Goal: Communication & Community: Answer question/provide support

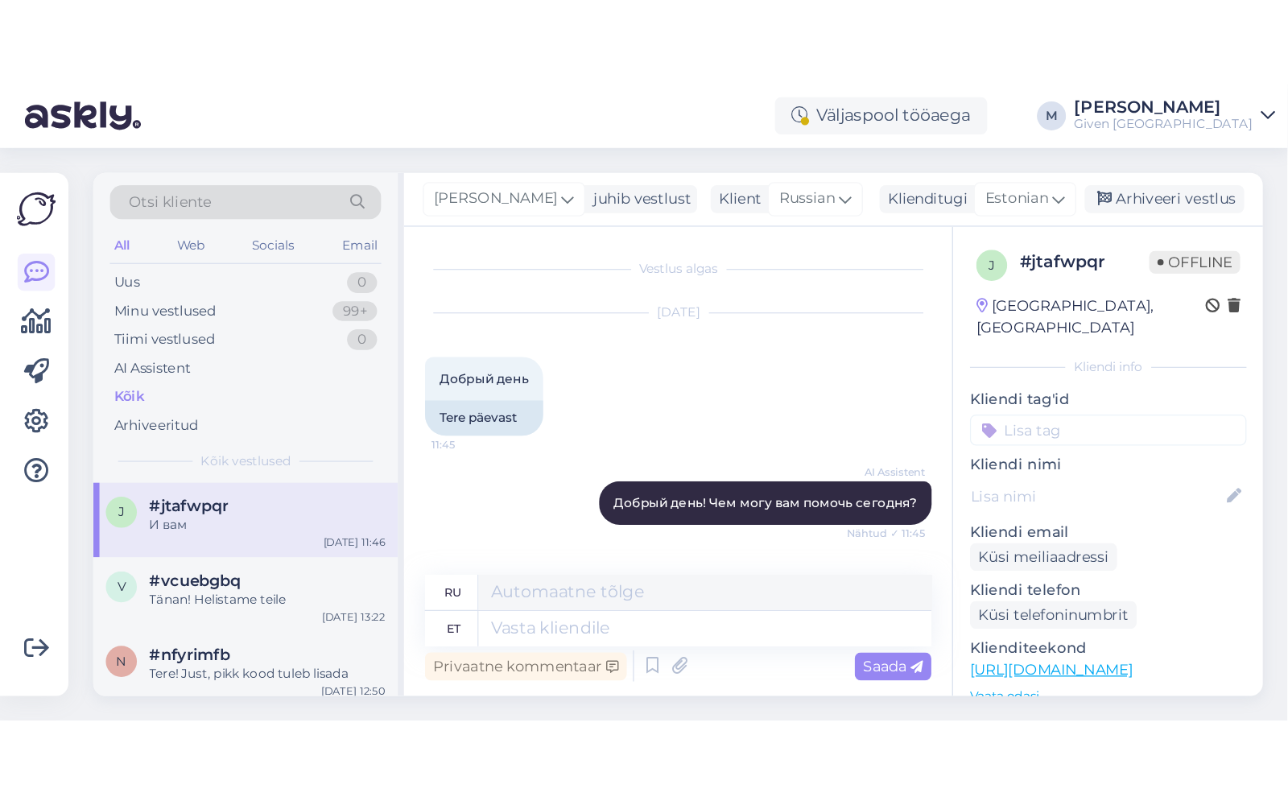
scroll to position [456, 0]
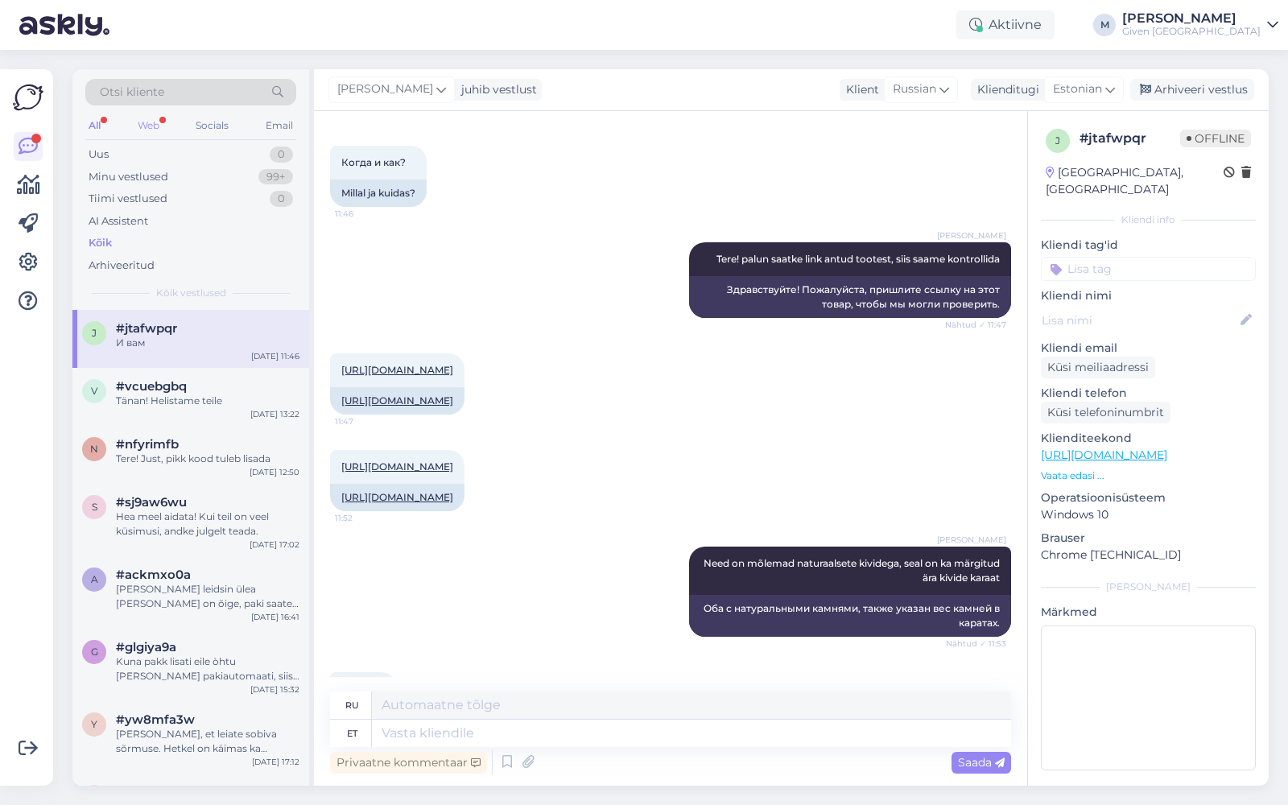
click at [155, 122] on div "Web" at bounding box center [148, 125] width 28 height 21
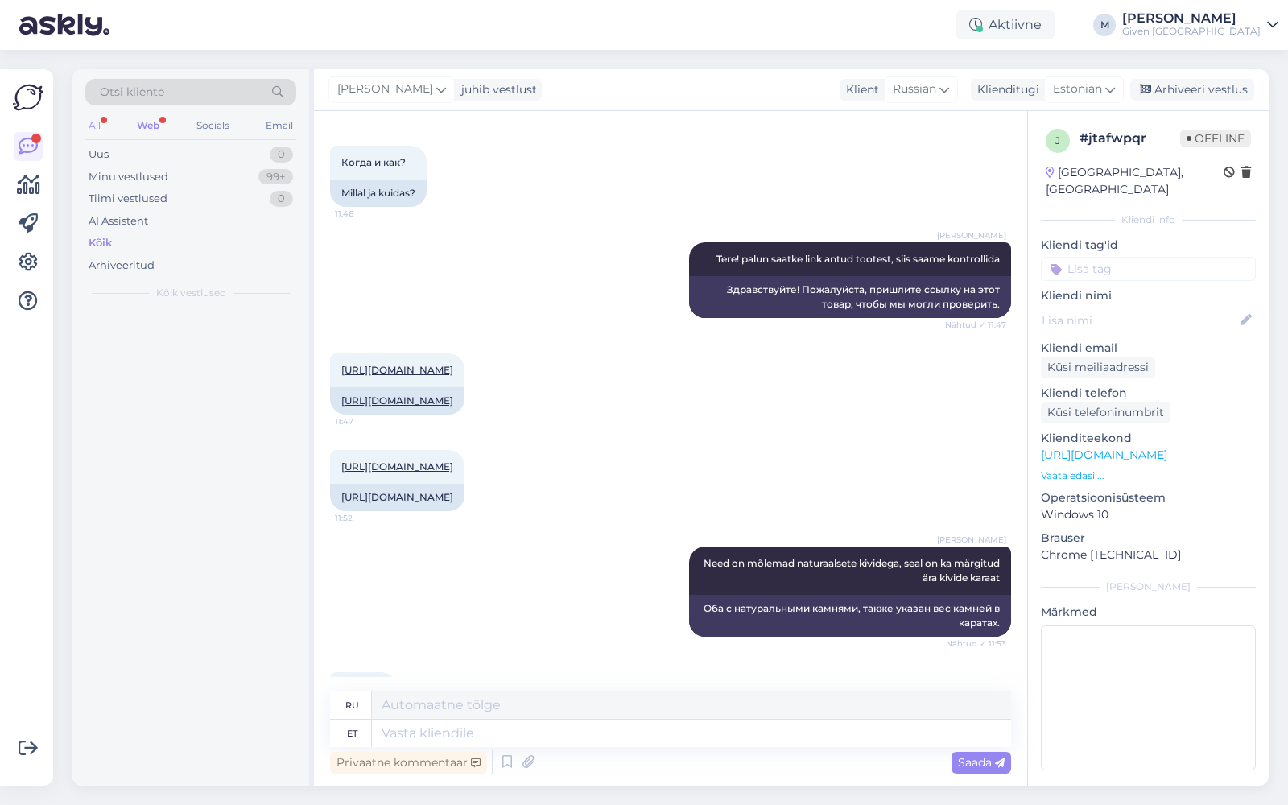
click at [101, 118] on div "All" at bounding box center [94, 125] width 19 height 21
click at [106, 250] on div "Kõik" at bounding box center [190, 243] width 211 height 23
click at [138, 125] on div "Web" at bounding box center [148, 125] width 28 height 21
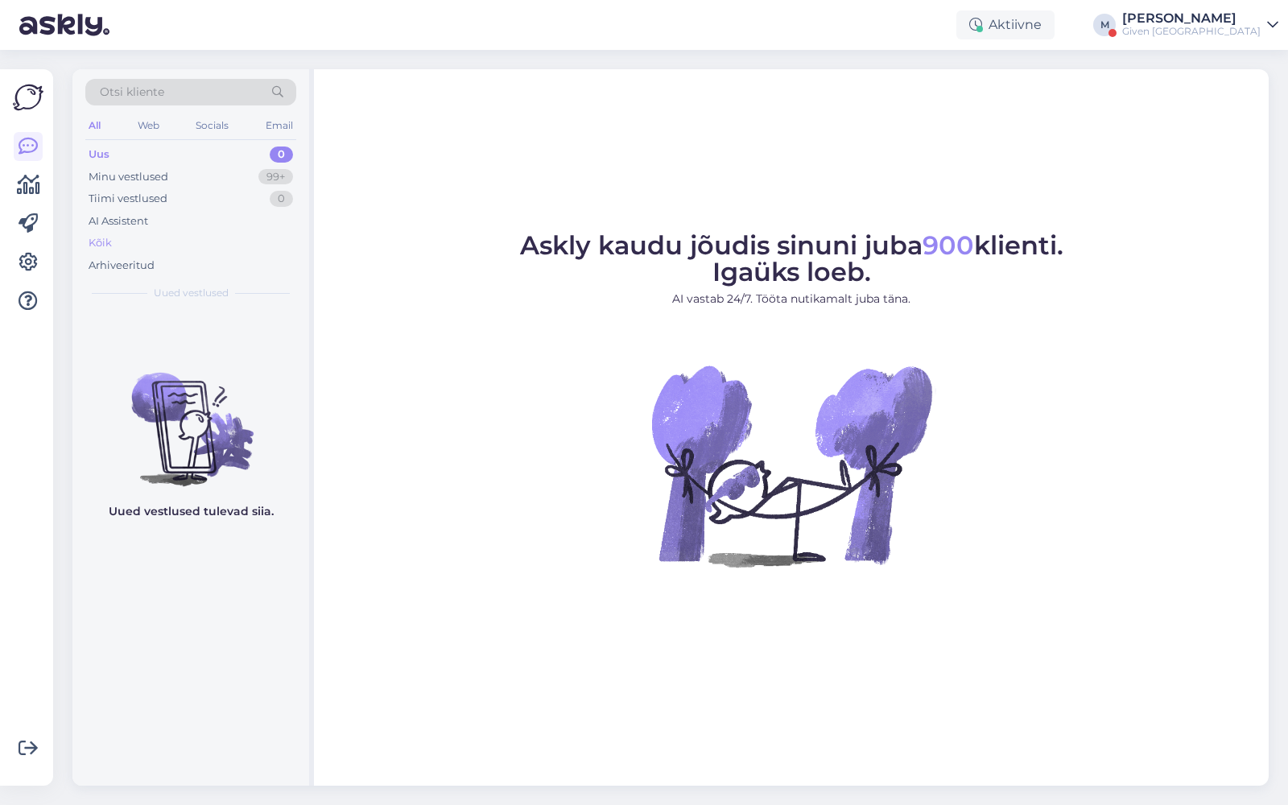
click at [131, 249] on div "Kõik" at bounding box center [190, 243] width 211 height 23
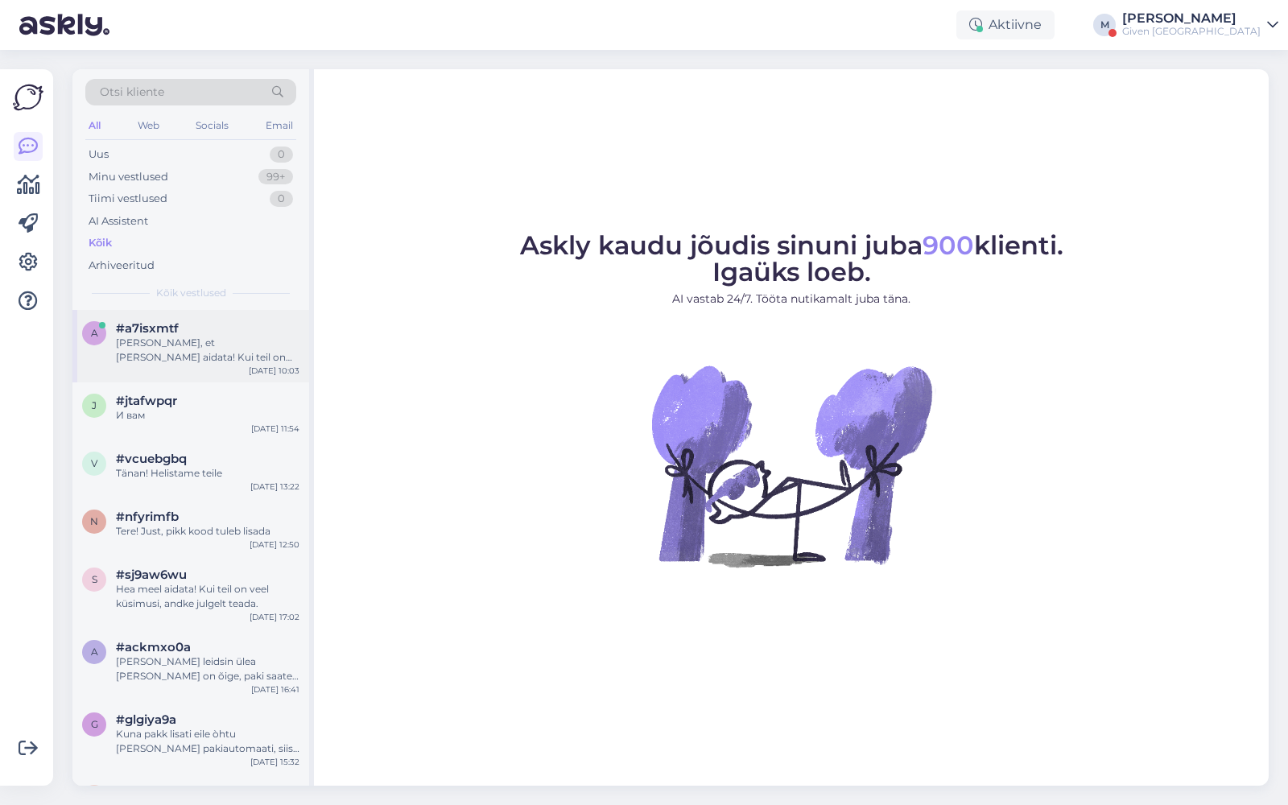
click at [157, 341] on div "Hea meel, et sain aidata! Kui teil on veel küsimusi, võtke julgelt ühendust." at bounding box center [208, 350] width 184 height 29
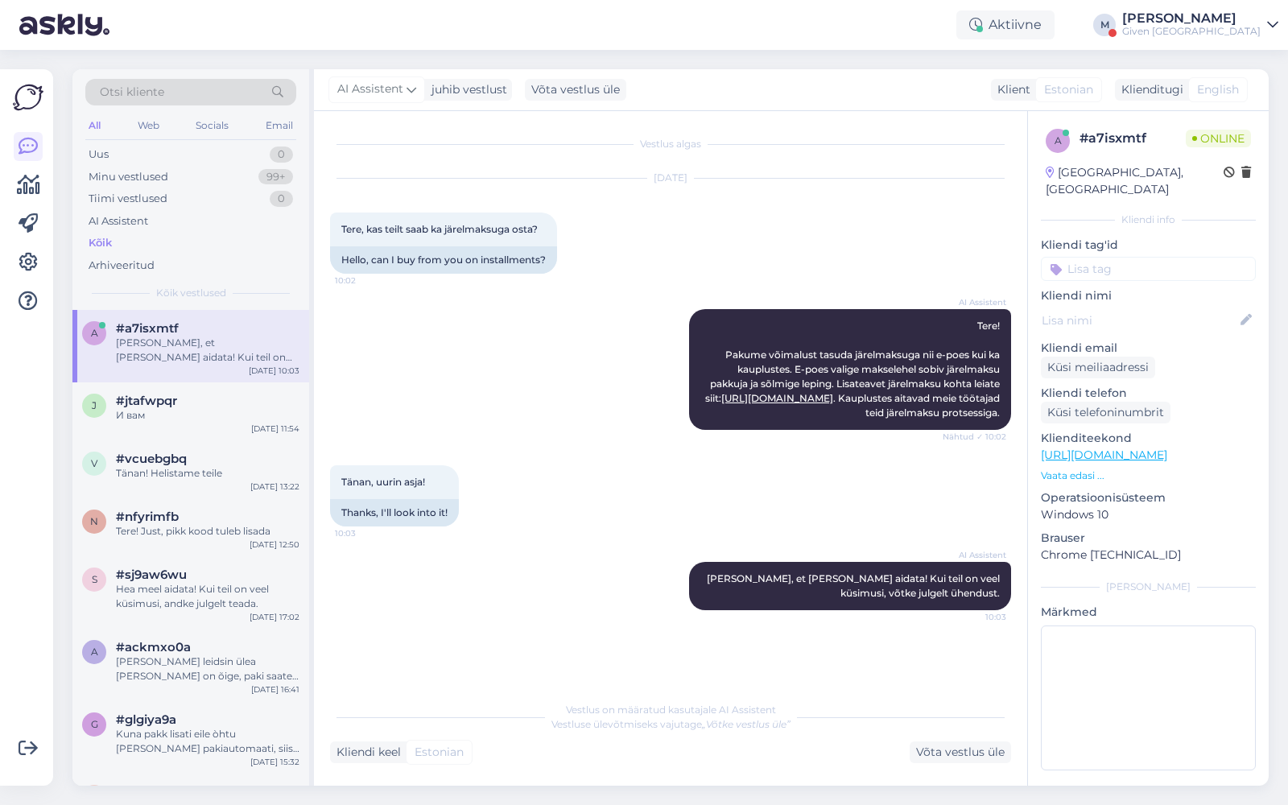
click at [1218, 28] on div "Given [GEOGRAPHIC_DATA]" at bounding box center [1191, 31] width 138 height 13
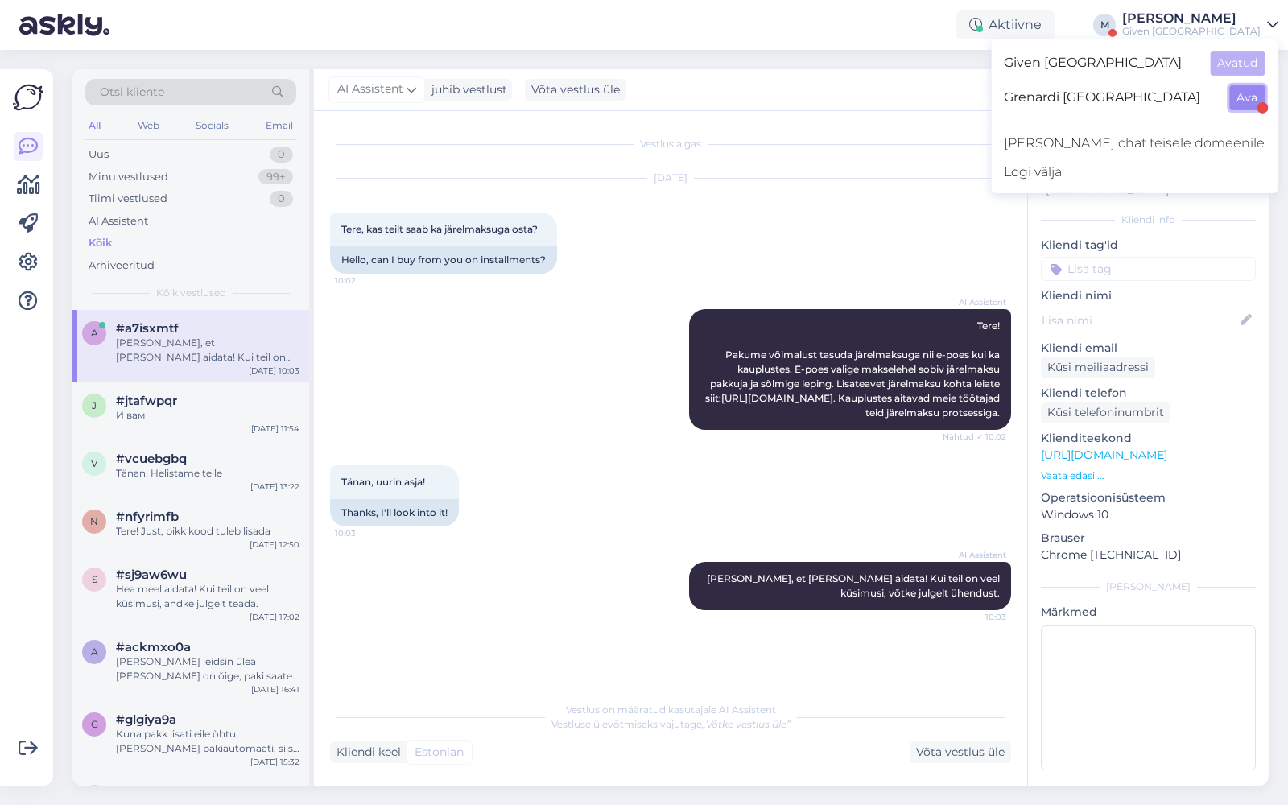
click at [1254, 100] on button "Ava" at bounding box center [1246, 97] width 35 height 25
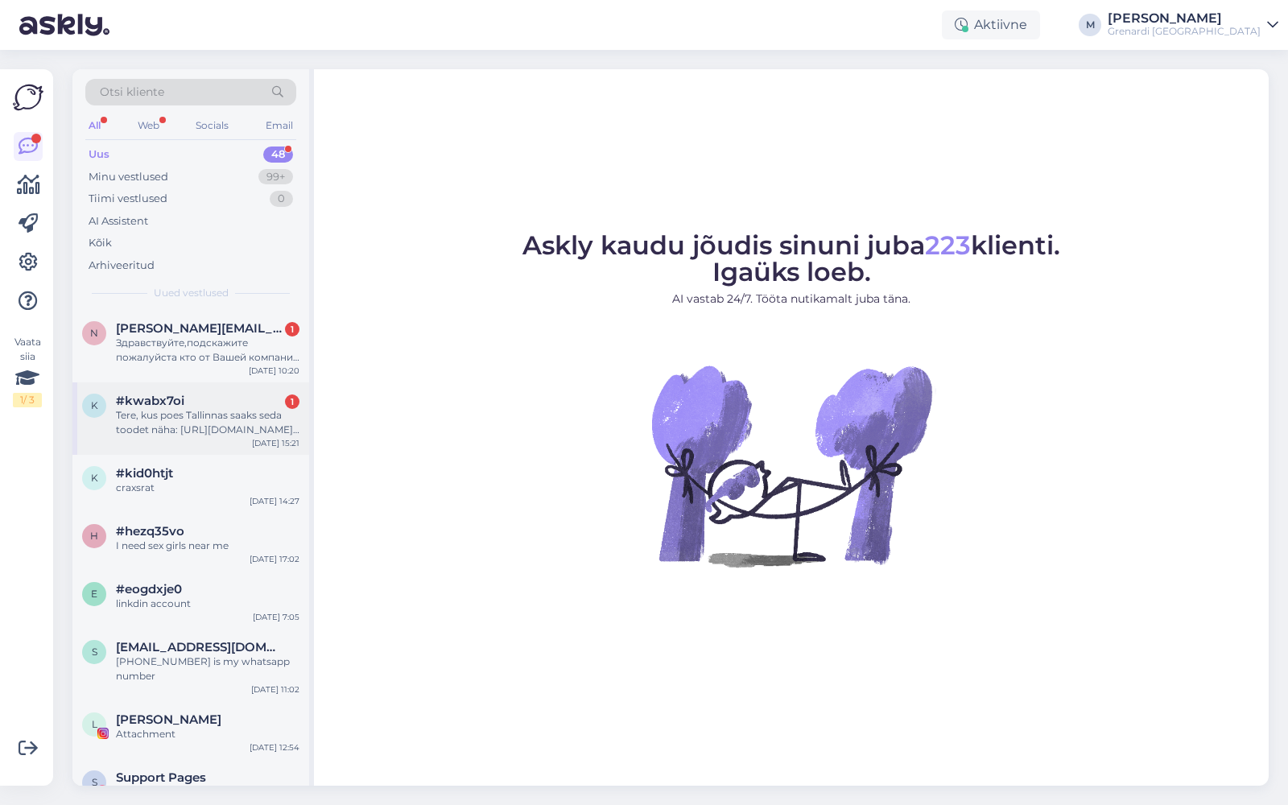
click at [184, 419] on div "Tere, kus poes Tallinnas saaks seda toodet näha: https://grenardi.ee/ee/naistel…" at bounding box center [208, 422] width 184 height 29
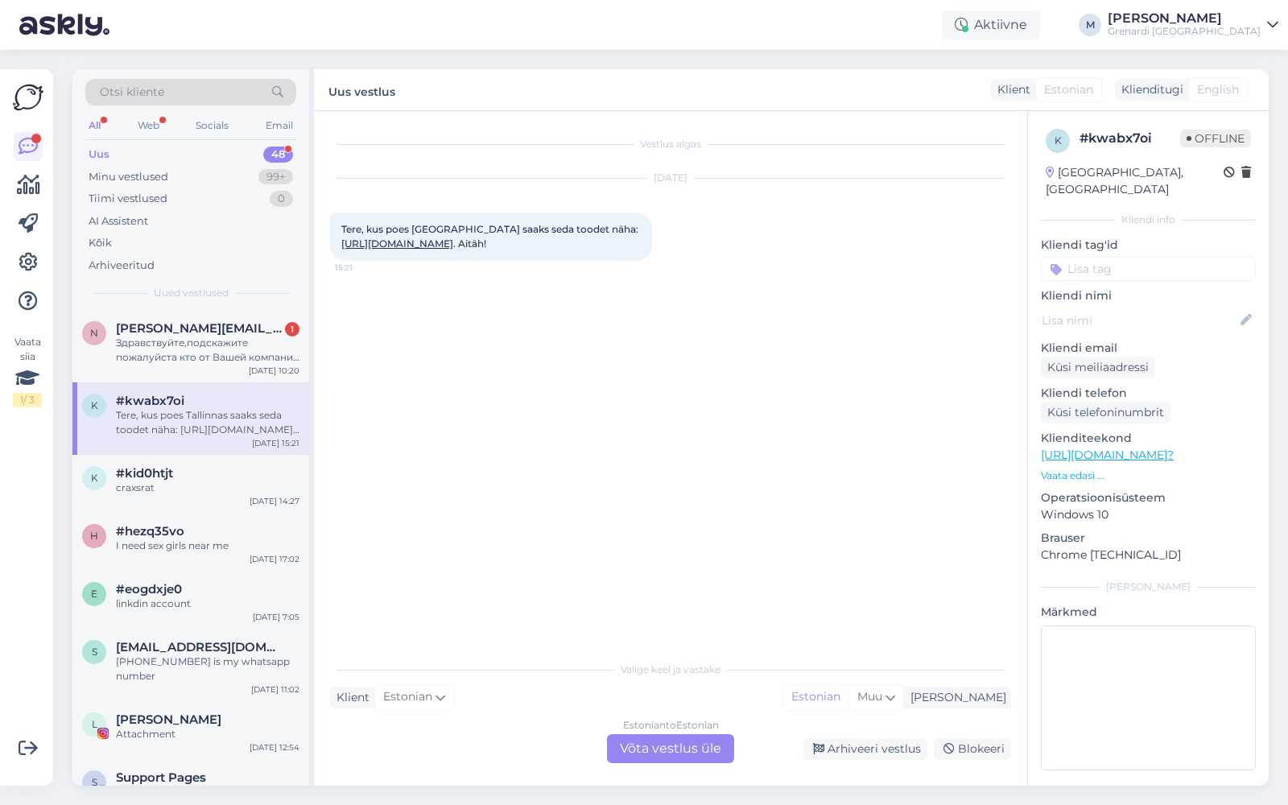
click at [453, 243] on link "https://grenardi.ee/ee/naistele/spring-by-spring-k%C3%A4ev%C3%B5ru-w80502299" at bounding box center [397, 243] width 112 height 12
click at [669, 748] on div "Estonian to Estonian Võta vestlus üle" at bounding box center [670, 748] width 127 height 29
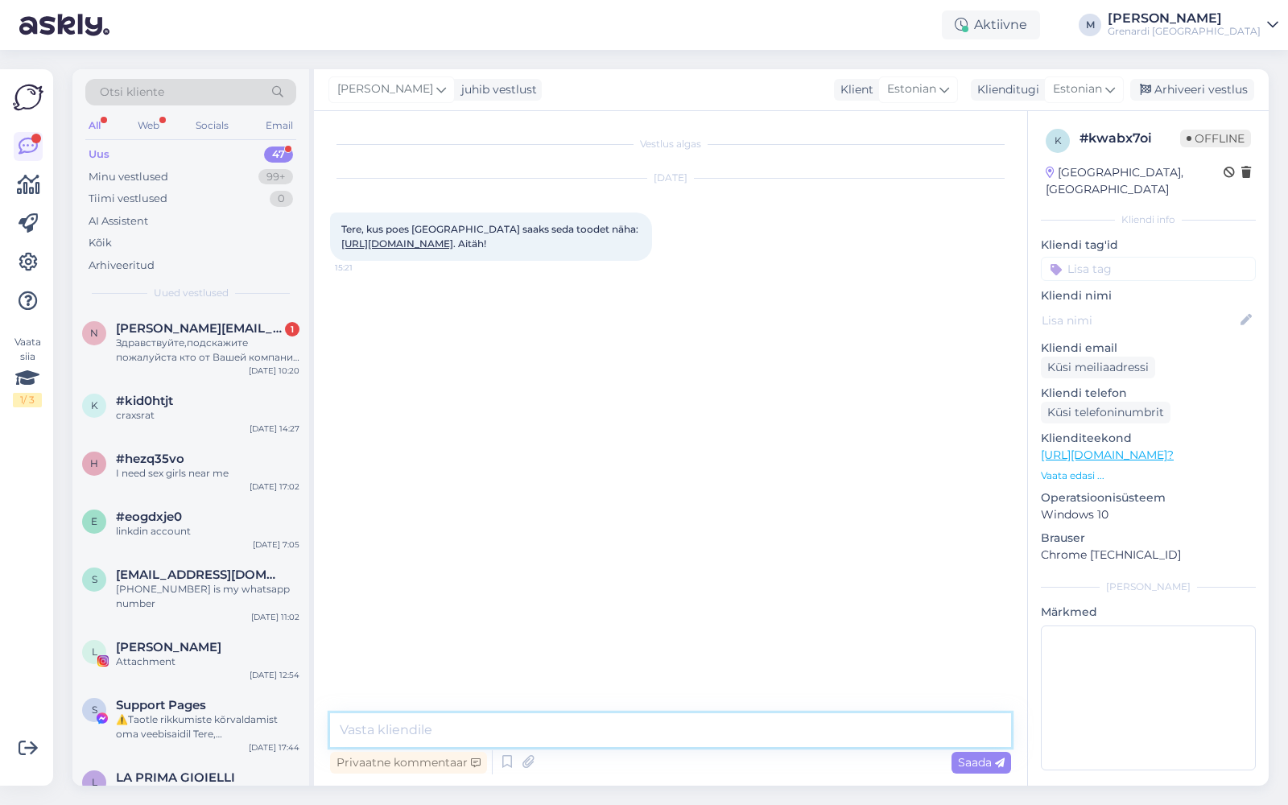
click at [619, 726] on textarea at bounding box center [670, 730] width 681 height 34
type textarea "Tere! Antud ehe on olemas Viru salongis"
click at [997, 755] on span "Saada" at bounding box center [981, 762] width 47 height 14
click at [219, 349] on div "Здравствуйте,подскажите пожалуйста кто от Вашей компании планирует посетить бли…" at bounding box center [208, 350] width 184 height 29
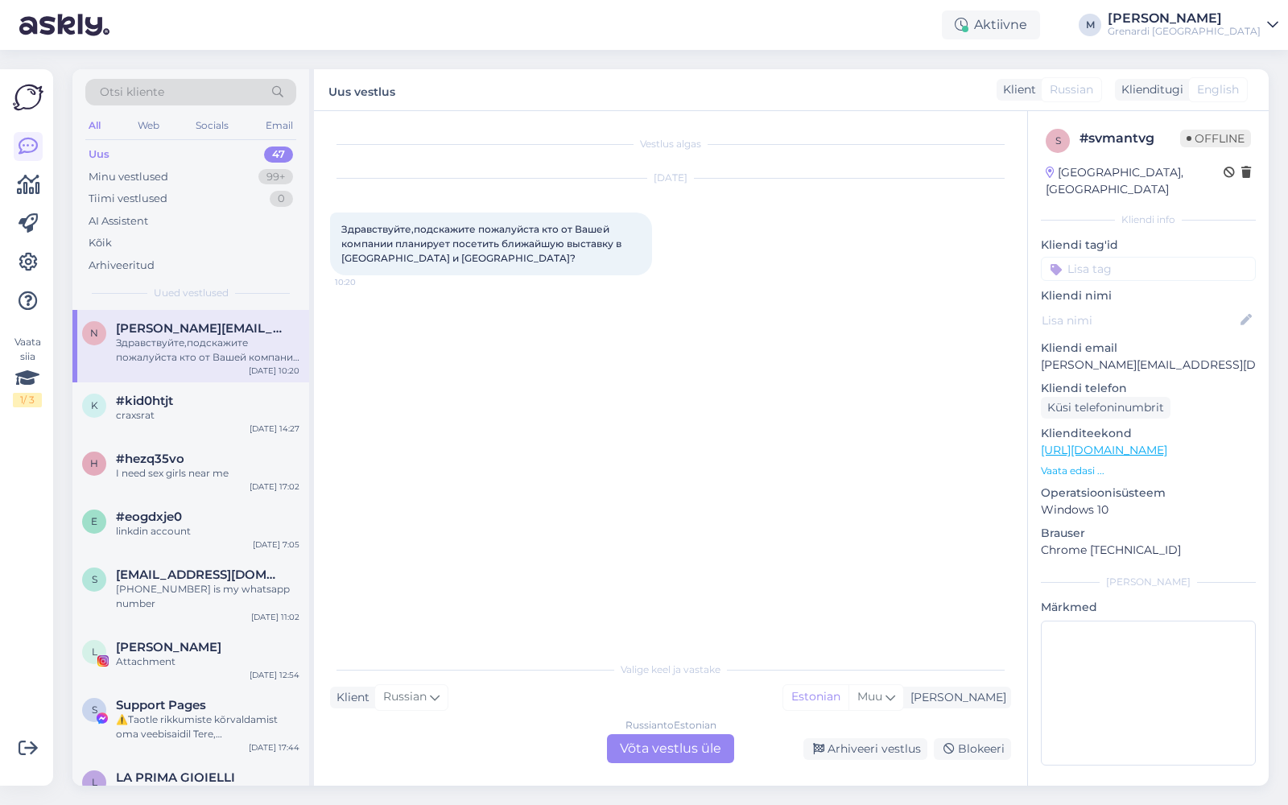
click at [672, 751] on div "Russian to Estonian Võta vestlus üle" at bounding box center [670, 748] width 127 height 29
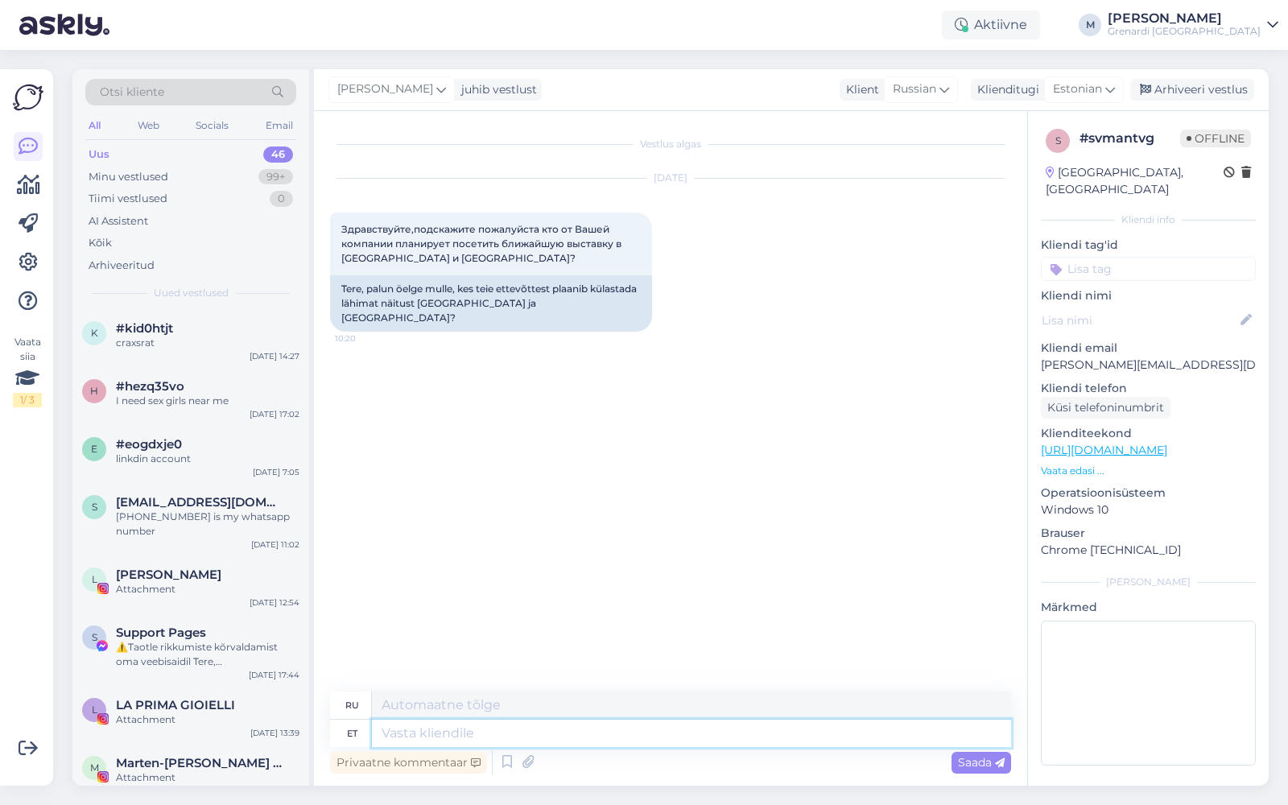
click at [626, 736] on textarea at bounding box center [691, 733] width 639 height 27
type textarea "Tet"
type textarea "Тете"
type textarea "Tere! p"
type textarea "Привет!"
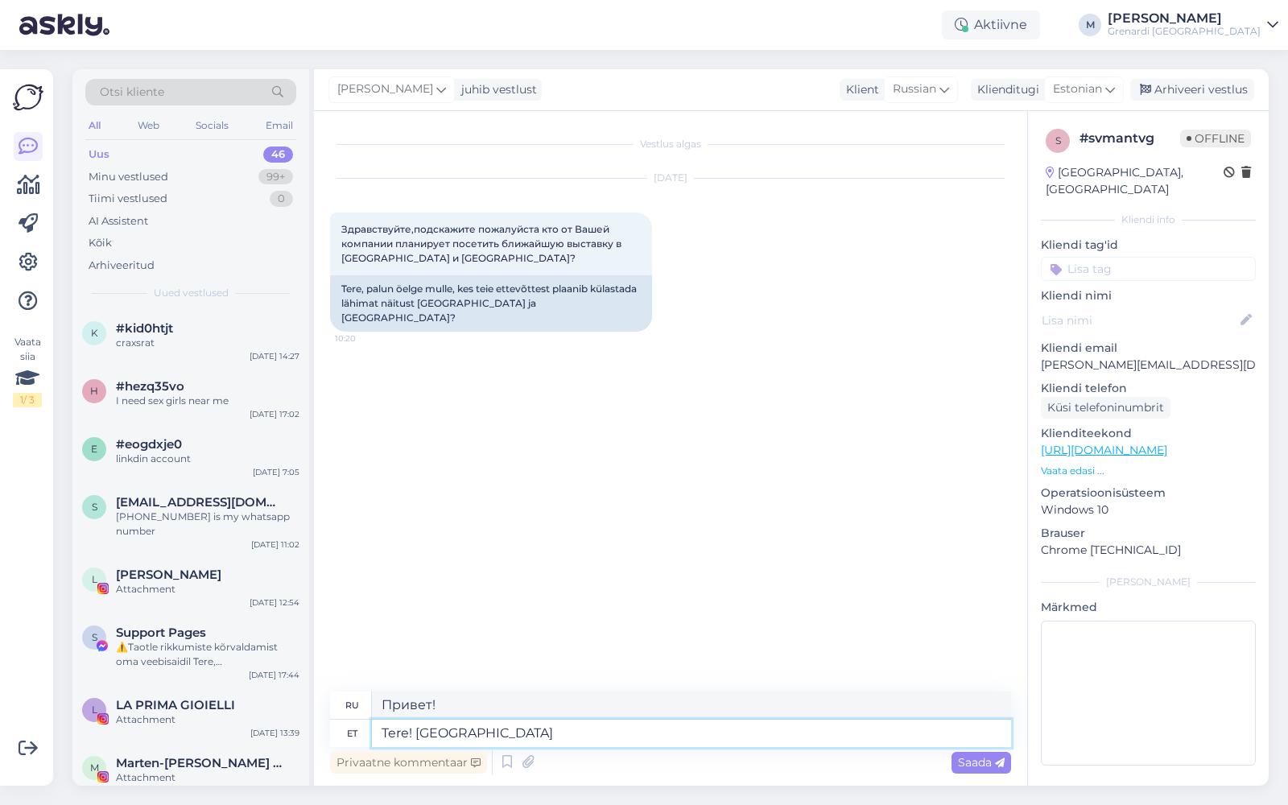
type textarea "Tere! palun k"
type textarea "Здравствуйте! Пожалуйста"
type textarea "Tere! palun kirjutage"
type textarea "Здравствуйте! Пожалуйста, напишите."
type textarea "Tere! palun kirjutage info@given.lv"
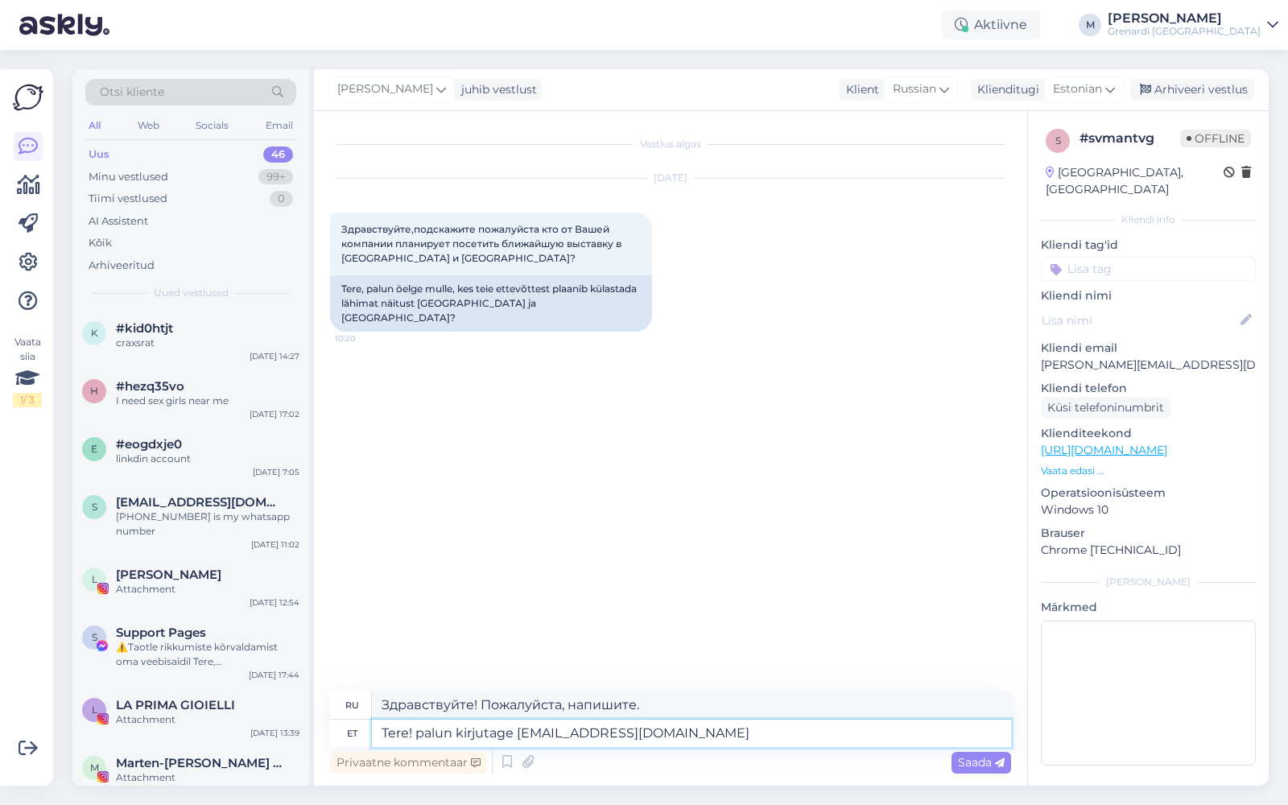
type textarea "Здравствуйте! Напишите пожалуйста на info@given.lv"
click at [457, 732] on textarea "Tere! palun kirjutage info@given.lv" at bounding box center [691, 733] width 639 height 27
type textarea "Tere! palun pöördukirjutage info@given.lv"
type textarea "Здравствуйте! Пожалуйста, напишите мне на info@given.lv"
type textarea "Tere! palun pöörduge kirjutage info@given.lv"
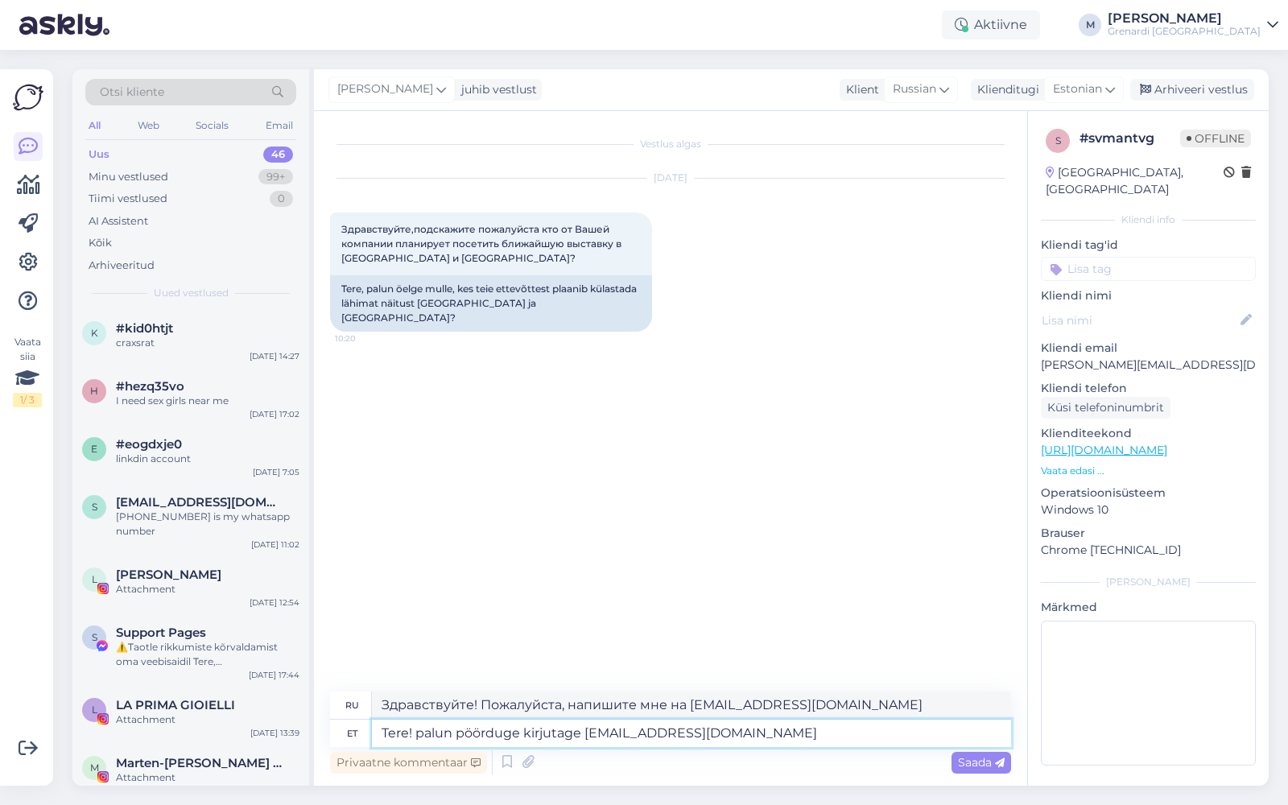
type textarea "Здравствуйте! Свяжитесь с нами по адресу info@given.lv"
type textarea "Tere! palun pöörduge akirjutage info@given.lv"
type textarea "Здравствуйте! Свяжитесь с нами info@given.lv"
type textarea "Tere! palun pöörduge ankirjutage info@given.lv"
type textarea "Здравствуйте! Свяжитесь с нами по адресу info@given.lv"
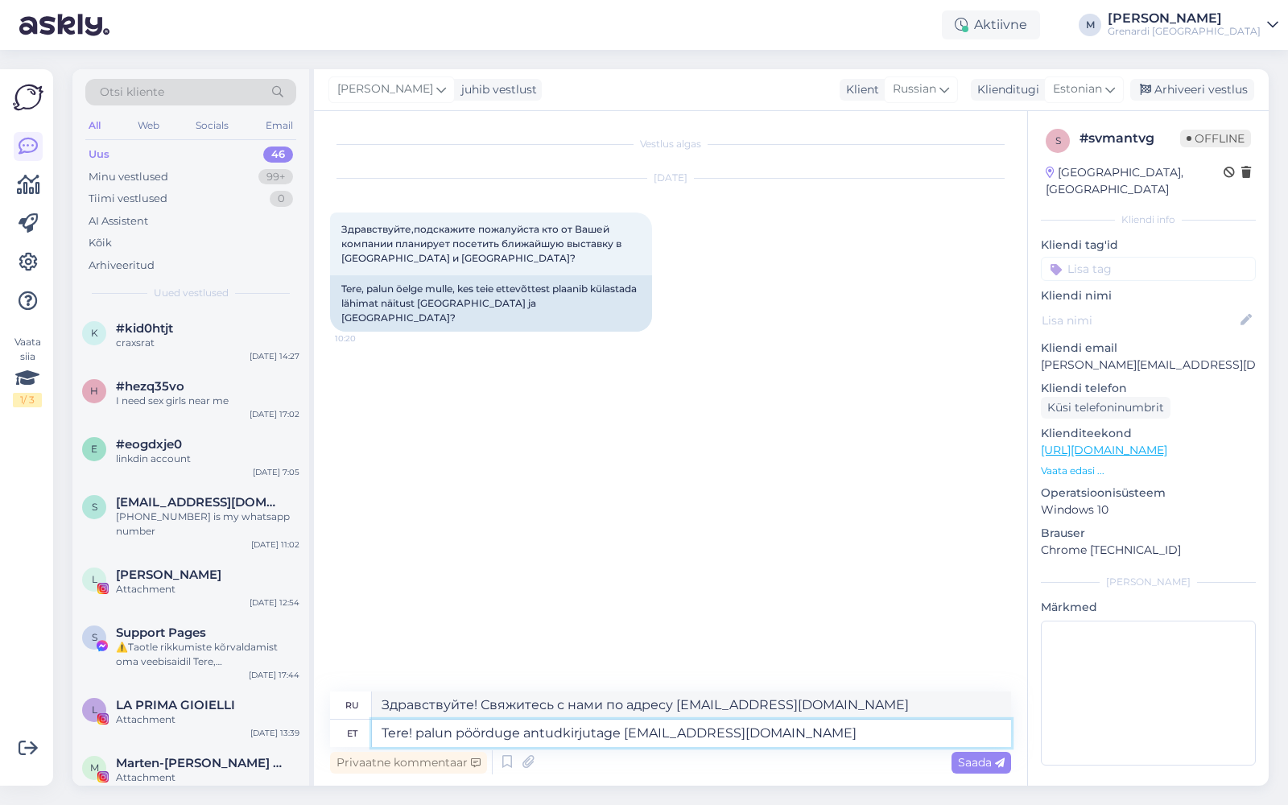
type textarea "Tere! palun pöörduge antud kirjutage info@given.lv"
type textarea "Здравствуйте! Свяжитесь с нами info@given.lv"
type textarea "Tere! palun pöörduge antud kkirjutage info@given.lv"
type textarea "Здравствуйте! Свяжитесь с нами по адресу info@given.lv"
type textarea "Tere! palun pöörduge antud kpüsimkirjutage info@given.lv"
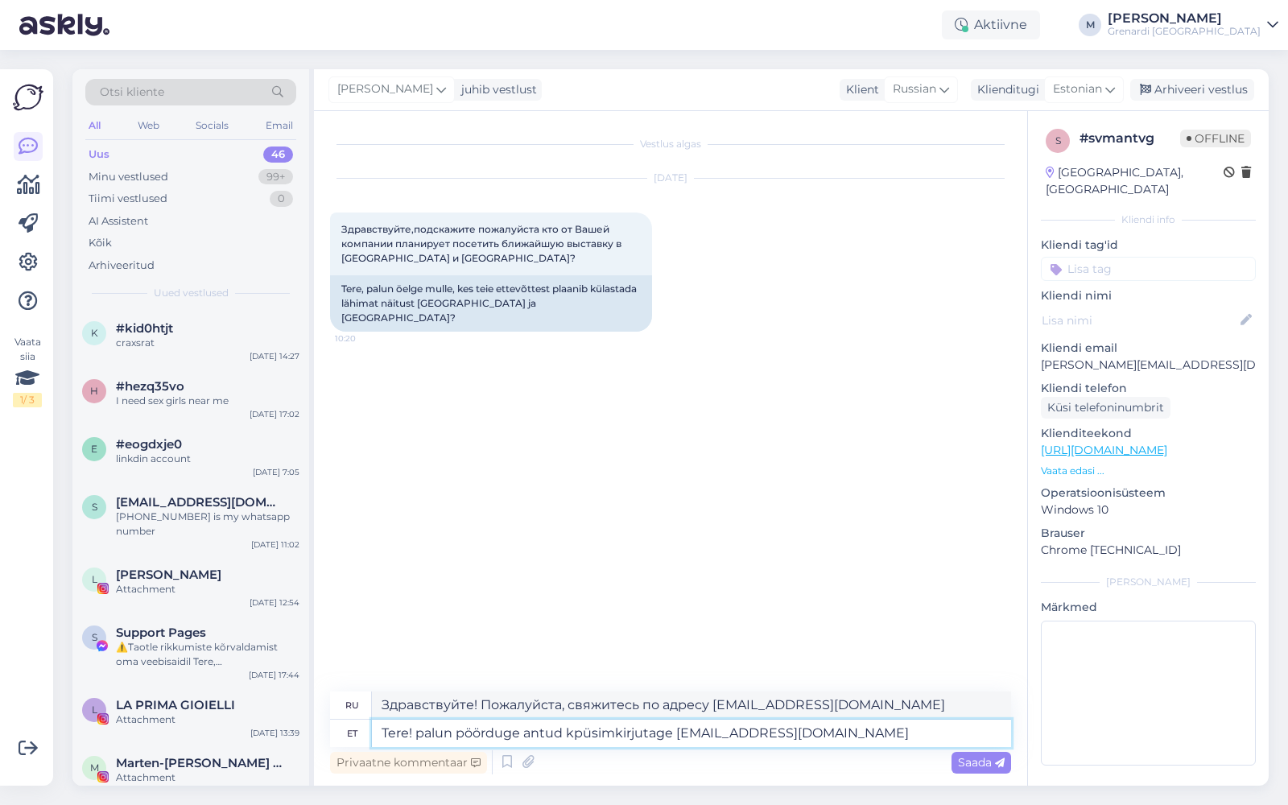
type textarea "Здравствуйте! Свяжитесь с нами по адресу info@given.lv"
type textarea "Tere! palun pöörduge antud küsikirjutage info@given.lv"
type textarea "Здравствуйте! Свяжитесь с нами по адресу info@given.lv"
type textarea "Tere! palun pöörduge antud küsimukirjutage info@given.lv"
type textarea "Здравствуйте! Пожалуйста, свяжитесь с нами по этому вопросу info@given.lv"
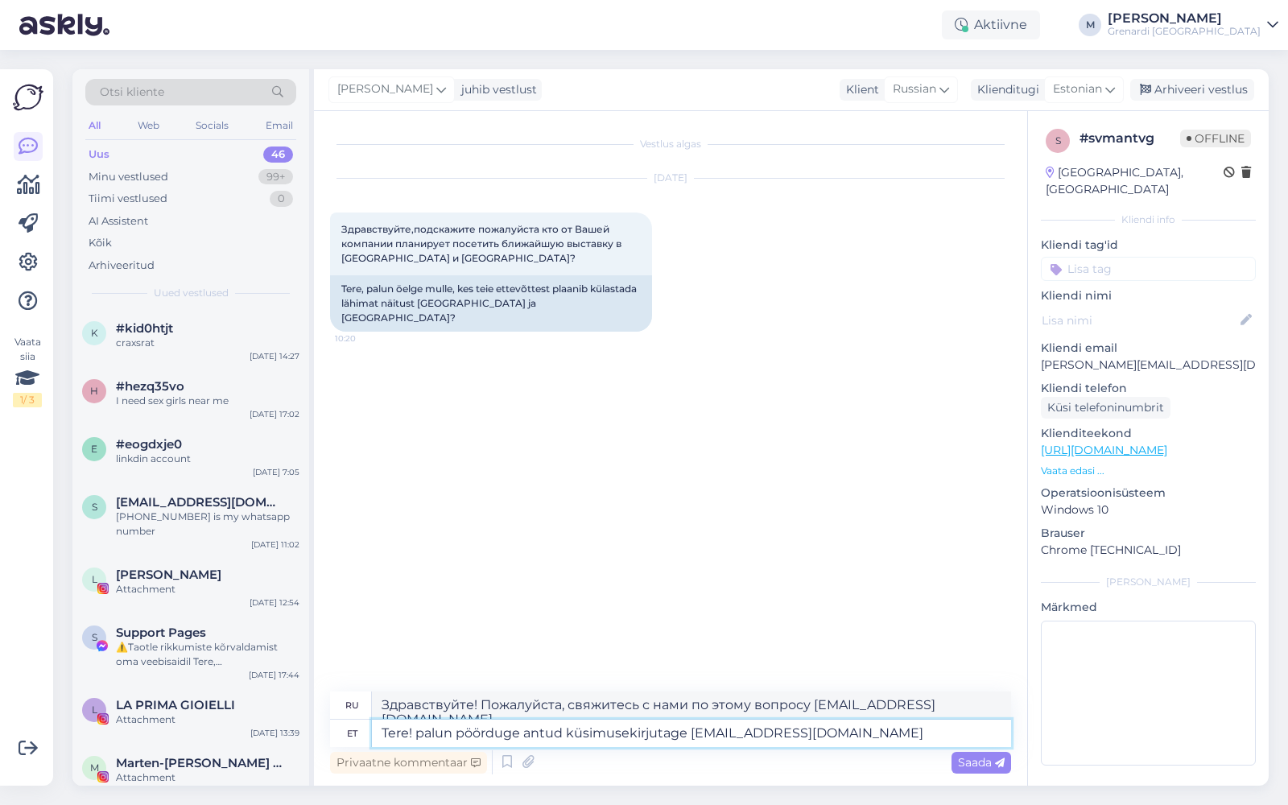
type textarea "Tere! palun pöörduge antud küsimusegkirjutage info@given.lv"
type textarea "Здравствуйте! По этому вопросу обращайтесь по адресу info@given.lv ."
type textarea "Tere! palun pöörduge antud küsimusegakirjutage info@given.lv"
type textarea "Здравствуйте! С этим вопросом обращайтесь по адресу info@given.lv ."
type textarea "Tere! palun pöörduge antud küsimusega meie pkirjutage info@given.lv"
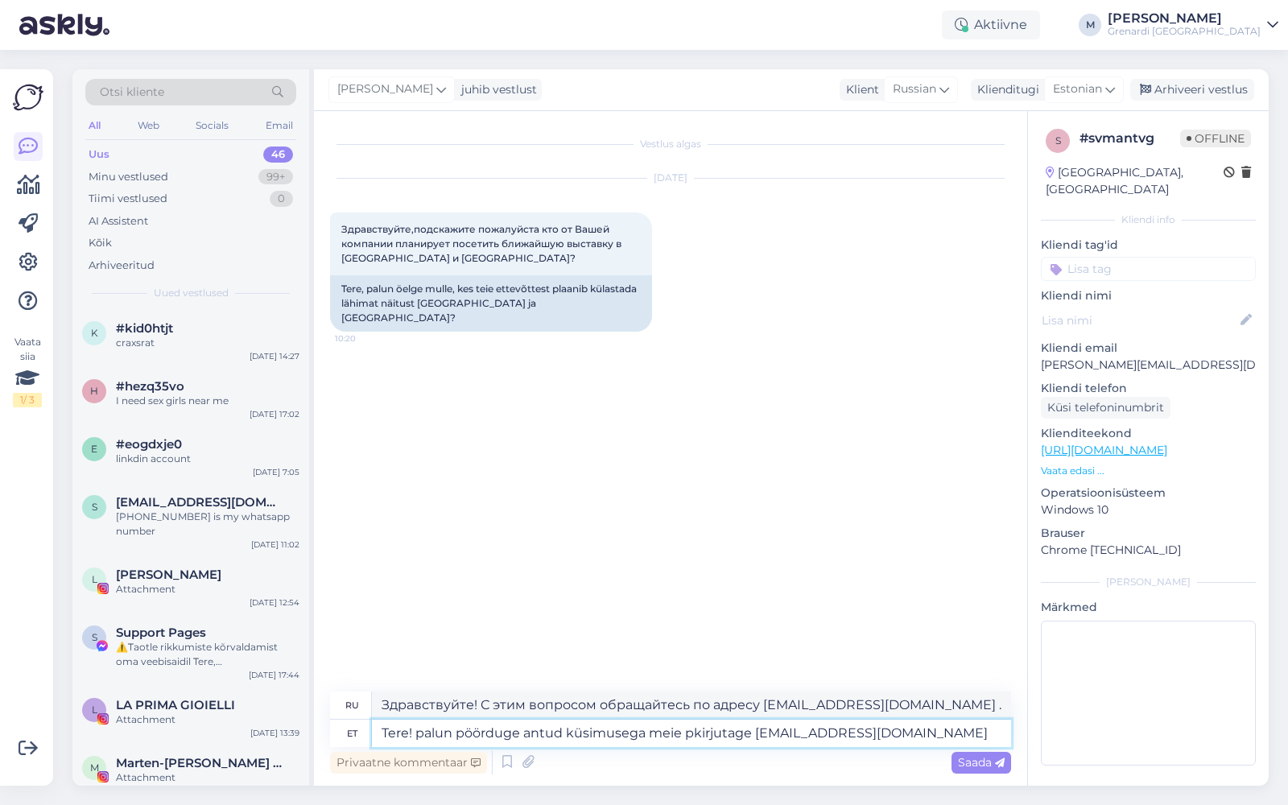
type textarea "Здравствуйте! Пожалуйста, свяжитесь с нами по этому вопросу по адресу info@give…"
type textarea "Tere! palun pöörduge antud küsimusega meie peakonkirjutage info@given.lv"
type textarea "Здравствуйте! Пожалуйста, свяжитесь с нашим головным офисом info@given.lv"
type textarea "Tere! palun pöörduge antud küsimusega meie peakontorikirjutage info@given.lv"
type textarea "Здравствуйте! Пожалуйста, свяжитесь с нашим основным аккаунтом info@given.lv"
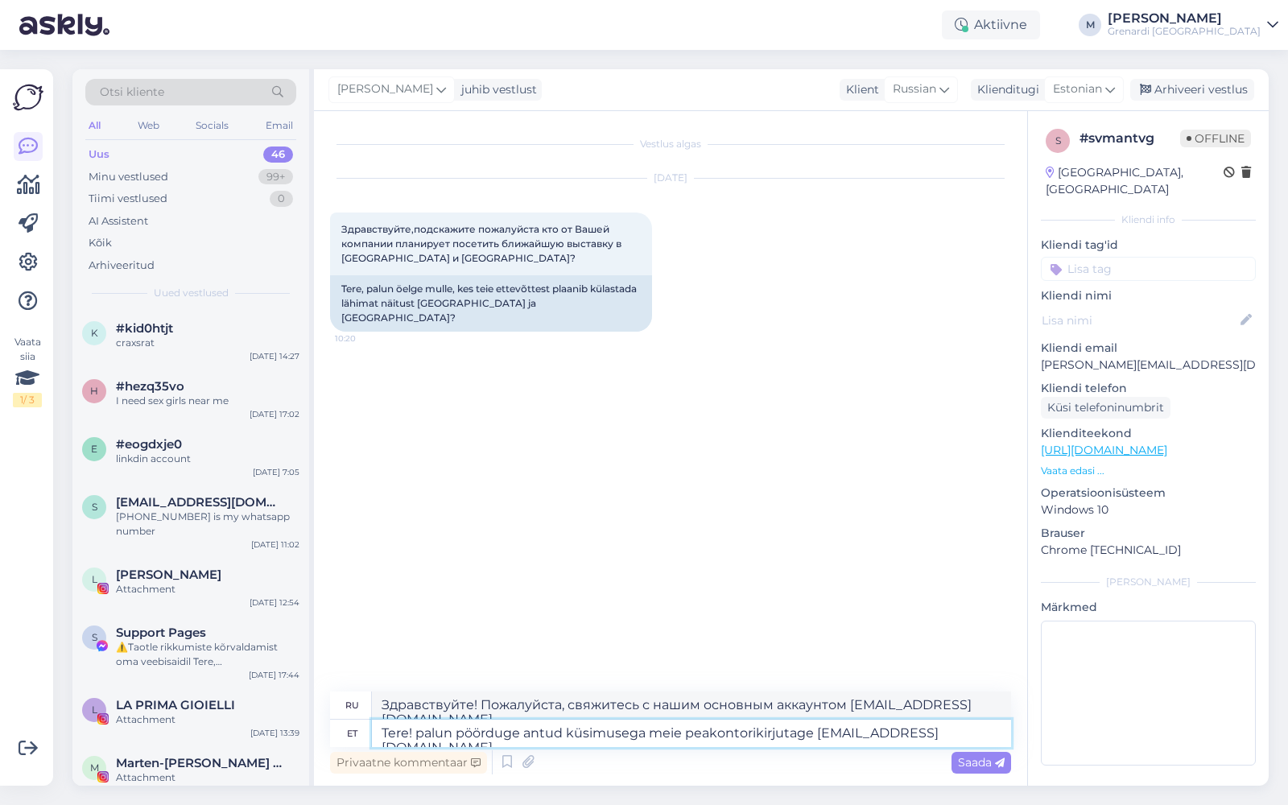
type textarea "Tere! palun pöörduge antud küsimusega meie peakontori kirjutage info@given.lv"
type textarea "Здравствуйте! Пожалуйста, свяжитесь с нашим основным аккаунтом info@given.lv"
type textarea "Tere! palun pöörduge antud küsimusega meie peakontori pkirjutage info@given.lv"
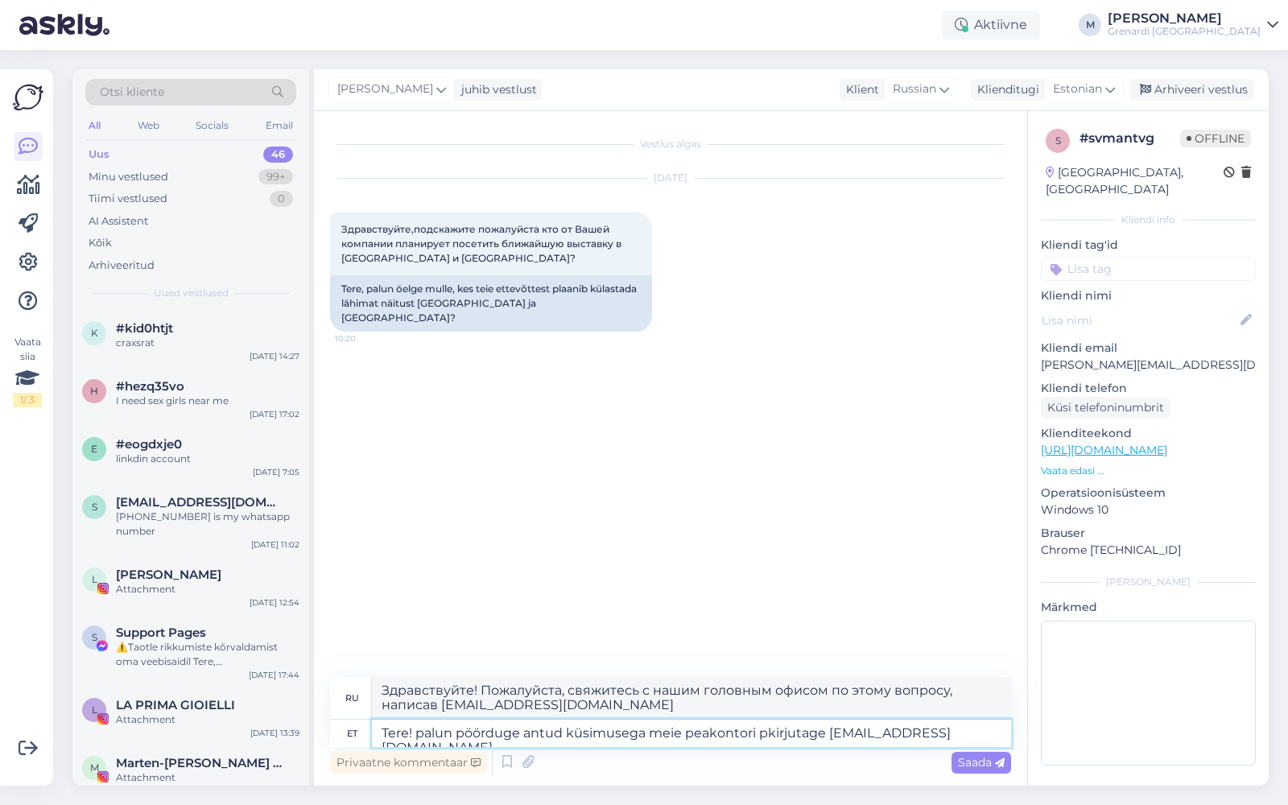
type textarea "Здравствуйте! Пожалуйста, свяжитесь с нашим головным офисом по адресу info@give…"
type textarea "Tere! palun pöörduge antud küsimusega meie peakontori pookirjutage info@given.lv"
type textarea "Здравствуйте! Пожалуйста, свяжитесь с нашим головным офисом info@given.lv"
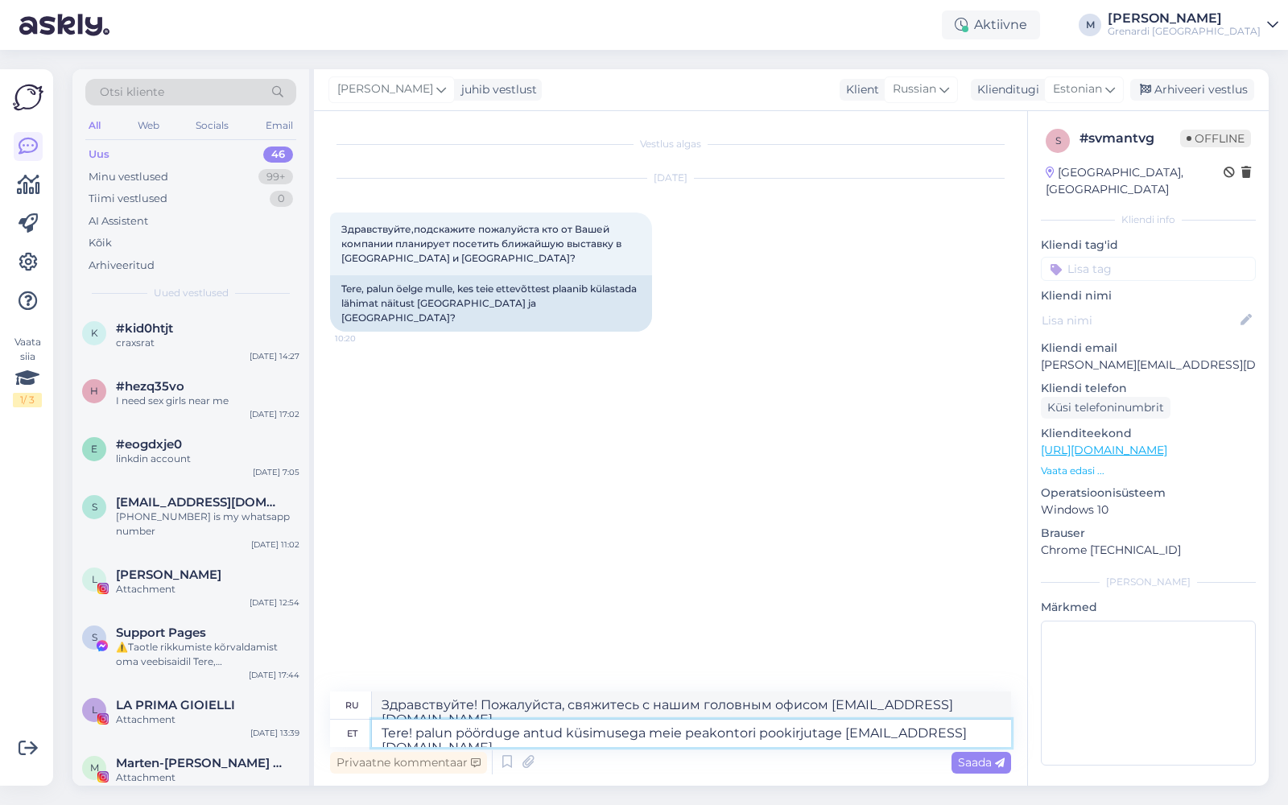
type textarea "Tere! palun pöörduge antud küsimusega meie peakontori poolkirjutage info@given.…"
type textarea "Здравствуйте! Пожалуйста, свяжитесь с нашим головным офисом по этому вопросу, н…"
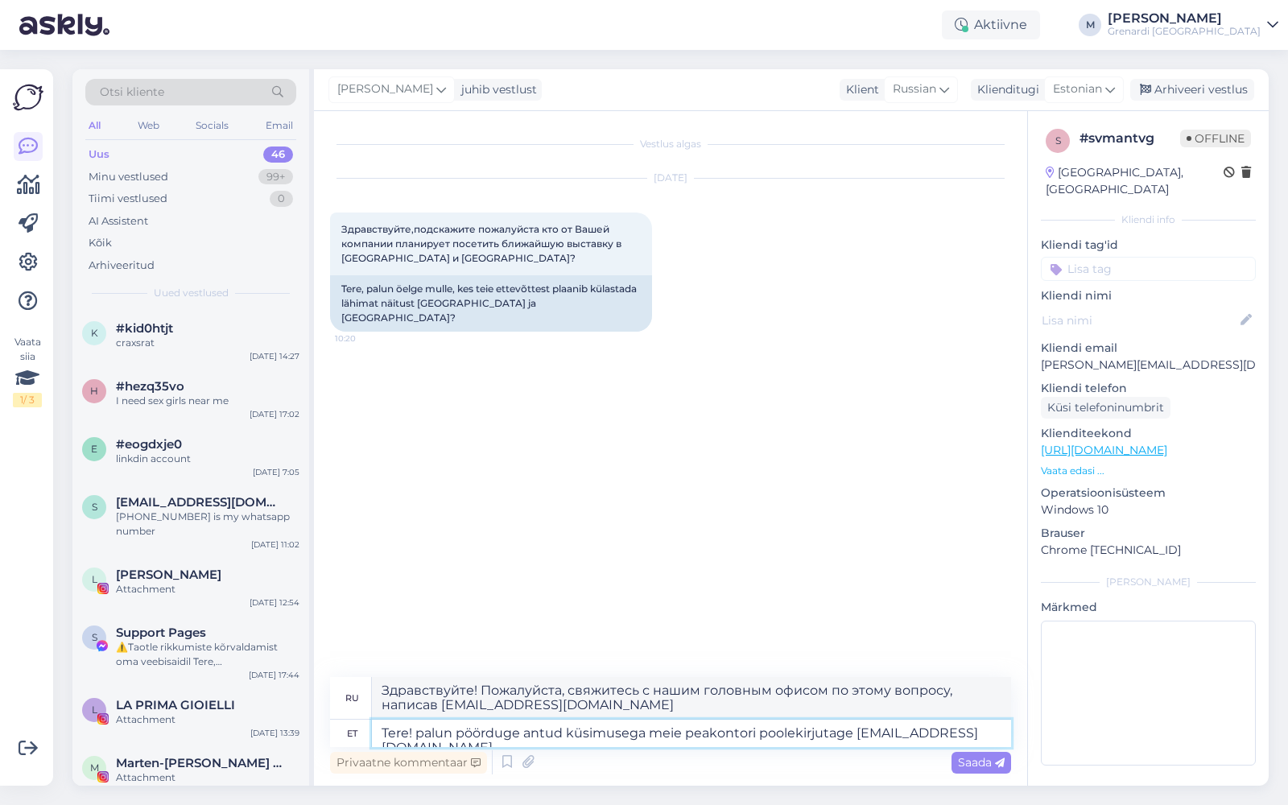
type textarea "Tere! palun pöörduge antud küsimusega meie peakontori poole kirjutage info@give…"
type textarea "Здравствуйте! Пожалуйста, свяжитесь с нашим головным офисом по адресу info@give…"
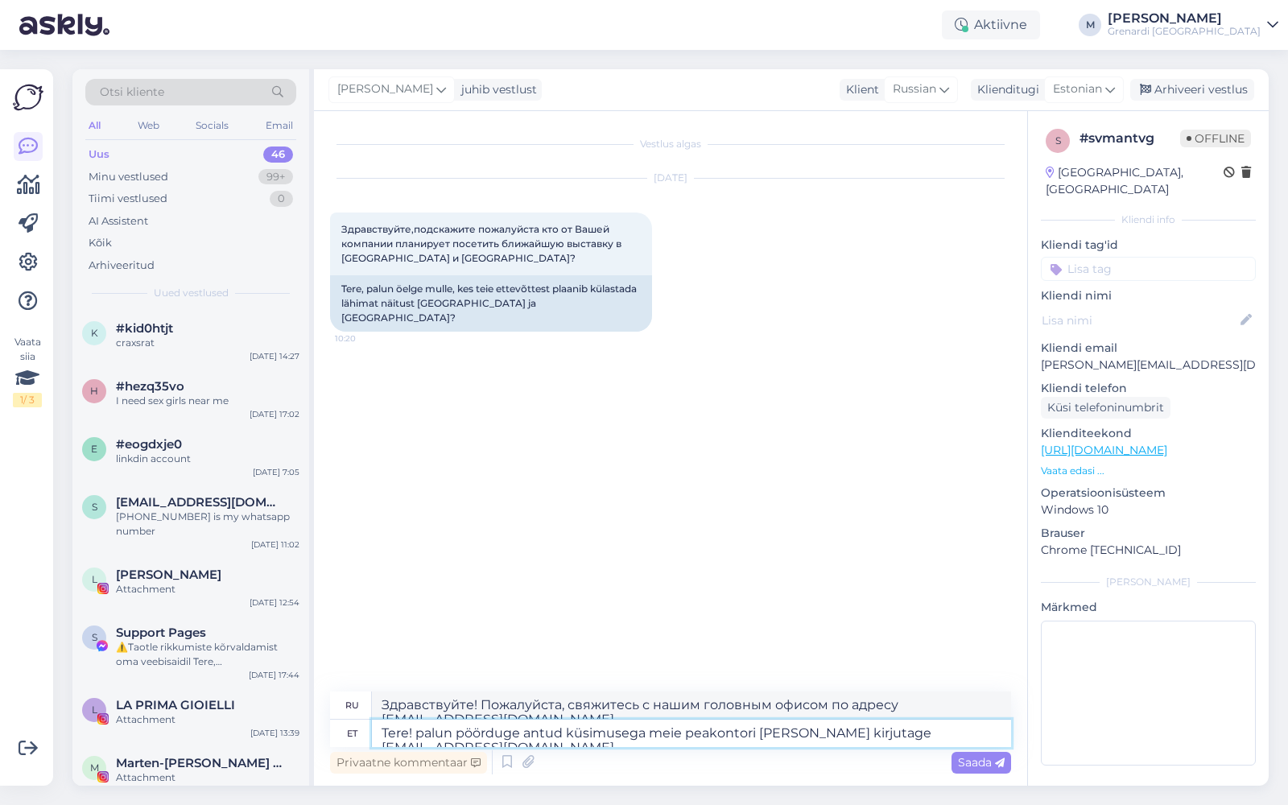
click at [852, 737] on textarea "Tere! palun pöörduge antud küsimusega meie peakontori poole kirjutage info@give…" at bounding box center [691, 733] width 639 height 27
type textarea "Tere! palun pöörduge antud küsimusega meie peakontori poole kirjuta info@given.…"
type textarea "Здравствуйте! Пожалуйста, свяжитесь с нашим головным офисом info@given.lv"
type textarea "Tere! palun pöörduge antud küsimusega meie peakontori poole kirjutades info@giv…"
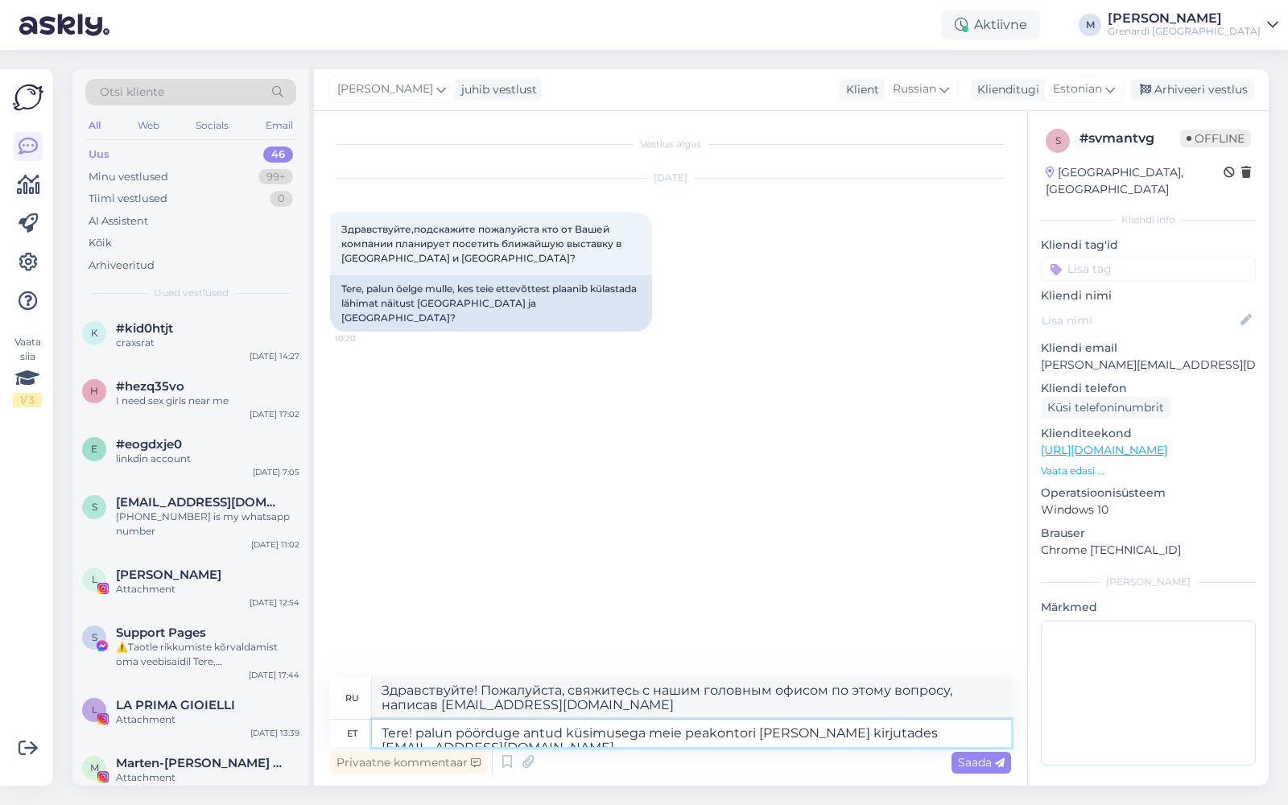
type textarea "Здравствуйте! Пожалуйста, свяжитесь с нашим головным офисом по адресу info@give…"
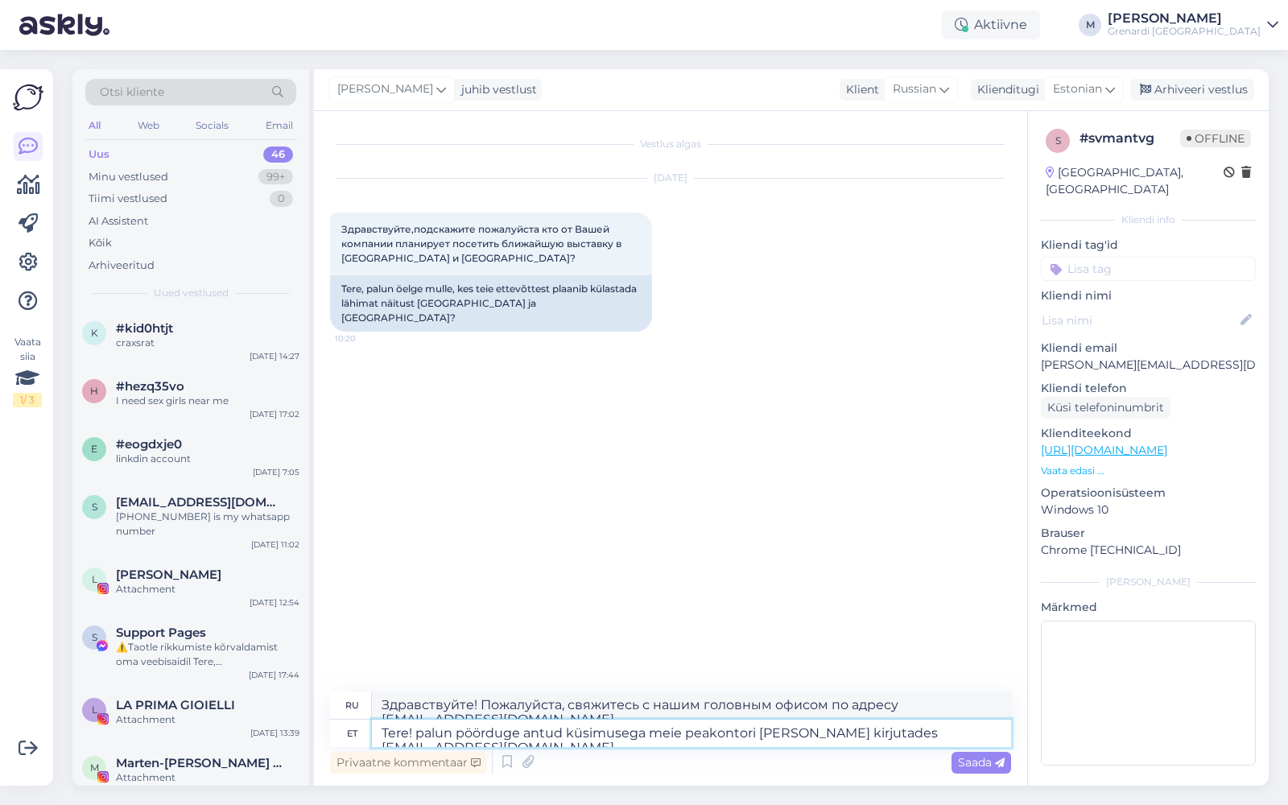
click at [422, 733] on textarea "Tere! palun pöörduge antud küsimusega meie peakontori poole kirjutades info@giv…" at bounding box center [691, 733] width 639 height 27
type textarea "Tere! alun pöörduge antud küsimusega meie peakontori poole kirjutades info@give…"
type textarea "Здравствуйте! Пожалуйста, свяжитесь с нашим головным офисом по этому вопросу, н…"
type textarea "Tere! Palun pöörduge antud küsimusega meie peakontori [PERSON_NAME] kirjutades …"
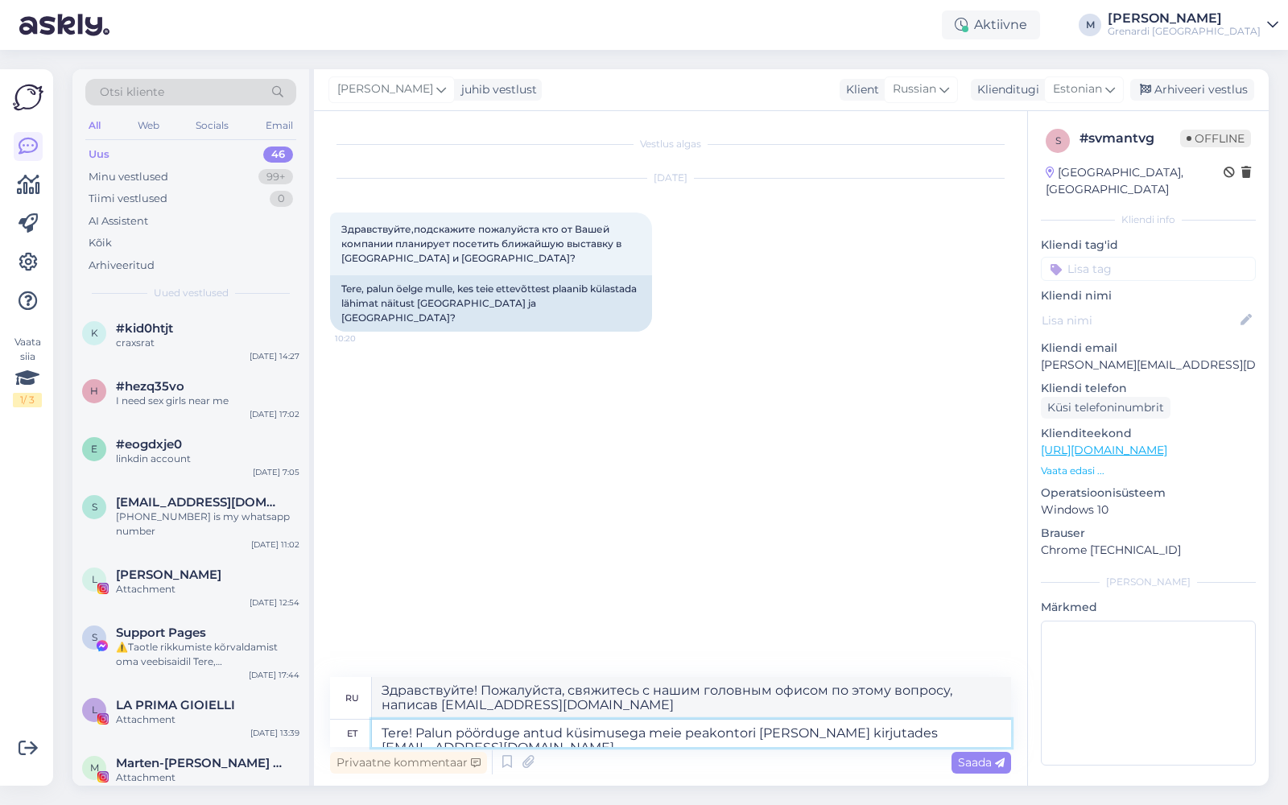
type textarea "Здравствуйте! Пожалуйста, свяжитесь с нашим головным офисом по адресу info@give…"
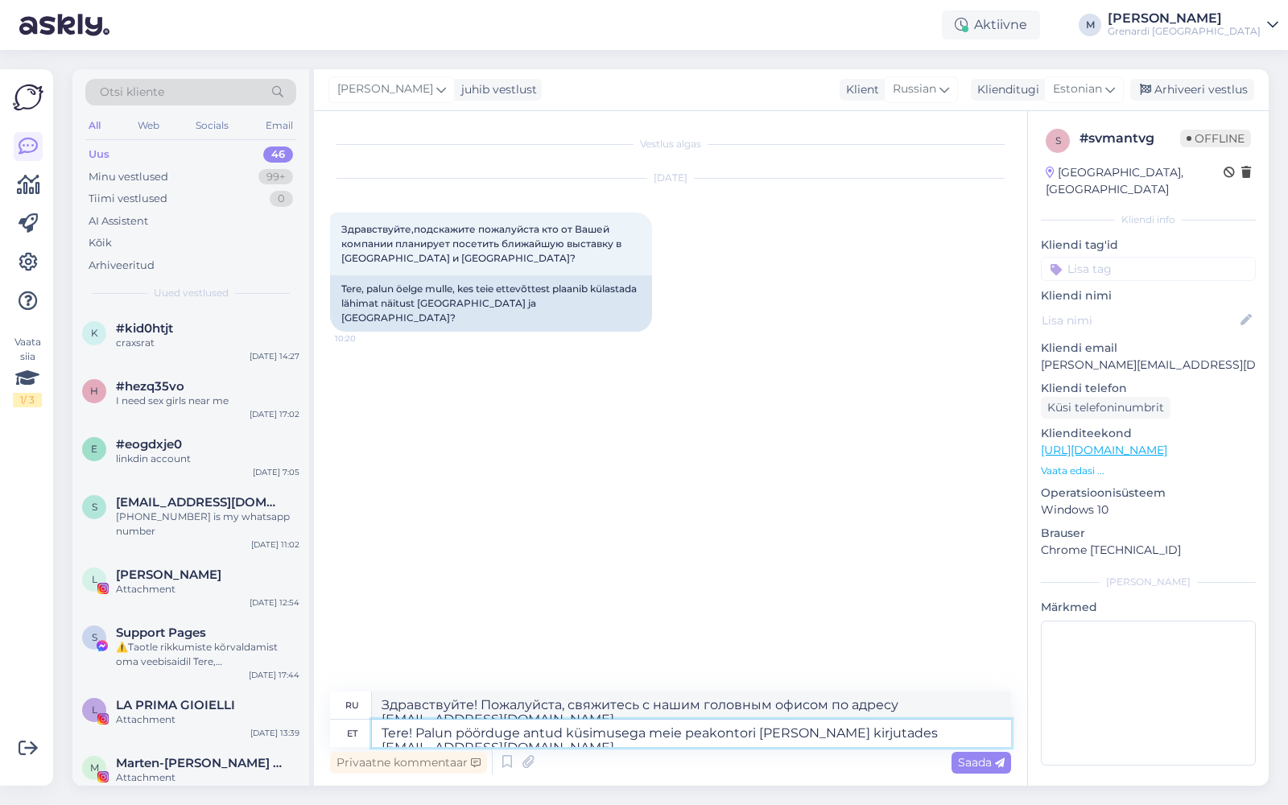
type textarea "Tere! Palun pöörduge antud küsimusega meie peakontori [PERSON_NAME] kirjutades …"
click at [977, 762] on span "Saada" at bounding box center [981, 762] width 47 height 14
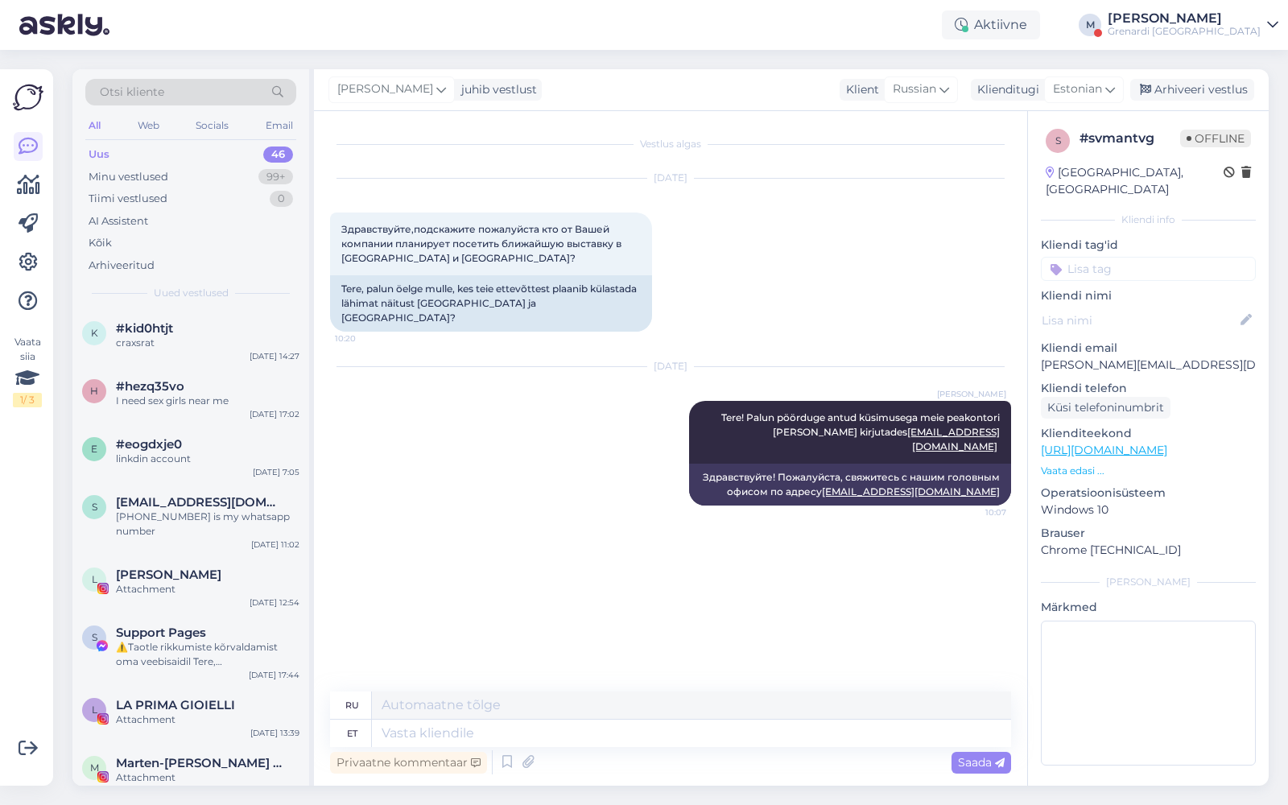
click at [1231, 32] on div "Grenardi [GEOGRAPHIC_DATA]" at bounding box center [1184, 31] width 153 height 13
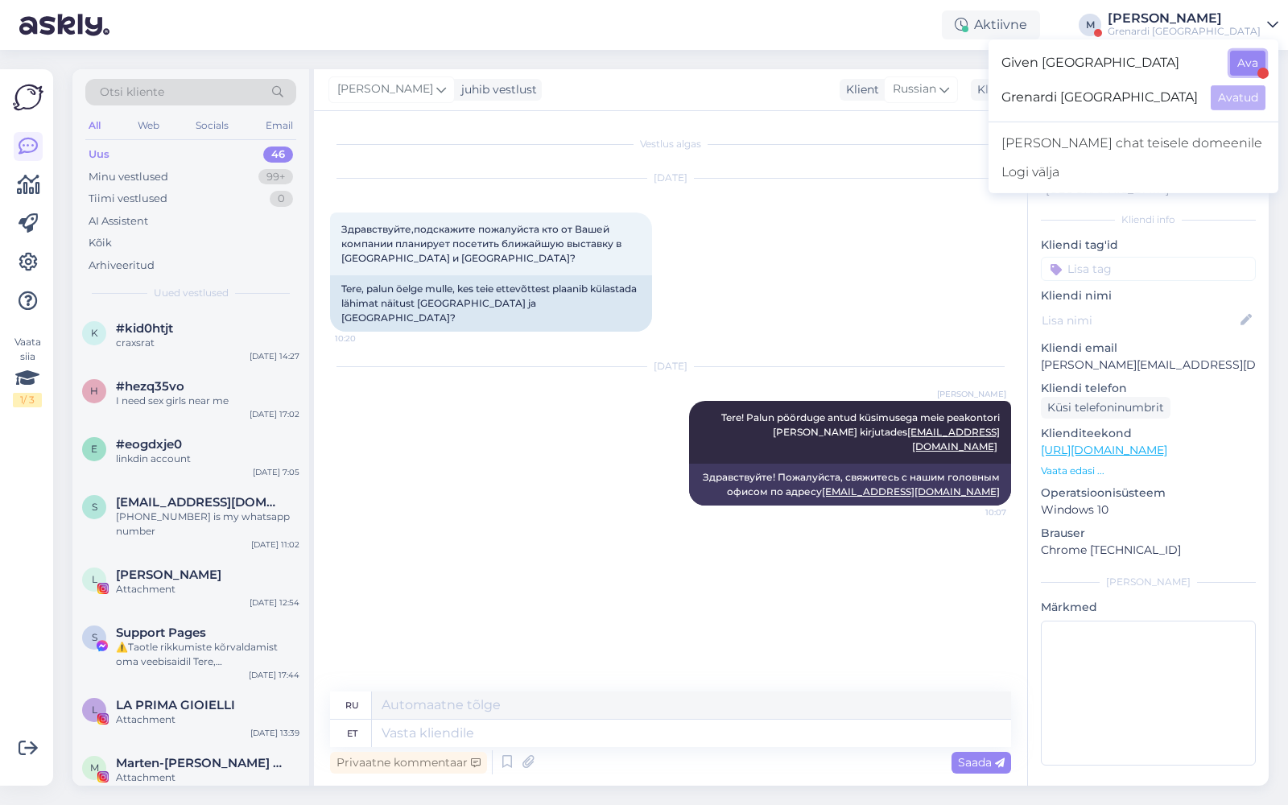
click at [1242, 60] on button "Ava" at bounding box center [1247, 63] width 35 height 25
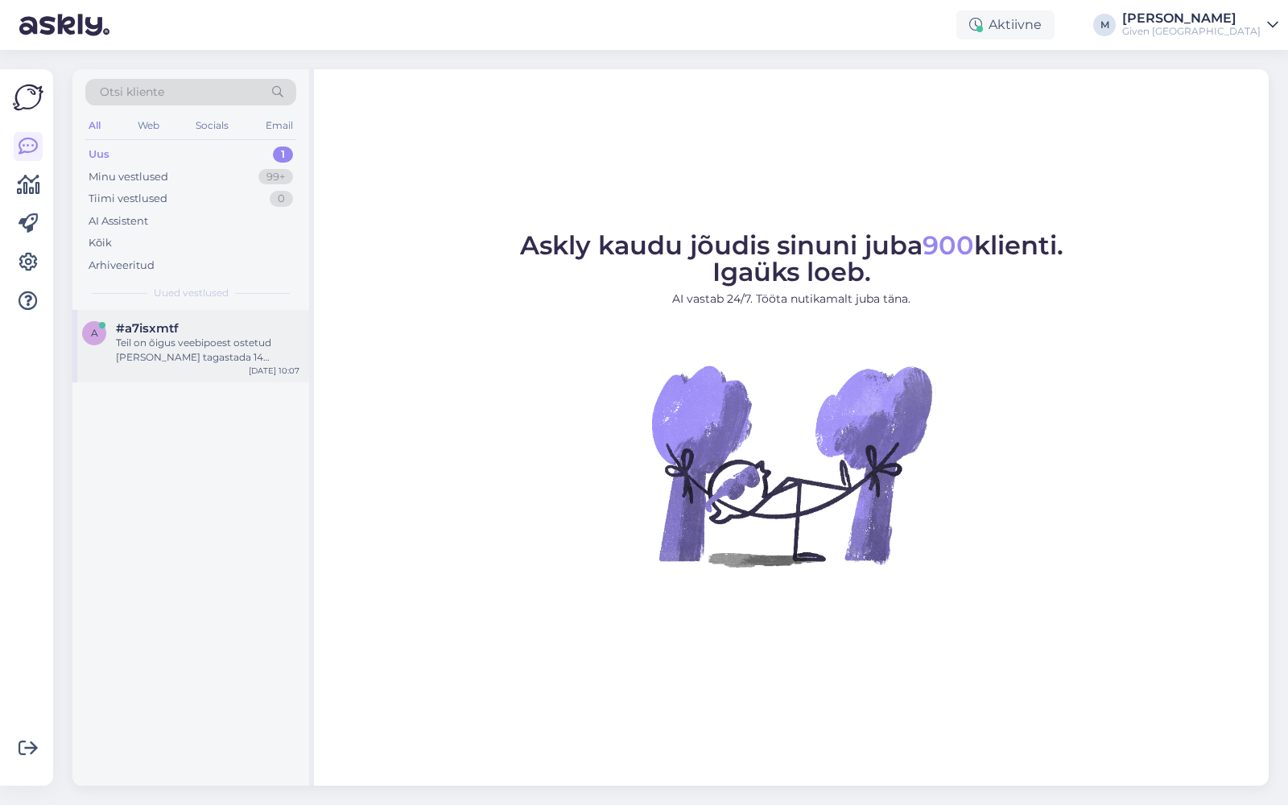
click at [180, 326] on div "#a7isxmtf" at bounding box center [208, 328] width 184 height 14
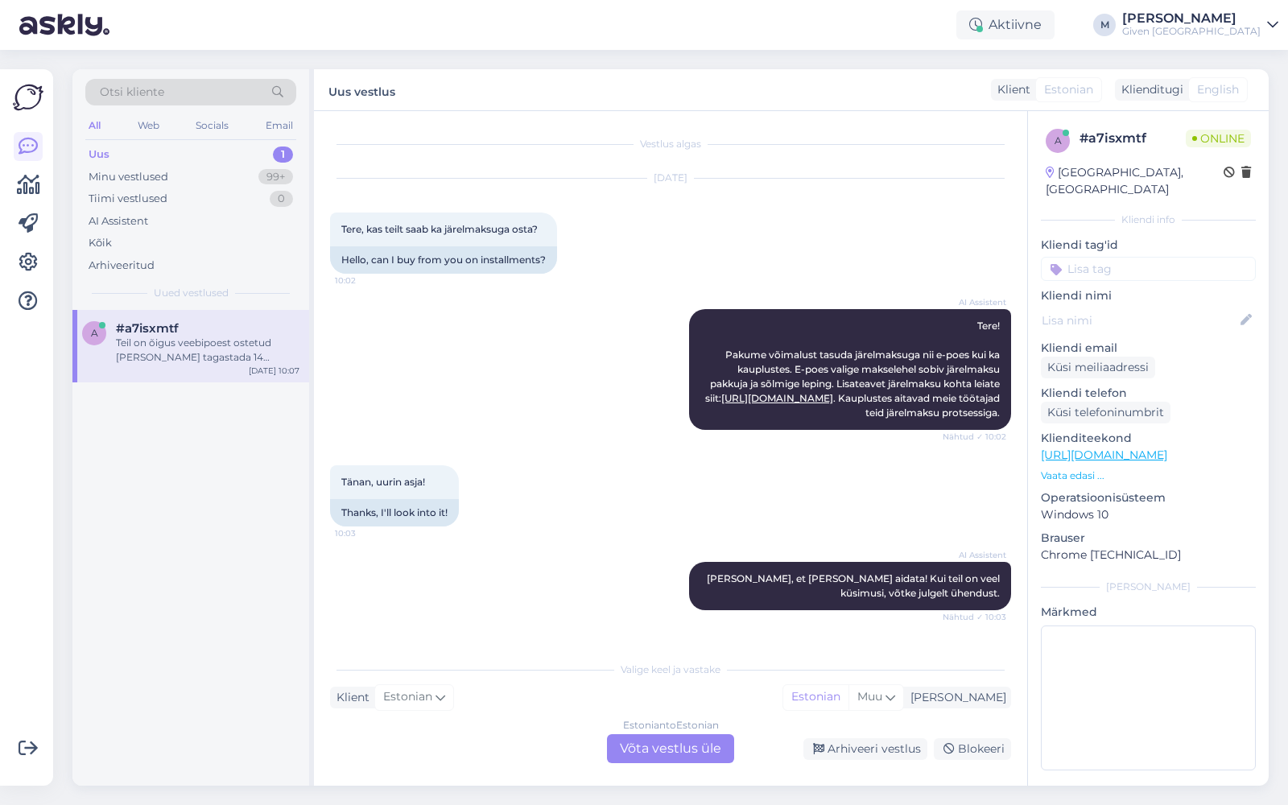
scroll to position [299, 0]
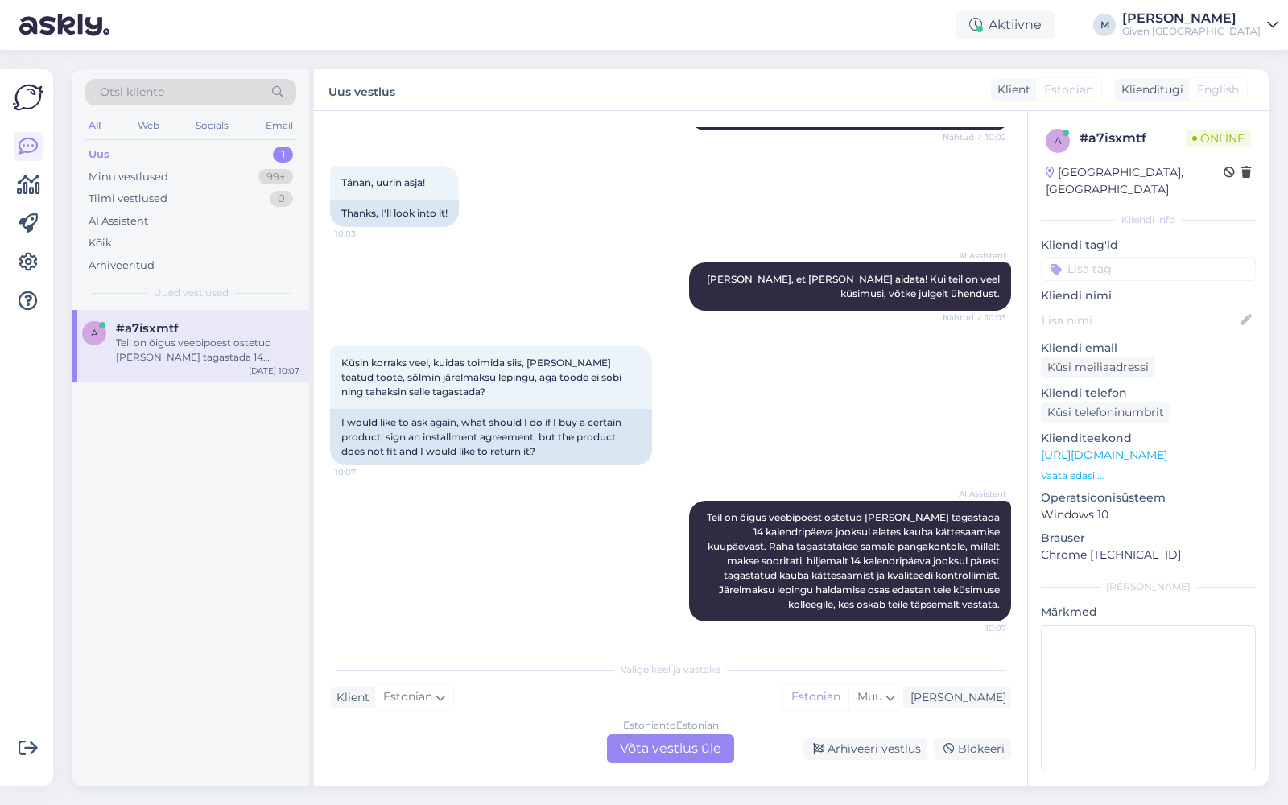
click at [678, 756] on div "Estonian to Estonian Võta vestlus üle" at bounding box center [670, 748] width 127 height 29
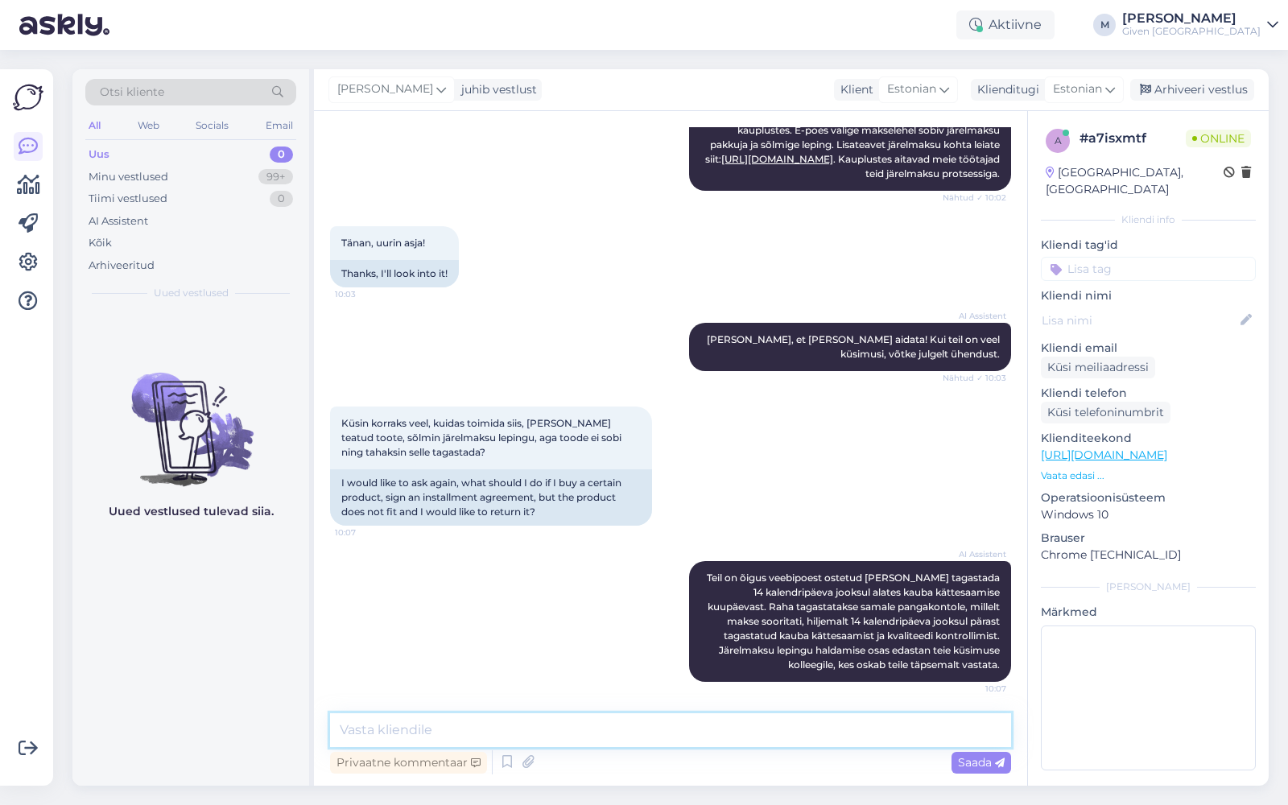
click at [745, 723] on textarea at bounding box center [670, 730] width 681 height 34
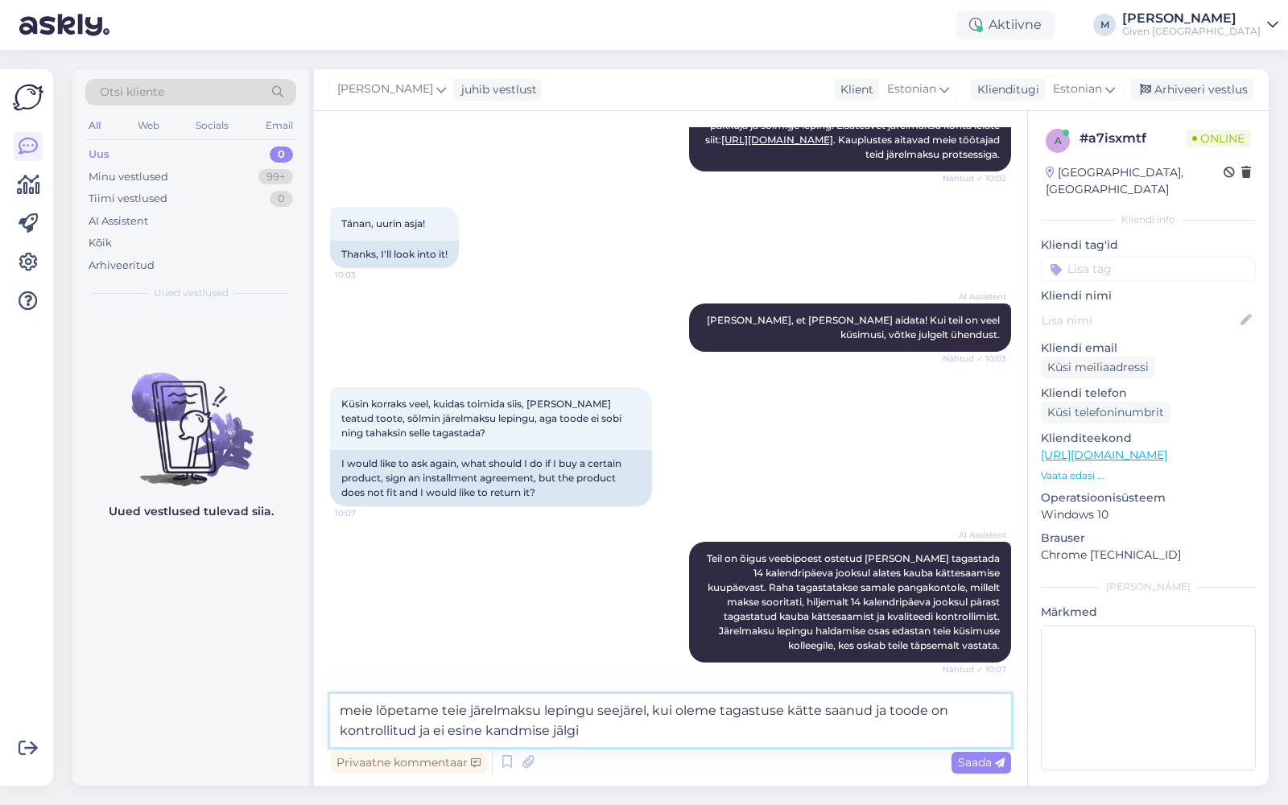
click at [349, 707] on textarea "meie lõpetame teie järelmaksu lepingu seejärel, kui oleme tagastuse kätte saanu…" at bounding box center [670, 720] width 681 height 53
type textarea "Meie lõpetame teie järelmaksu lepingu seejärel, kui oleme tagastuse kätte saanu…"
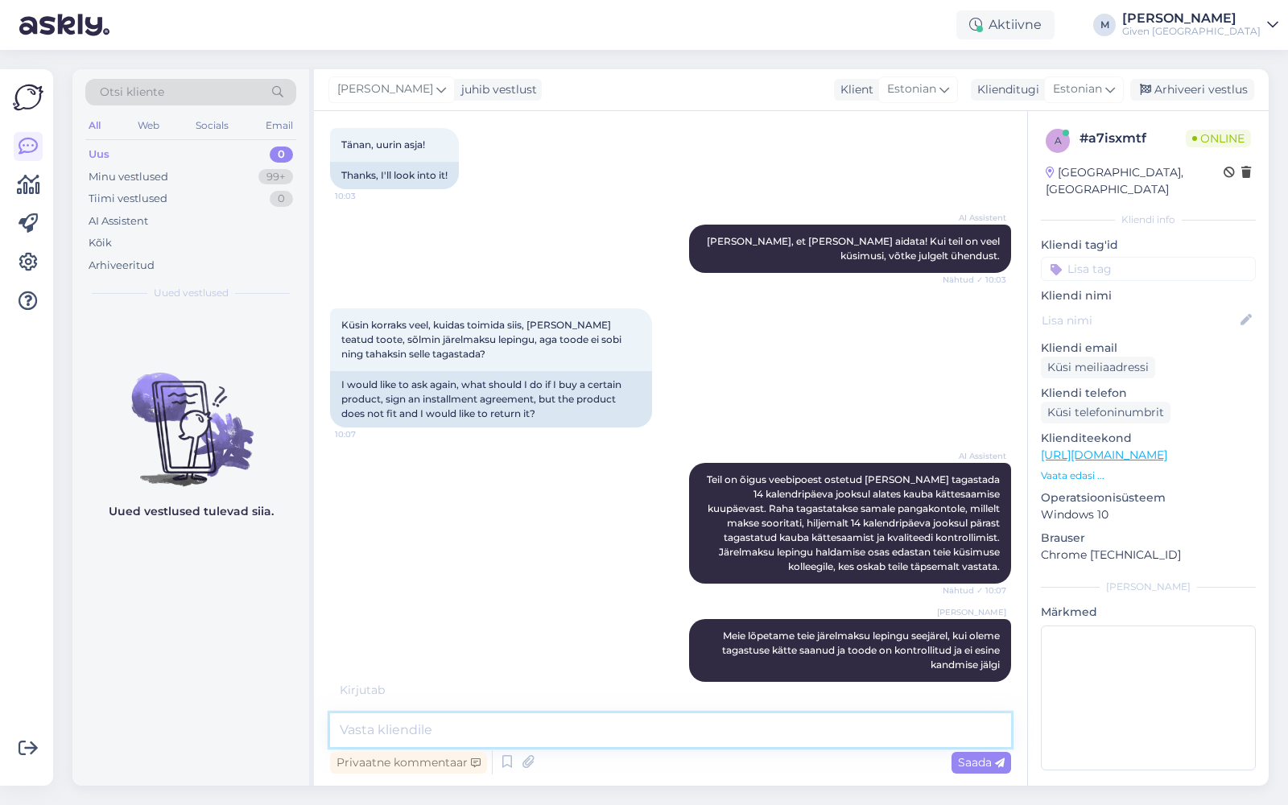
scroll to position [354, 0]
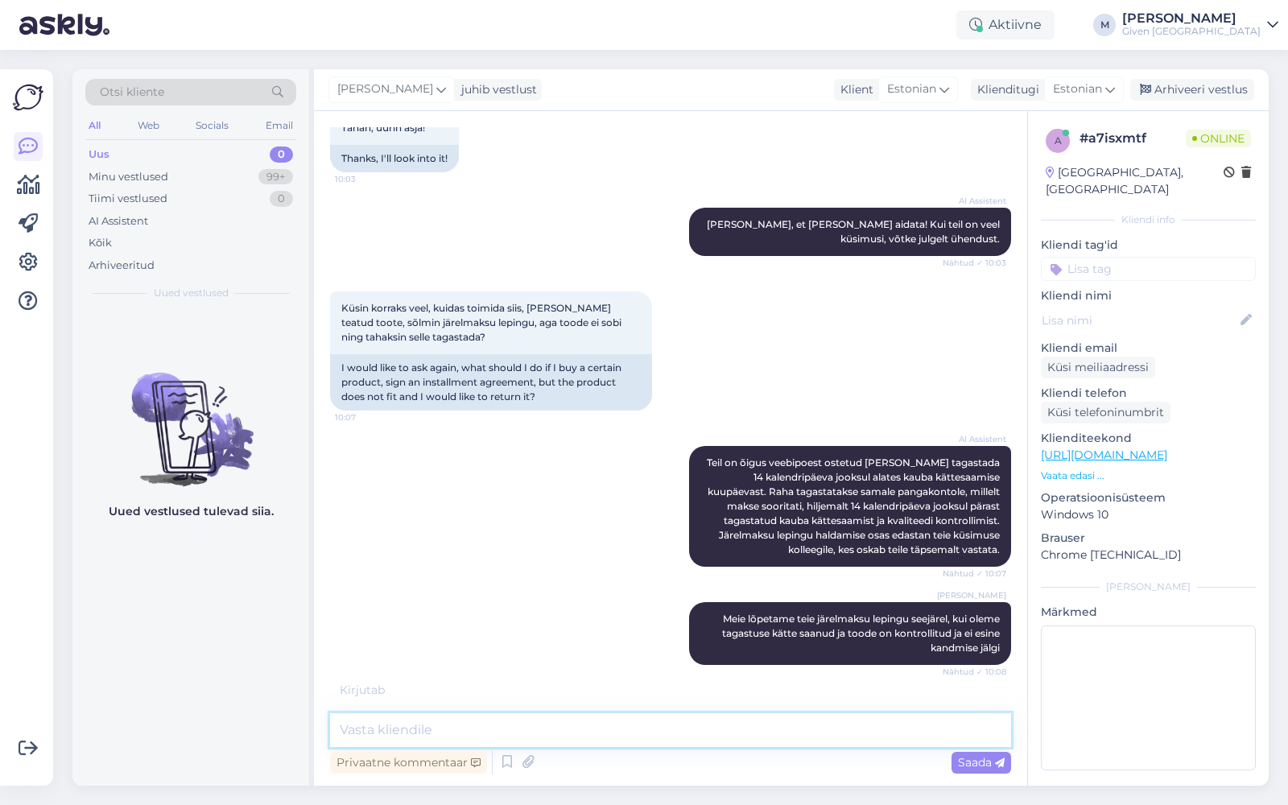
click at [704, 740] on textarea at bounding box center [670, 730] width 681 height 34
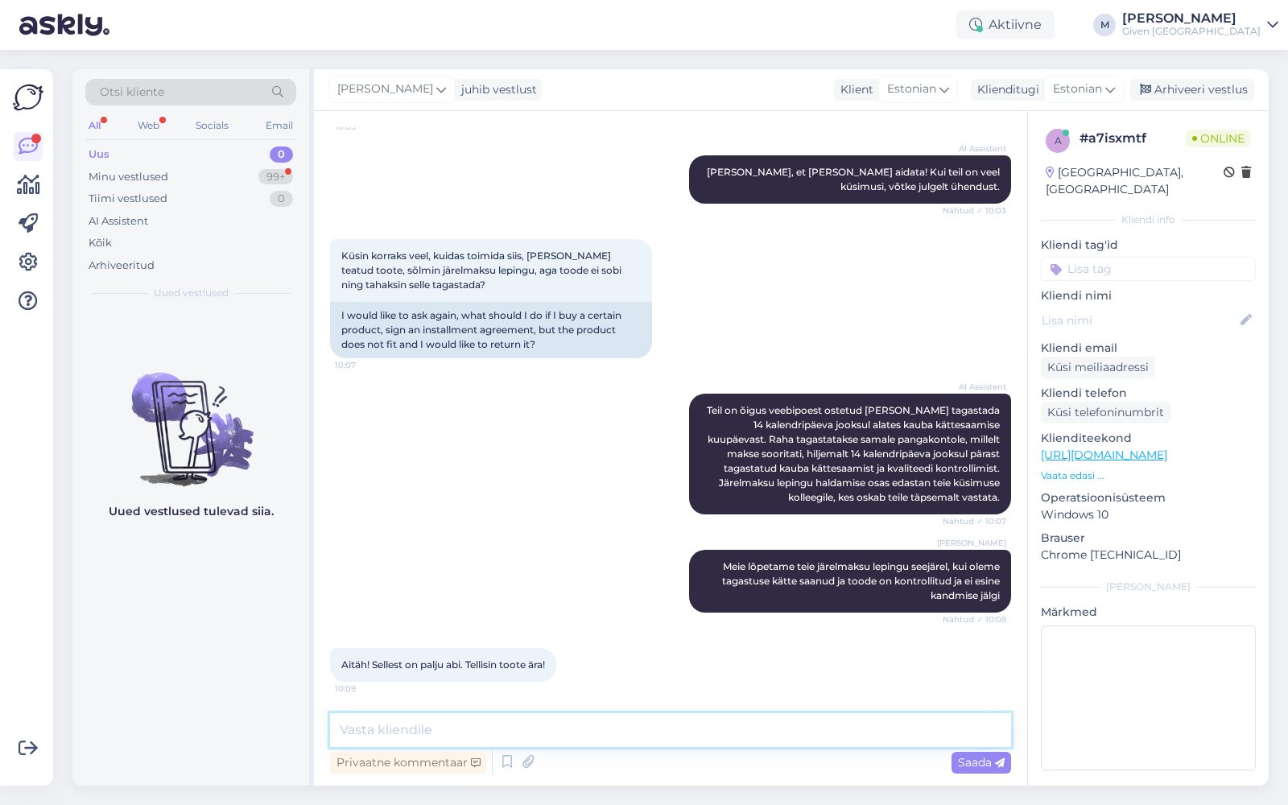
click at [551, 724] on textarea at bounding box center [670, 730] width 681 height 34
type textarea "Täname tellimuse eest ja loodan, et ehe rõõmustab teid :)"
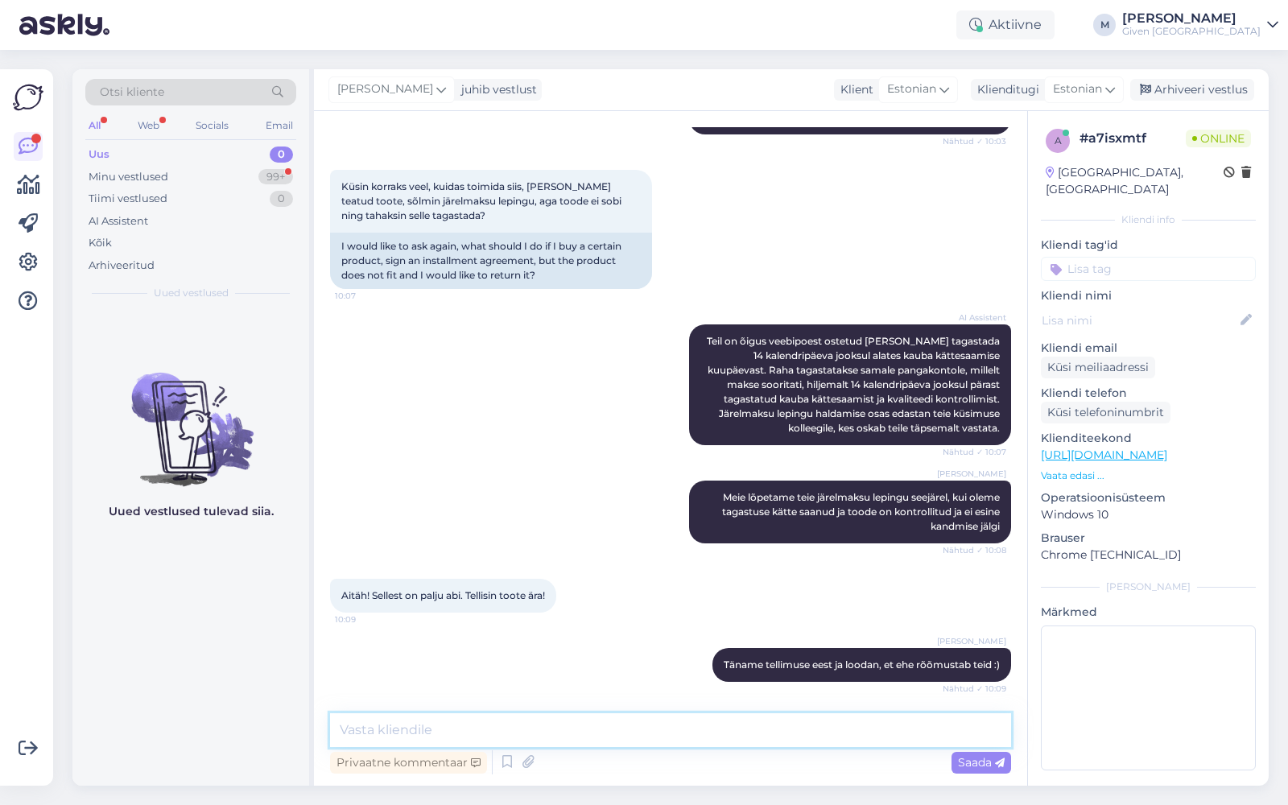
scroll to position [545, 0]
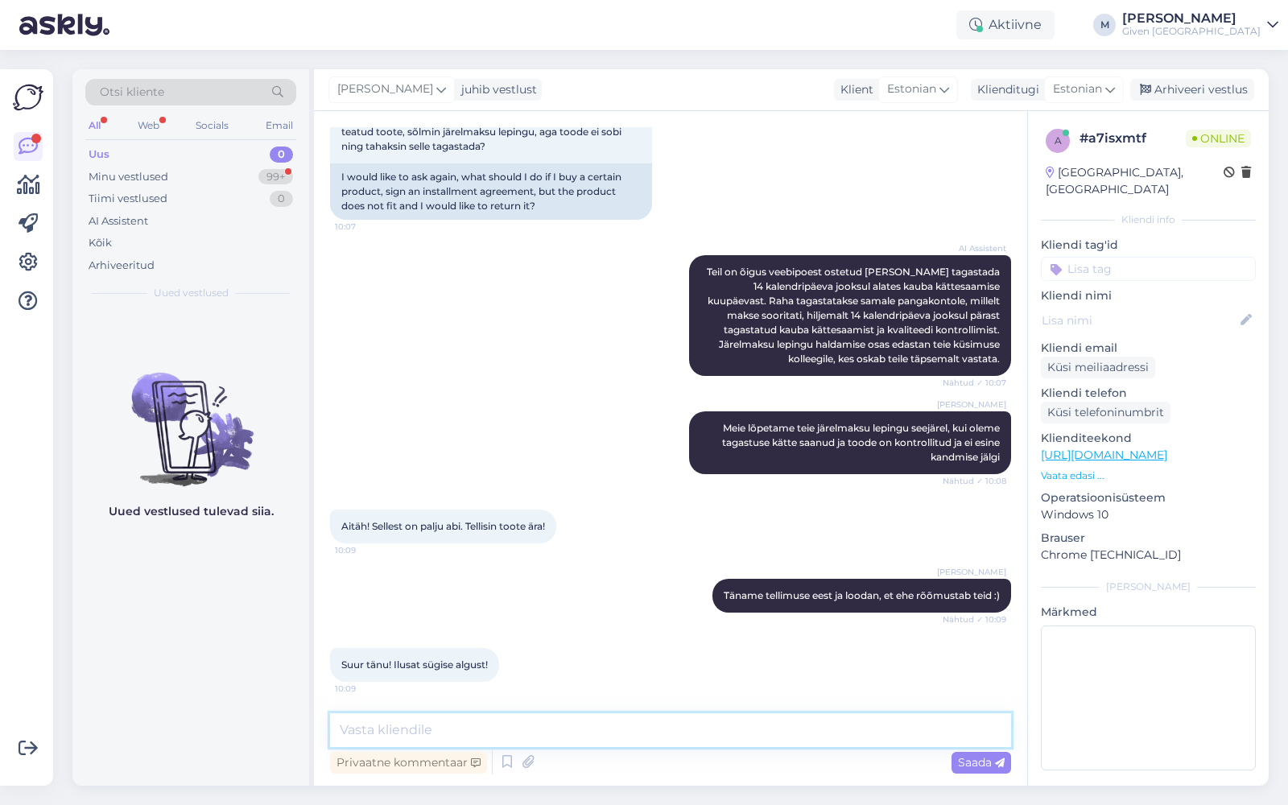
click at [588, 732] on textarea at bounding box center [670, 730] width 681 height 34
click at [344, 731] on textarea "teile samuti!" at bounding box center [670, 730] width 681 height 34
type textarea "Teile samuti!"
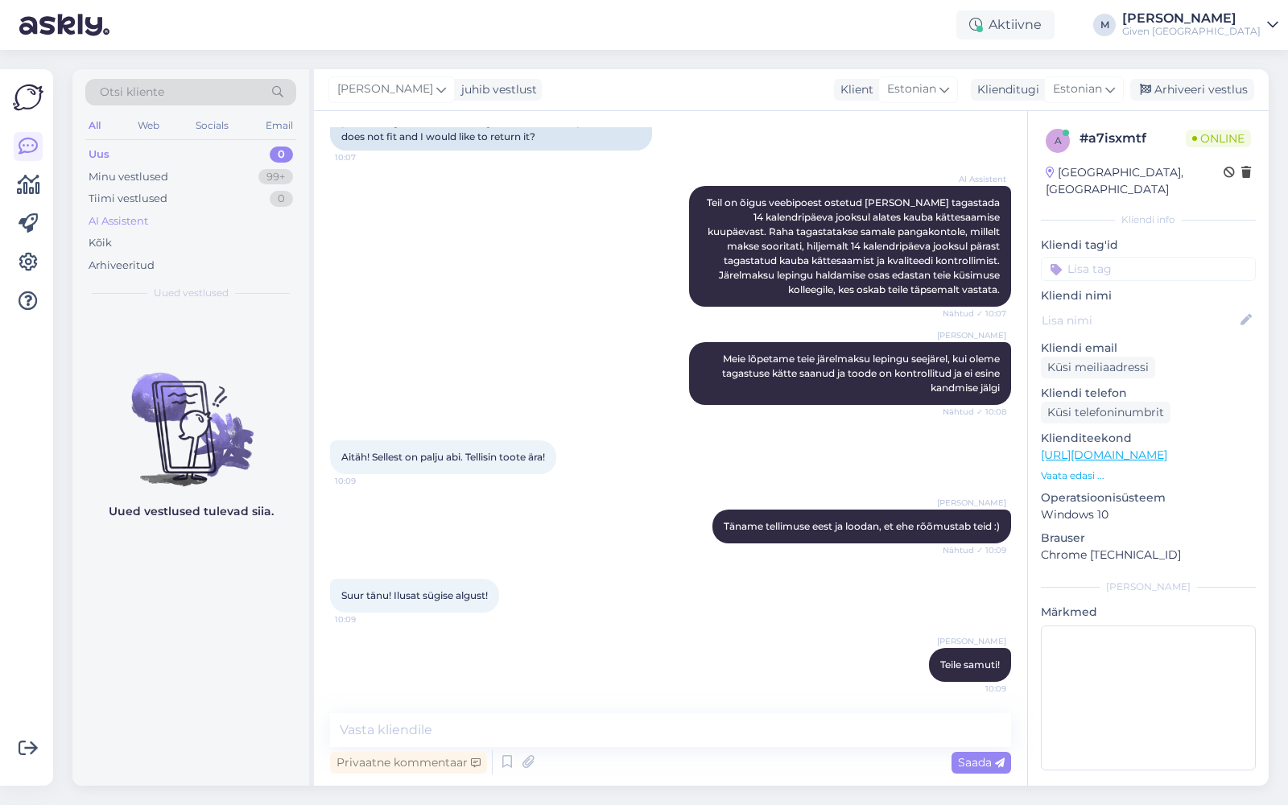
click at [104, 217] on div "AI Assistent" at bounding box center [119, 221] width 60 height 16
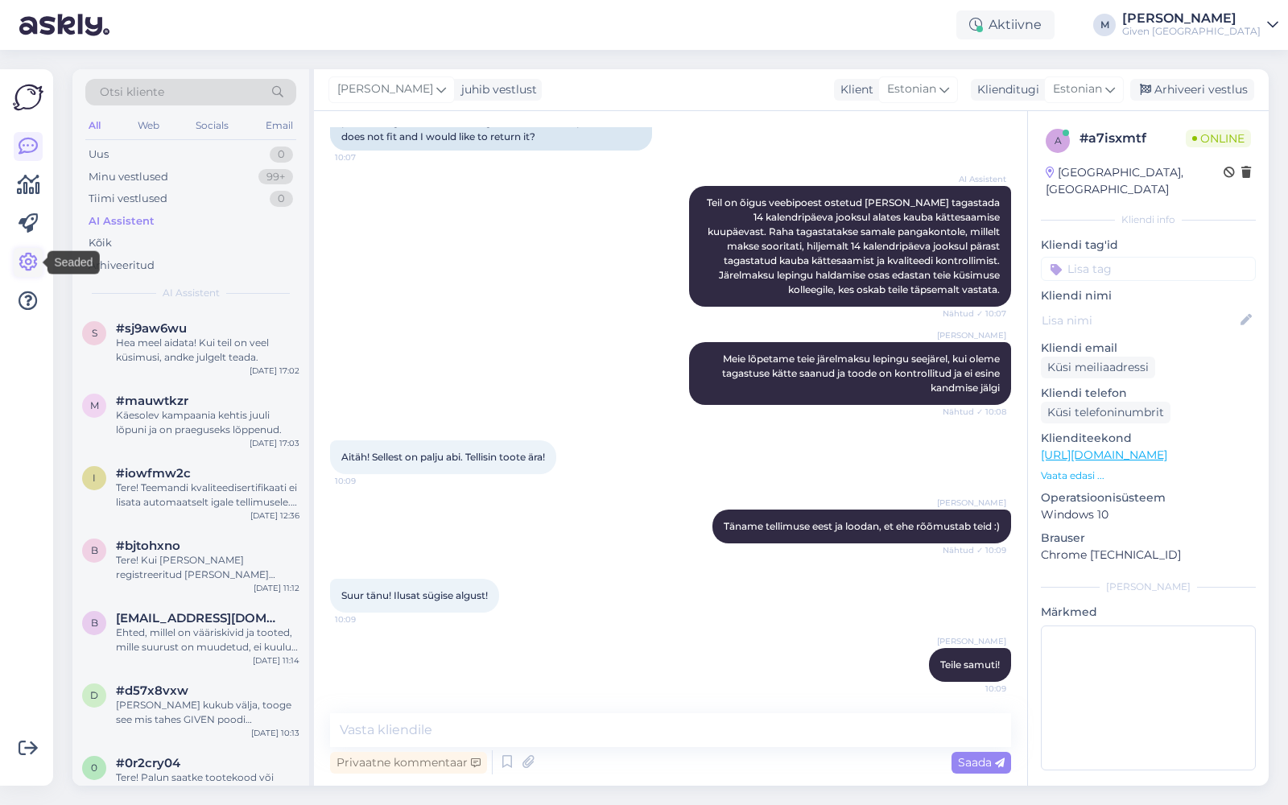
click at [35, 259] on icon at bounding box center [28, 262] width 19 height 19
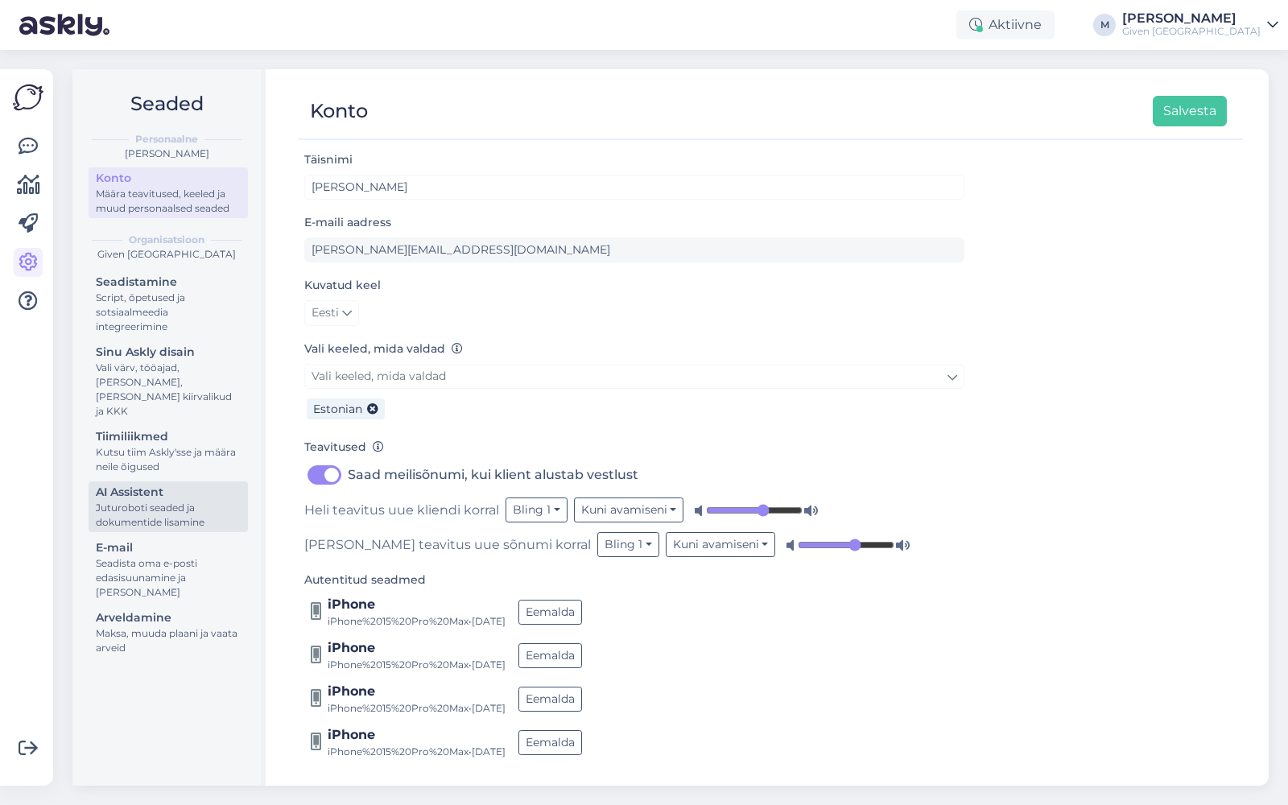
click at [155, 484] on div "AI Assistent" at bounding box center [168, 492] width 145 height 17
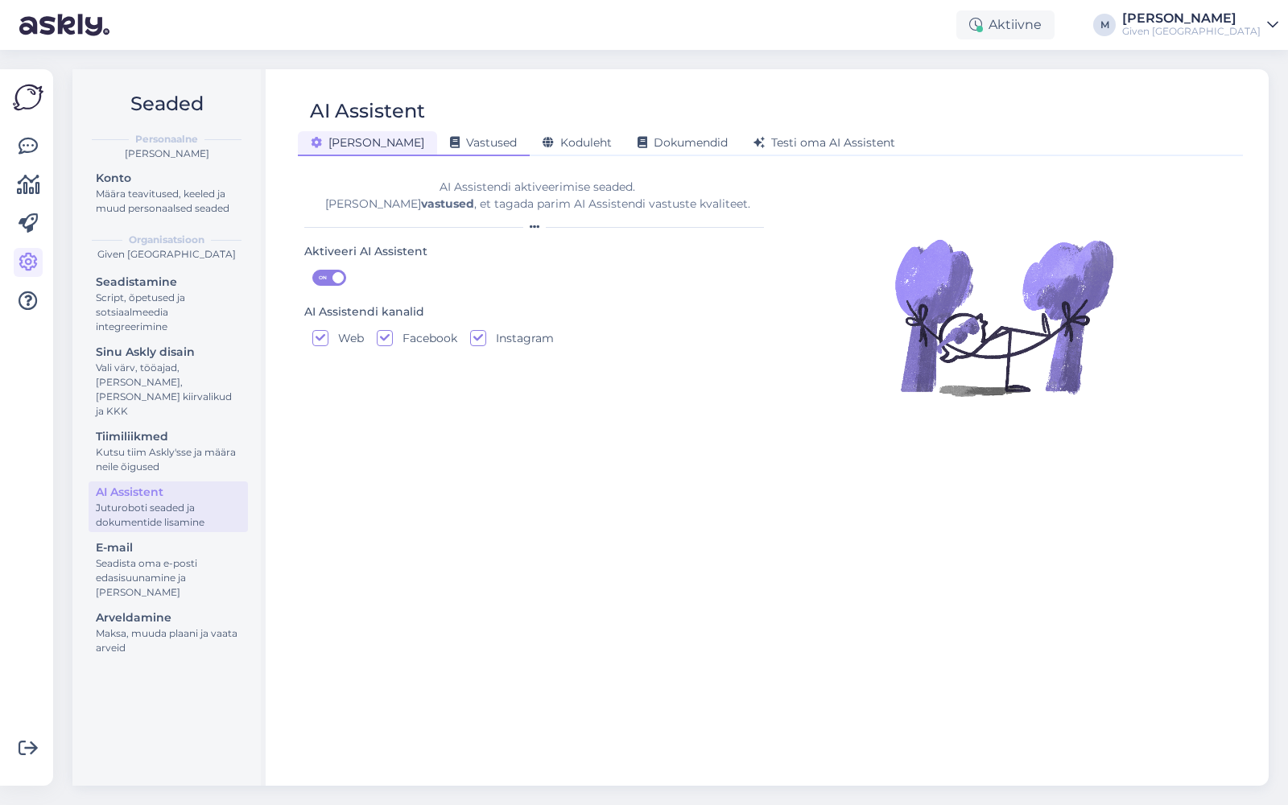
click at [437, 135] on div "Vastused" at bounding box center [483, 143] width 93 height 25
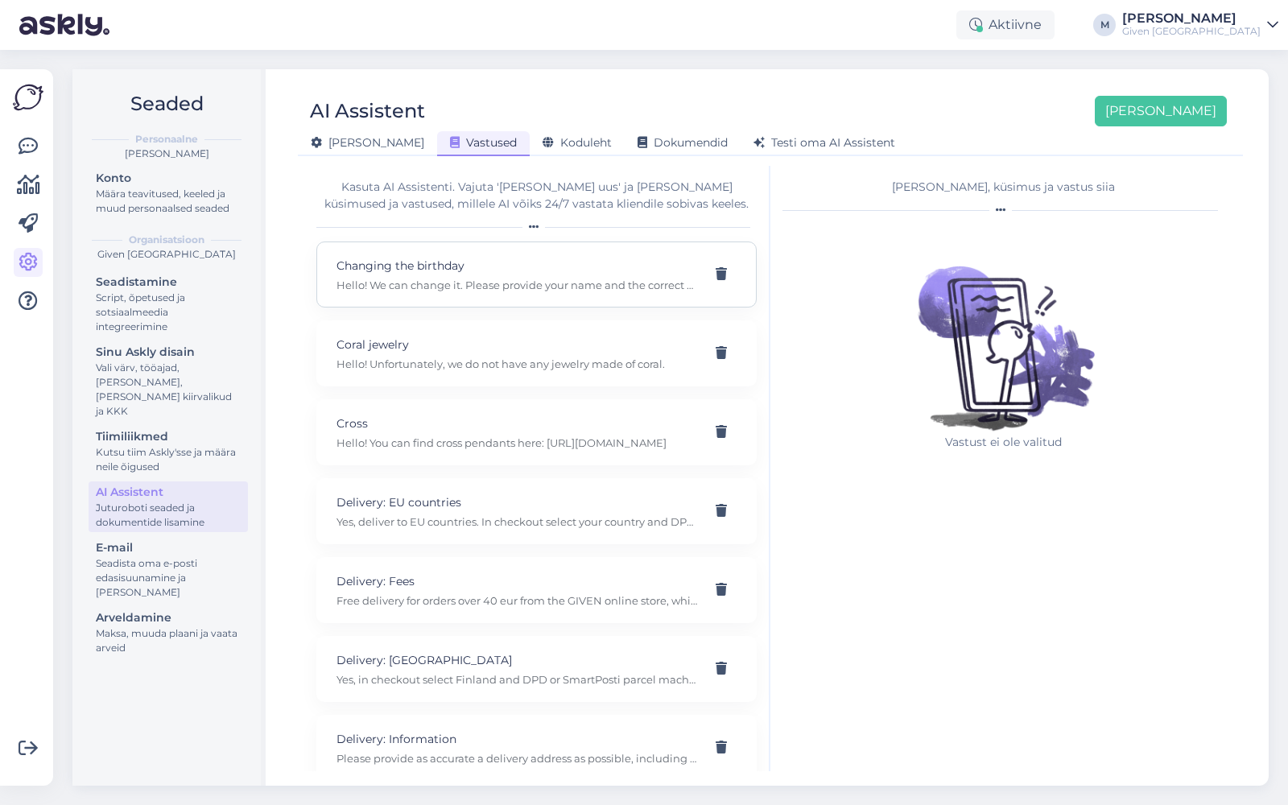
click at [564, 283] on p "Hello! We can change it. Please provide your name and the correct date, and we …" at bounding box center [517, 285] width 361 height 14
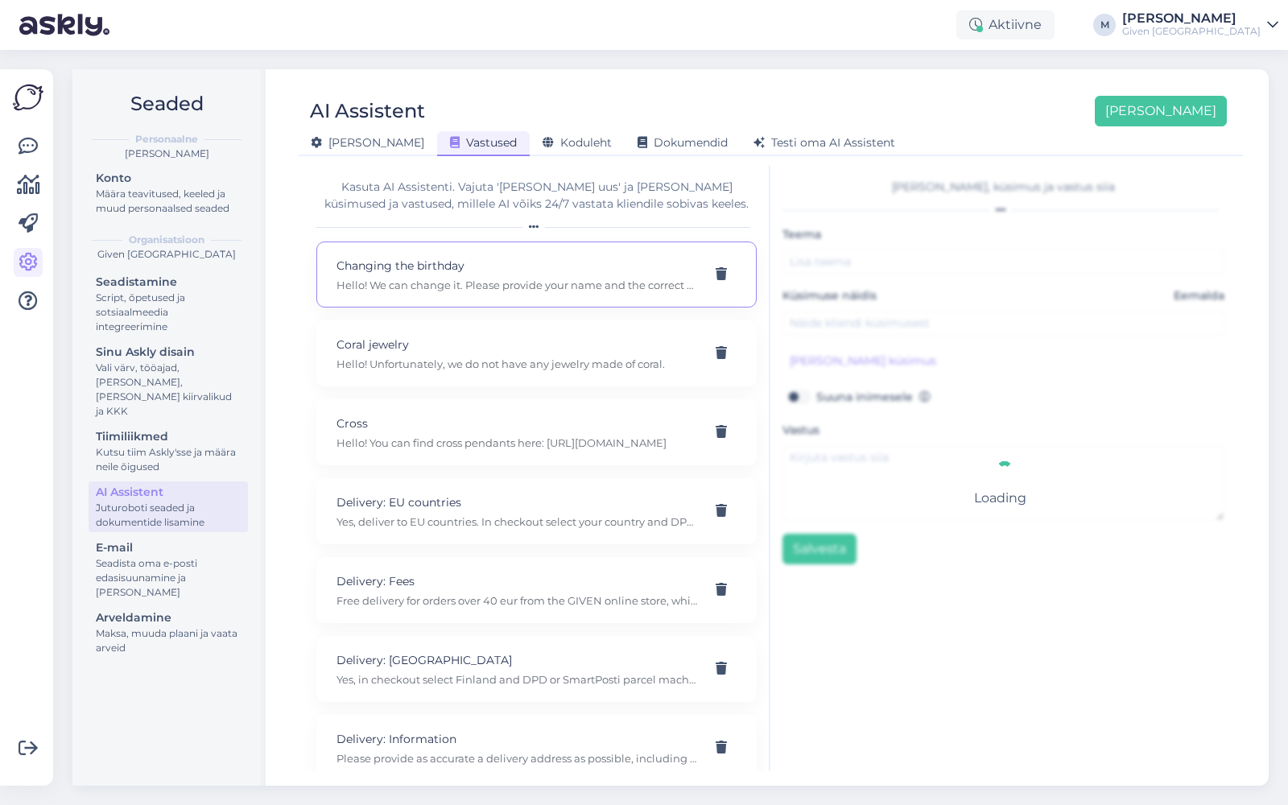
type input "Changing the birthday"
type input "I saved the wrong date for my birthday"
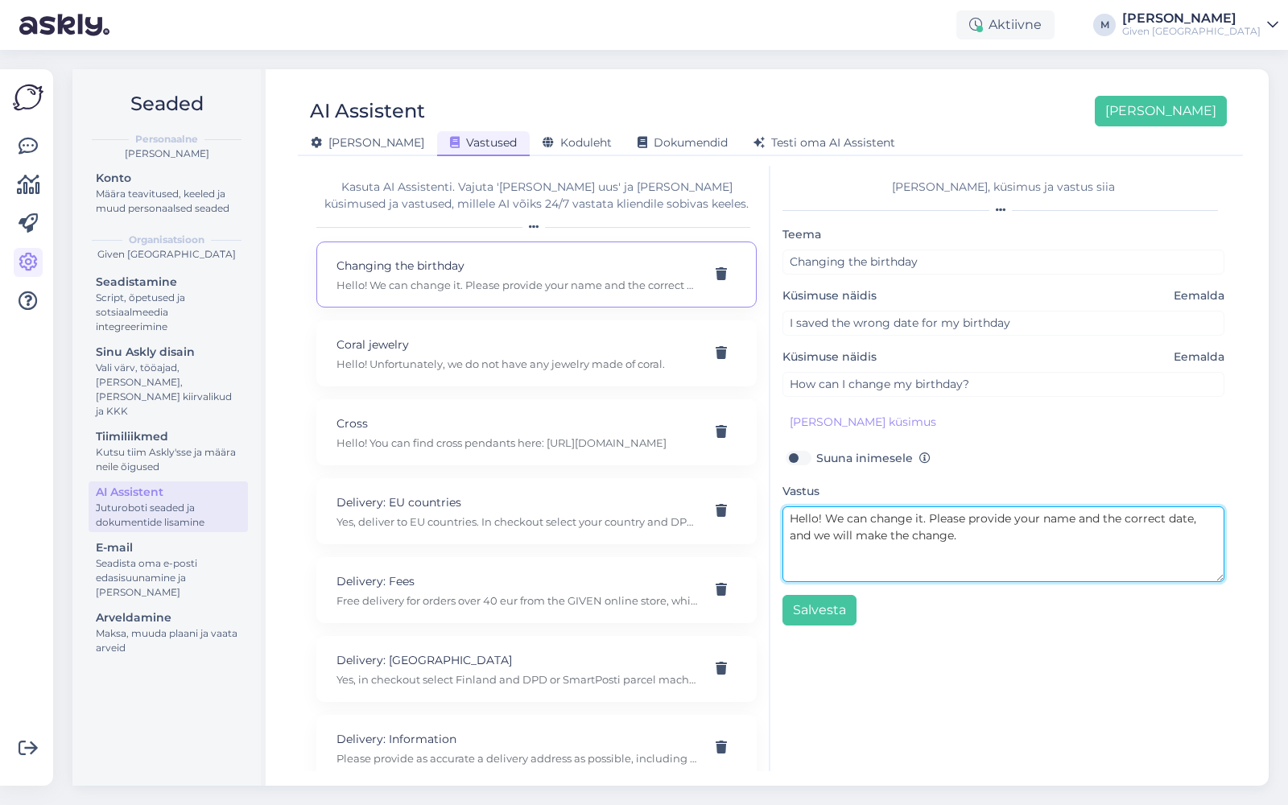
click at [978, 535] on textarea "Hello! We can change it. Please provide your name and the correct date, and we …" at bounding box center [1004, 544] width 442 height 76
paste textarea "Teie tagasiside meie teenindusele ja ostukogemusele on meile väga oluline. Jaga…"
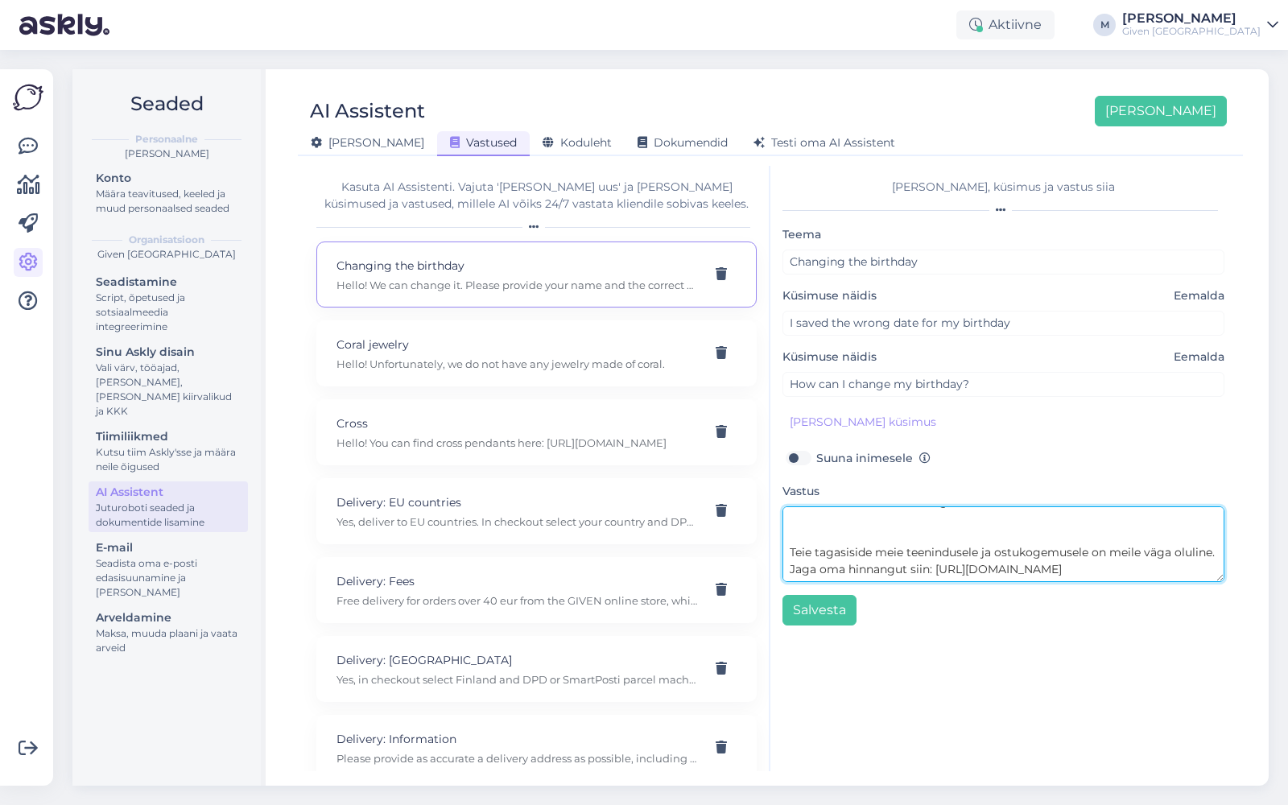
scroll to position [67, 0]
drag, startPoint x: 1097, startPoint y: 549, endPoint x: 786, endPoint y: 518, distance: 313.1
click at [786, 518] on textarea "Hello! We can change it. Please provide your name and the correct date, and we …" at bounding box center [1004, 544] width 442 height 76
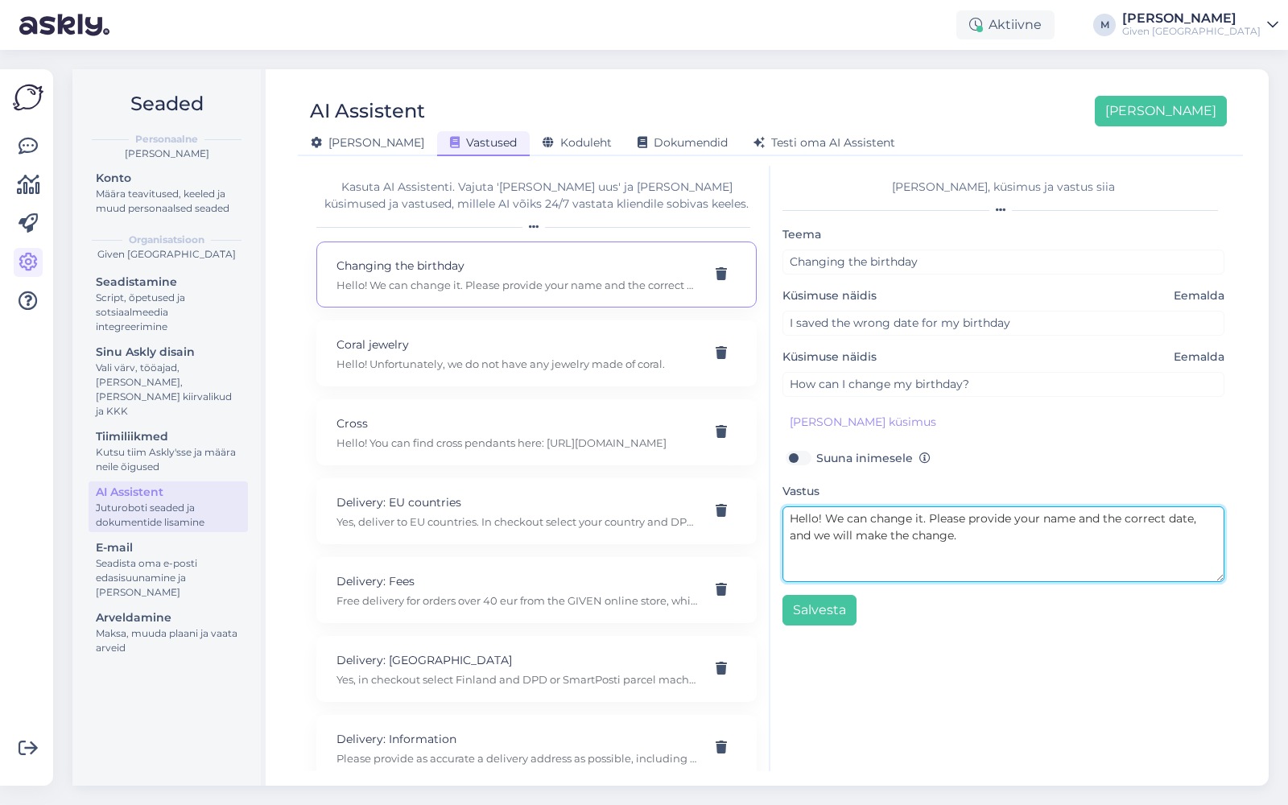
scroll to position [33, 0]
type textarea "Hello! We can change it. Please provide your name and the correct date, and we …"
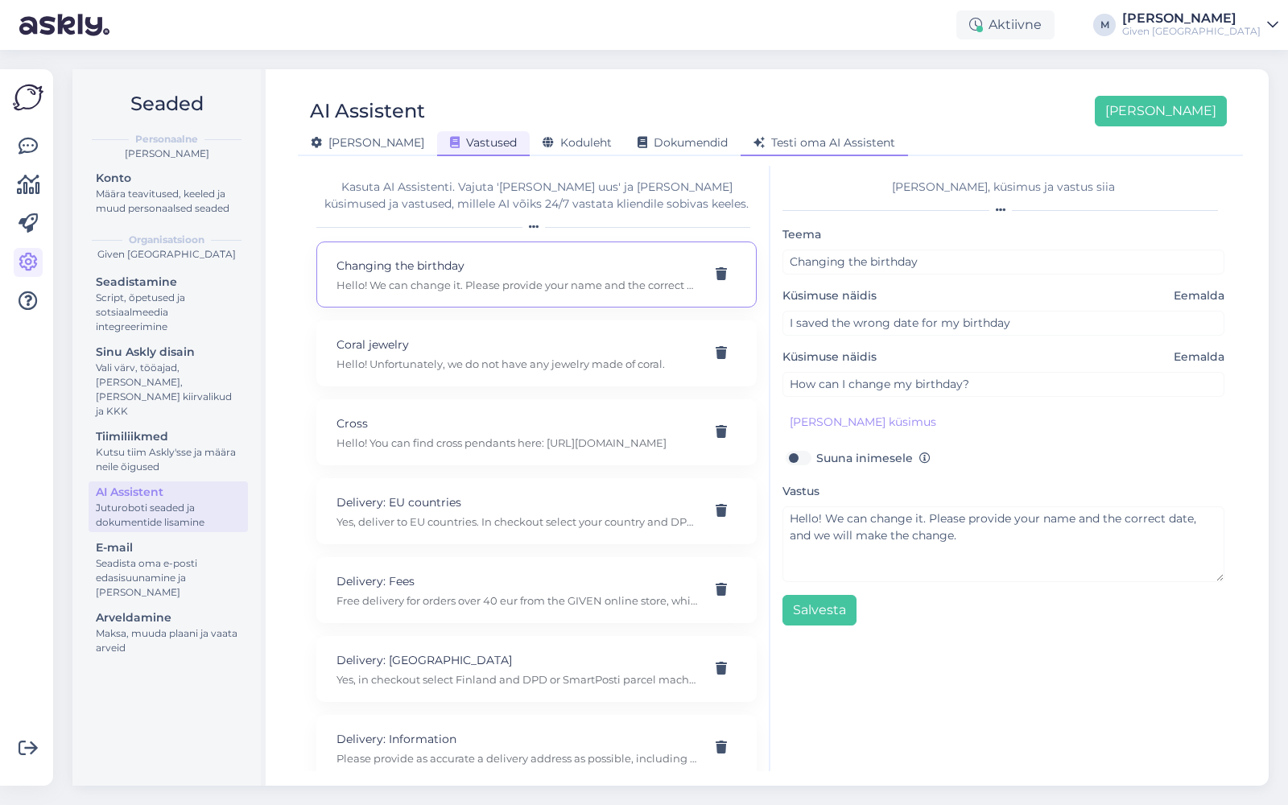
click at [773, 143] on span "Testi oma AI Assistent" at bounding box center [825, 142] width 142 height 14
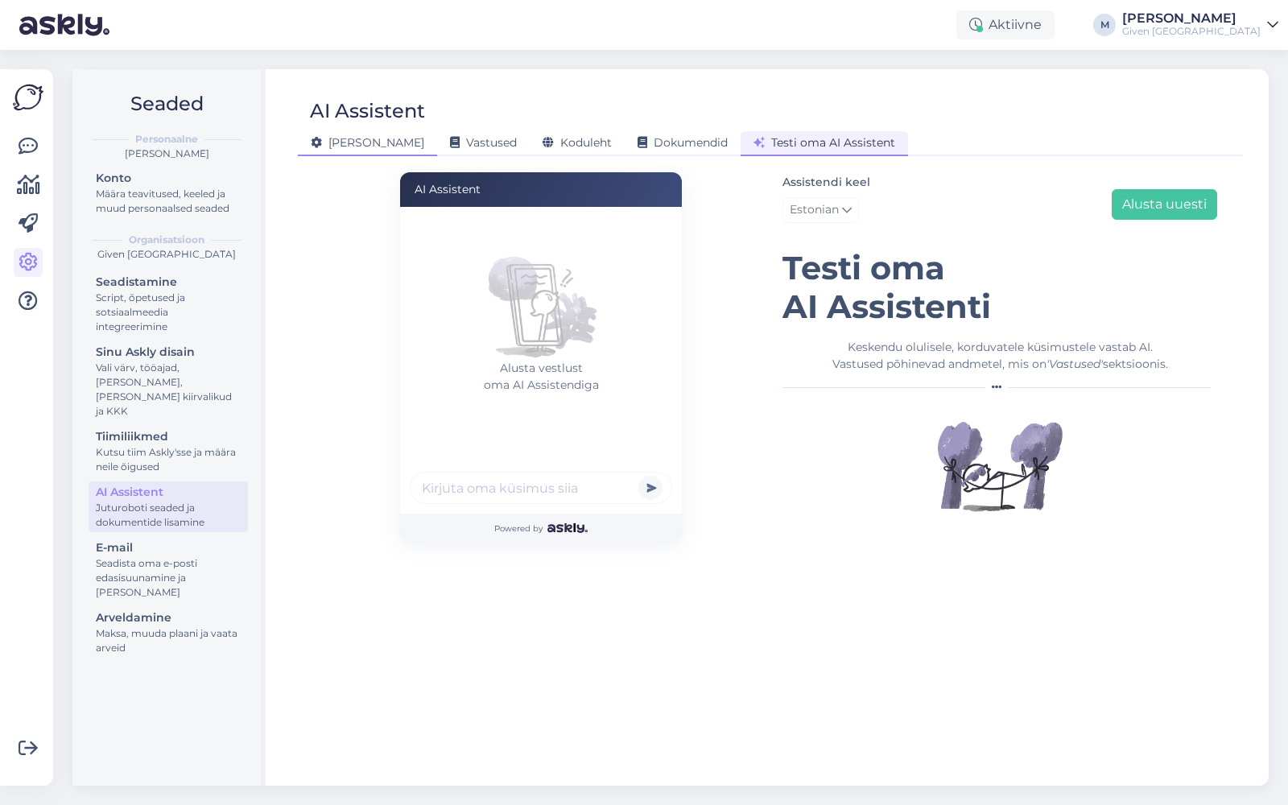
click at [347, 141] on span "Üldine" at bounding box center [368, 142] width 114 height 14
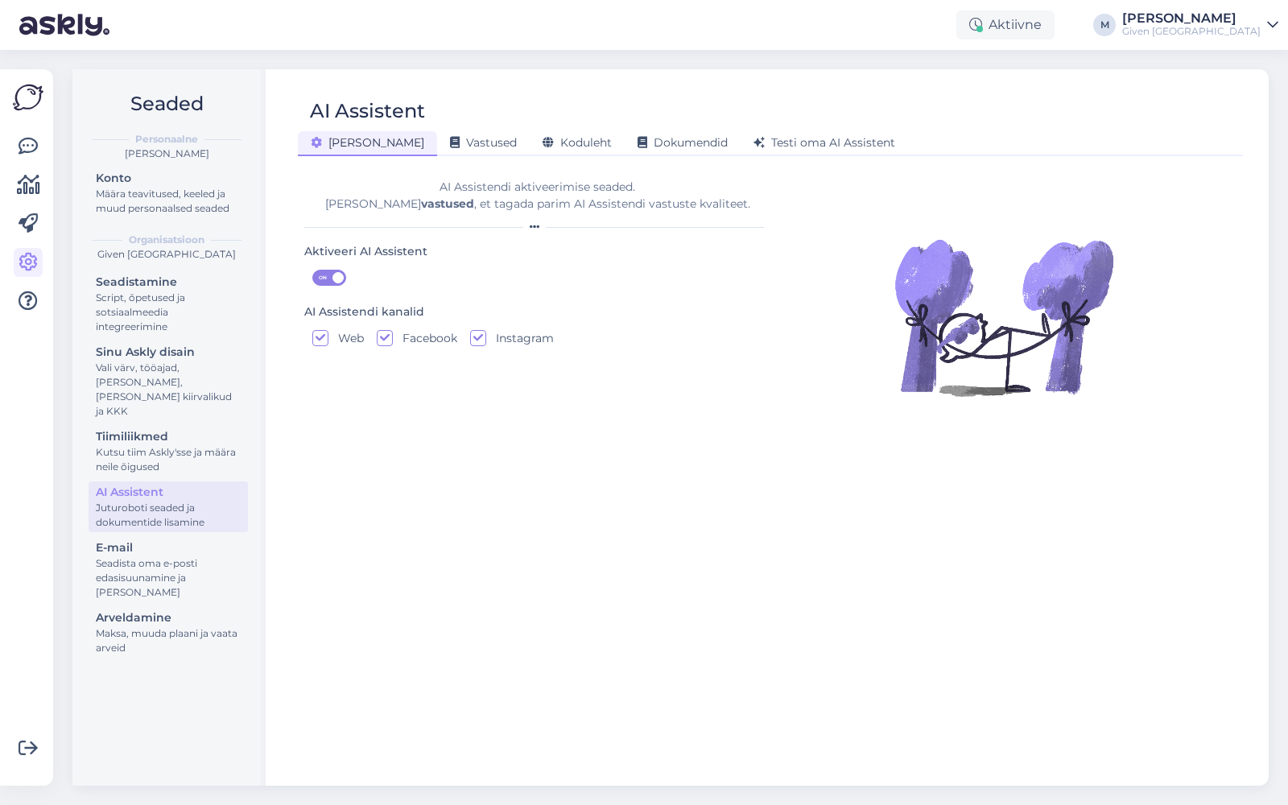
click at [1216, 28] on div "Given [GEOGRAPHIC_DATA]" at bounding box center [1191, 31] width 138 height 13
click at [809, 90] on div "AI Assistent Üldine Vastused Koduleht Dokumendid Testi oma AI Assistent" at bounding box center [770, 120] width 945 height 72
click at [1213, 24] on div "[PERSON_NAME]" at bounding box center [1191, 18] width 138 height 13
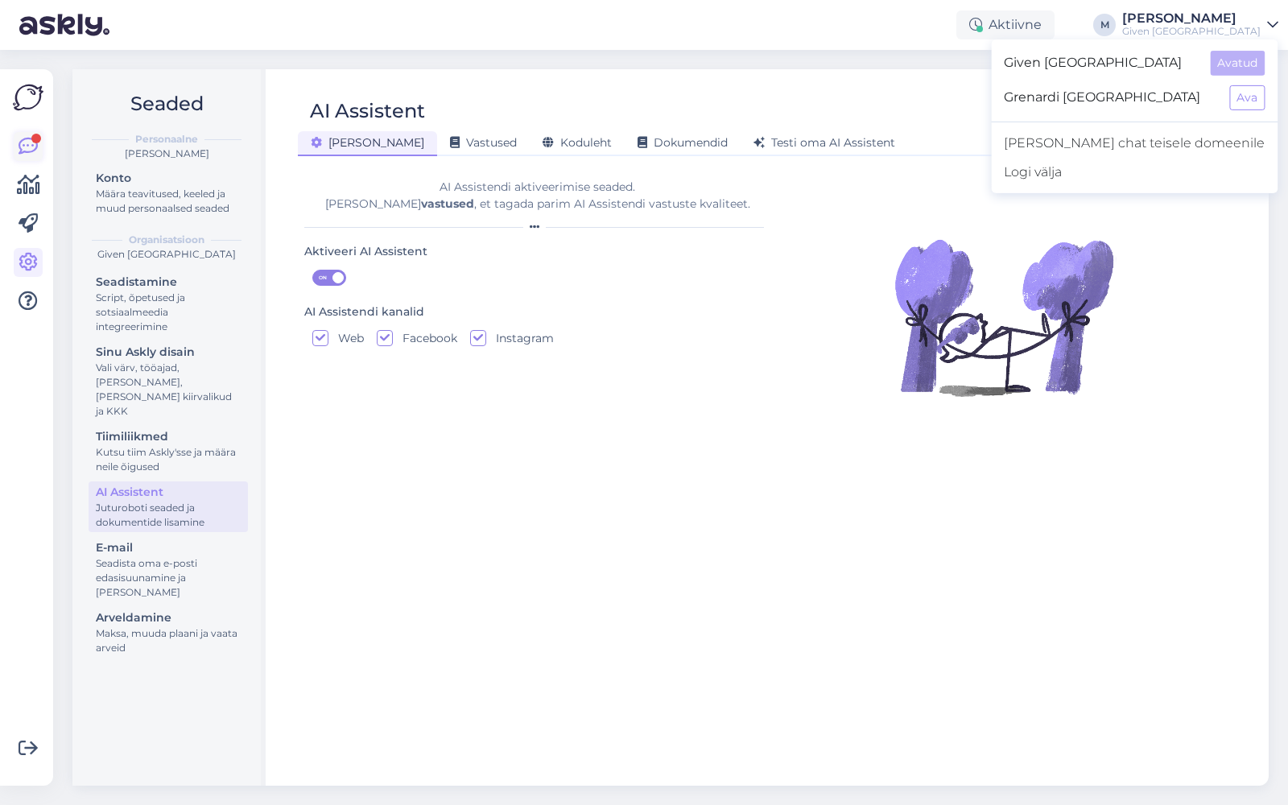
click at [31, 145] on icon at bounding box center [28, 146] width 19 height 19
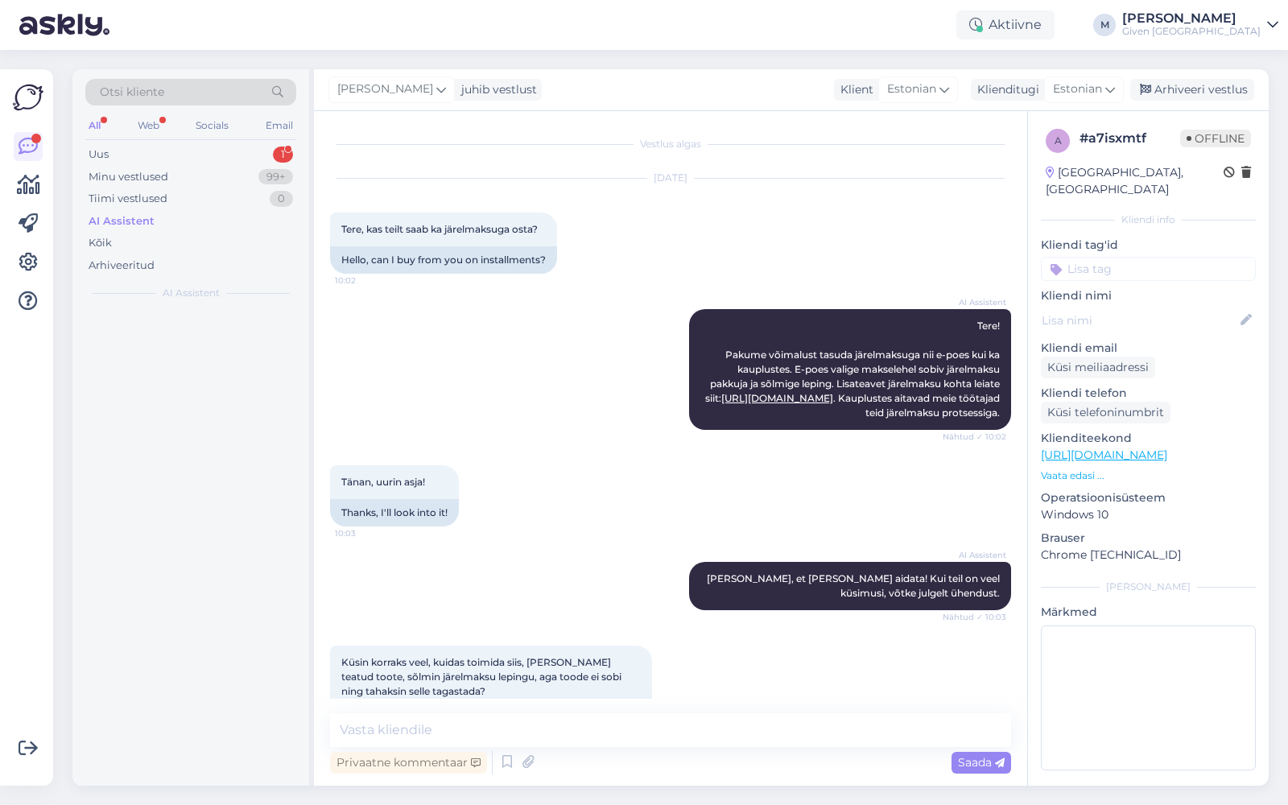
scroll to position [614, 0]
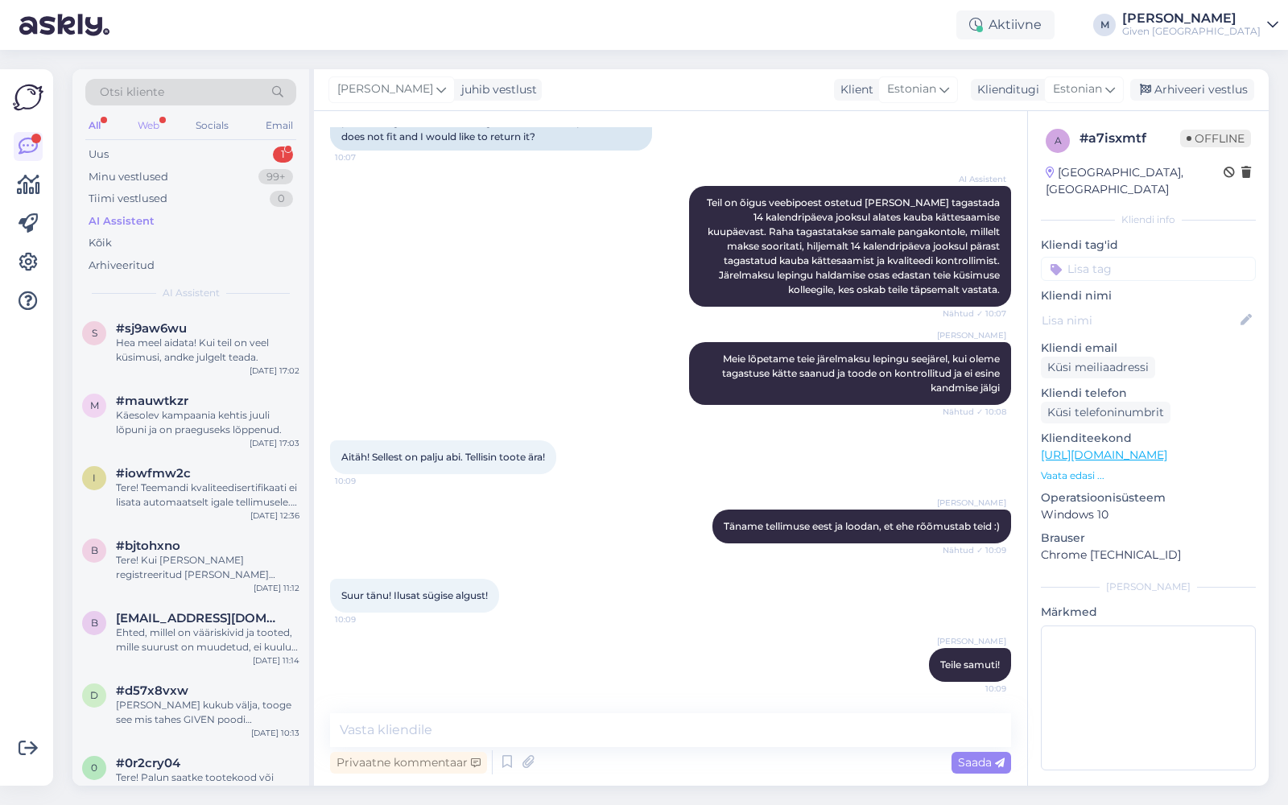
click at [135, 126] on div "Web" at bounding box center [148, 125] width 28 height 21
click at [171, 153] on div "Uus 1" at bounding box center [190, 154] width 211 height 23
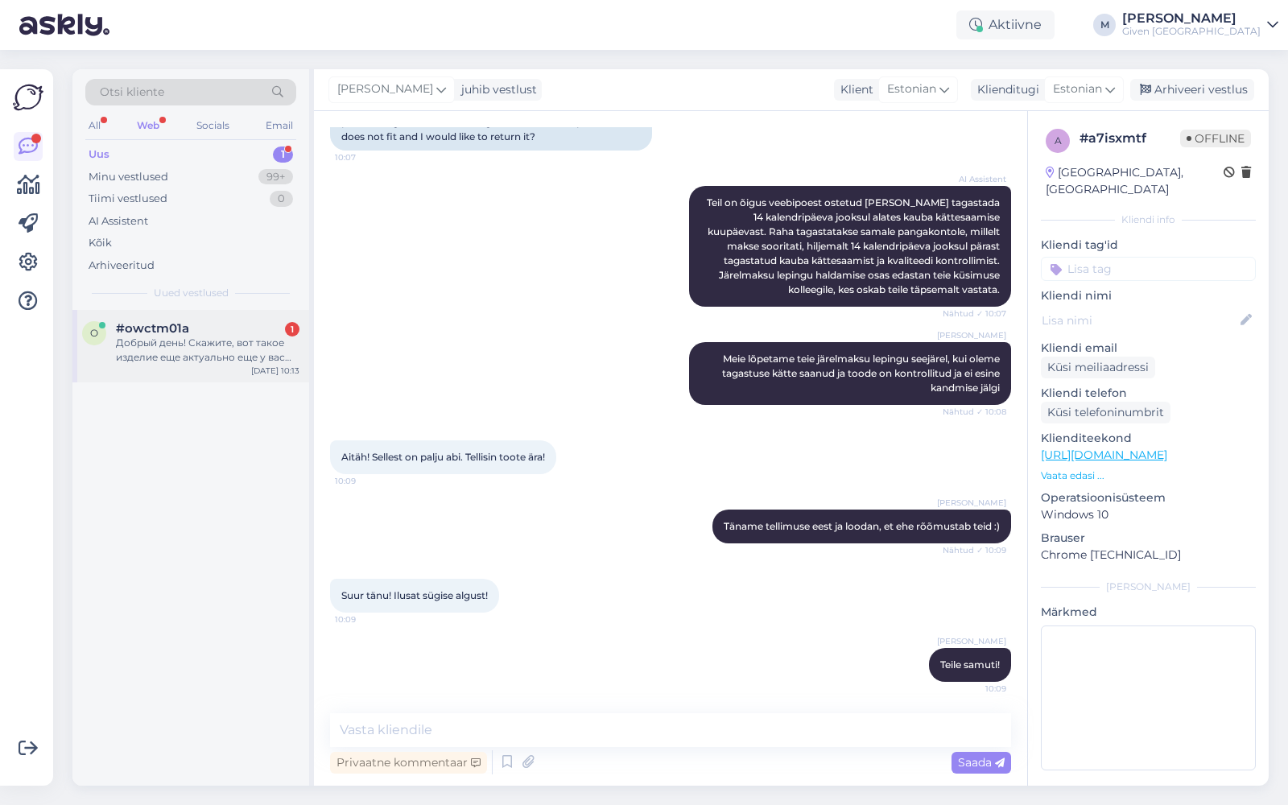
click at [192, 324] on div "#owctm01a 1" at bounding box center [208, 328] width 184 height 14
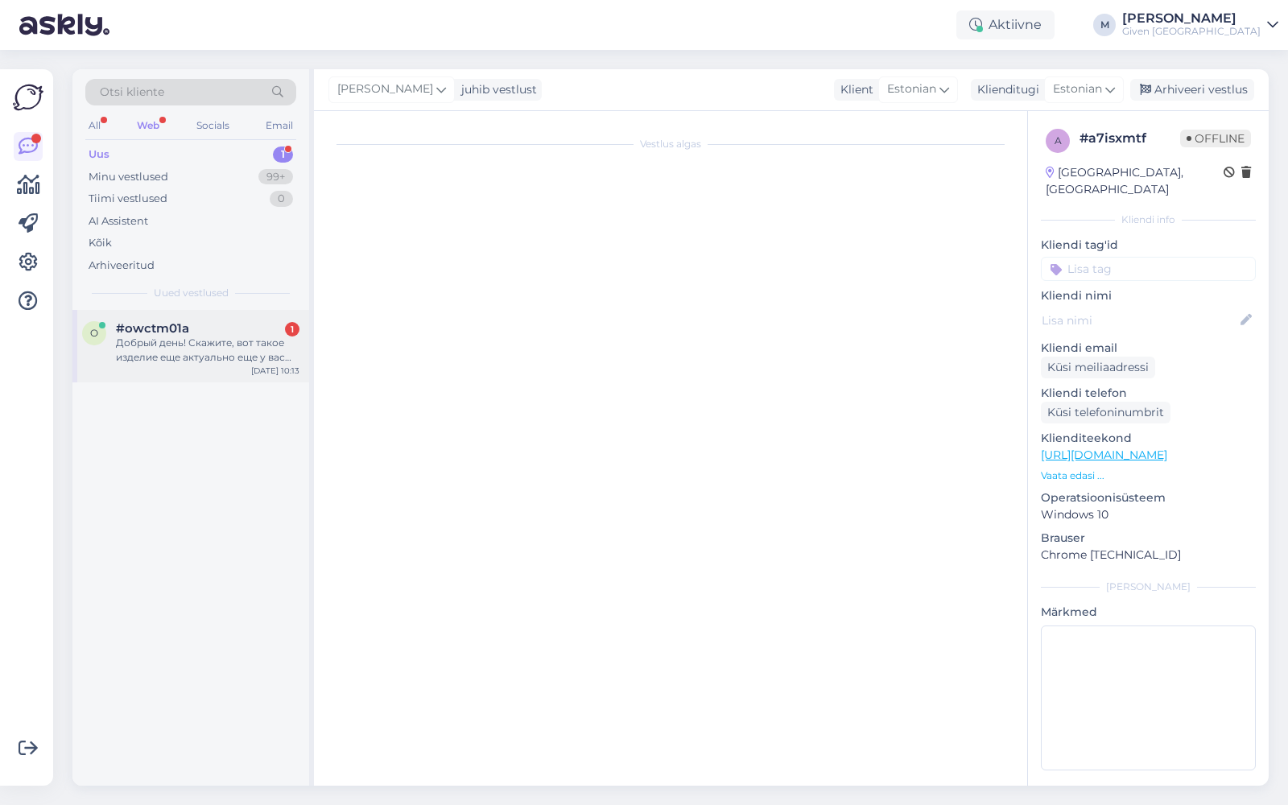
scroll to position [0, 0]
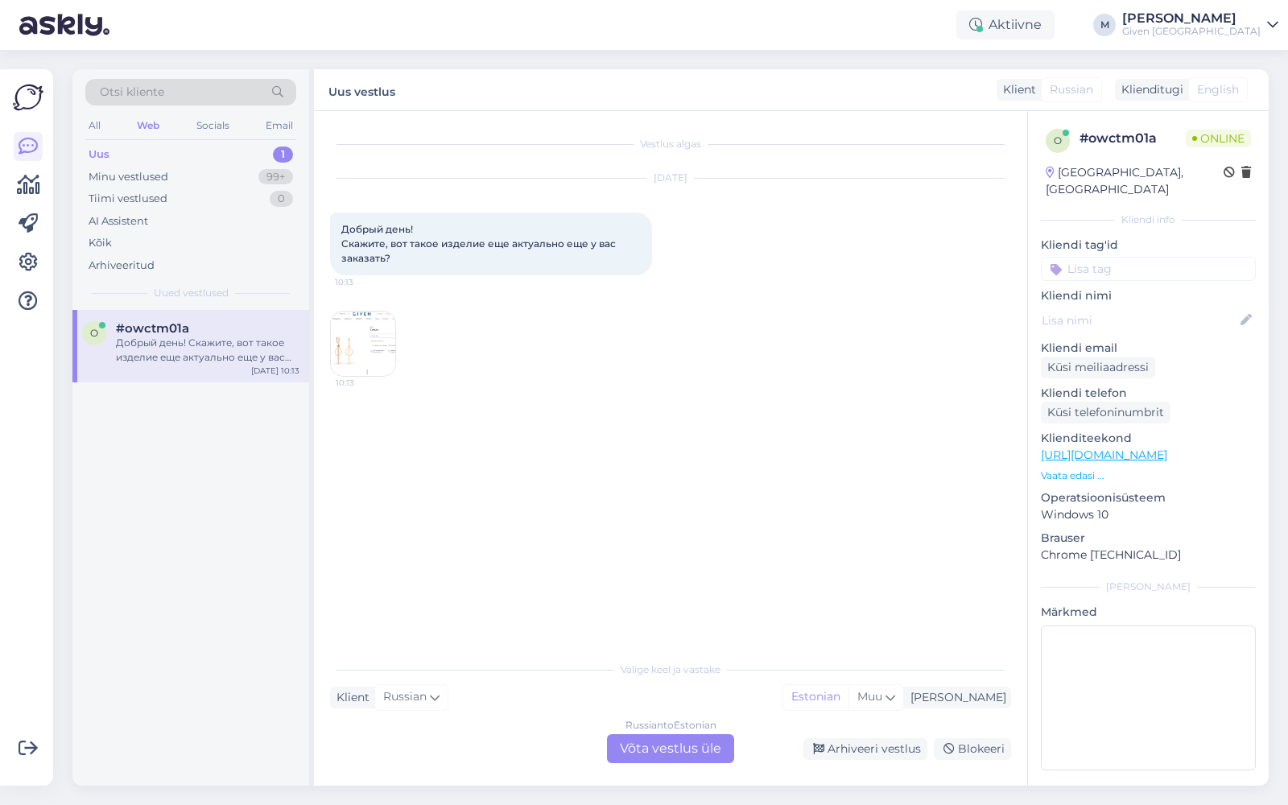
click at [672, 755] on div "Russian to Estonian Võta vestlus üle" at bounding box center [670, 748] width 127 height 29
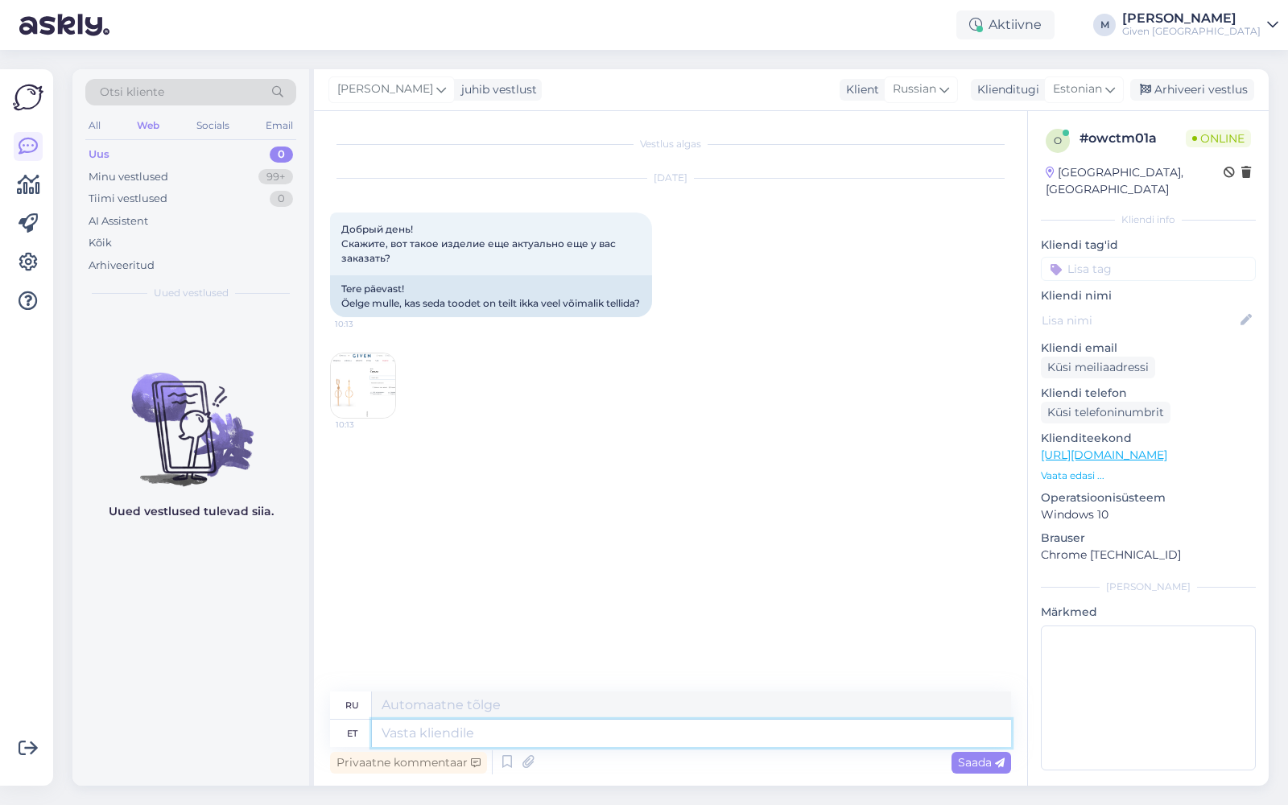
click at [635, 735] on textarea at bounding box center [691, 733] width 639 height 27
type textarea "Tere!"
type textarea "Привет!"
type textarea "Tere! Kohe va"
type textarea "Привет! Прямо сейчас."
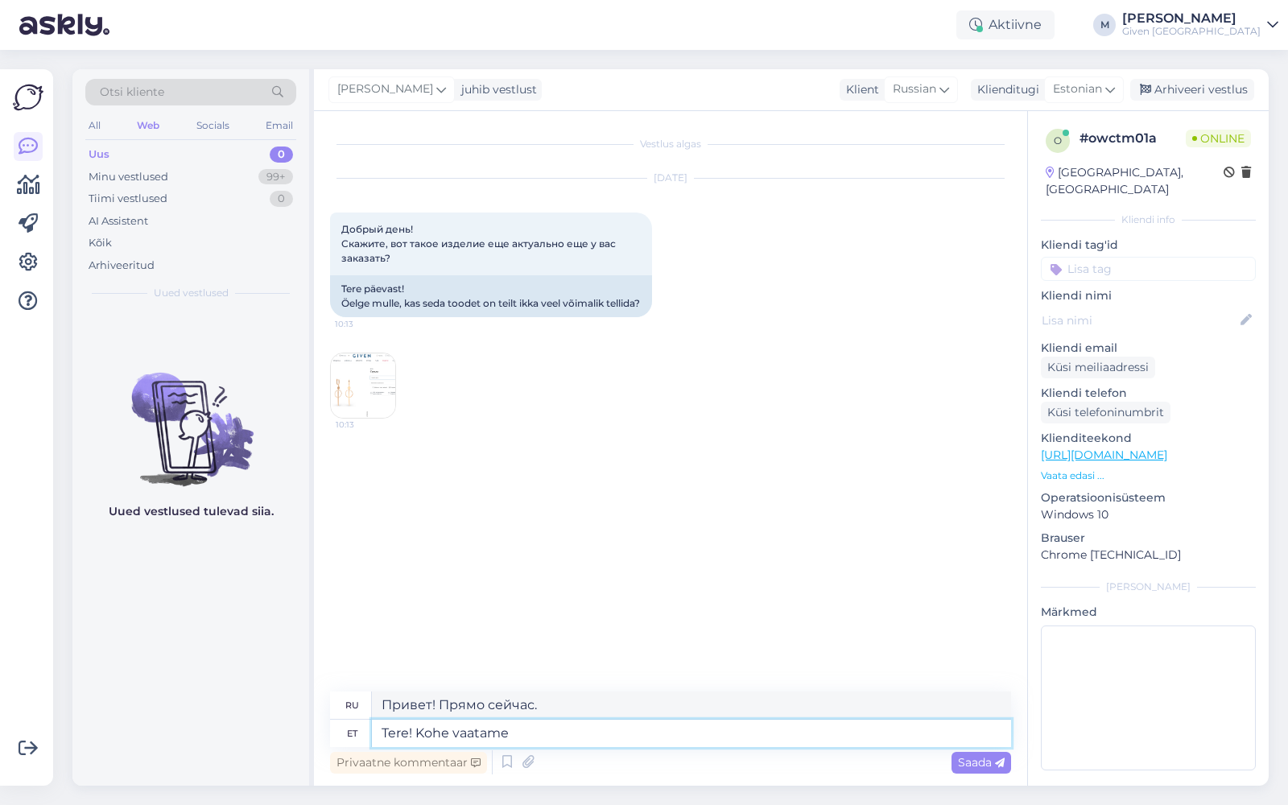
type textarea "Tere! Kohe vaatame ü"
type textarea "Привет! Давайте посмотрим."
type textarea "Tere! Kohe vaatame üle, h"
type textarea "Привет! Мы сейчас же проверим."
type textarea "Tere! Kohe vaatame üle, üks h"
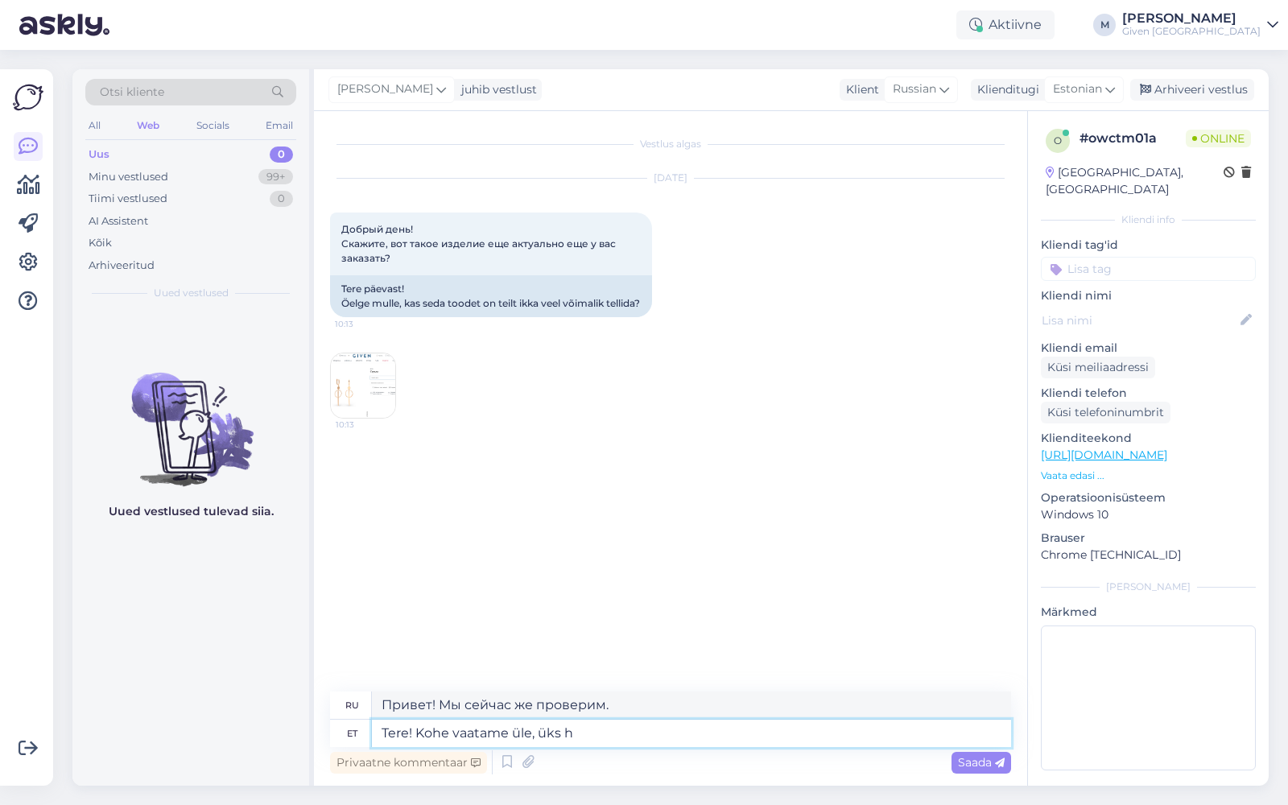
type textarea "Привет! Давайте проверим, один"
type textarea "Tere! Kohe vaatame üle, üks hetk"
type textarea "Привет! Сейчас проверим, минутку."
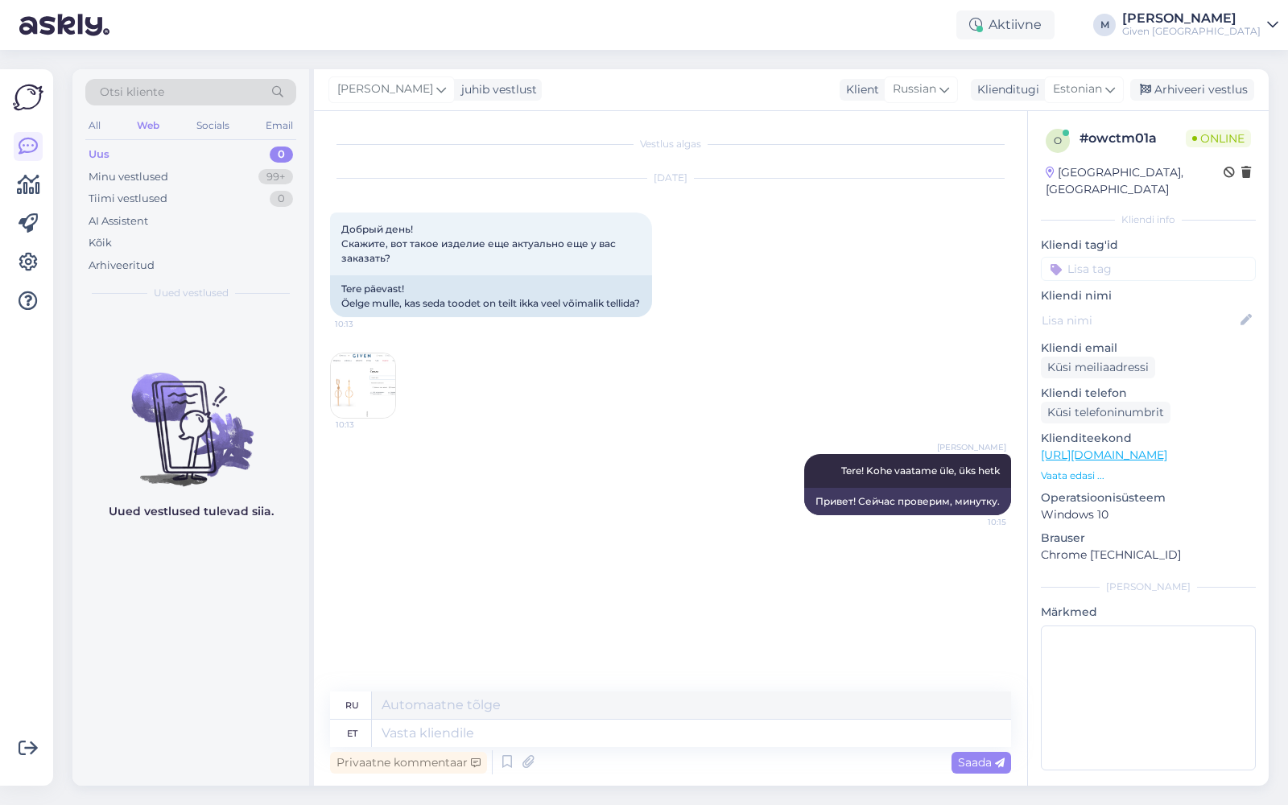
click at [385, 390] on img at bounding box center [363, 385] width 64 height 64
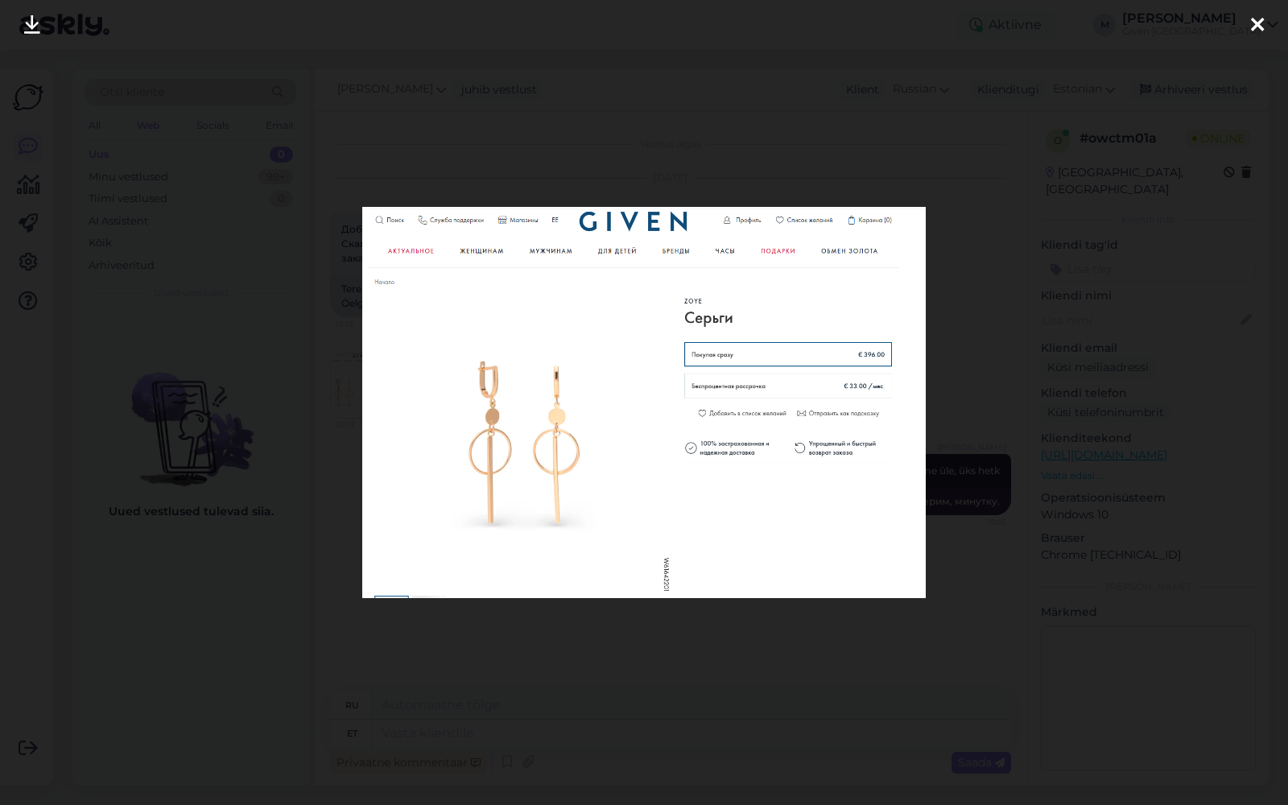
click at [1158, 182] on div at bounding box center [644, 402] width 1288 height 805
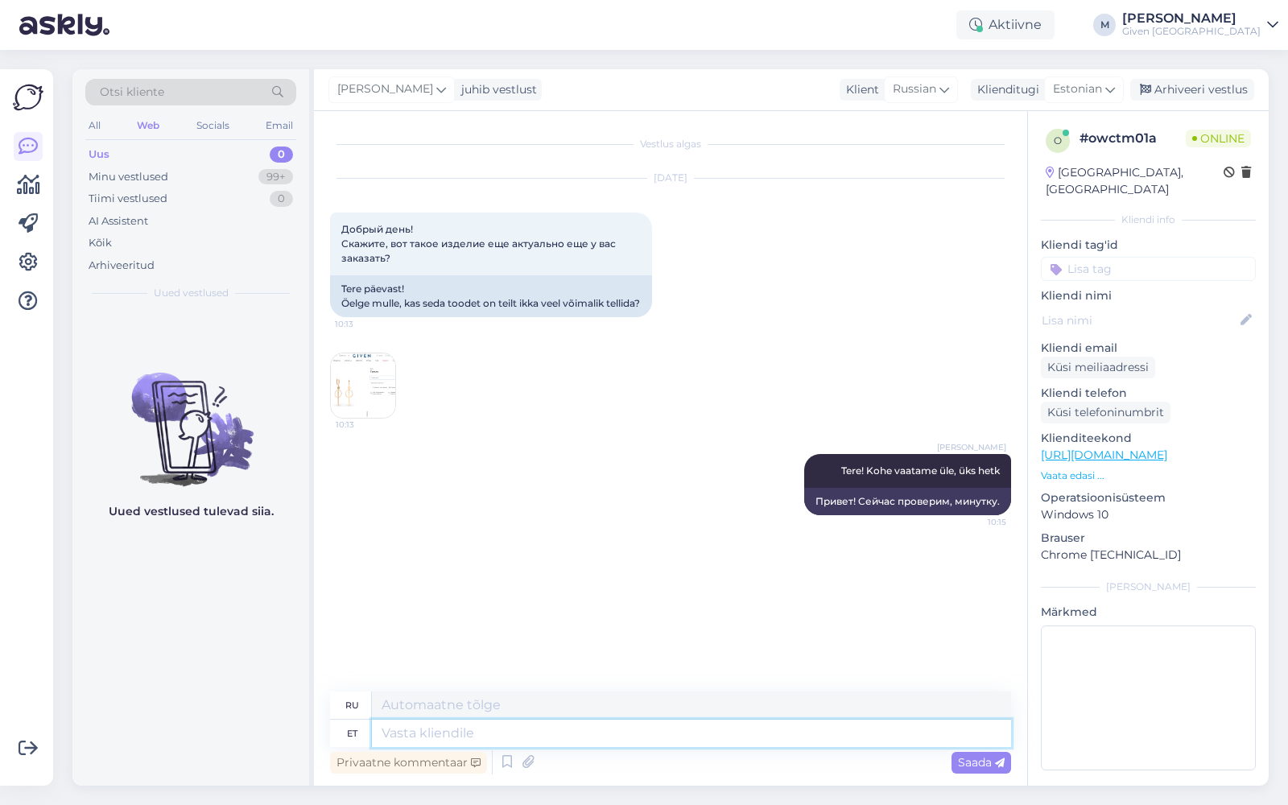
click at [618, 745] on textarea at bounding box center [691, 733] width 639 height 27
type textarea "Antdu t"
type textarea "Предоставленный"
type textarea "A"
type textarea "need o"
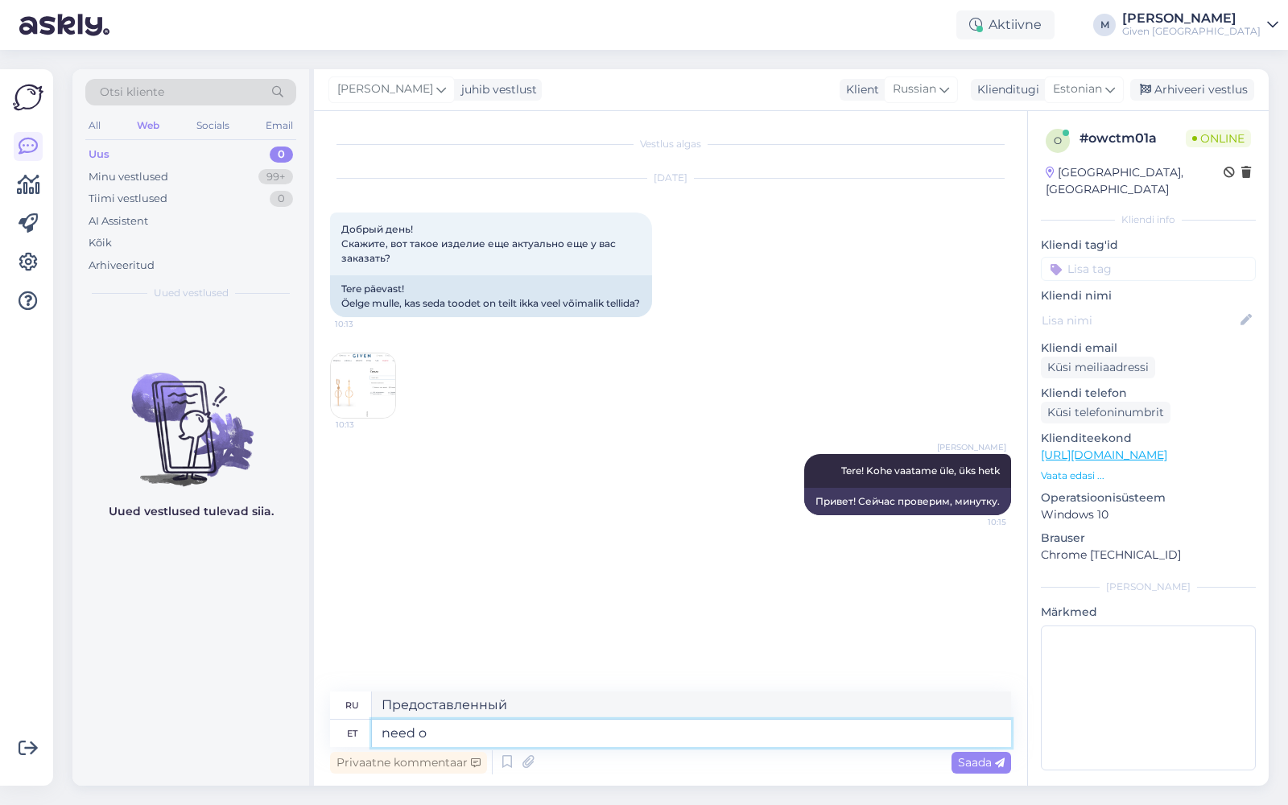
type textarea "эти"
type textarea "need on"
type textarea "это"
type textarea "need on olemas"
type textarea "они существуют"
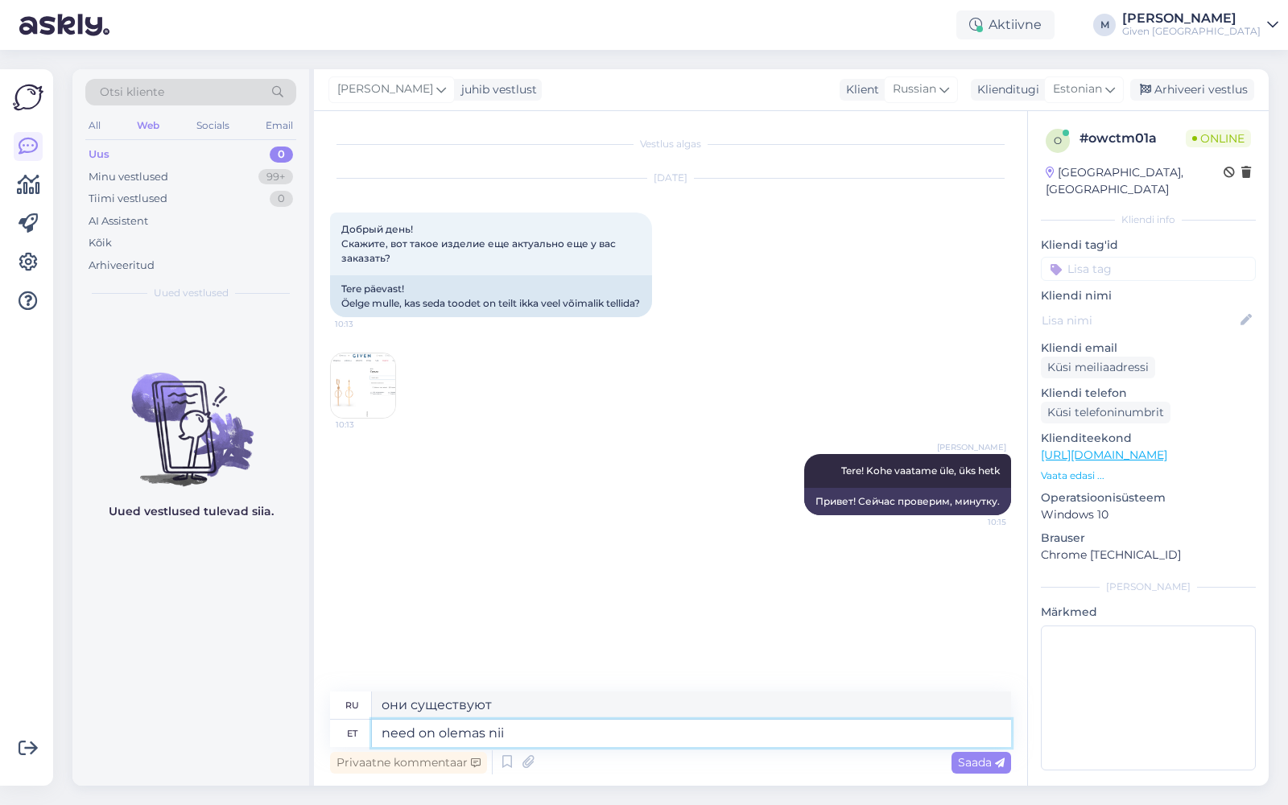
type textarea "need on olemas nii v"
type textarea "они существуют так"
type textarea "need on olemas nii veebis ku"
type textarea "они доступны как онлайн, так и офлайн"
type textarea "need on olemas nii veebis ku"
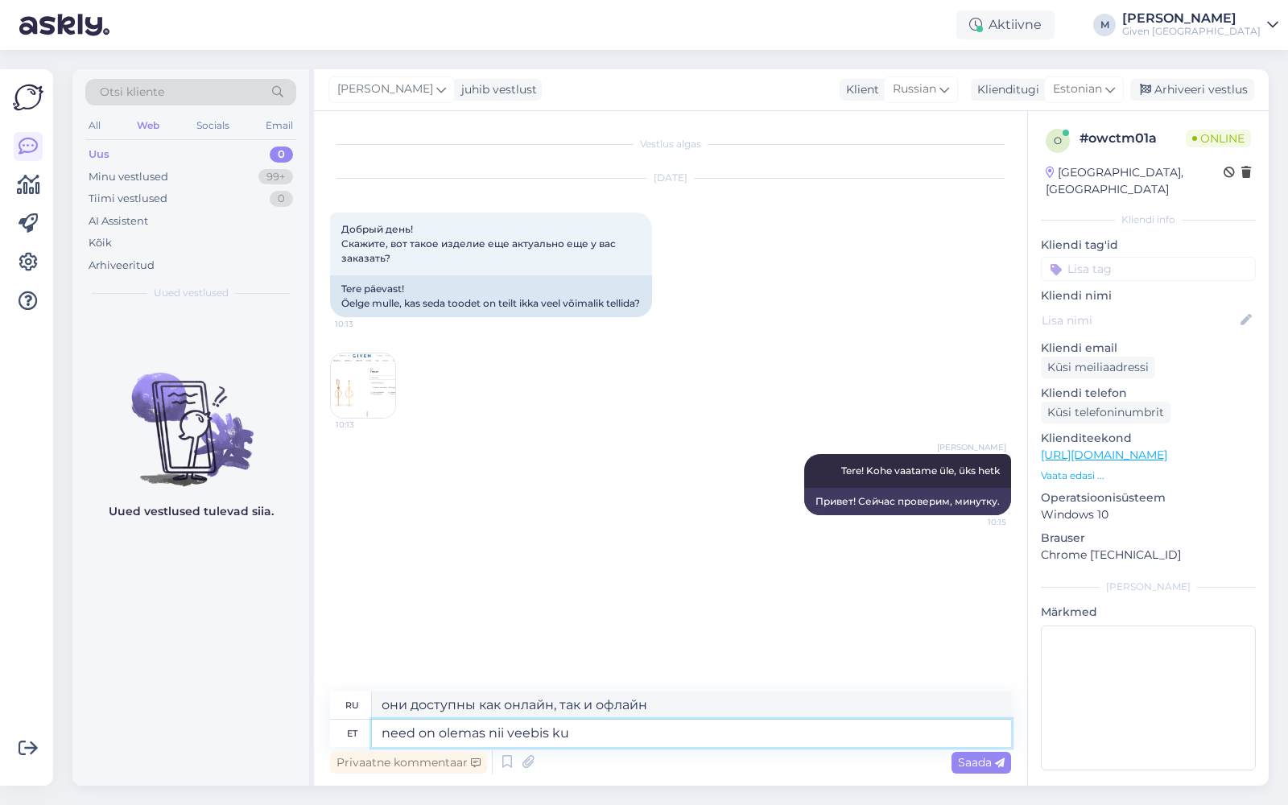
type textarea "они существуют как онлайн, так и"
type textarea "need on olemas nii ve"
type textarea "они существуют как онлайн"
type textarea "need on olemas"
type textarea "они существуют"
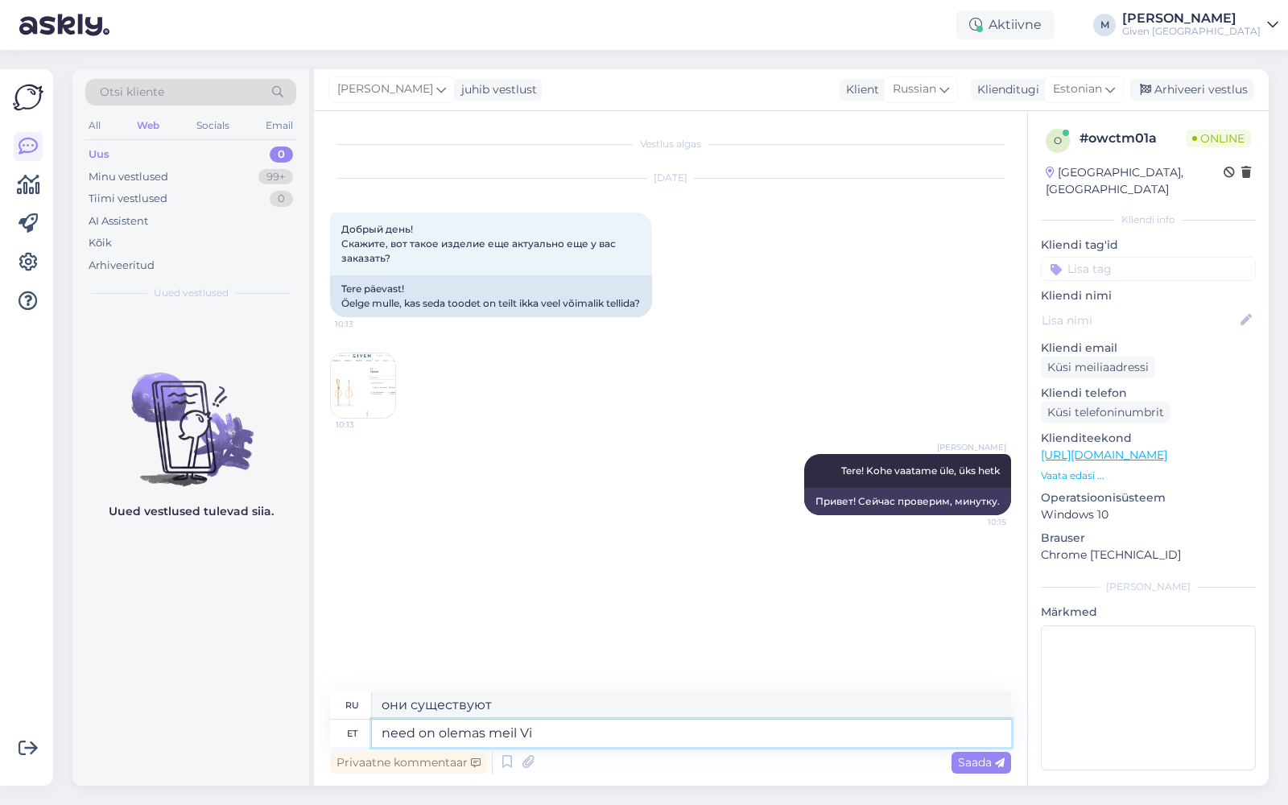
type textarea "need on olemas meil Vir"
type textarea "у нас они есть"
type textarea "need on olemas meil Viru ke"
type textarea "У нас в Виру они есть."
type textarea "need on olemas meil Viru keskuse"
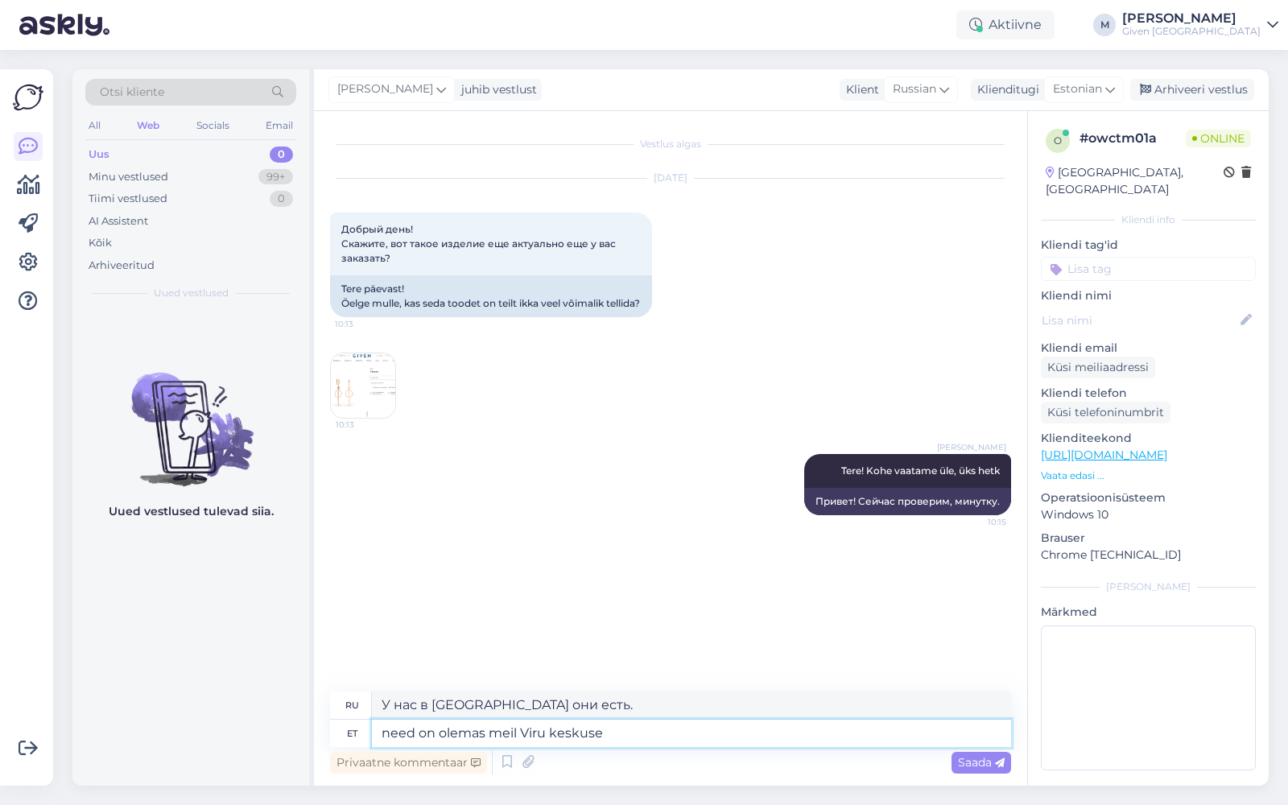
type textarea "Они есть у нас в Виру Центре."
type textarea "need on olemas meil Viru keskuse kaupluses ja"
type textarea "Они есть в нашем магазине Viru Center."
type textarea "need on olemas meil Viru keskuse kaupluses ja samu"
type textarea "Они есть в нашем магазине Viru Centre и"
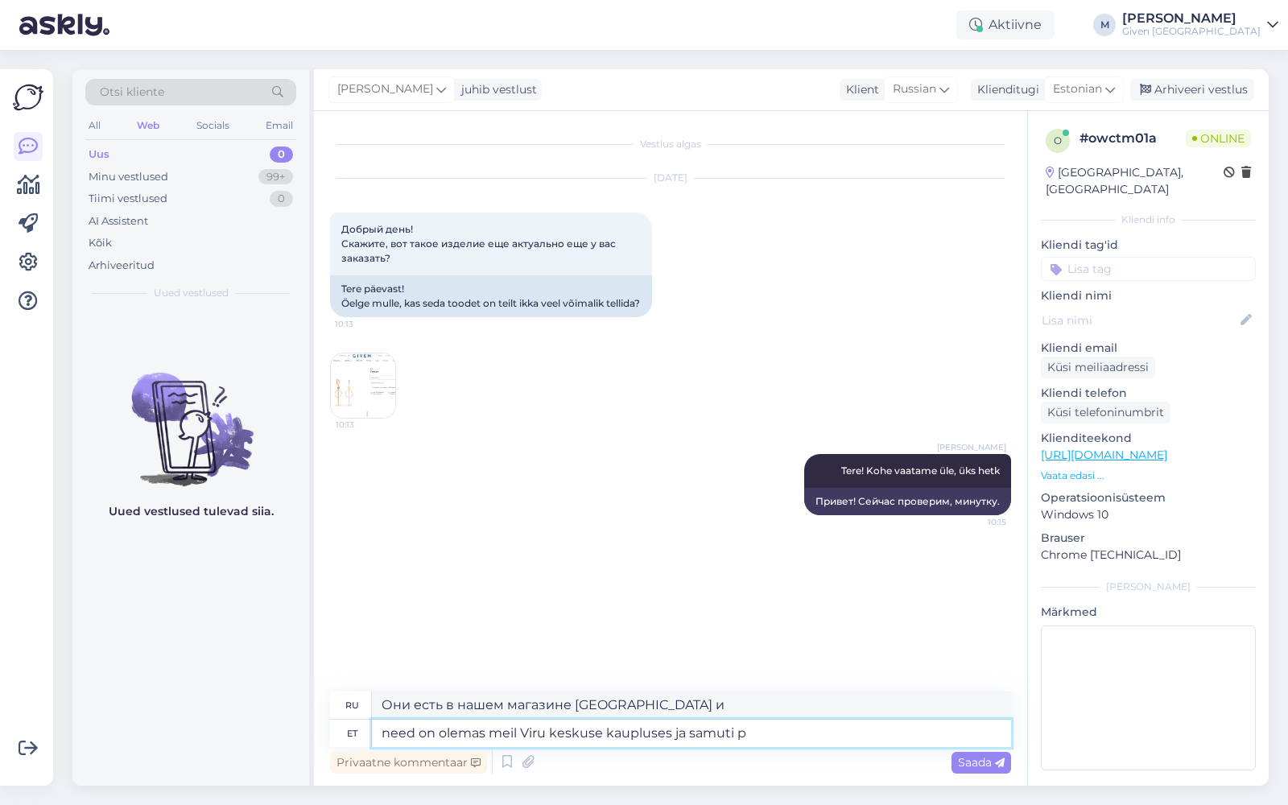
type textarea "need on olemas meil Viru keskuse kaupluses ja samuti pe"
type textarea "Они доступны в нашем магазине Viru Centre, а также на"
click at [392, 730] on textarea "need on olemas meil Viru keskuse kaupluses ja samuti pe" at bounding box center [691, 733] width 639 height 27
type textarea "Need on olemas meil Viru keskuse kaupluses ja samuti pe"
click at [804, 733] on textarea "Need on olemas meil Viru keskuse kaupluses ja samuti pe" at bounding box center [691, 733] width 639 height 27
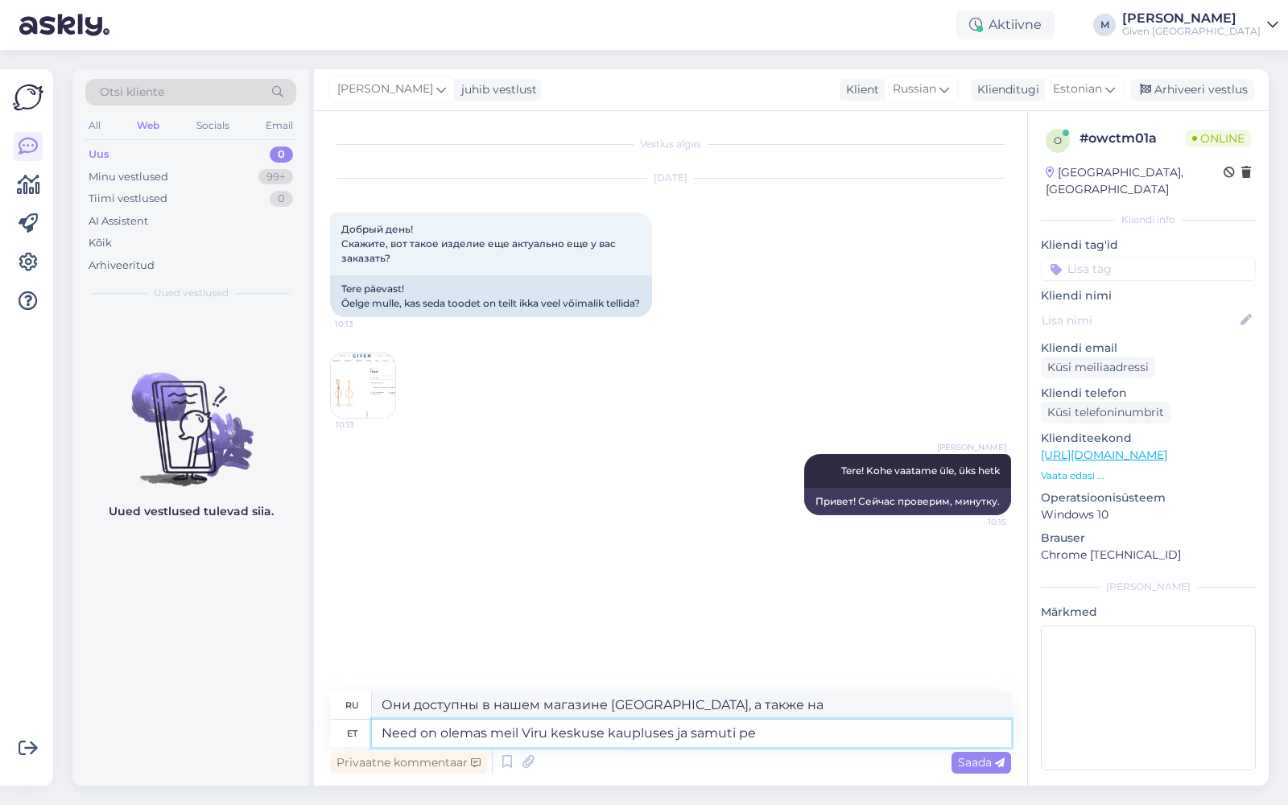
type textarea "Они есть в нашем магазине Viru Center, а также на"
drag, startPoint x: 800, startPoint y: 734, endPoint x: 491, endPoint y: 734, distance: 309.1
click at [491, 734] on textarea "Need on olemas meil Viru keskuse kaupluses ja samuti pe" at bounding box center [691, 733] width 639 height 27
type textarea "Need on olema"
type textarea "Они существуют."
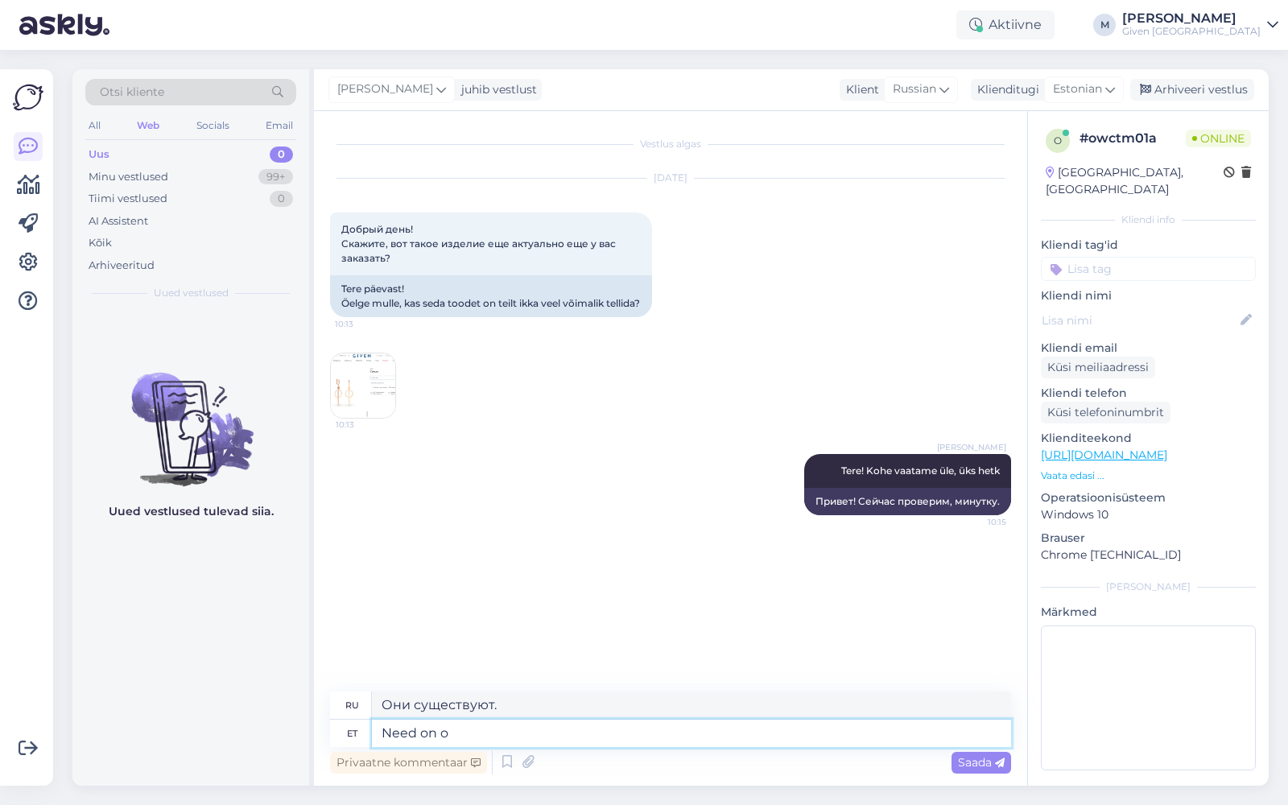
type textarea "Need on"
type textarea "Это"
type textarea "Need on meil t"
type textarea "Они у нас есть."
type textarea "Need on meil täitsa o"
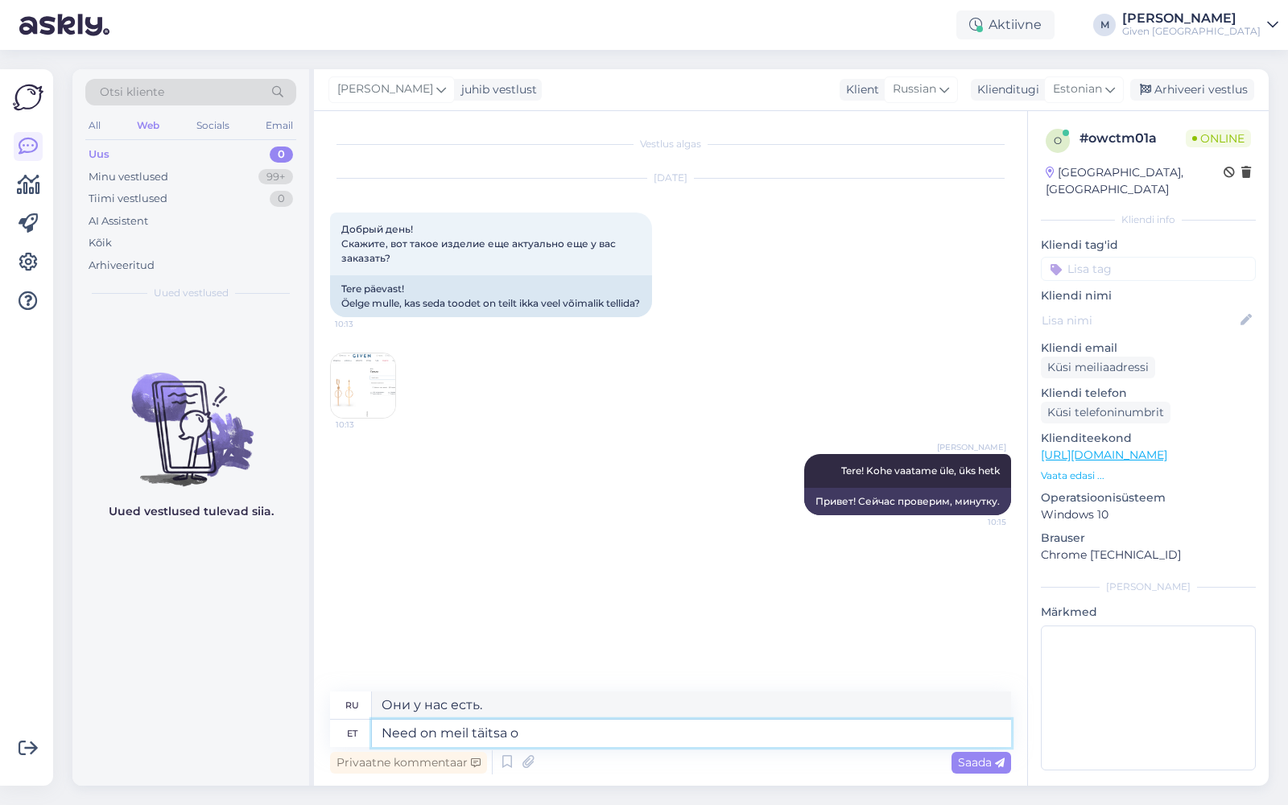
type textarea "У нас есть все."
paste textarea "[URL][DOMAIN_NAME]"
type textarea "Need on meil täitsa olemas https://given.ee/ee/naistele/zoye-gold-k%C3%B5rvar%C…"
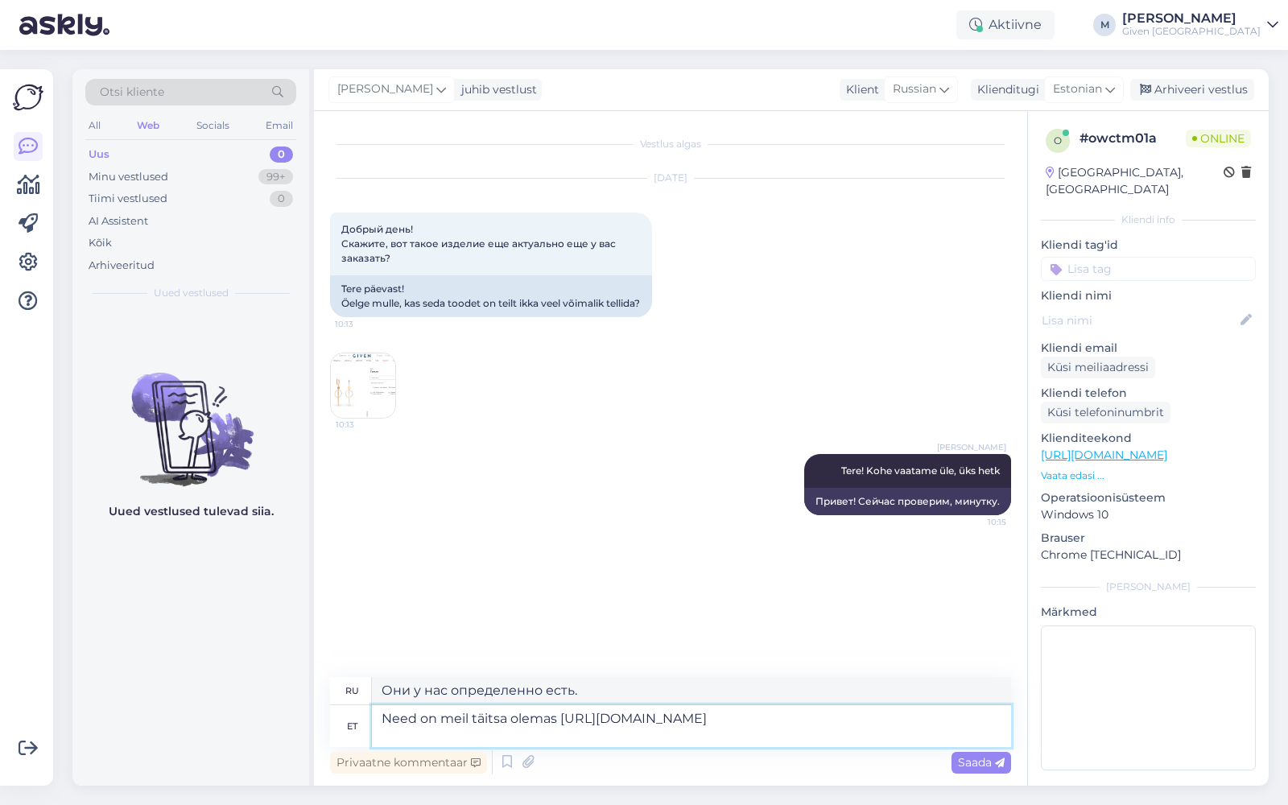
type textarea "Они у нас точно есть https://given.ee/ee/naistele/zoye-gold-k%C3%B5rvar%C3%B5ng…"
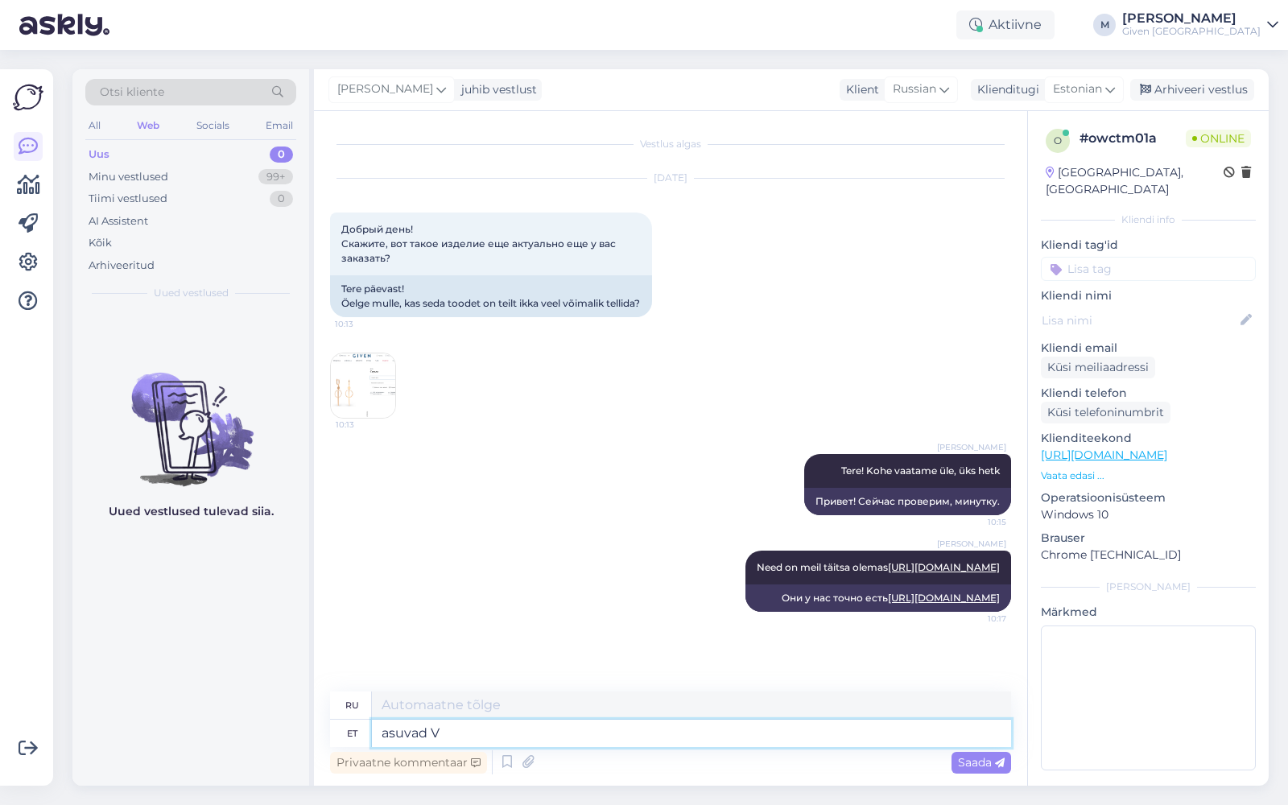
type textarea "asuvad Vi"
type textarea "расположены"
type textarea "asuvad Viru"
type textarea "находится в Виру"
type textarea "asuvad Viru keskuse"
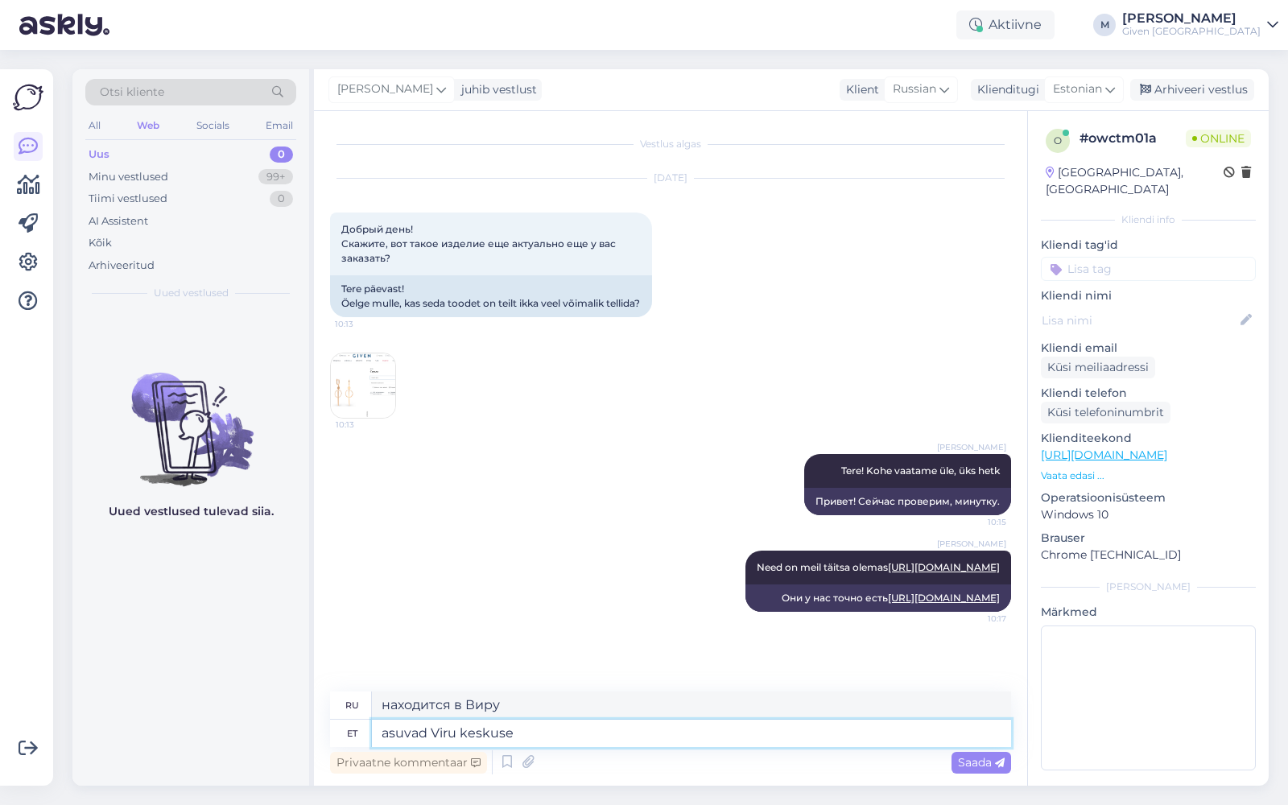
type textarea "расположен в центре Виру"
type textarea "asuvad Viru keskuse GIven po"
type textarea "расположен в центре Виру."
type textarea "asuvad Viru keskuse GIven poes ja"
type textarea "находится в магазине Given в центре Viru"
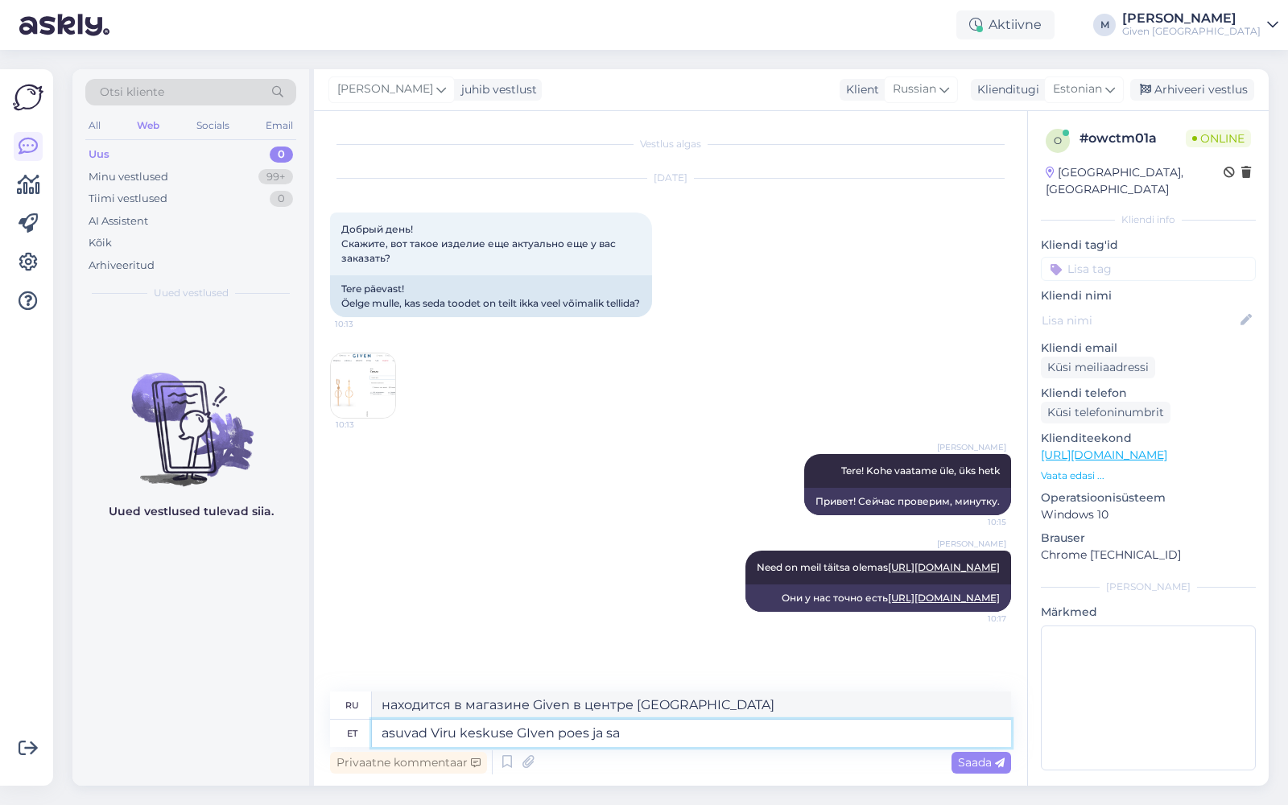
type textarea "asuvad Viru keskuse GIven poes ja saa"
type textarea "находится в магазине Given в торговом центре Viru и"
type textarea "asuvad Viru keskuse GIven poes ja saate ka v"
type textarea "находятся в магазине Given в Viru Center, и вы можете"
type textarea "asuvad Viru keskuse GIven poes ja saate ka veebis"
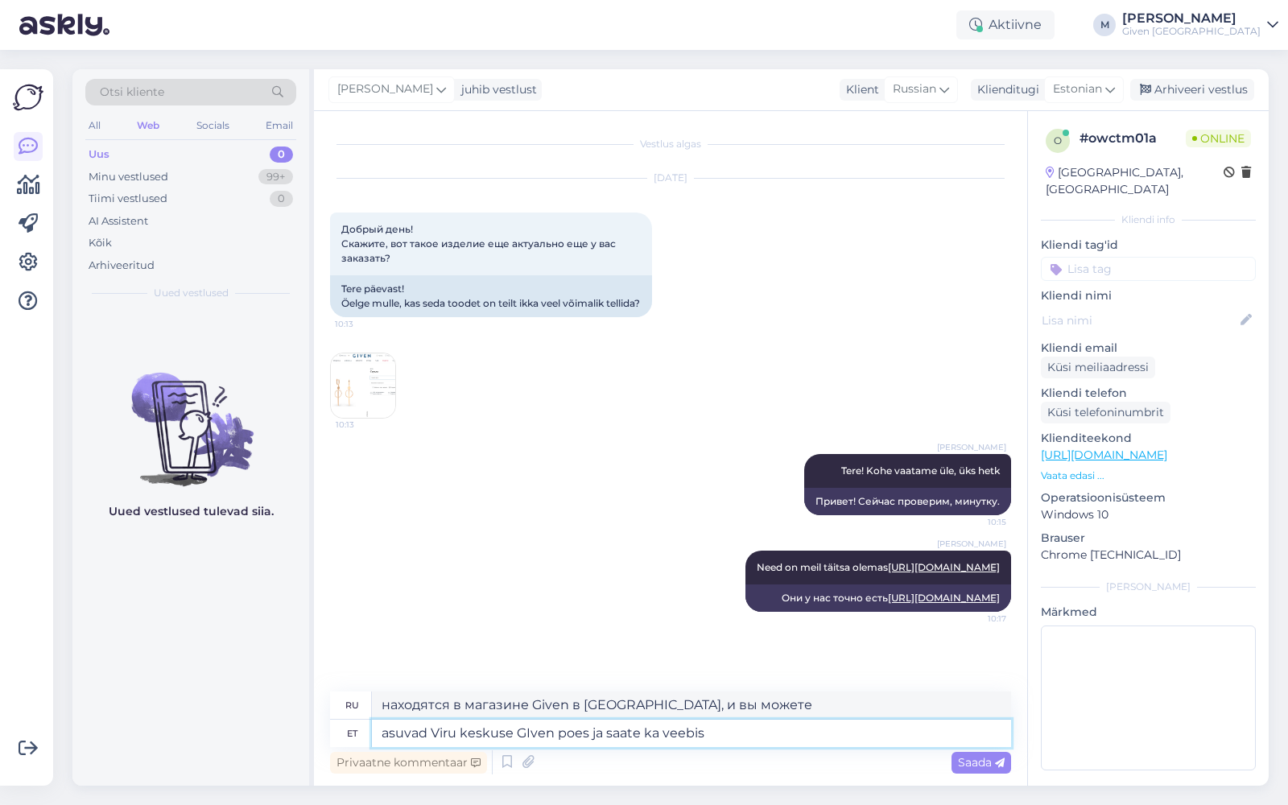
type textarea "находятся в магазине Given в торговом центре Viru, и вы также можете"
type textarea "asuvad Viru keskuse GIven poes ja saate ka veebist soe"
type textarea "находятся в магазине Given в Viru Center, а также их можно купить онлайн"
type textarea "asuvad Viru keskuse GIven poes ja saate ka veebist soetada"
type textarea "находятся в магазине Given в Viru Center, а также вы можете купить их онлайн"
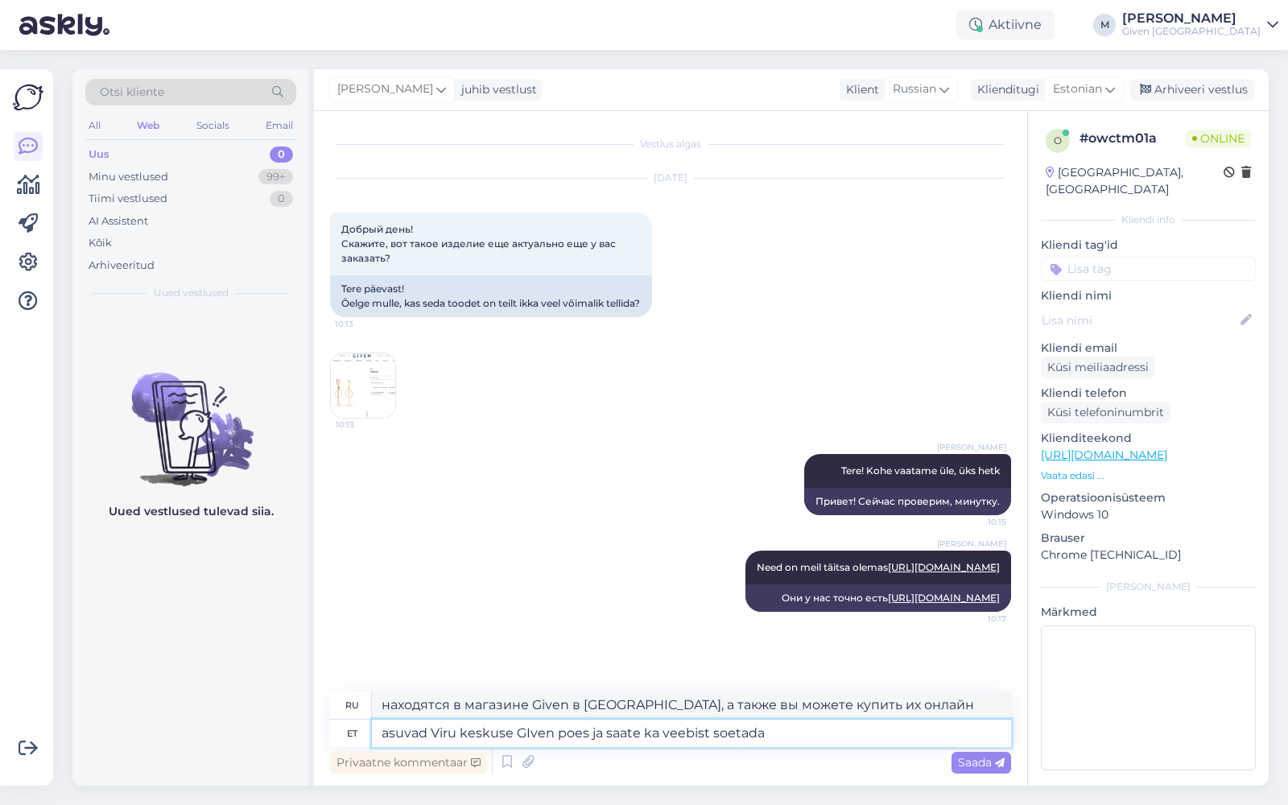
click at [530, 730] on textarea "asuvad Viru keskuse GIven poes ja saate ka veebist soetada" at bounding box center [691, 733] width 639 height 27
type textarea "asuvad Viru keskuse Given poes ja saate ka veebist soetada"
type textarea "находятся в магазине Given в центре [GEOGRAPHIC_DATA], а также вы можете приобр…"
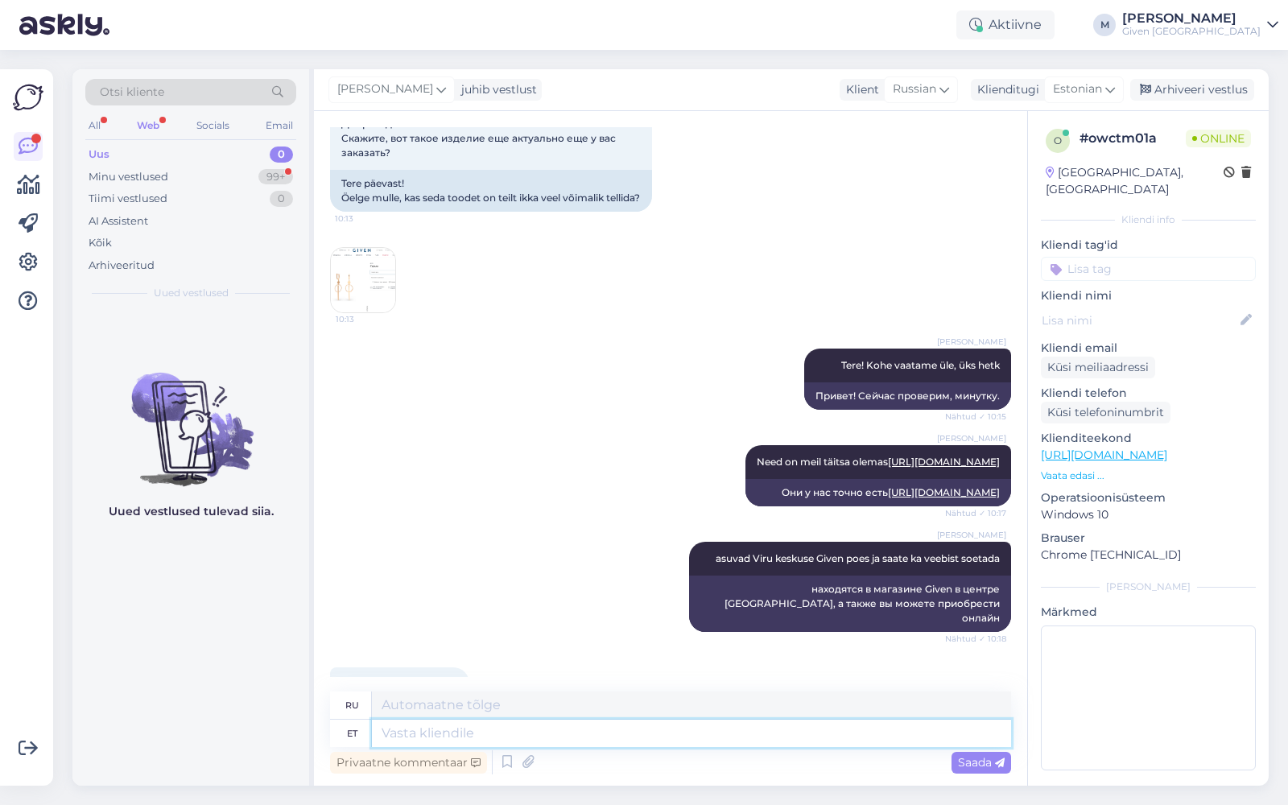
scroll to position [202, 0]
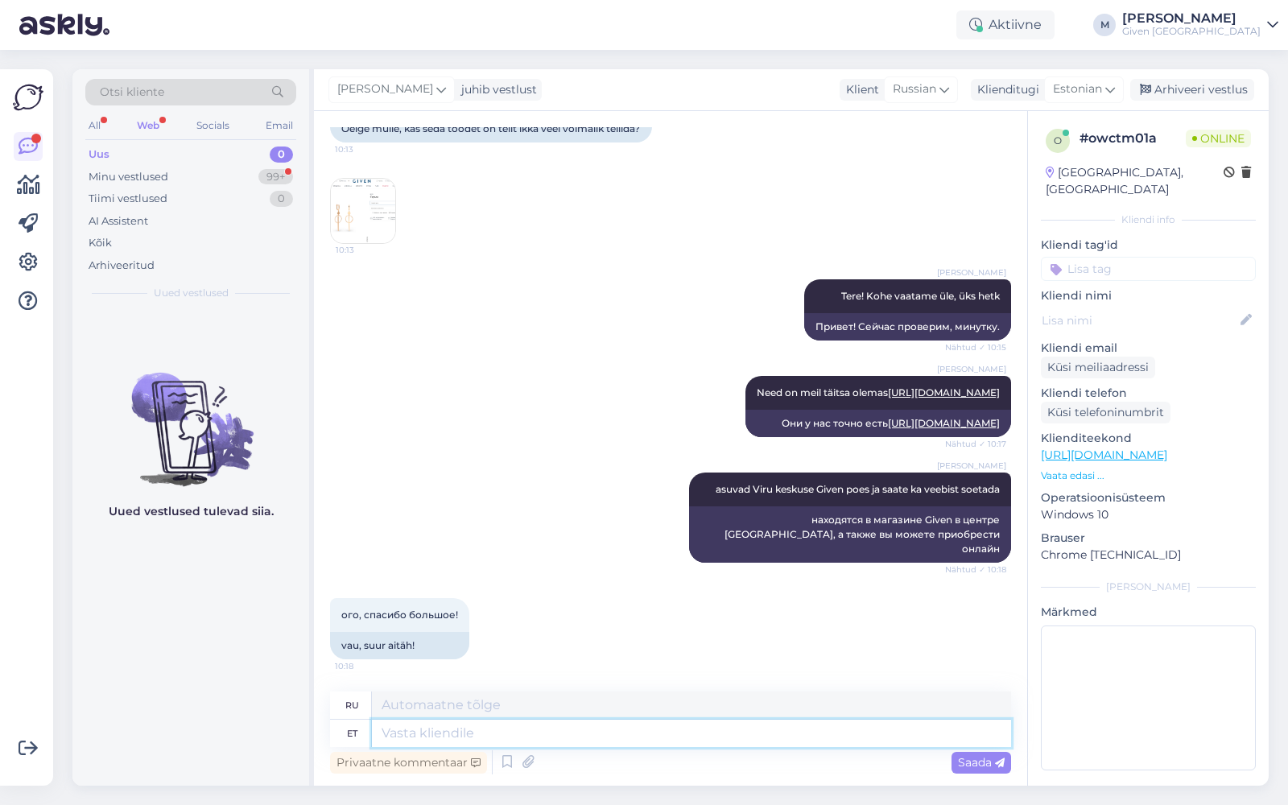
click at [467, 736] on textarea at bounding box center [691, 733] width 639 height 27
type textarea "Ilusat päe"
type textarea "Красивый"
type textarea "Ilusat päeva j"
type textarea "Хорошего дня"
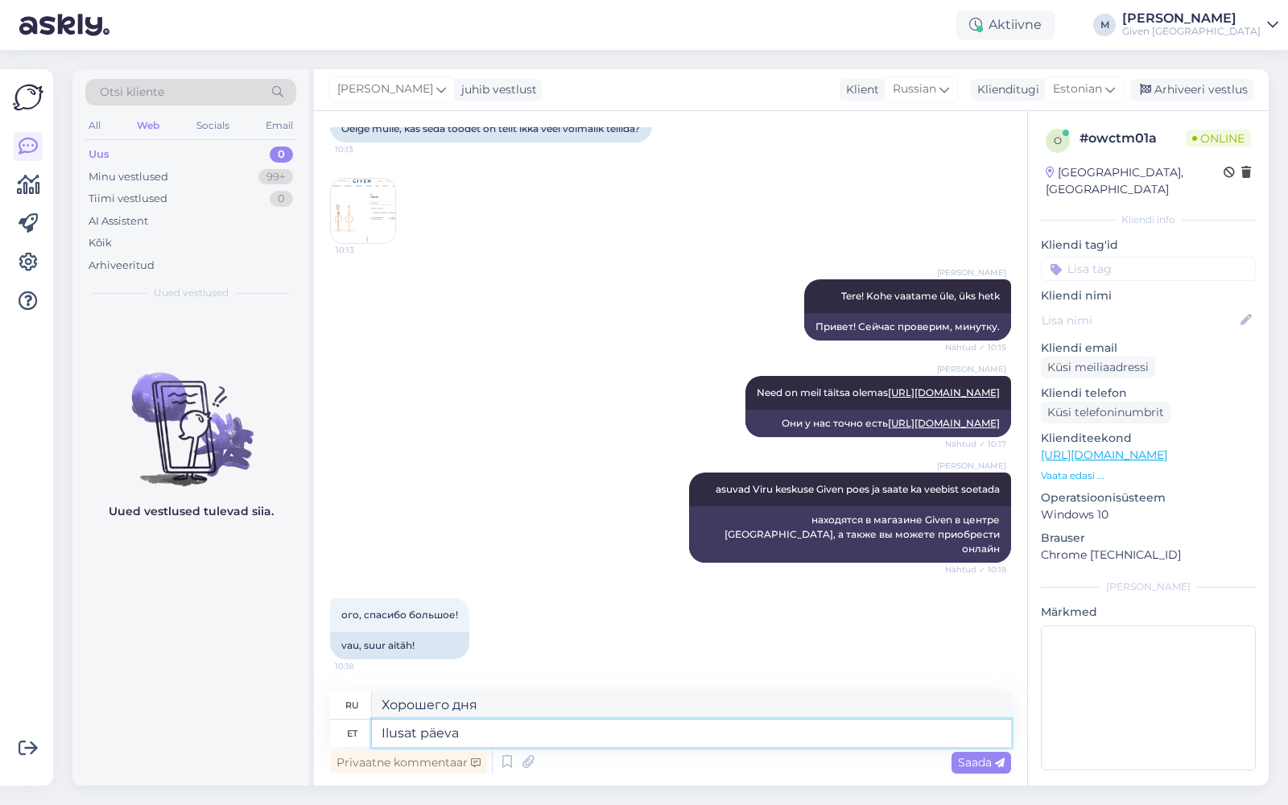
type textarea "Ilusat päeva!"
type textarea "Хорошего дня!"
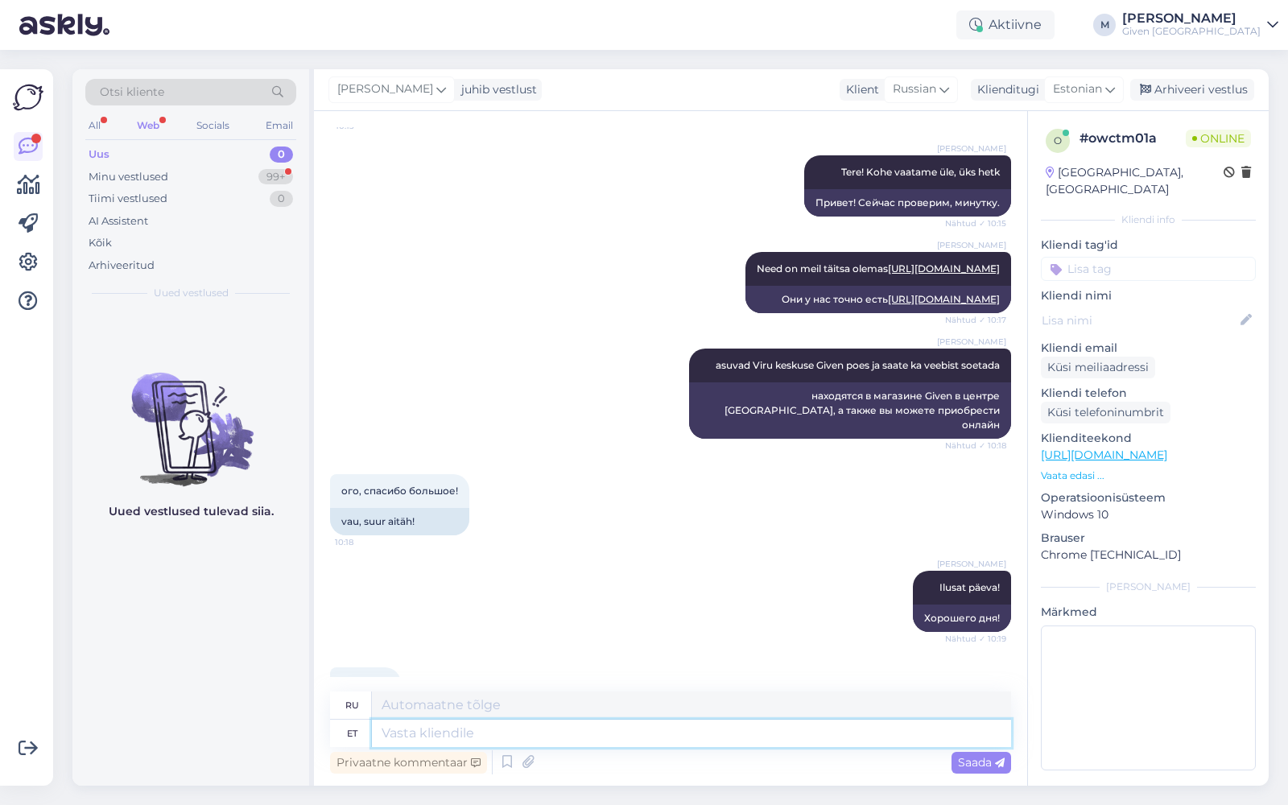
scroll to position [395, 0]
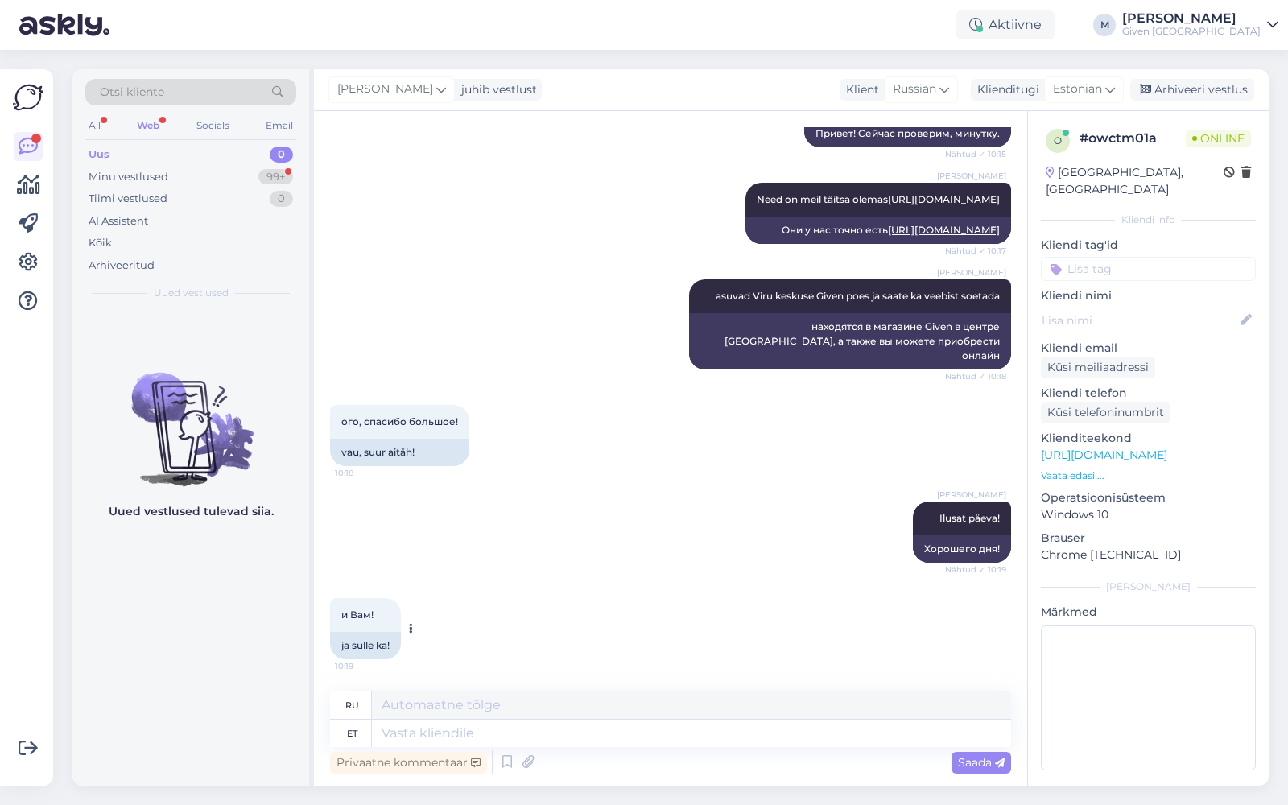
click at [411, 630] on icon at bounding box center [411, 629] width 4 height 10
click at [456, 658] on link "Teata tõlkeveast" at bounding box center [464, 654] width 117 height 21
click at [438, 734] on textarea at bounding box center [691, 733] width 639 height 27
click at [479, 437] on button at bounding box center [479, 435] width 10 height 14
click at [139, 246] on div "Kõik" at bounding box center [190, 243] width 211 height 23
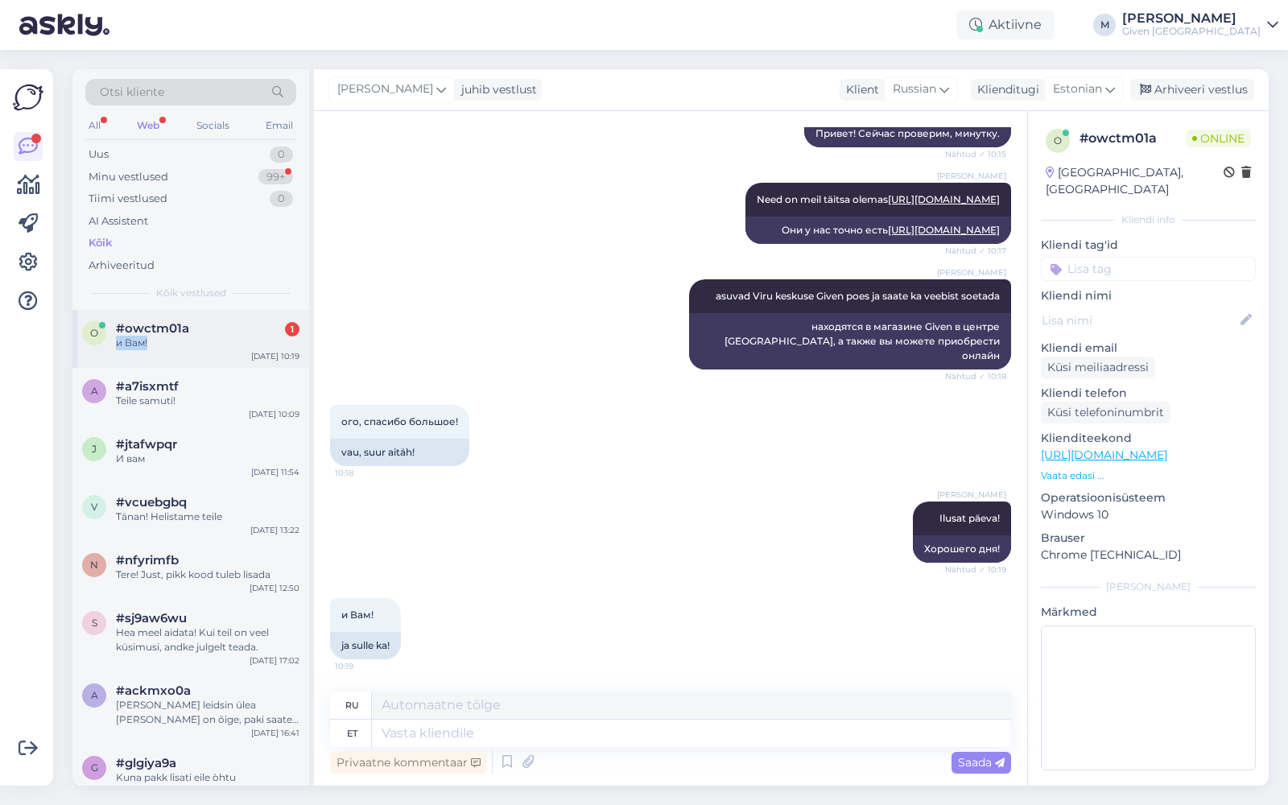
click at [213, 336] on div "и Вам!" at bounding box center [208, 343] width 184 height 14
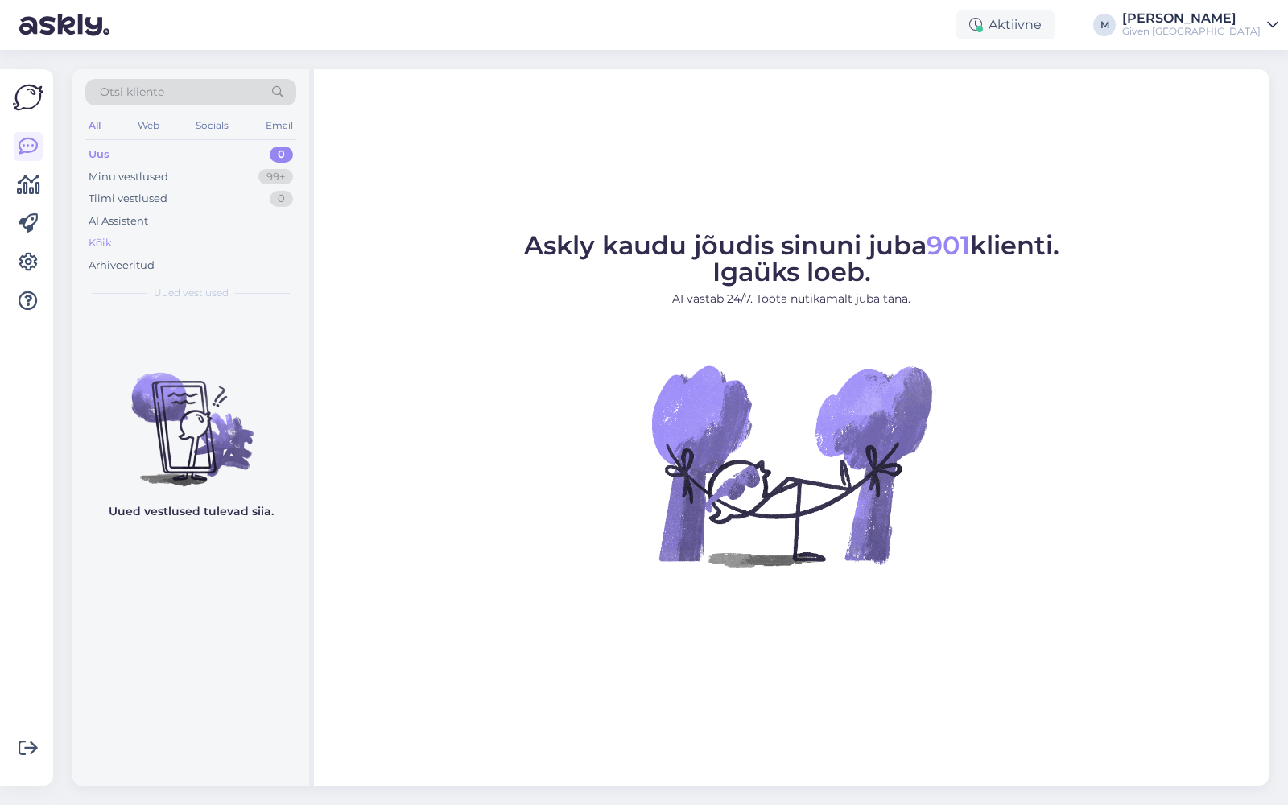
click at [109, 240] on div "Kõik" at bounding box center [100, 243] width 23 height 16
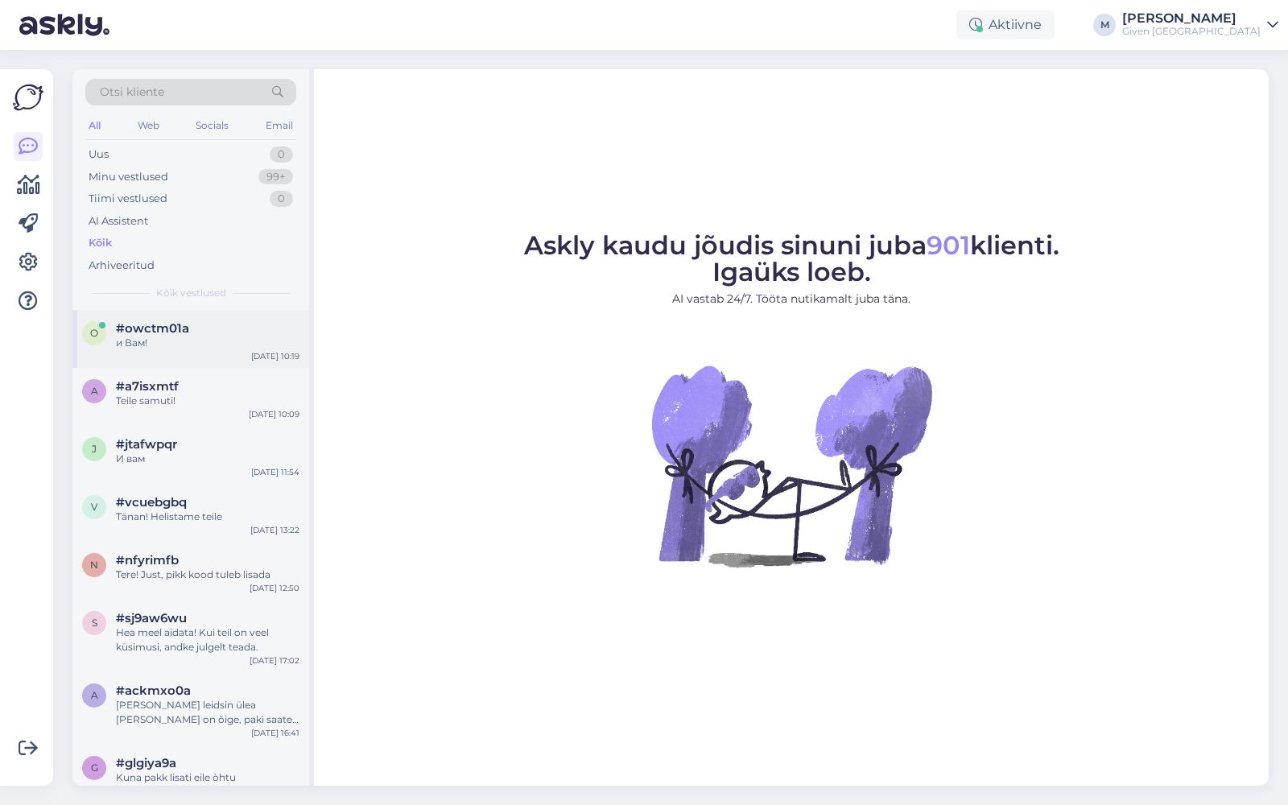
click at [188, 345] on div "и Вам!" at bounding box center [208, 343] width 184 height 14
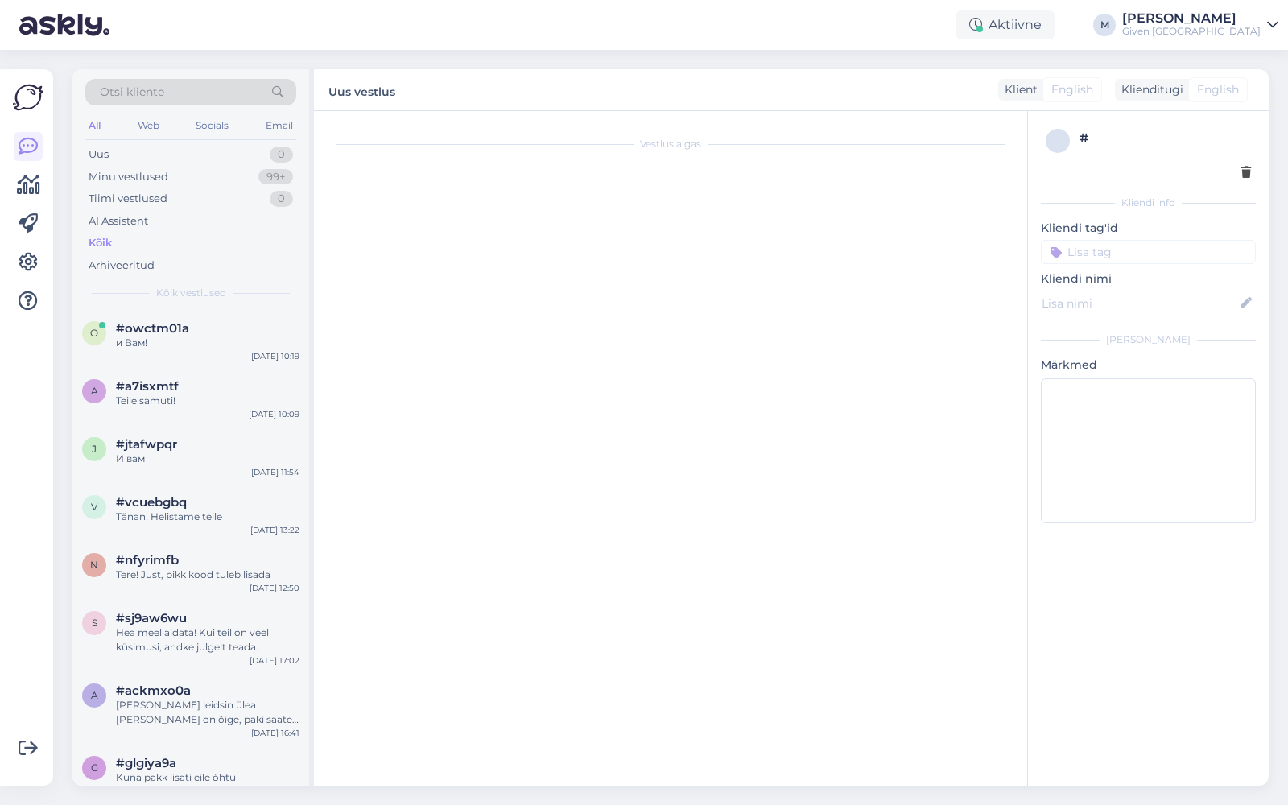
scroll to position [395, 0]
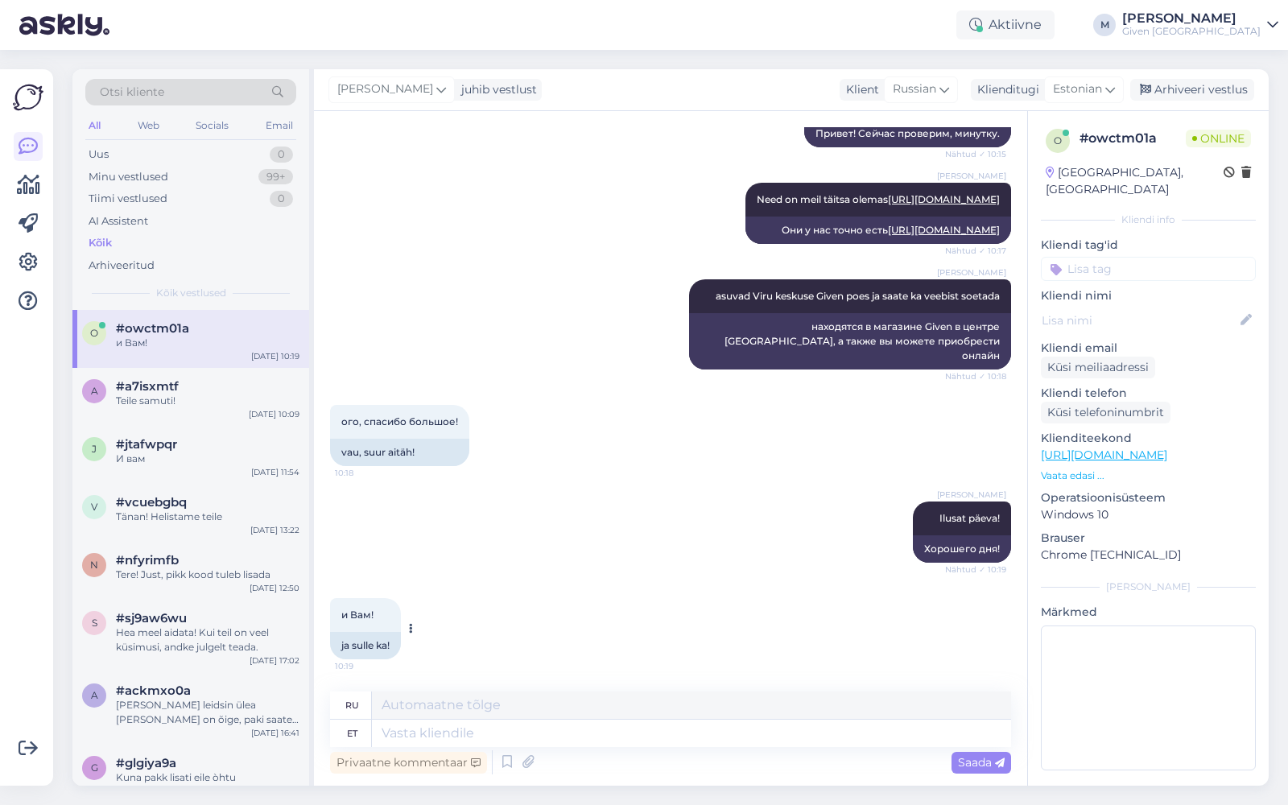
click at [411, 630] on icon at bounding box center [411, 629] width 4 height 10
click at [1247, 26] on div "Given [GEOGRAPHIC_DATA]" at bounding box center [1191, 31] width 138 height 13
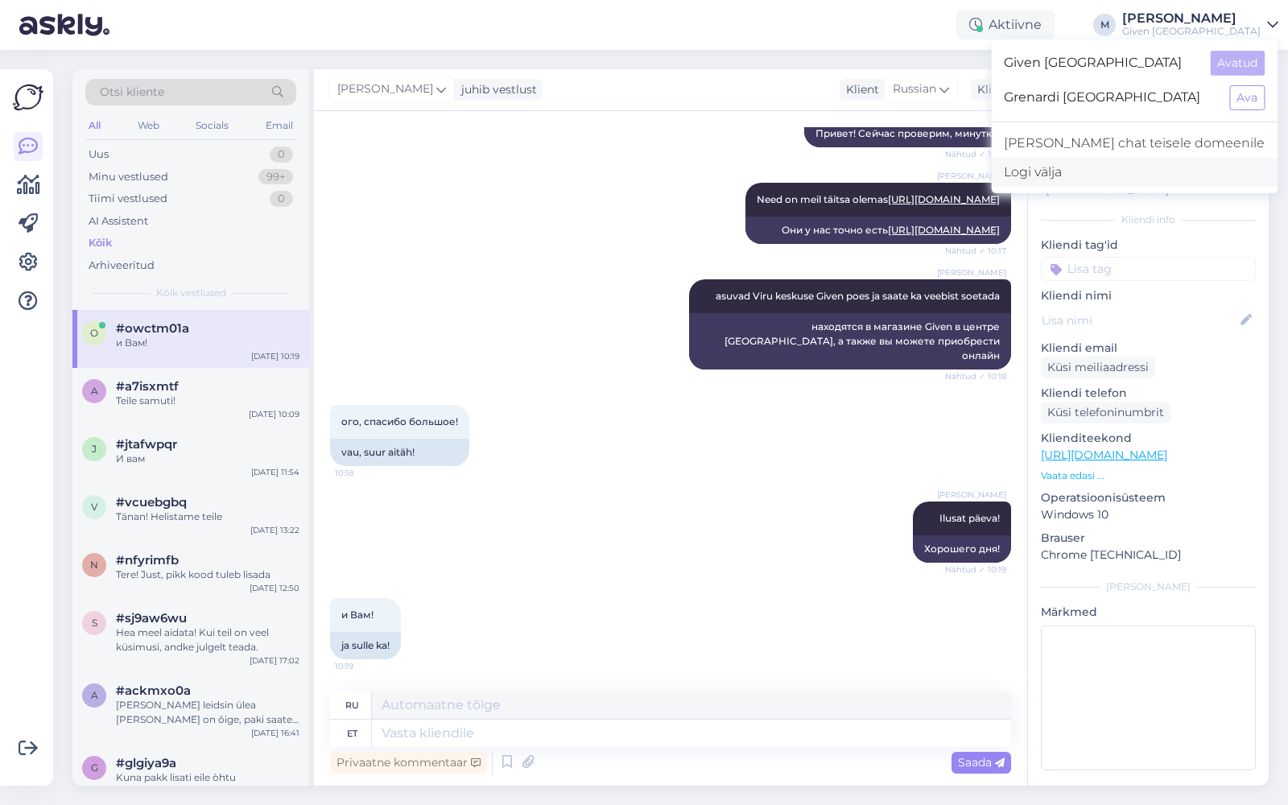
click at [1130, 167] on div "Logi välja" at bounding box center [1134, 172] width 287 height 29
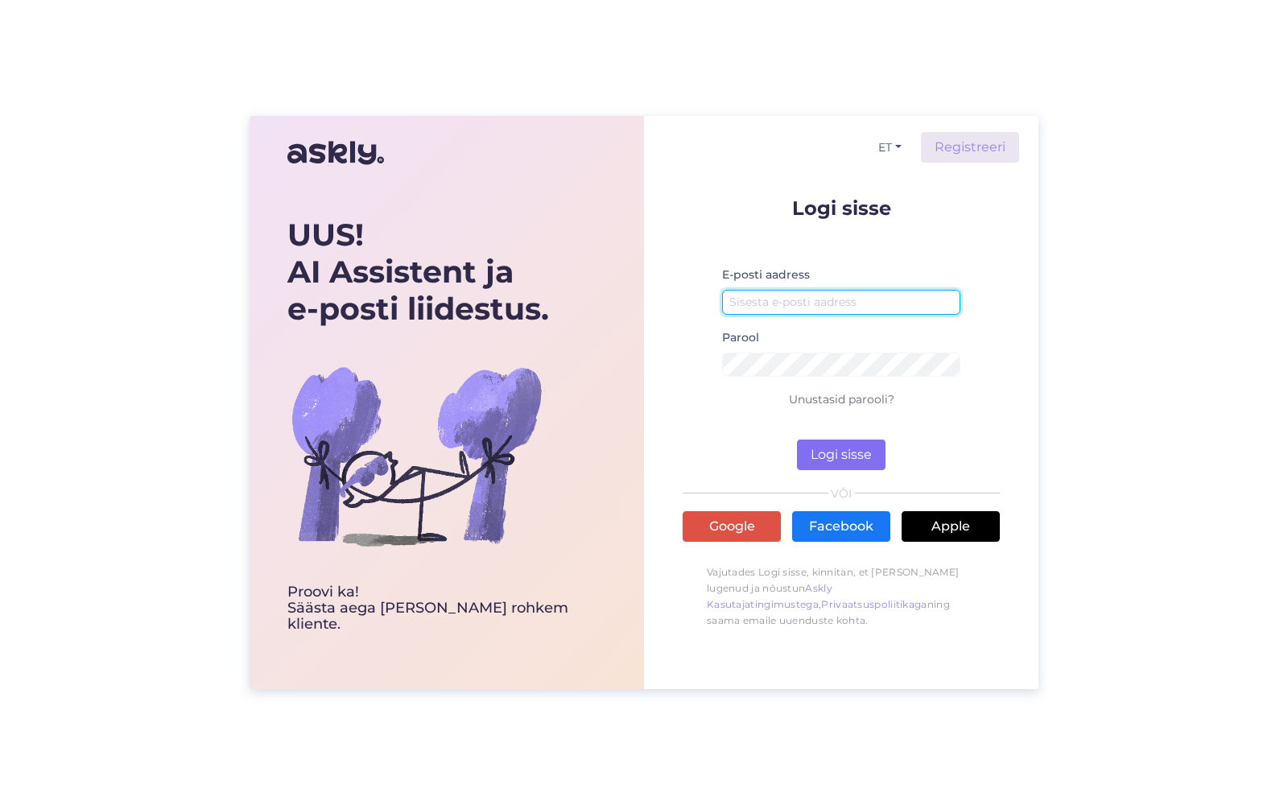
type input "[PERSON_NAME][EMAIL_ADDRESS][DOMAIN_NAME]"
click at [849, 458] on button "Logi sisse" at bounding box center [841, 455] width 89 height 31
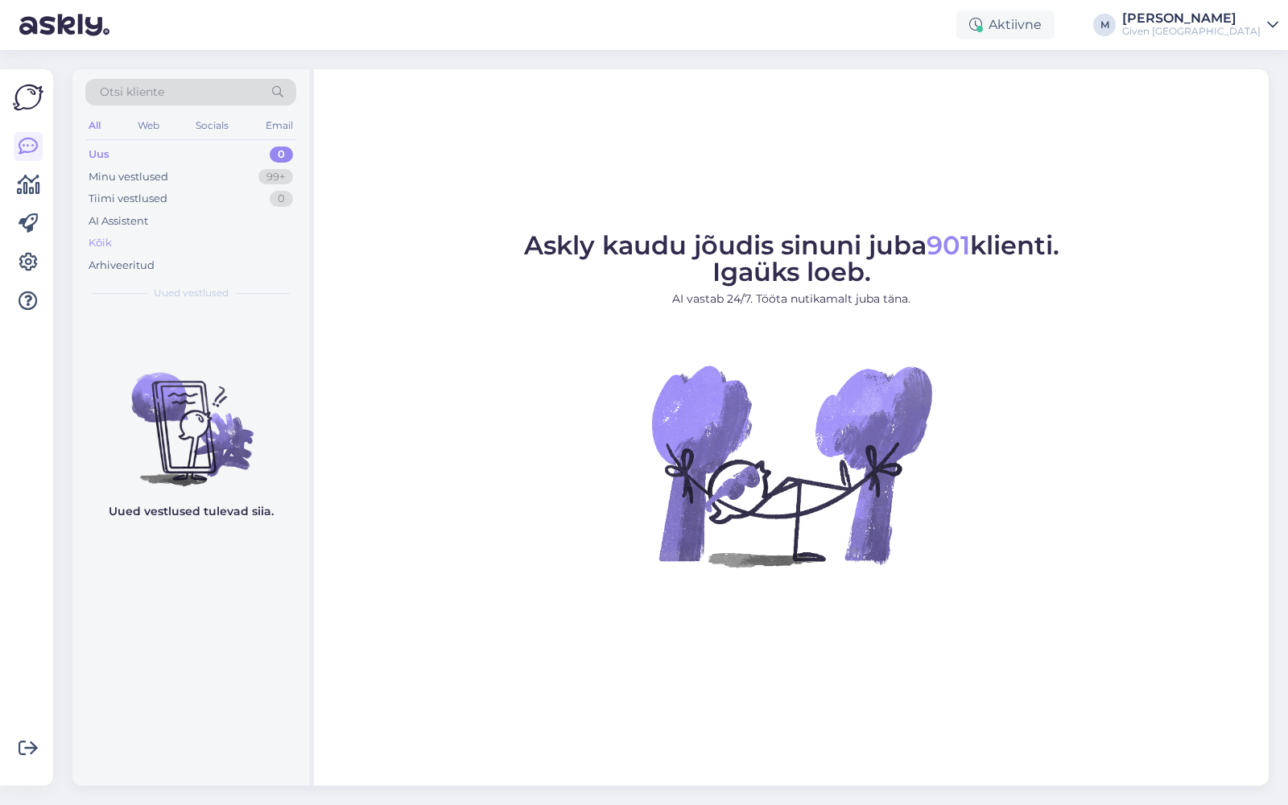
click at [135, 232] on div "Kõik" at bounding box center [190, 243] width 211 height 23
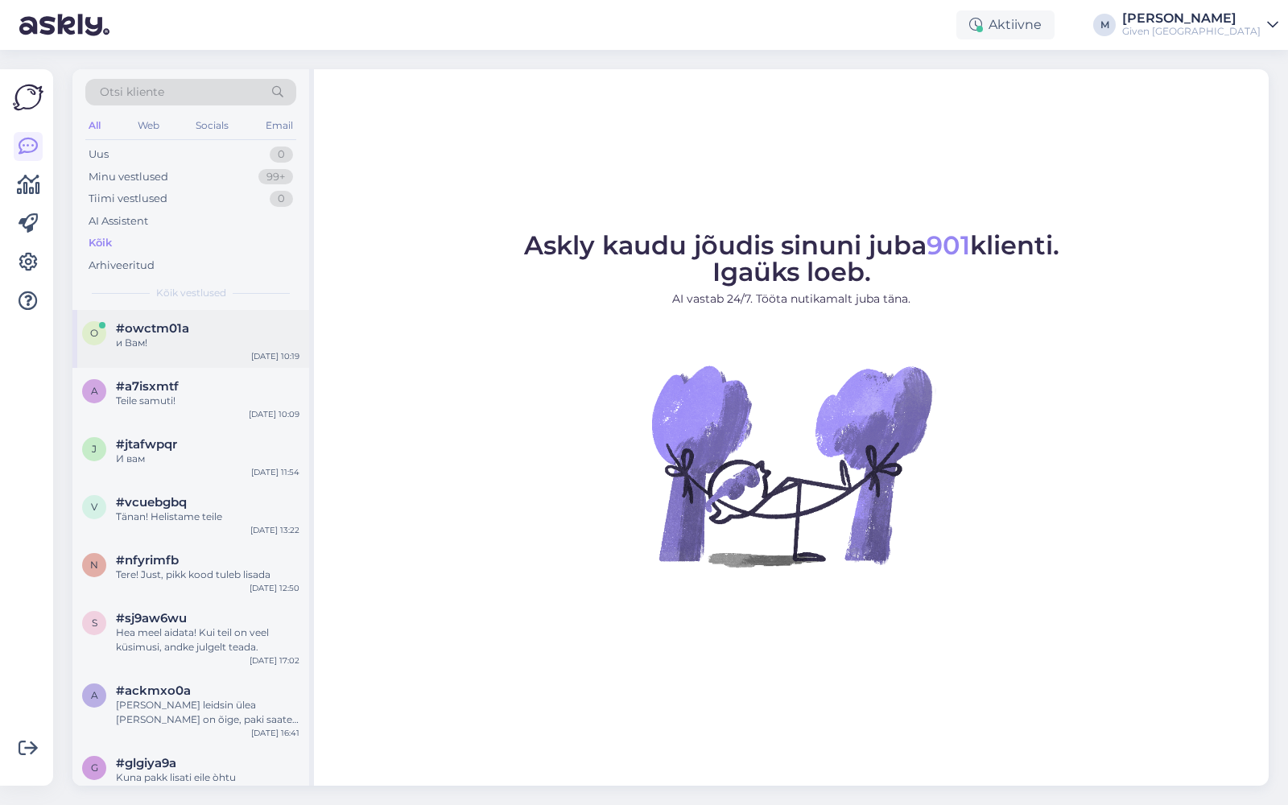
click at [166, 337] on div "и Вам!" at bounding box center [208, 343] width 184 height 14
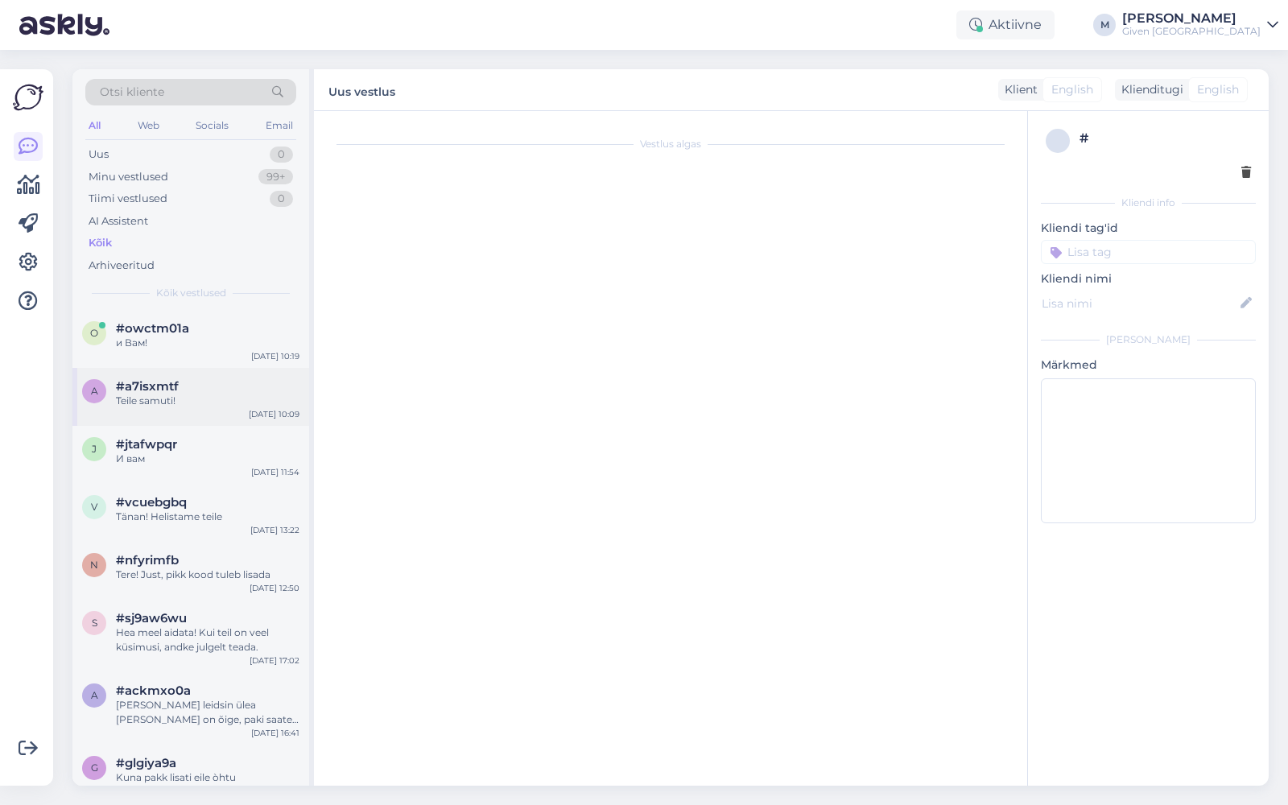
scroll to position [395, 0]
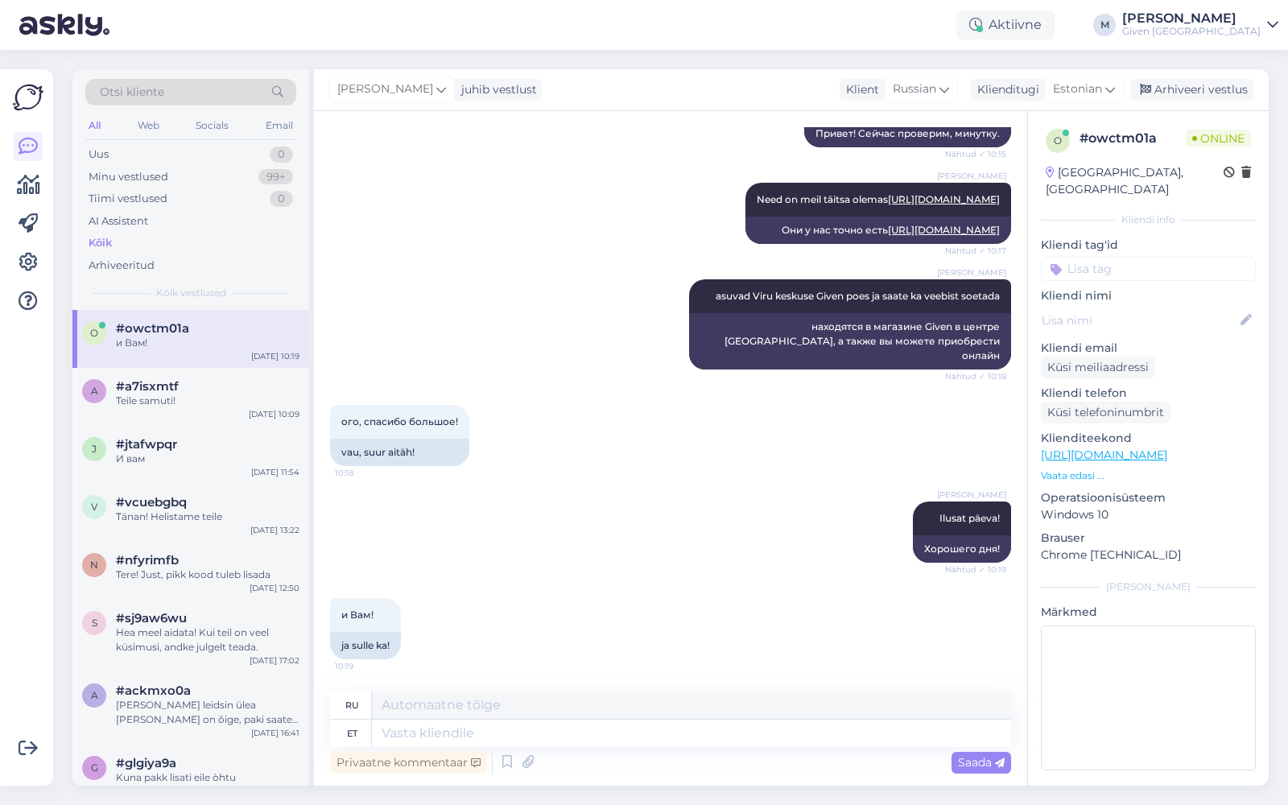
click at [418, 631] on div "и Вам! 10:19 ja sulle ka!" at bounding box center [670, 628] width 681 height 97
click at [413, 628] on icon at bounding box center [411, 629] width 4 height 10
click at [462, 737] on textarea at bounding box center [691, 733] width 639 height 27
click at [388, 646] on div "ja sulle ka!" at bounding box center [365, 645] width 71 height 27
click at [411, 630] on icon at bounding box center [411, 629] width 4 height 10
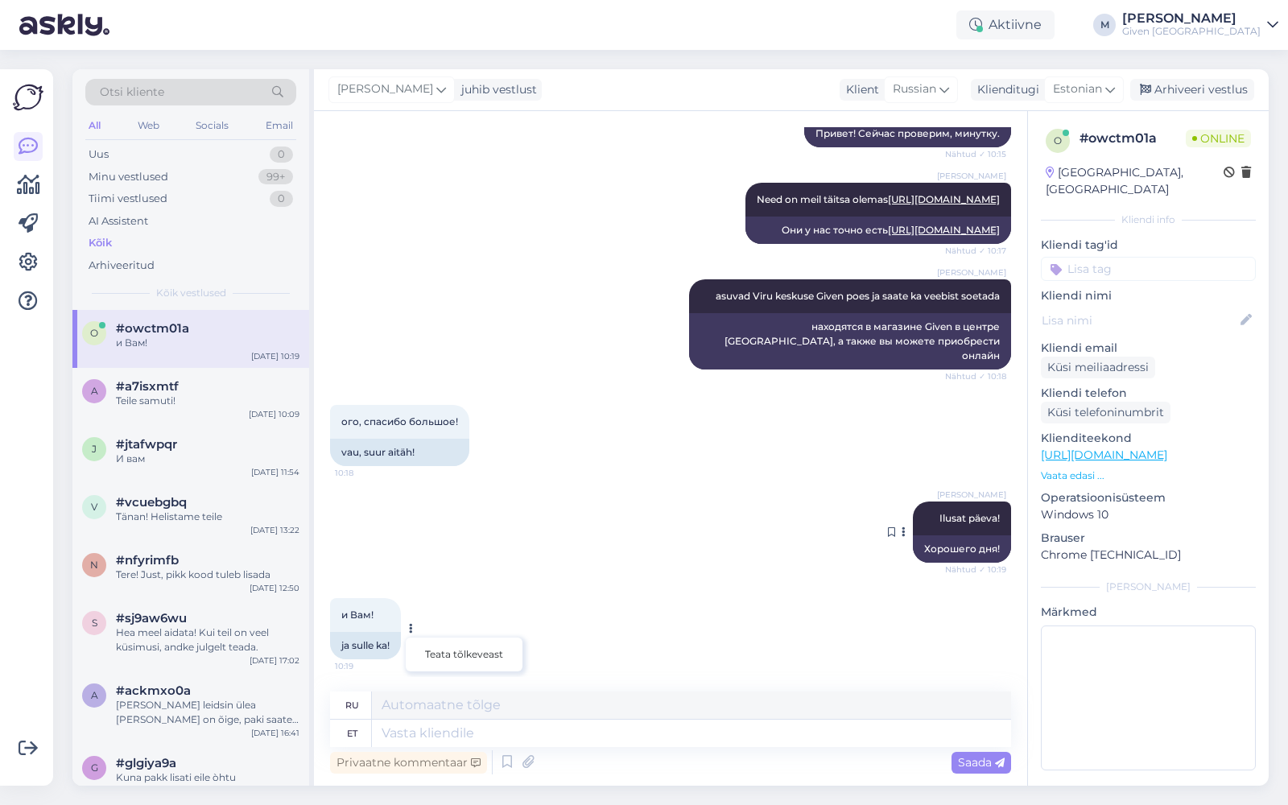
click at [902, 529] on icon at bounding box center [904, 532] width 4 height 10
click at [855, 438] on div "ого, спасибо большое! 10:18 vau, suur aitäh!" at bounding box center [670, 435] width 681 height 97
click at [898, 535] on button at bounding box center [903, 532] width 10 height 14
click at [888, 535] on icon at bounding box center [891, 532] width 7 height 10
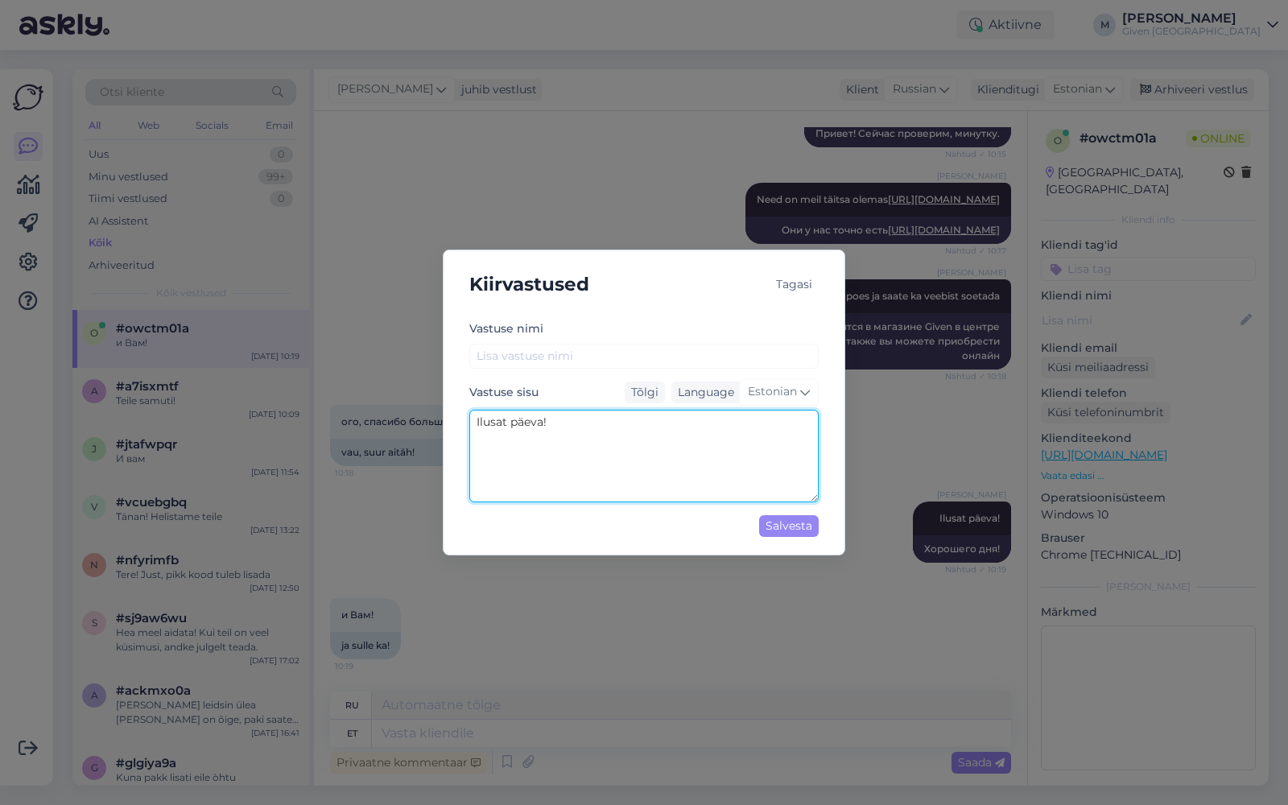
click at [555, 424] on textarea "Ilusat päeva!" at bounding box center [643, 456] width 349 height 93
type textarea "Ilusat päeva!!"
click at [774, 522] on div "Salvesta" at bounding box center [789, 526] width 60 height 22
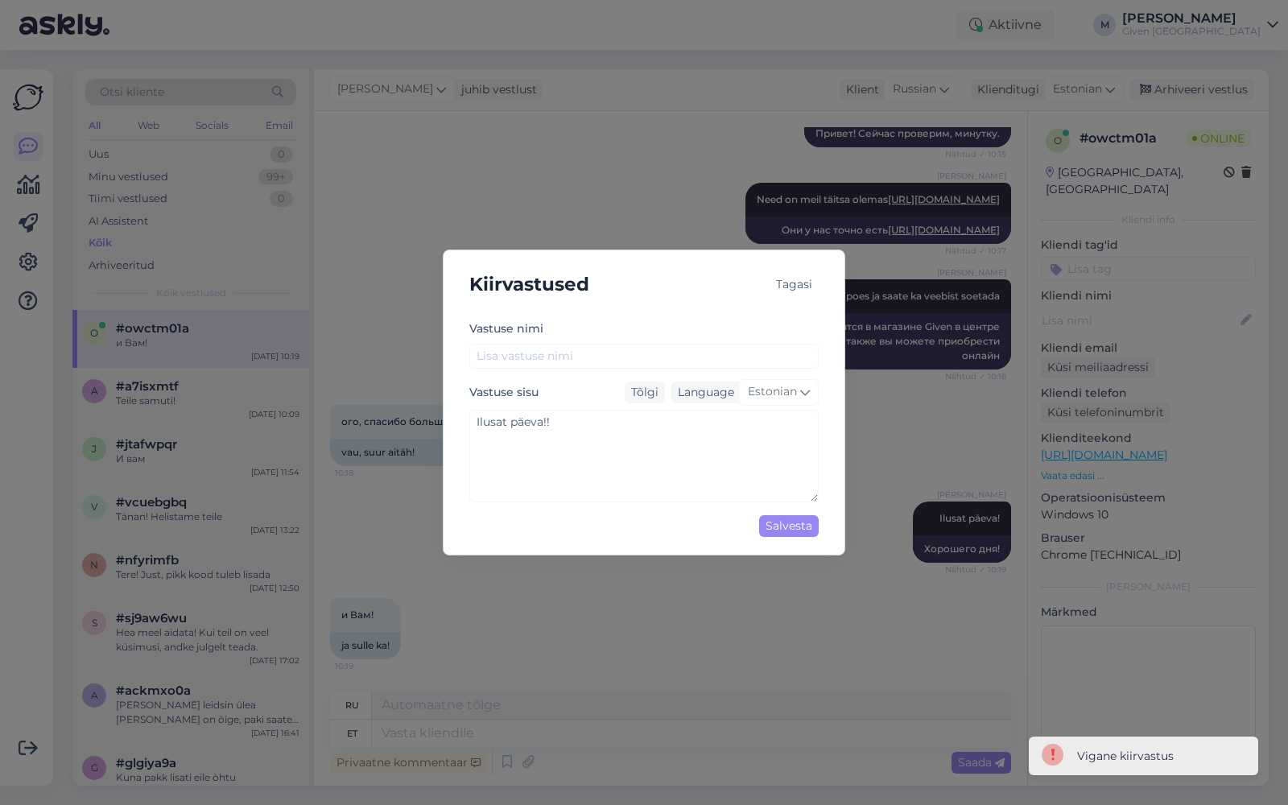
click at [795, 287] on div "Tagasi" at bounding box center [794, 285] width 49 height 22
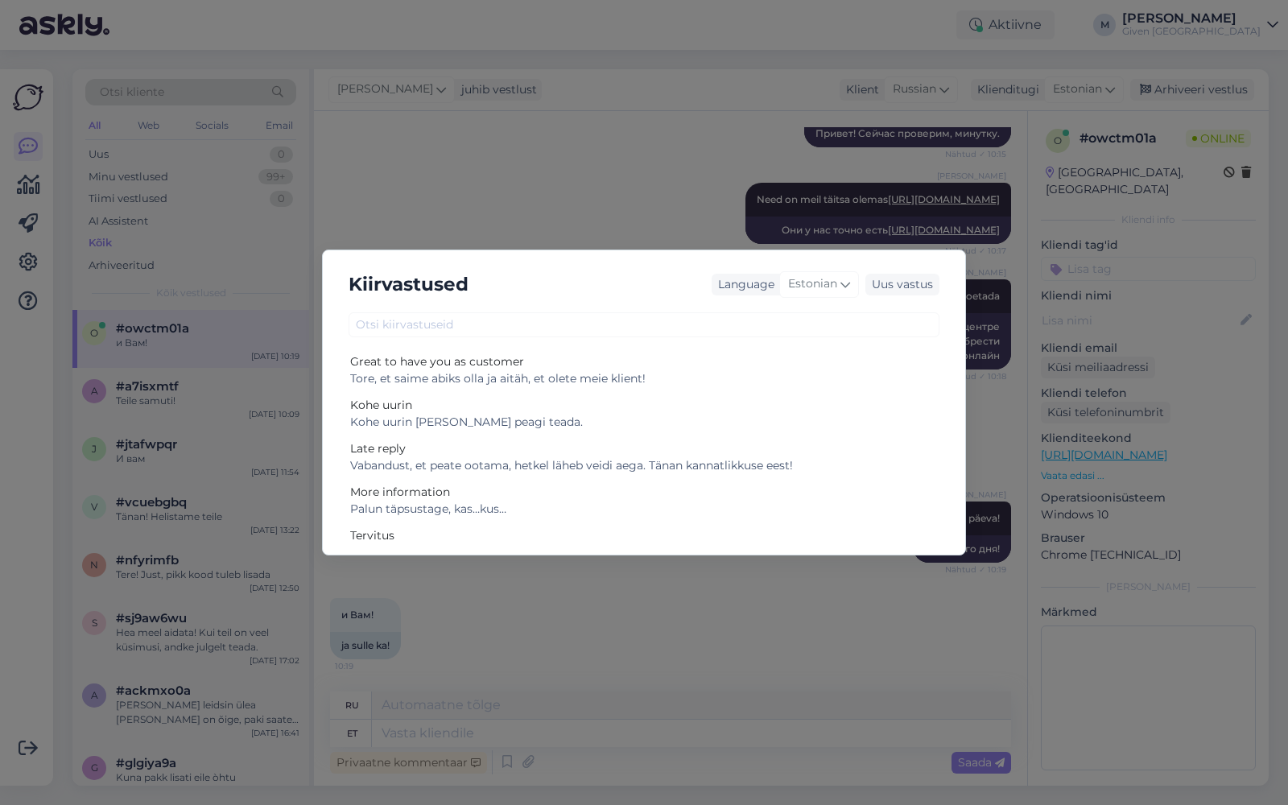
click at [427, 202] on div "Kiirvastused Language Estonian Uus vastus Great to have you as customer Tore, e…" at bounding box center [644, 402] width 1288 height 805
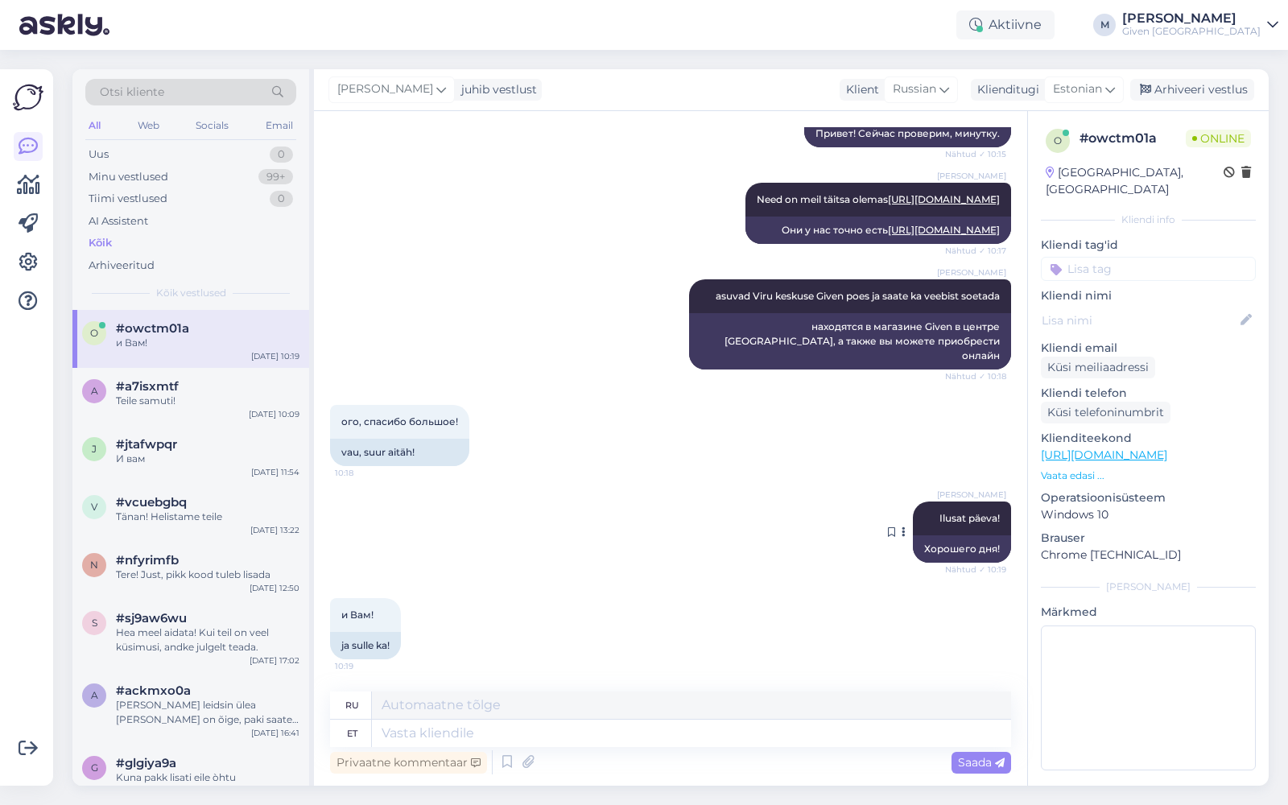
click at [902, 531] on icon at bounding box center [904, 532] width 4 height 10
click at [178, 394] on div "Teile samuti!" at bounding box center [208, 401] width 184 height 14
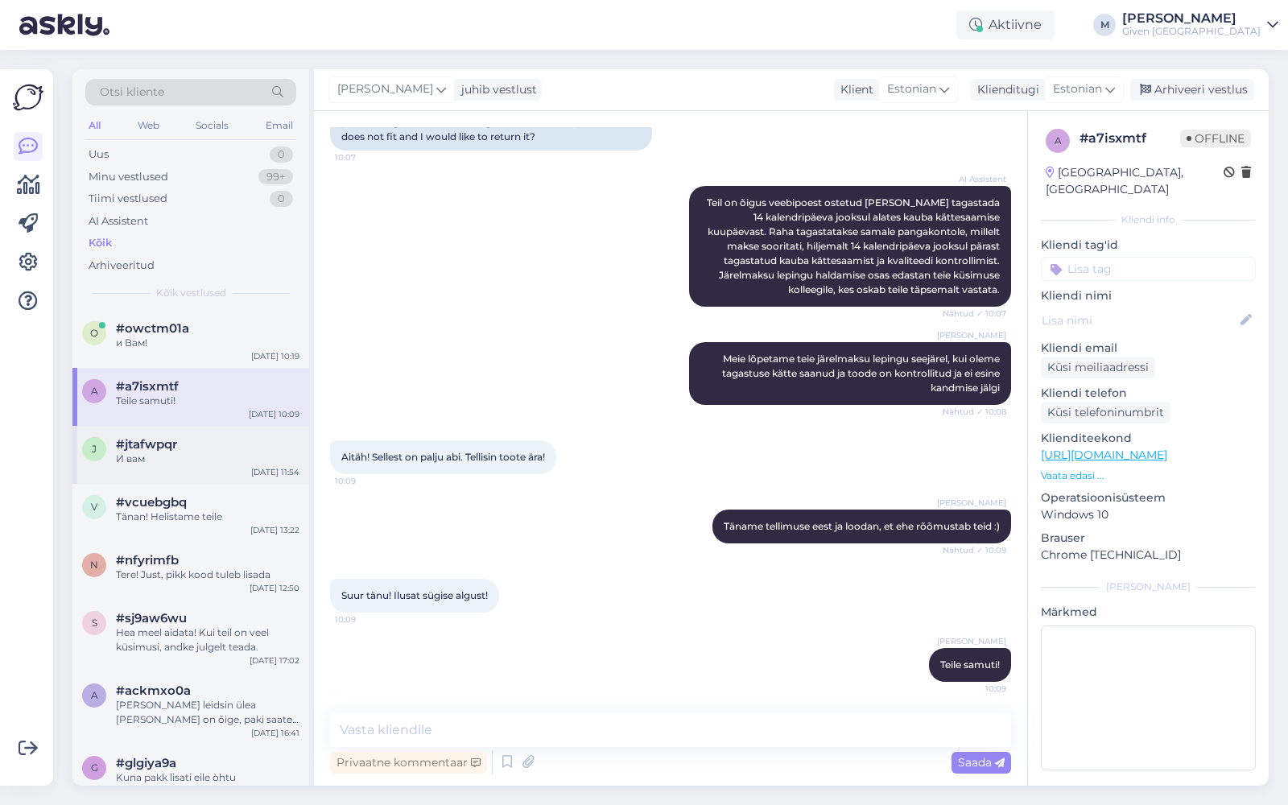
scroll to position [614, 0]
click at [981, 662] on span "Teile samuti!" at bounding box center [970, 665] width 60 height 12
click at [914, 667] on icon at bounding box center [917, 665] width 7 height 10
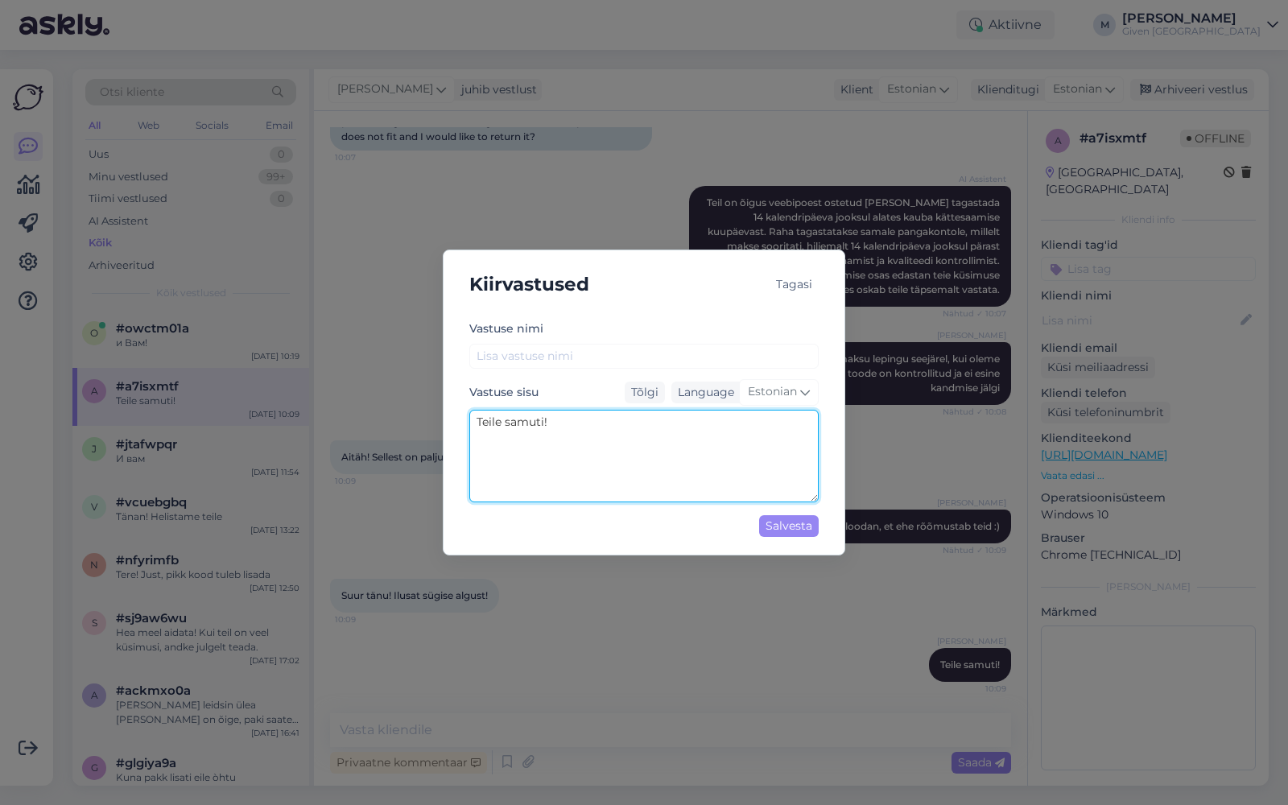
click at [573, 422] on textarea "Teile samuti!" at bounding box center [643, 456] width 349 height 93
click at [778, 519] on div "Salvesta" at bounding box center [789, 526] width 60 height 22
click at [648, 431] on textarea "Teile samuti!." at bounding box center [643, 456] width 349 height 93
type textarea "Teile samuti!"
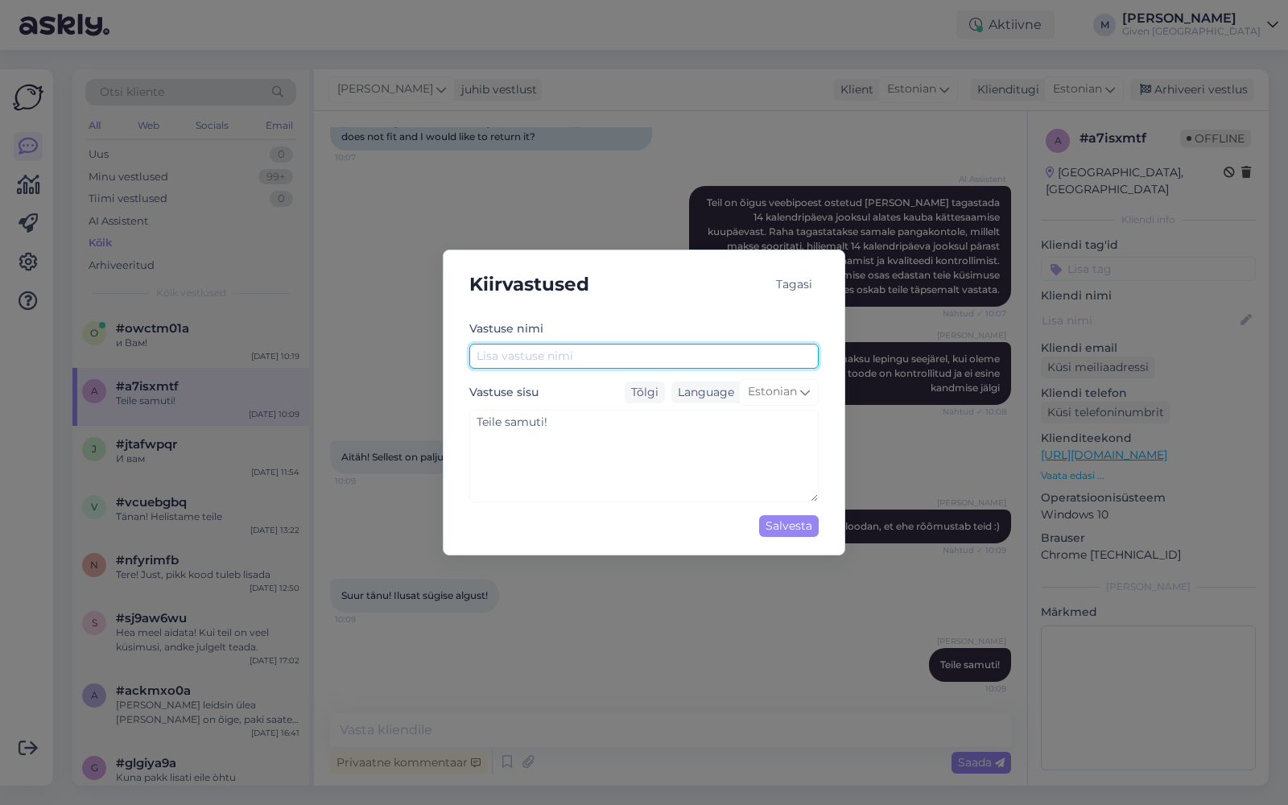
click at [550, 353] on input "text" at bounding box center [643, 356] width 349 height 25
click at [799, 274] on div "Tagasi" at bounding box center [794, 285] width 49 height 22
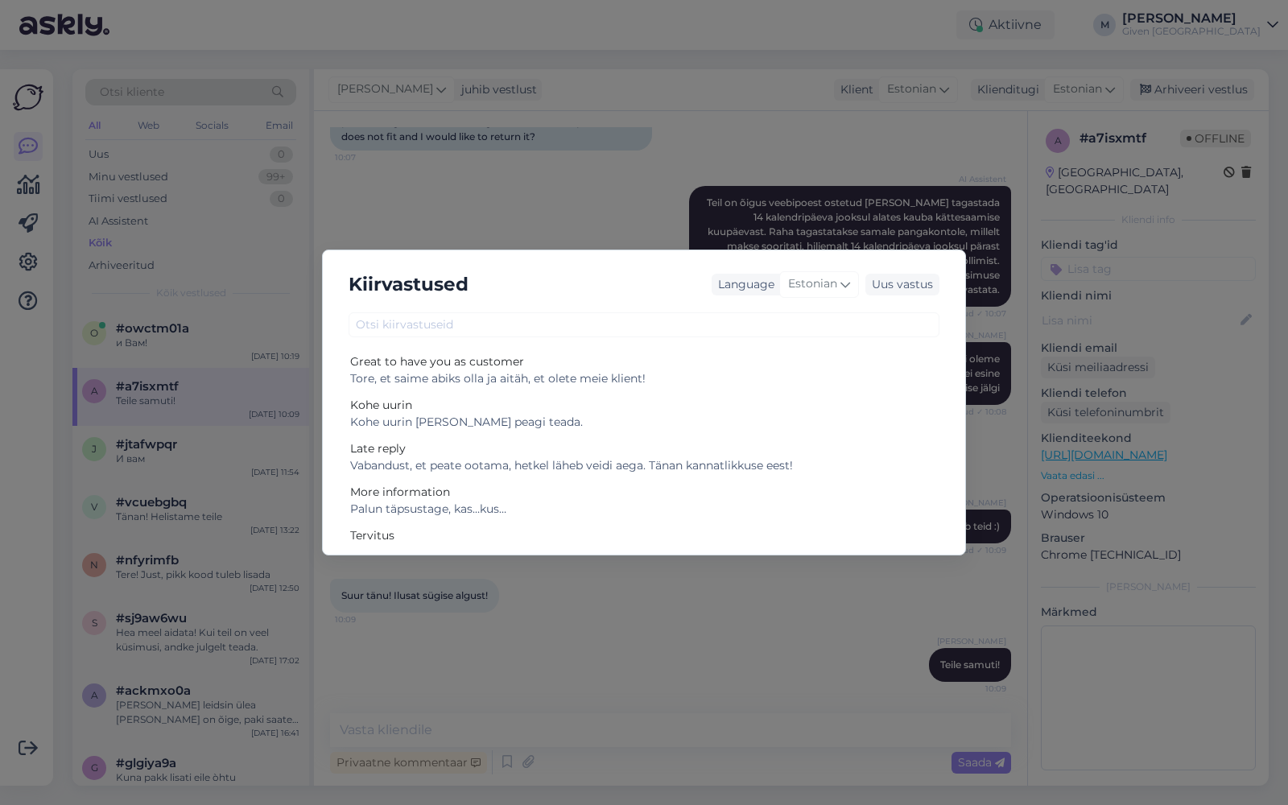
click at [552, 180] on div "Kiirvastused Language Estonian Uus vastus Great to have you as customer Tore, e…" at bounding box center [644, 402] width 1288 height 805
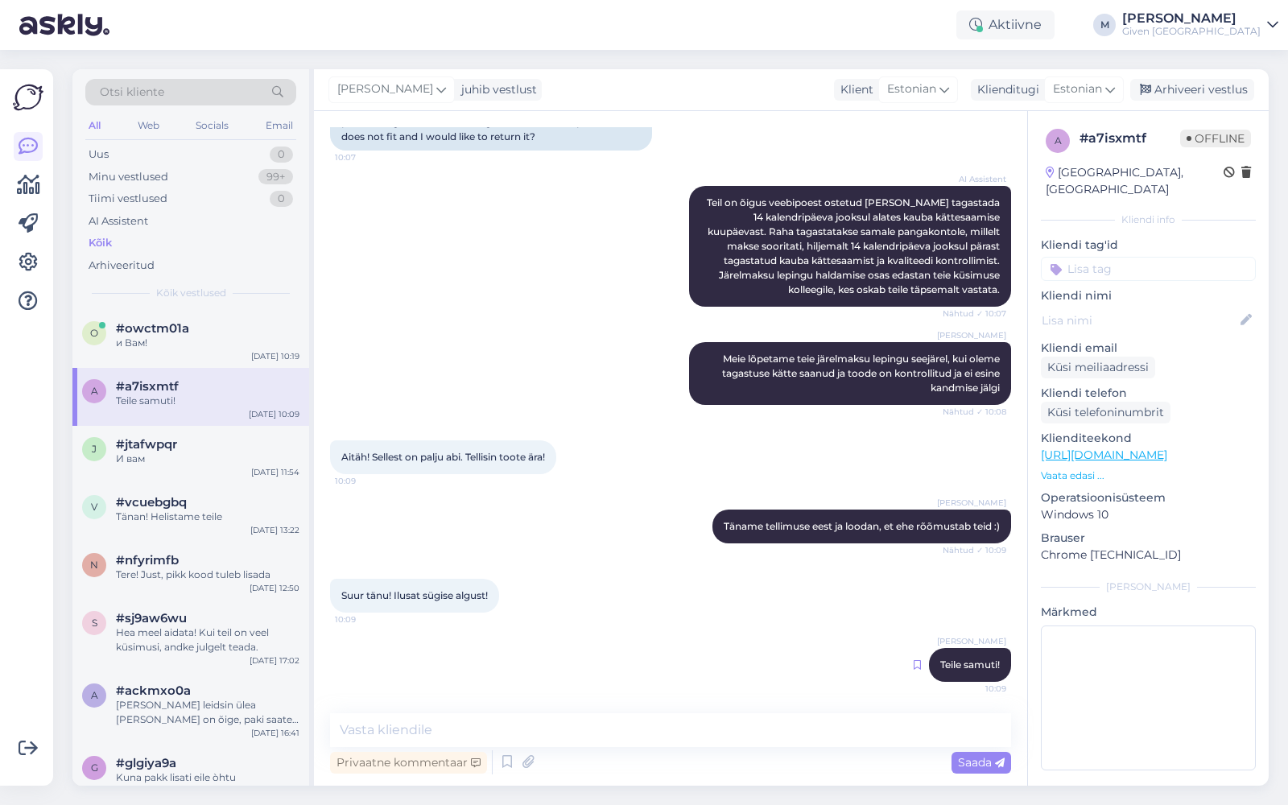
click at [914, 665] on icon at bounding box center [917, 665] width 7 height 10
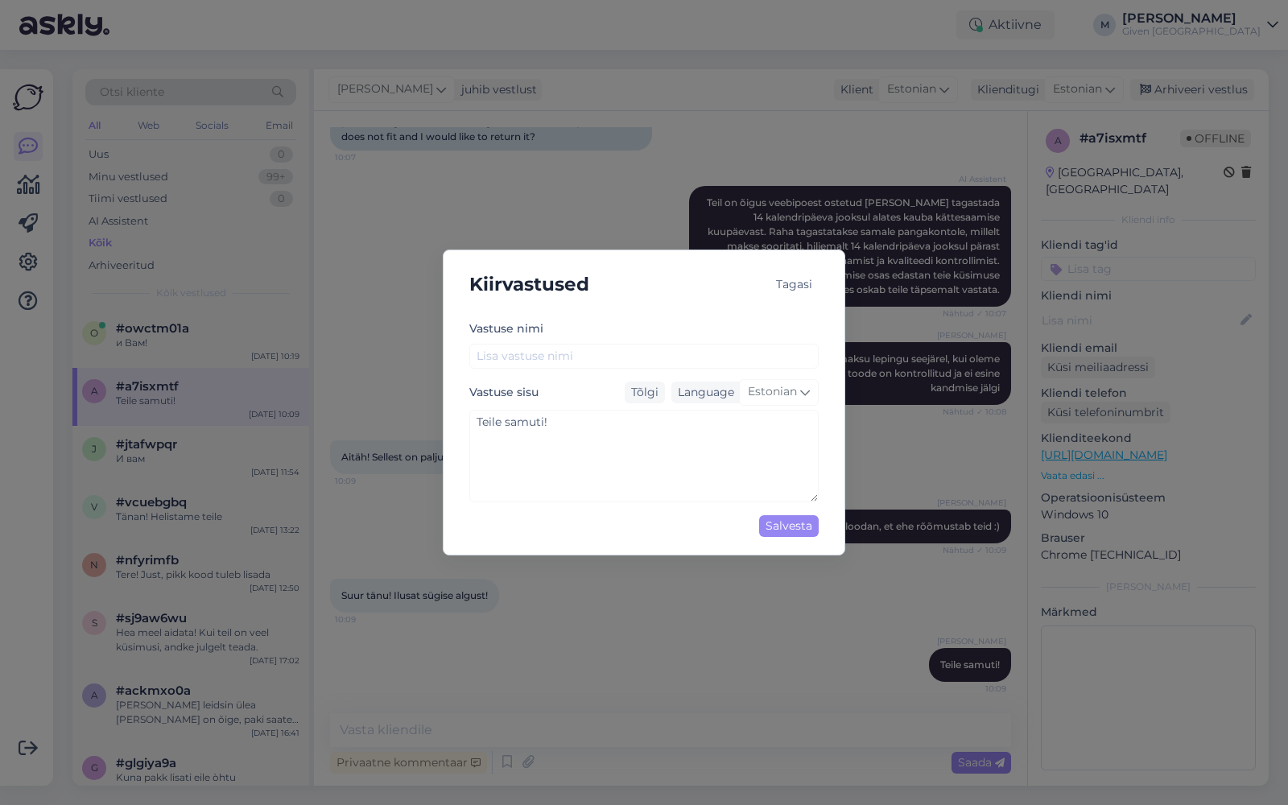
click at [807, 287] on div "Tagasi" at bounding box center [794, 285] width 49 height 22
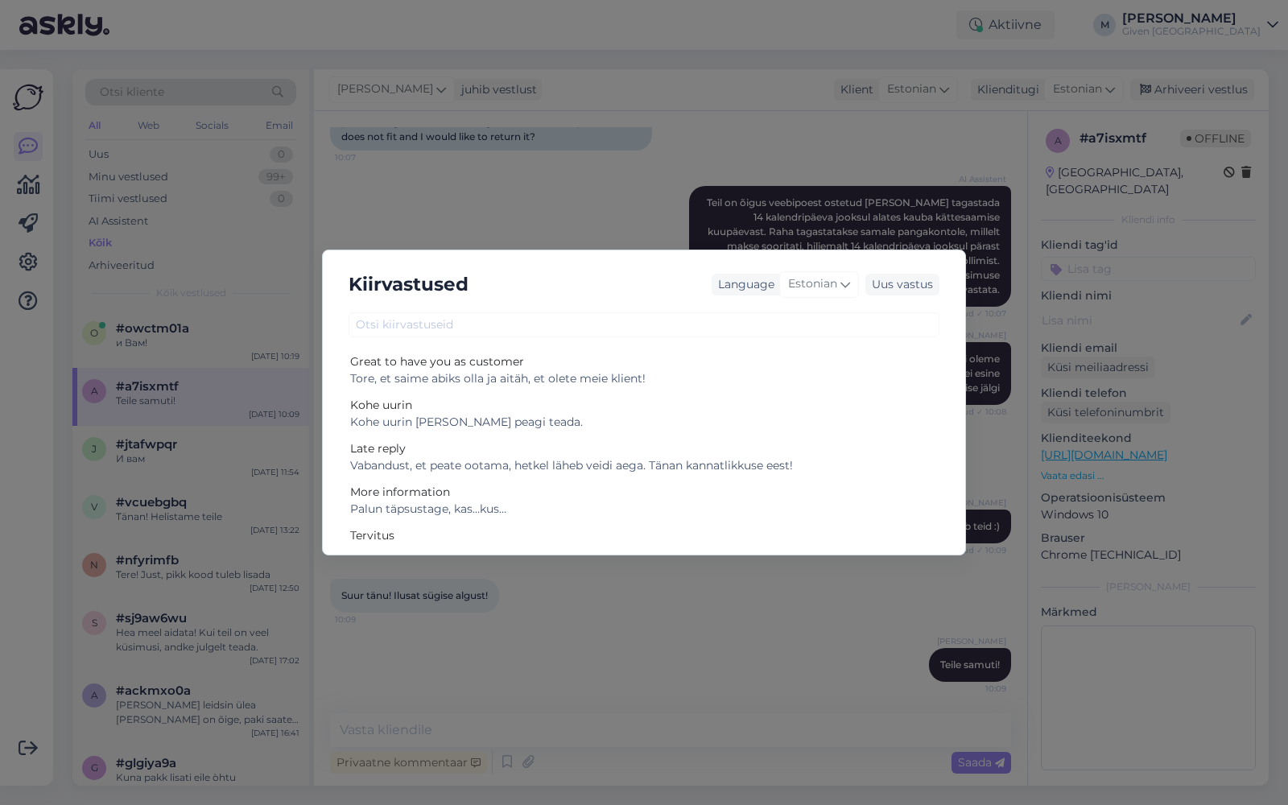
click at [587, 151] on div "Kiirvastused Language Estonian Uus vastus Great to have you as customer Tore, e…" at bounding box center [644, 402] width 1288 height 805
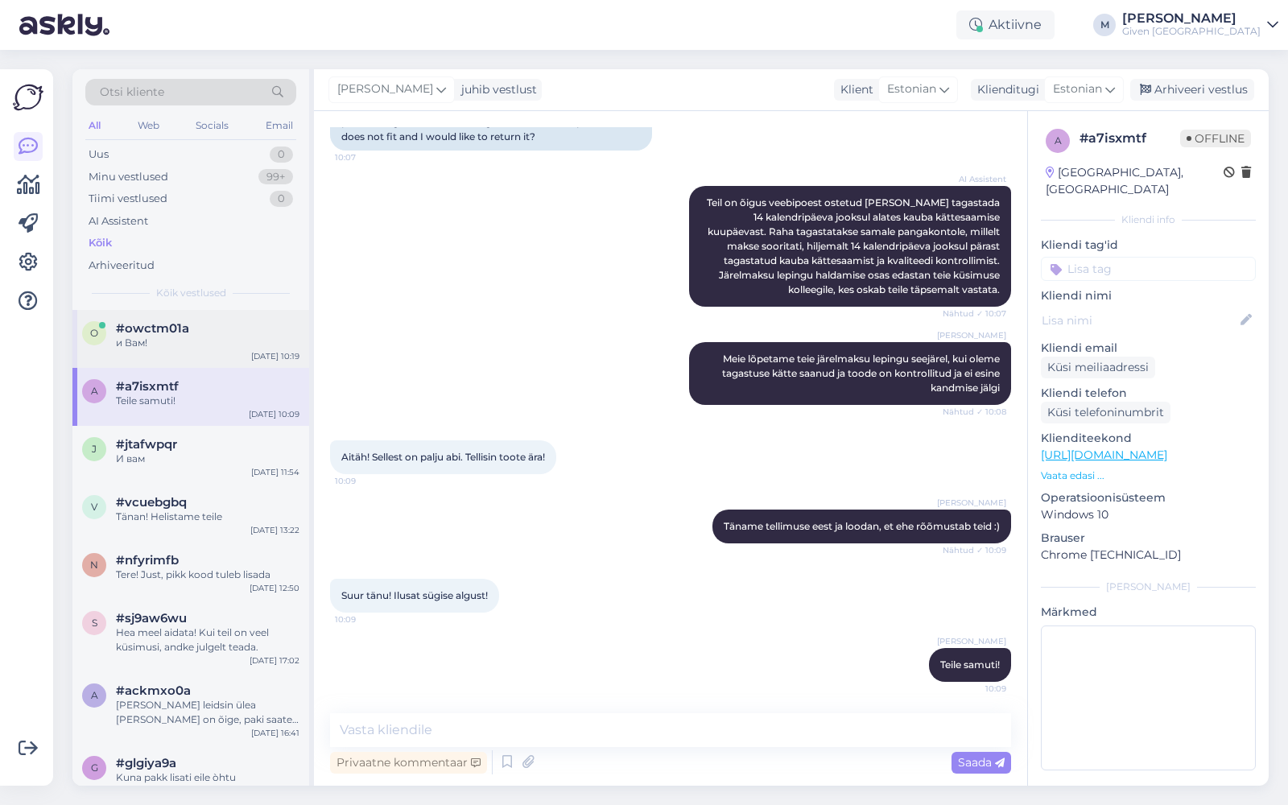
click at [220, 345] on div "и Вам!" at bounding box center [208, 343] width 184 height 14
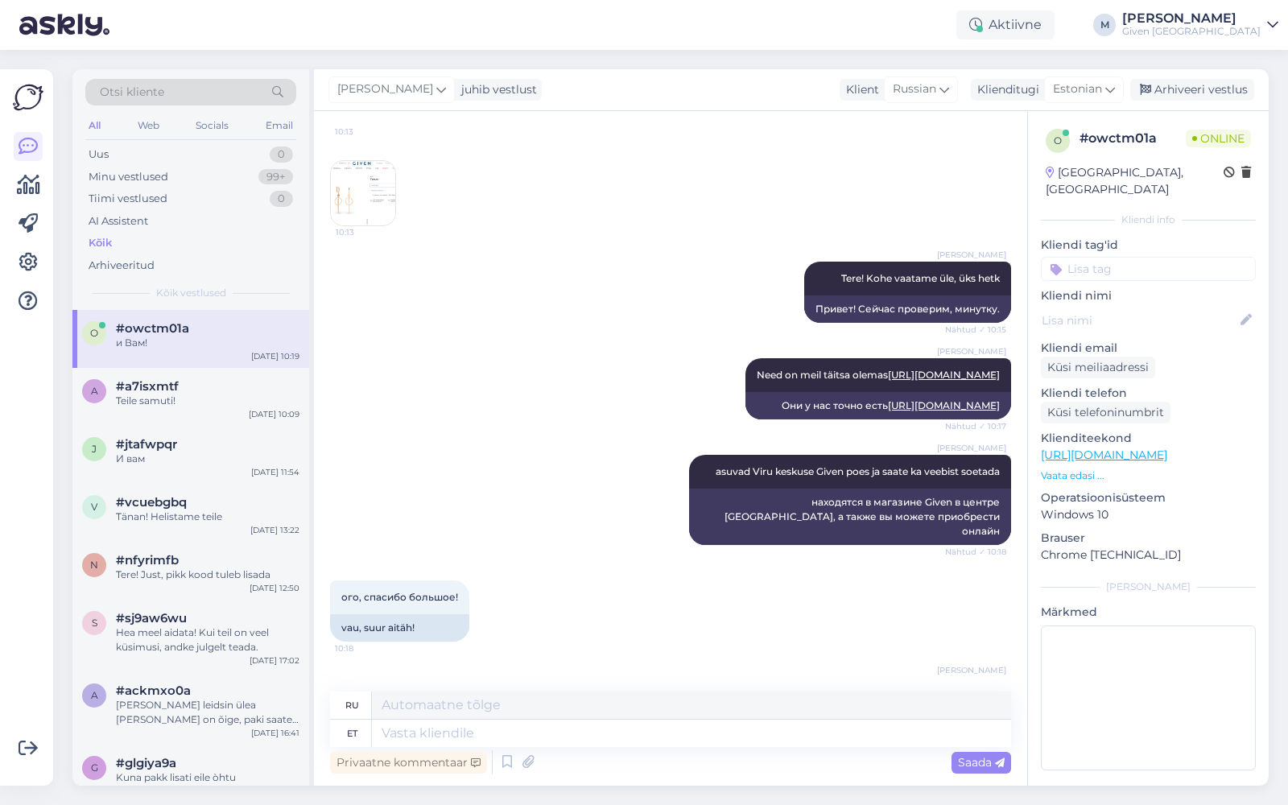
scroll to position [0, 0]
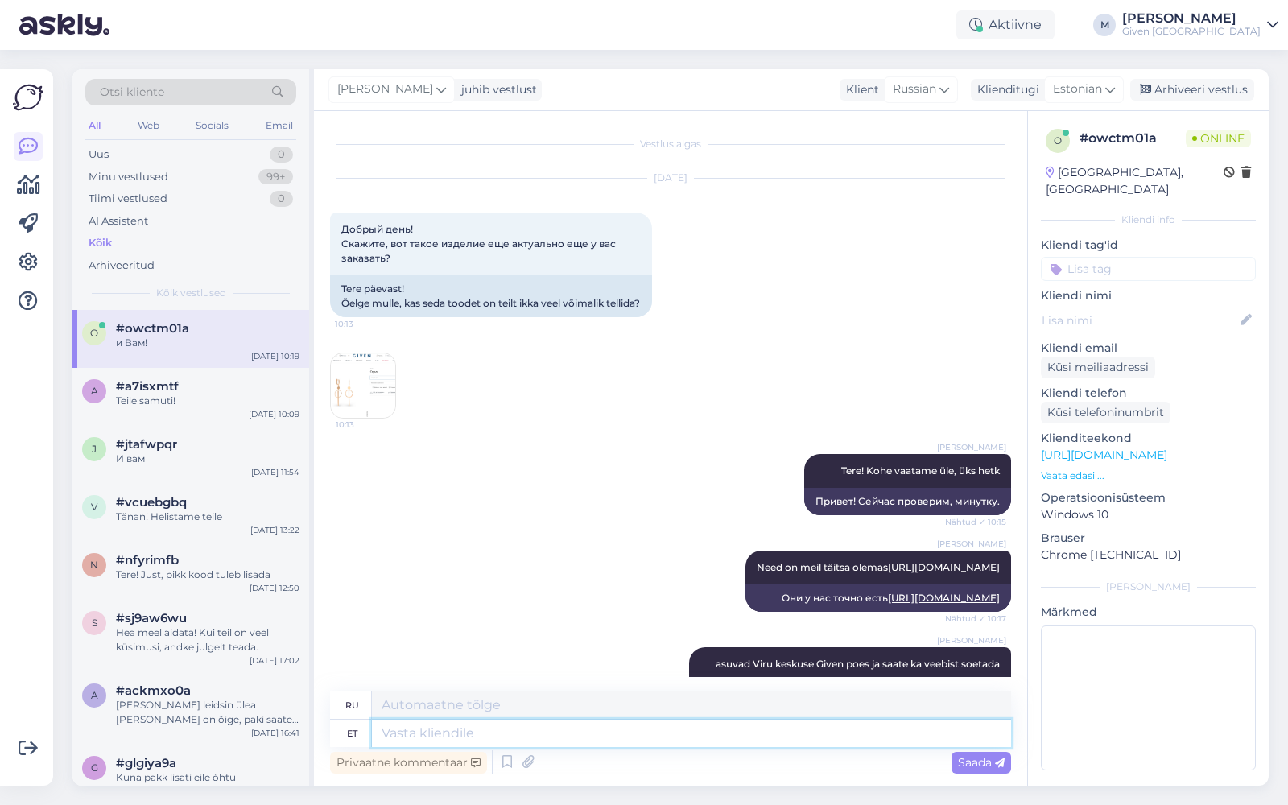
click at [492, 737] on textarea at bounding box center [691, 733] width 639 height 27
click at [683, 738] on textarea at bounding box center [691, 733] width 639 height 27
click at [734, 586] on icon at bounding box center [736, 581] width 4 height 10
drag, startPoint x: 697, startPoint y: 681, endPoint x: 727, endPoint y: 661, distance: 35.9
click at [697, 681] on div "Vestlus algas [DATE] Добрый день! Скажите, вот такое изделие еще актуально еще …" at bounding box center [670, 448] width 713 height 675
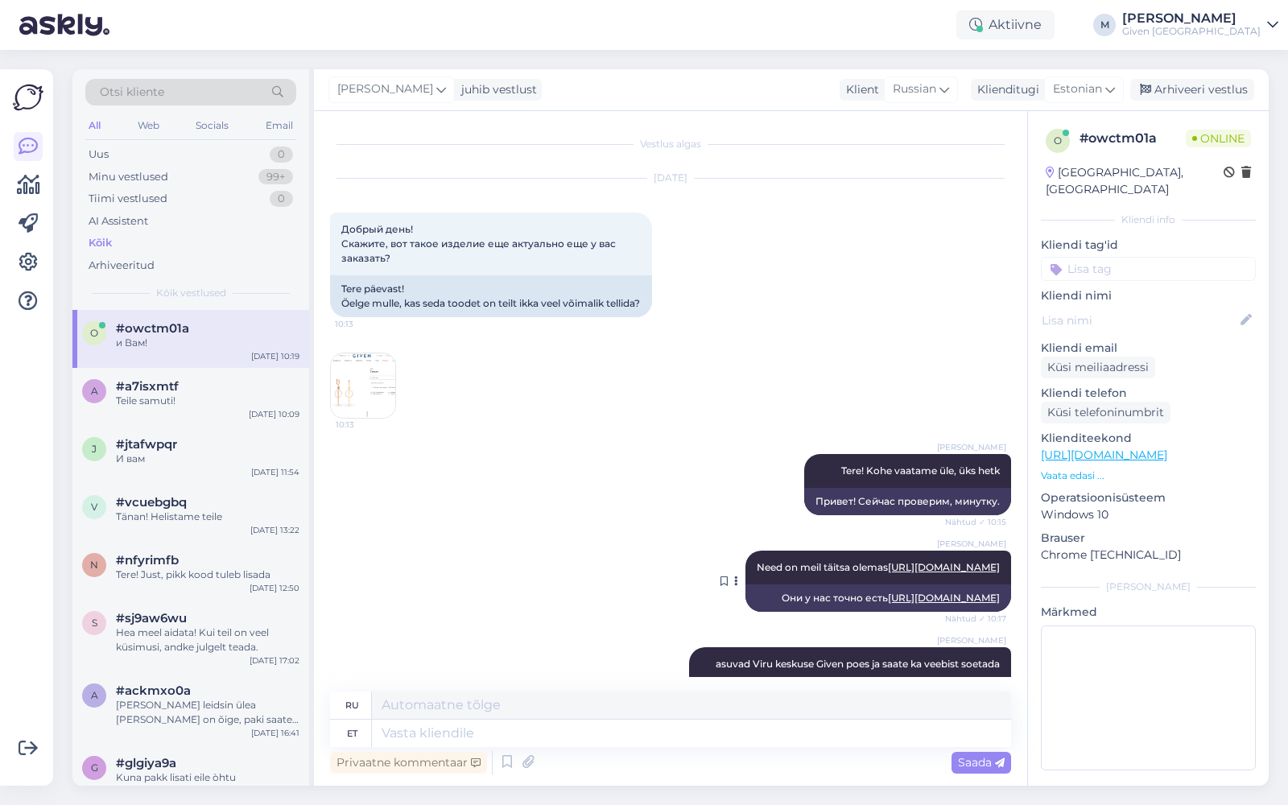
click at [764, 612] on div "Они у нас точно есть [URL][DOMAIN_NAME]" at bounding box center [878, 597] width 266 height 27
click at [763, 612] on div "Они у нас точно есть [URL][DOMAIN_NAME]" at bounding box center [878, 597] width 266 height 27
click at [764, 612] on div "Они у нас точно есть [URL][DOMAIN_NAME]" at bounding box center [878, 597] width 266 height 27
click at [526, 743] on textarea at bounding box center [691, 733] width 639 height 27
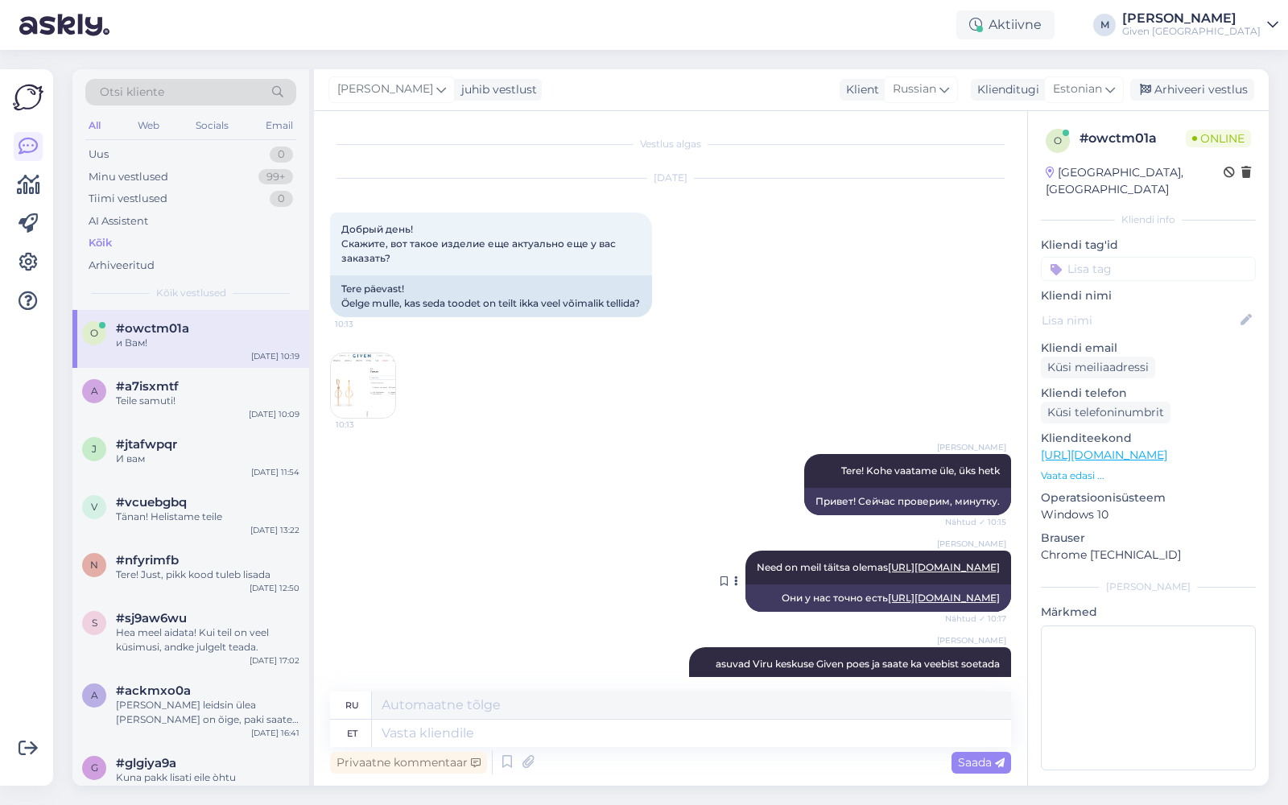
click at [745, 612] on div "Они у нас точно есть [URL][DOMAIN_NAME]" at bounding box center [878, 597] width 266 height 27
click at [753, 612] on div "Они у нас точно есть [URL][DOMAIN_NAME]" at bounding box center [878, 597] width 266 height 27
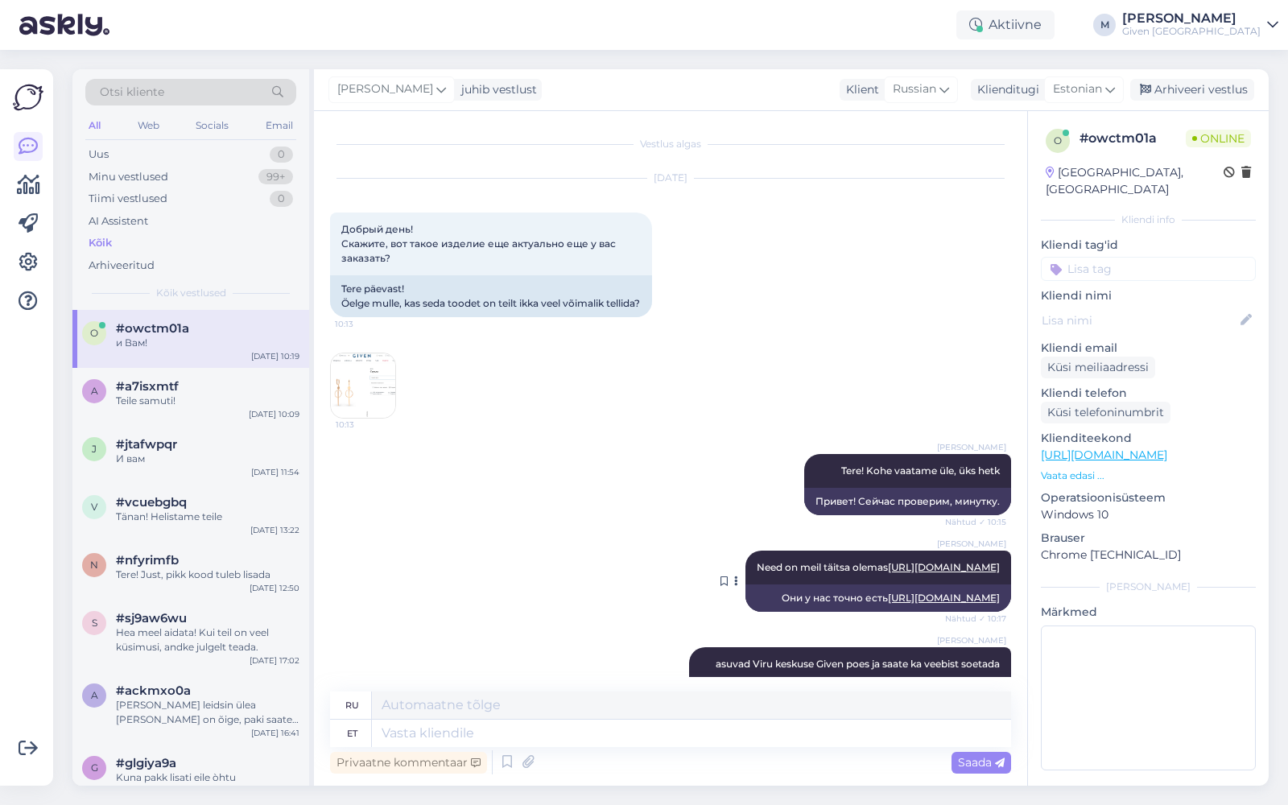
click at [994, 573] on div "[PERSON_NAME] Need on meil täitsa olemas [URL][DOMAIN_NAME] Nähtud ✓ 10:17" at bounding box center [878, 568] width 266 height 34
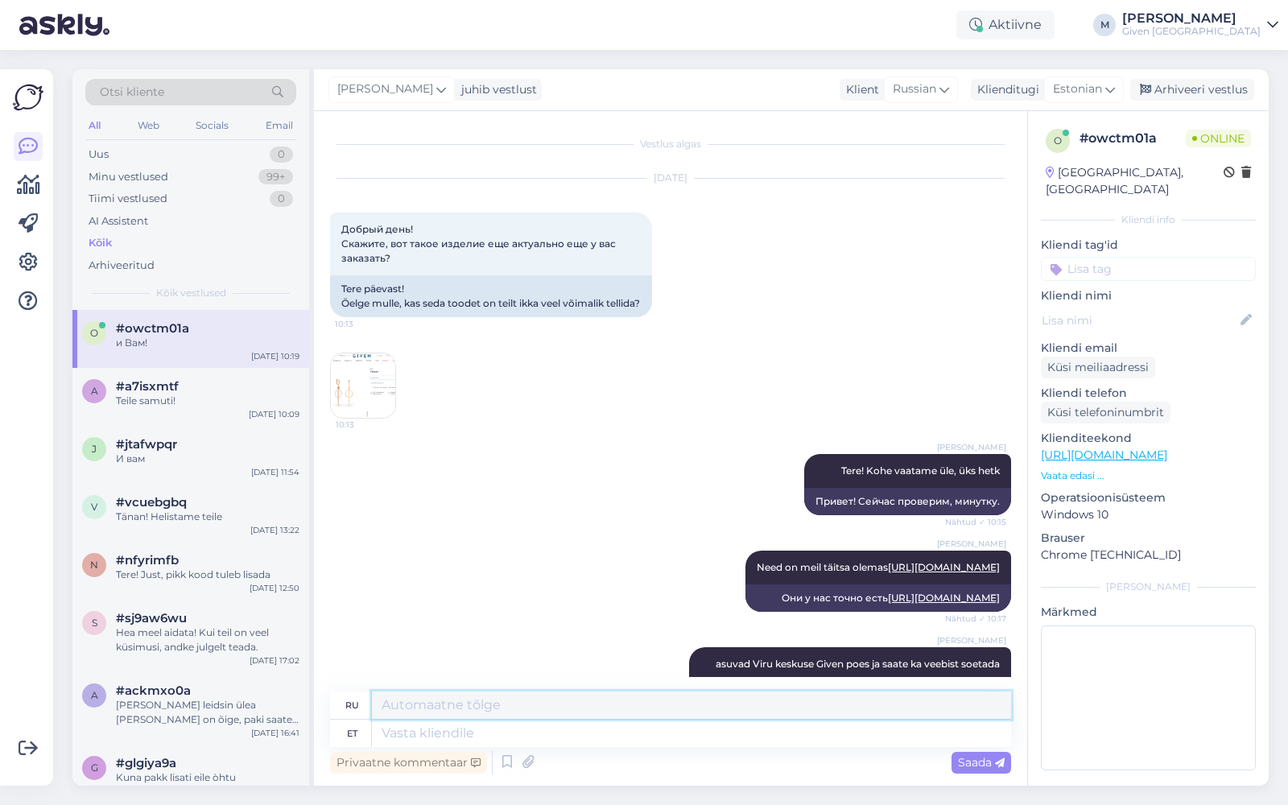
click at [396, 708] on textarea at bounding box center [691, 705] width 639 height 27
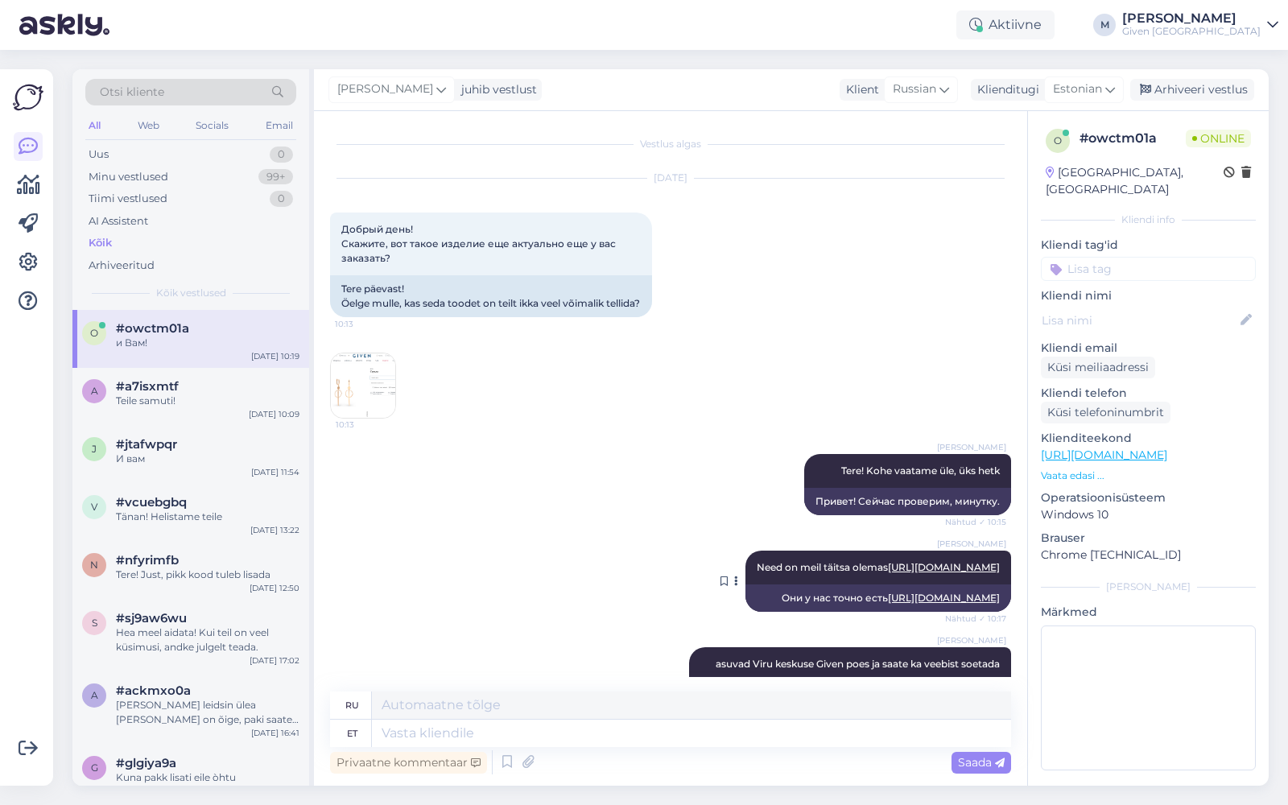
click at [734, 586] on icon at bounding box center [736, 581] width 4 height 10
click at [680, 546] on div "[PERSON_NAME] Need on meil täitsa olemas [URL][DOMAIN_NAME] Nähtud ✓ 10:17 Они …" at bounding box center [670, 581] width 681 height 97
click at [179, 394] on div "Teile samuti!" at bounding box center [208, 401] width 184 height 14
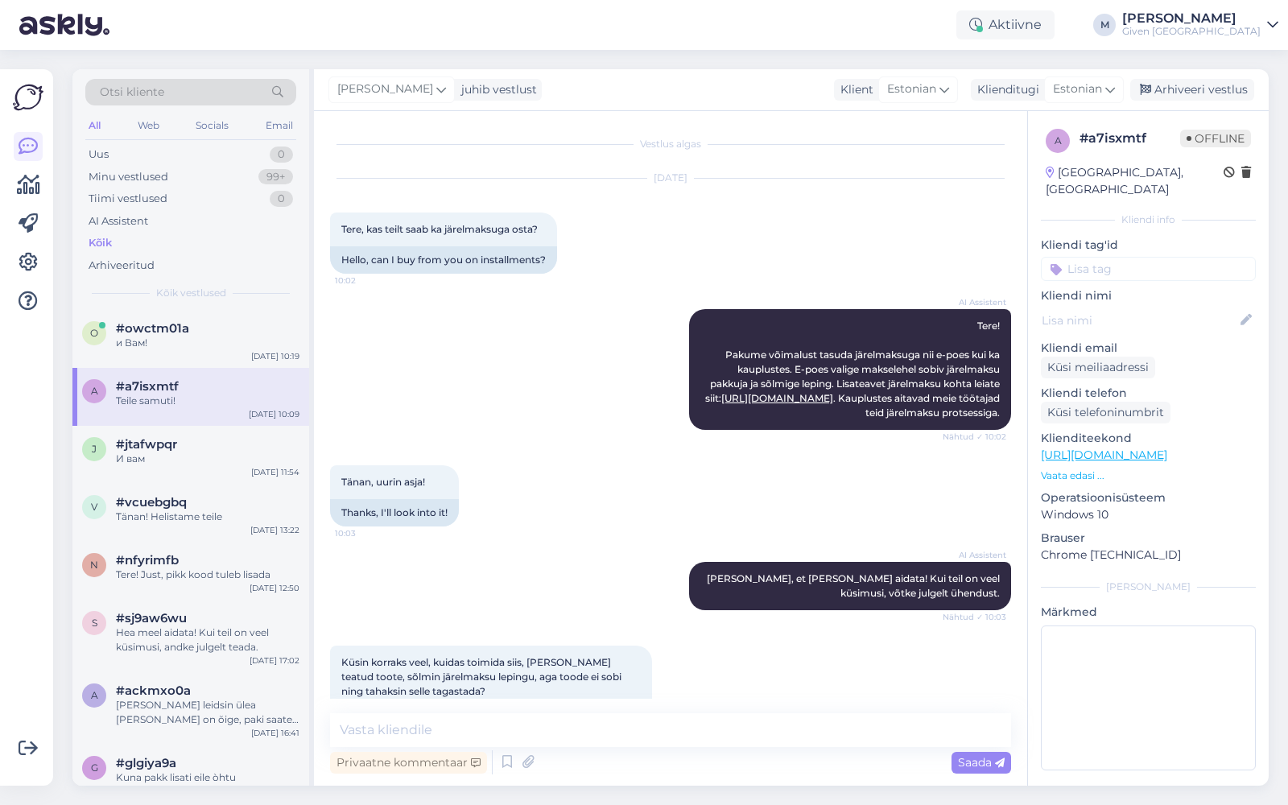
scroll to position [614, 0]
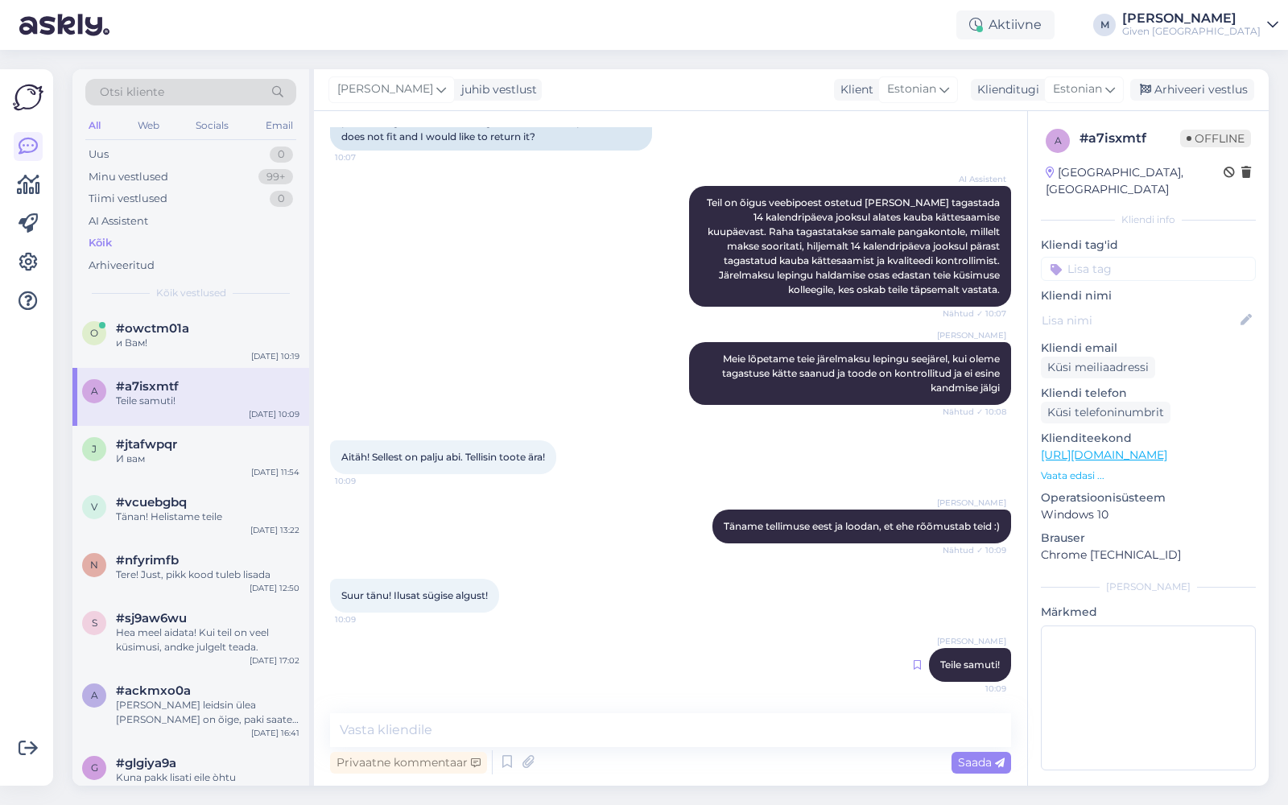
click at [914, 662] on icon at bounding box center [917, 665] width 7 height 10
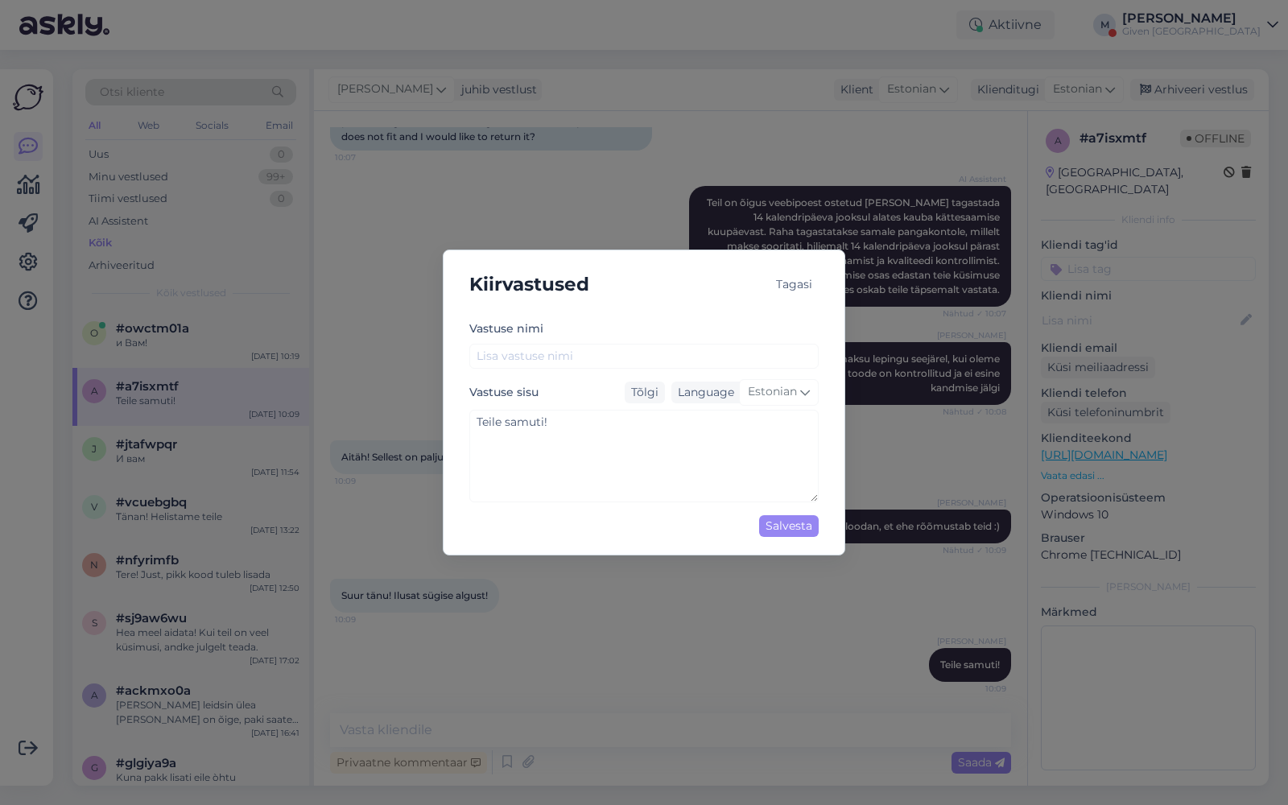
click at [803, 283] on div "Tagasi" at bounding box center [794, 285] width 49 height 22
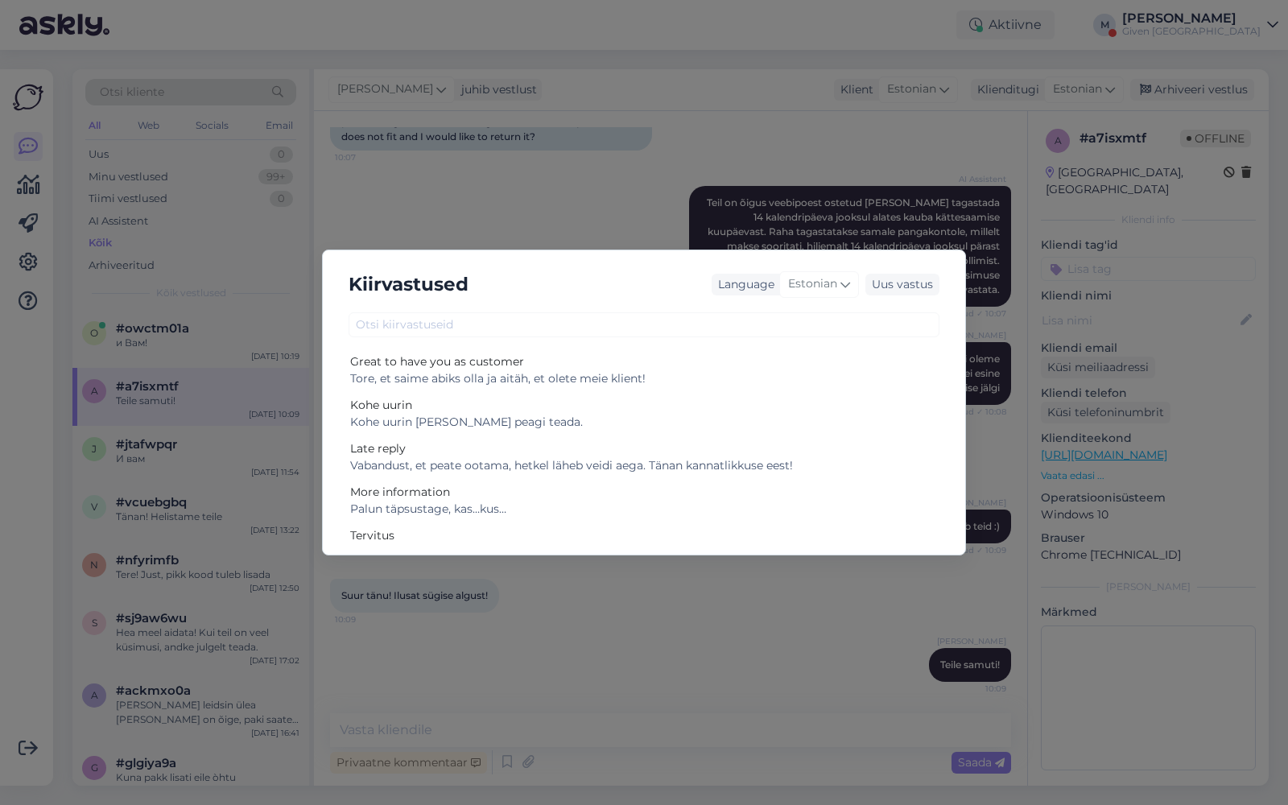
click at [444, 233] on div "Kiirvastused Language Estonian Uus vastus Great to have you as customer Tore, e…" at bounding box center [644, 402] width 1288 height 805
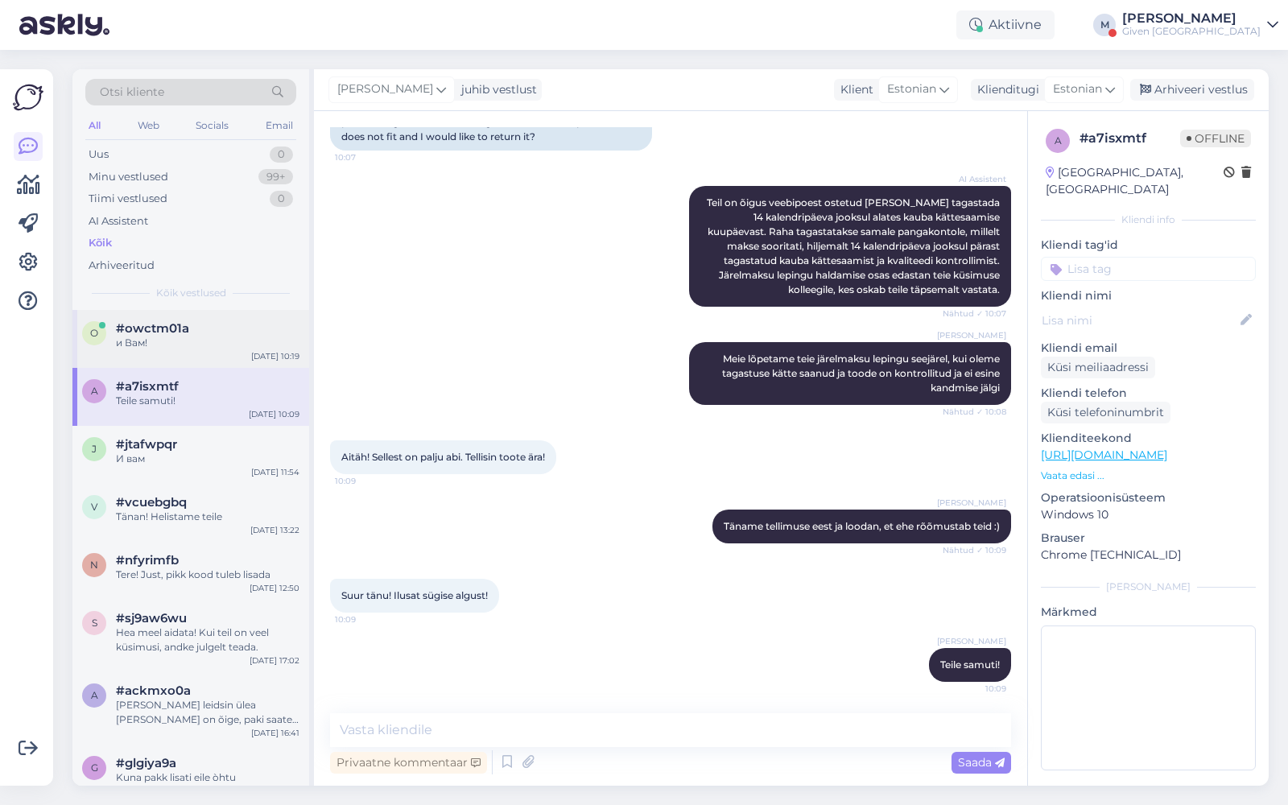
click at [216, 344] on div "и Вам!" at bounding box center [208, 343] width 184 height 14
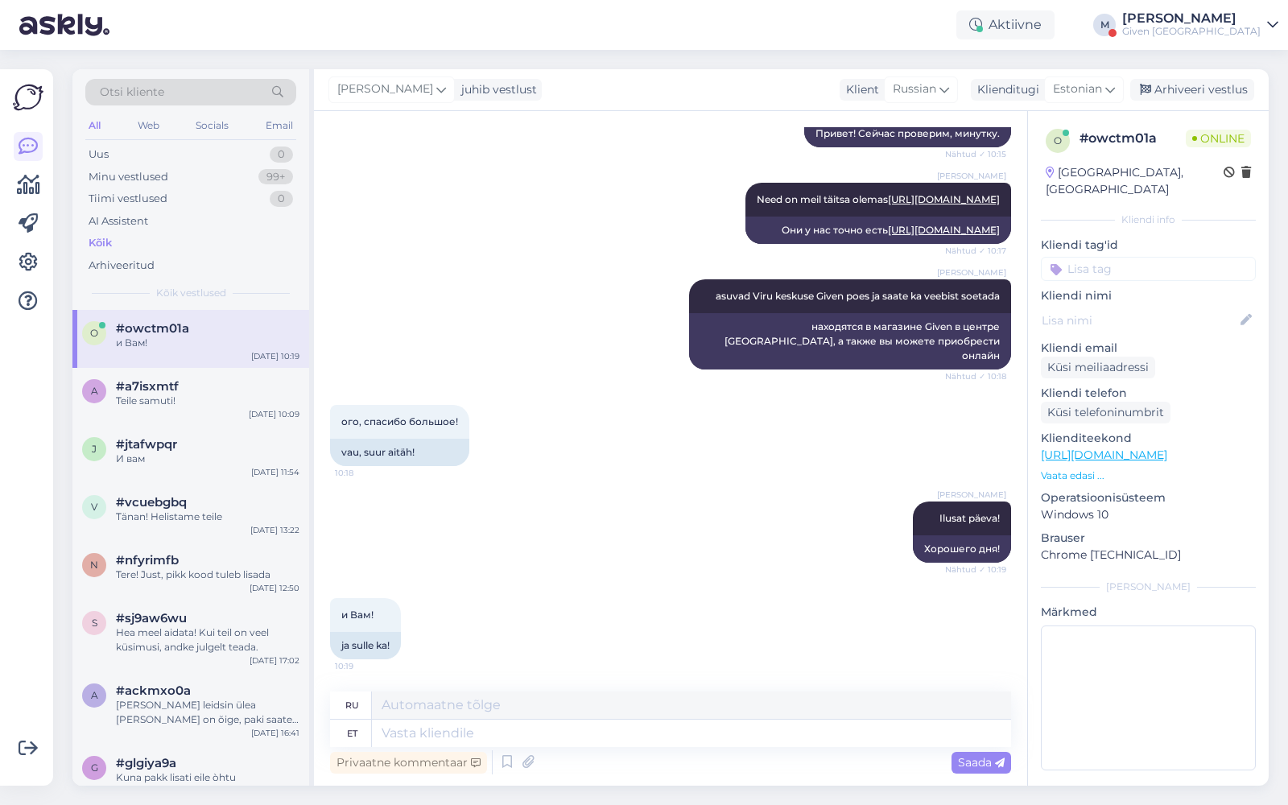
scroll to position [395, 0]
click at [170, 120] on div "All Web Socials Email" at bounding box center [190, 127] width 211 height 25
click at [156, 124] on div "Web" at bounding box center [148, 125] width 28 height 21
click at [101, 240] on div "Kõik" at bounding box center [100, 243] width 23 height 16
click at [1235, 27] on div "Given [GEOGRAPHIC_DATA]" at bounding box center [1191, 31] width 138 height 13
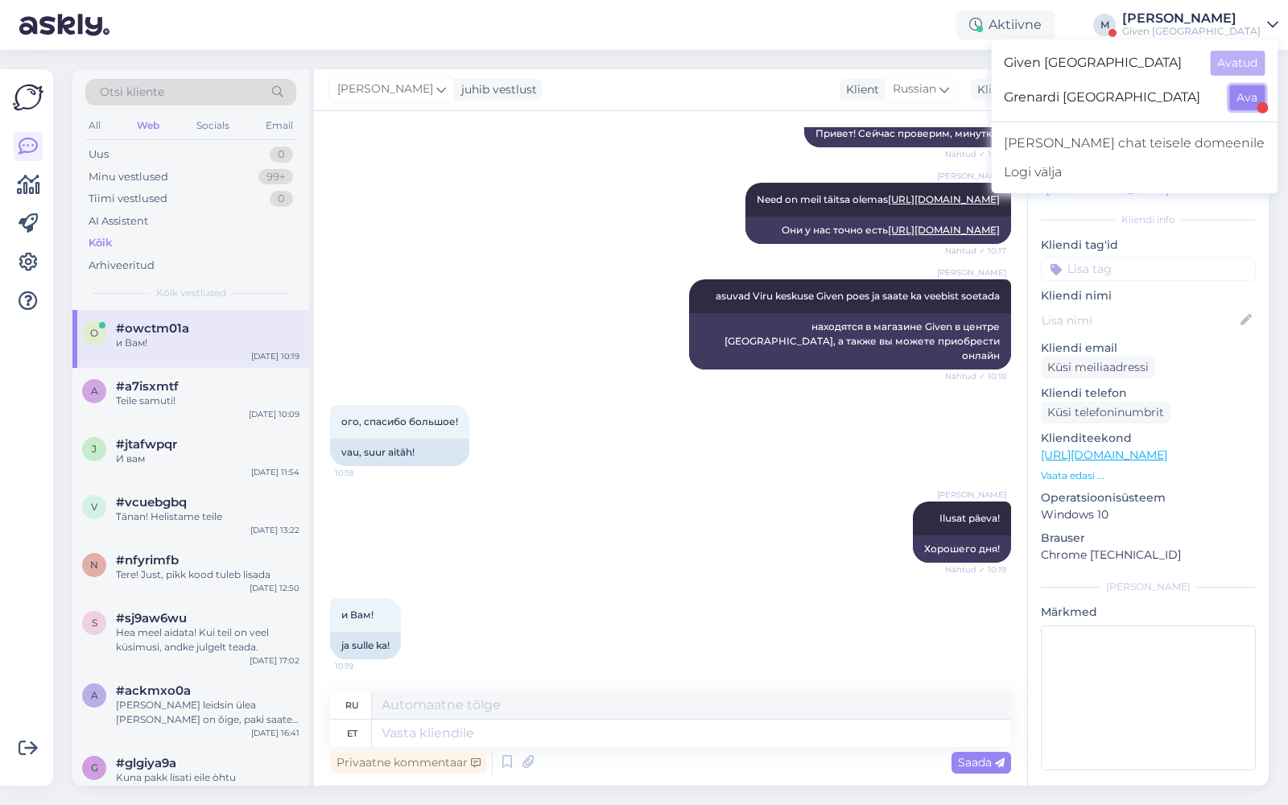
click at [1250, 106] on button "Ava" at bounding box center [1246, 97] width 35 height 25
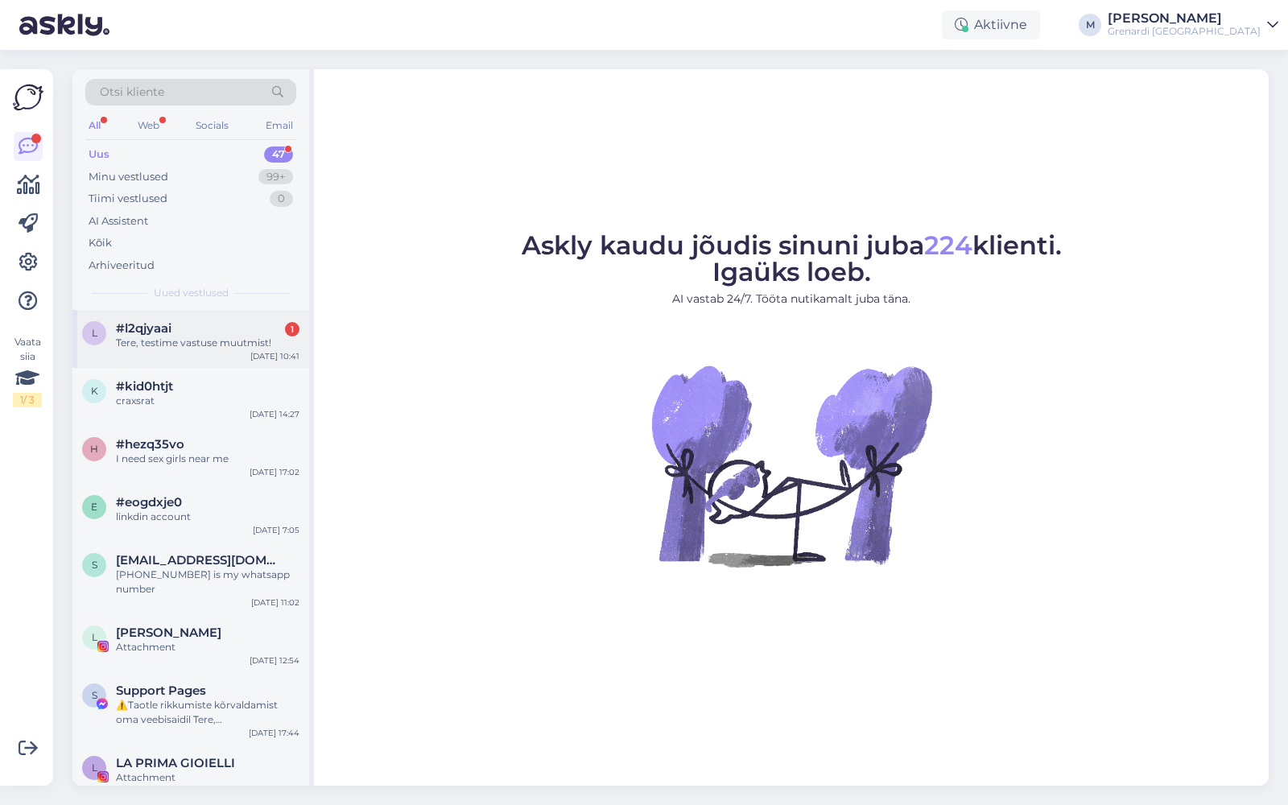
click at [203, 342] on div "Tere, testime vastuse muutmist!" at bounding box center [208, 343] width 184 height 14
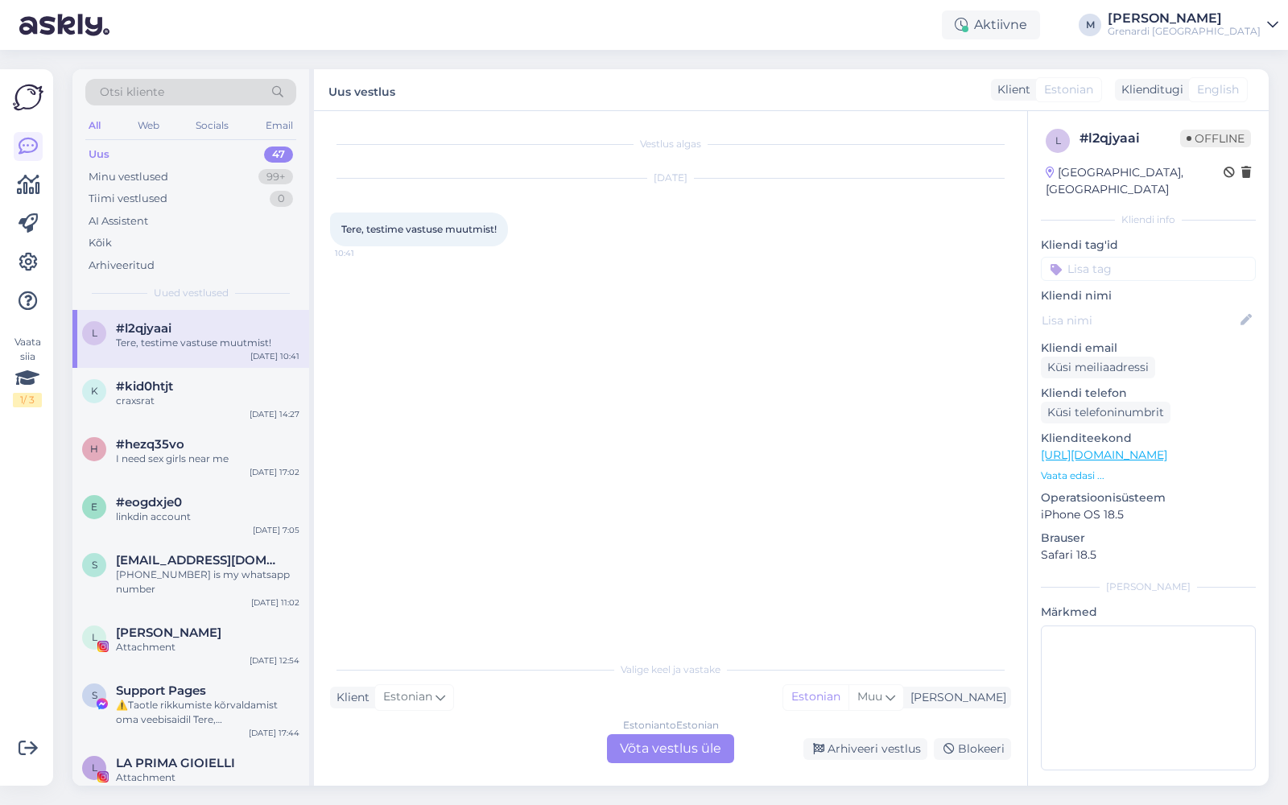
click at [679, 696] on div "Klient Estonian Mina Estonian Muu" at bounding box center [670, 698] width 681 height 22
click at [690, 745] on div "Estonian to Estonian Võta vestlus üle" at bounding box center [670, 748] width 127 height 29
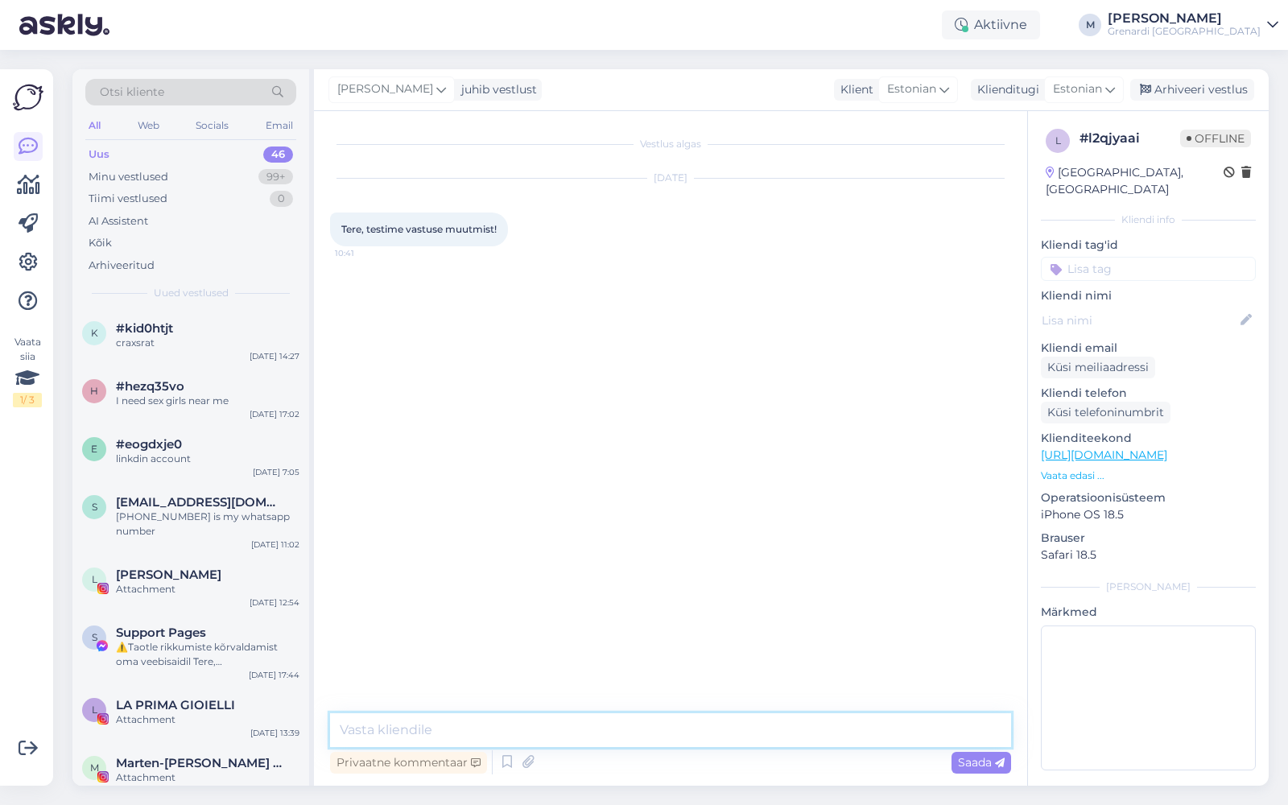
click at [577, 729] on textarea at bounding box center [670, 730] width 681 height 34
type textarea "t"
type textarea "Tere! test test"
click at [894, 297] on icon at bounding box center [898, 299] width 10 height 10
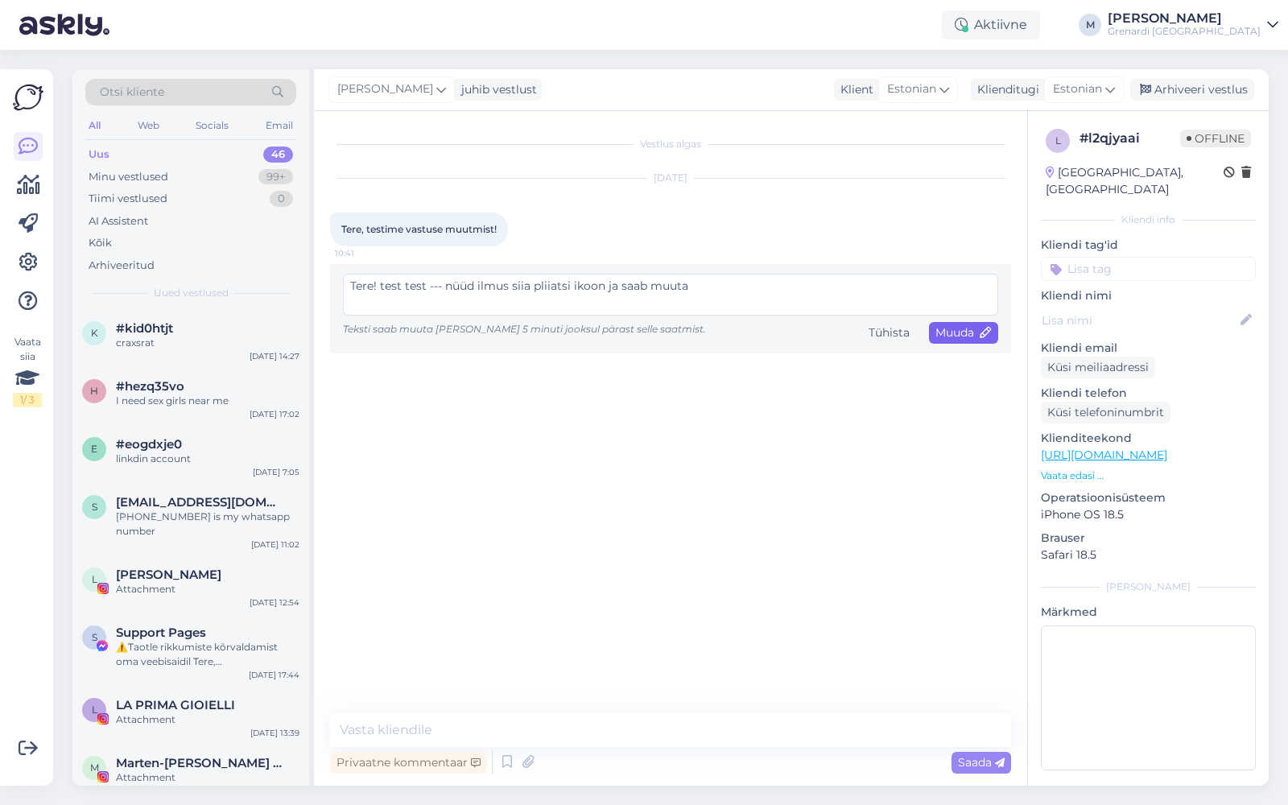
type textarea "Tere! test test --- nüüd ilmus siia pliiatsi ikoon ja saab muuta"
click at [964, 329] on span "Muuda" at bounding box center [963, 332] width 56 height 14
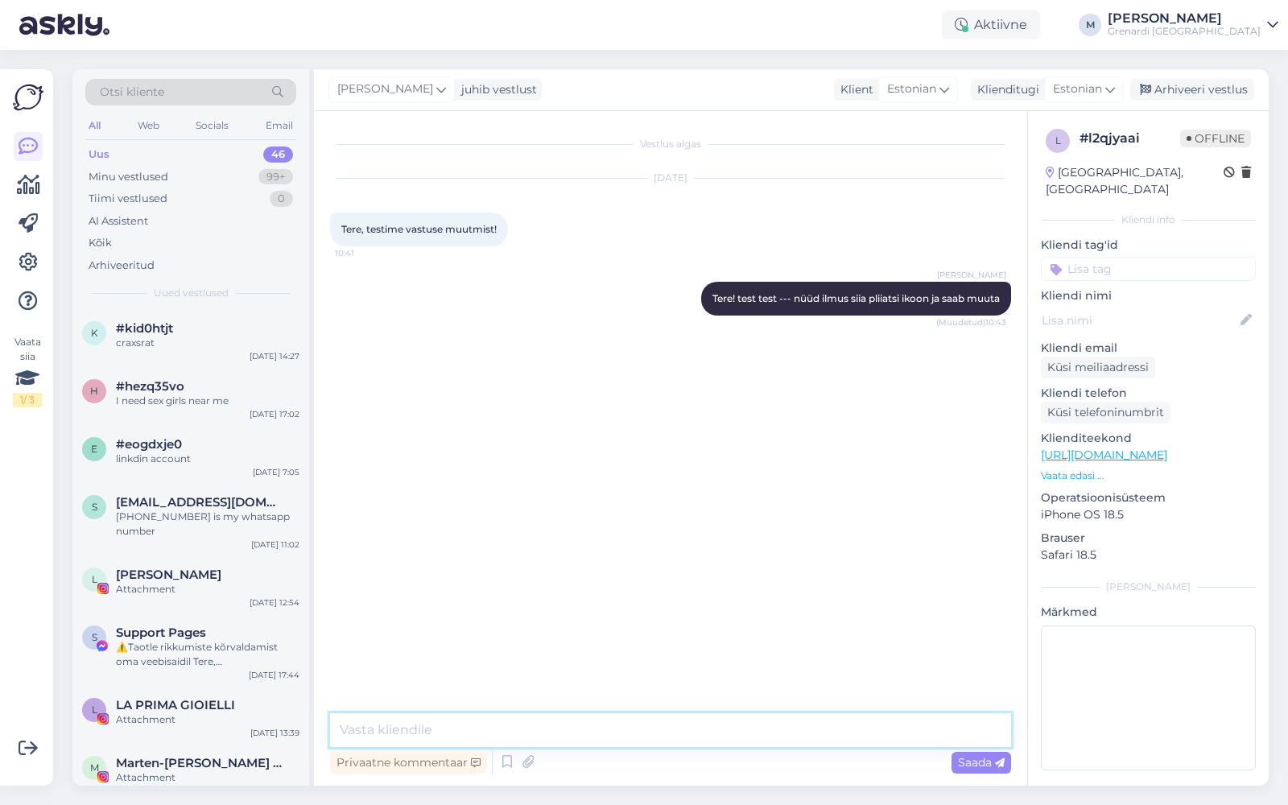
click at [787, 729] on textarea at bounding box center [670, 730] width 681 height 34
type textarea "Given [PERSON_NAME] ei ole"
click at [1204, 22] on div "[PERSON_NAME]" at bounding box center [1184, 18] width 153 height 13
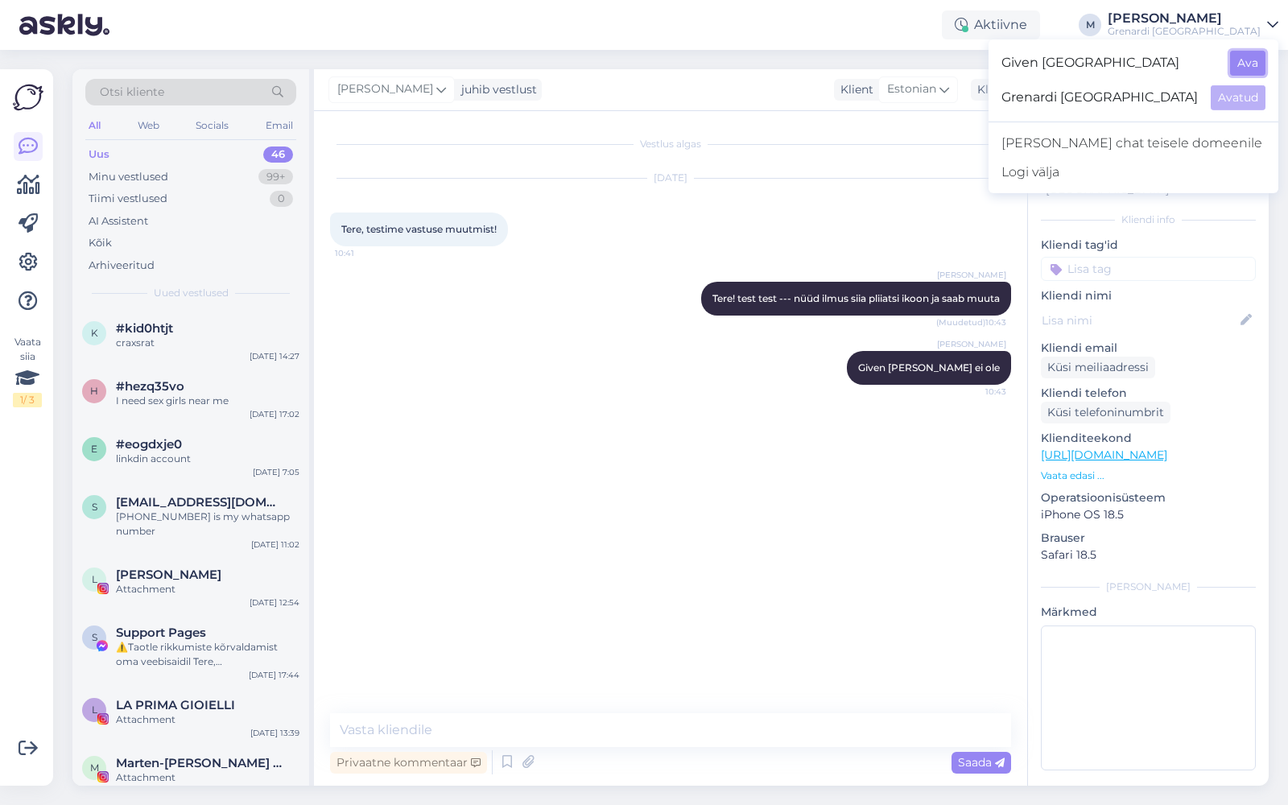
click at [1242, 60] on button "Ava" at bounding box center [1247, 63] width 35 height 25
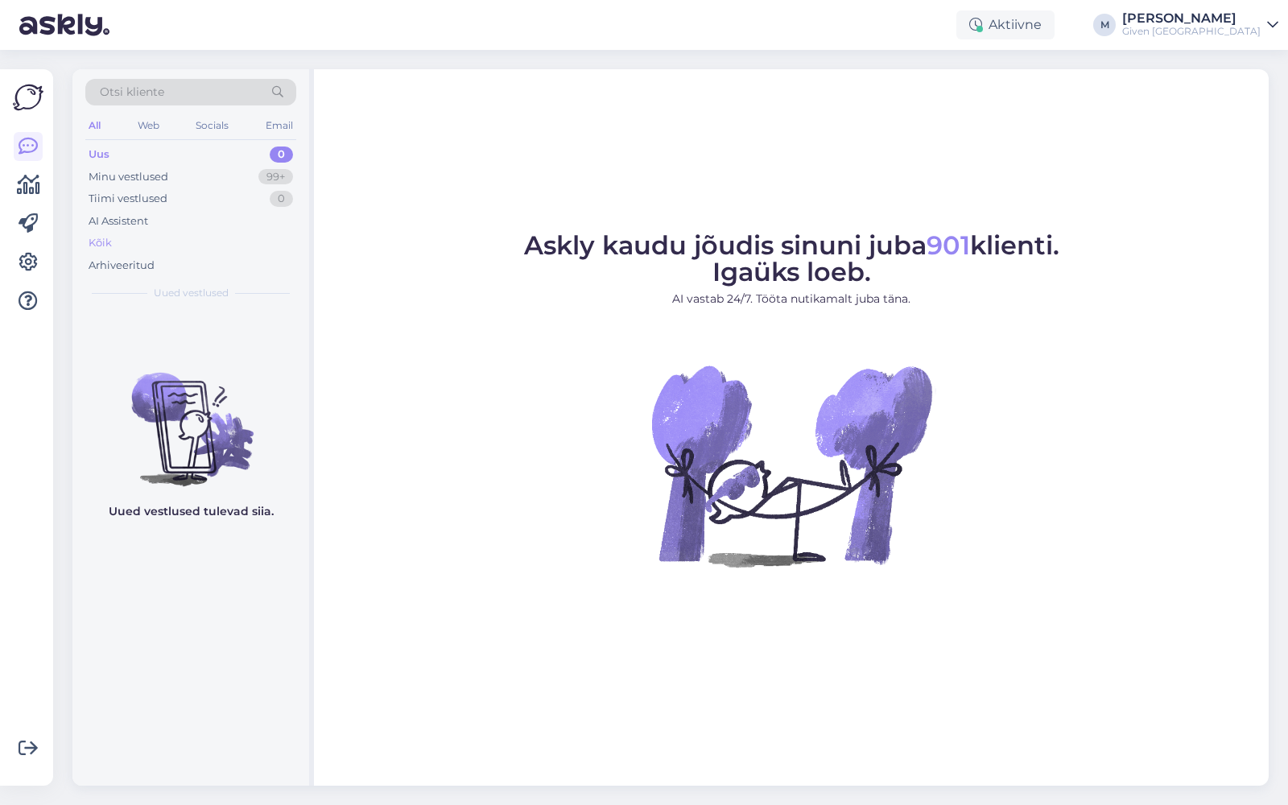
click at [128, 243] on div "Kõik" at bounding box center [190, 243] width 211 height 23
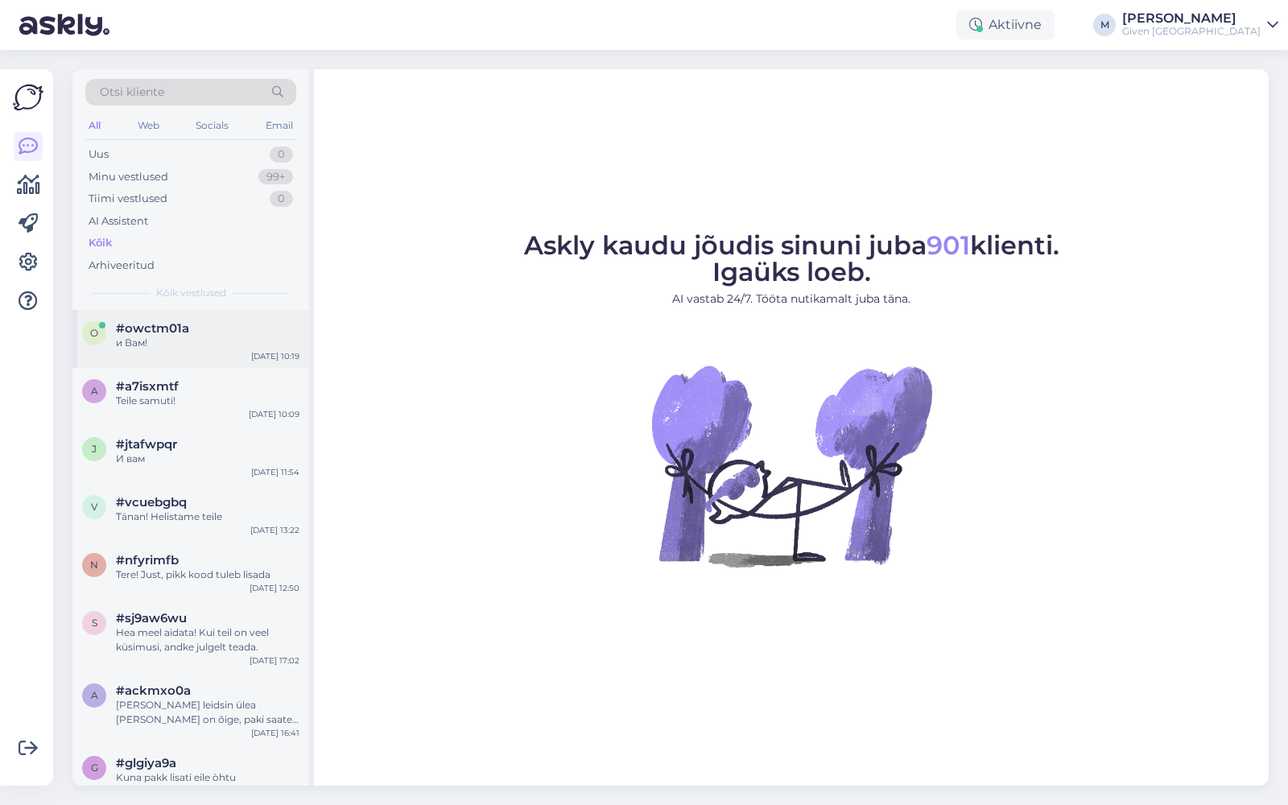
click at [155, 351] on div "o #owctm01a и Вам! [DATE] 10:19" at bounding box center [190, 339] width 237 height 58
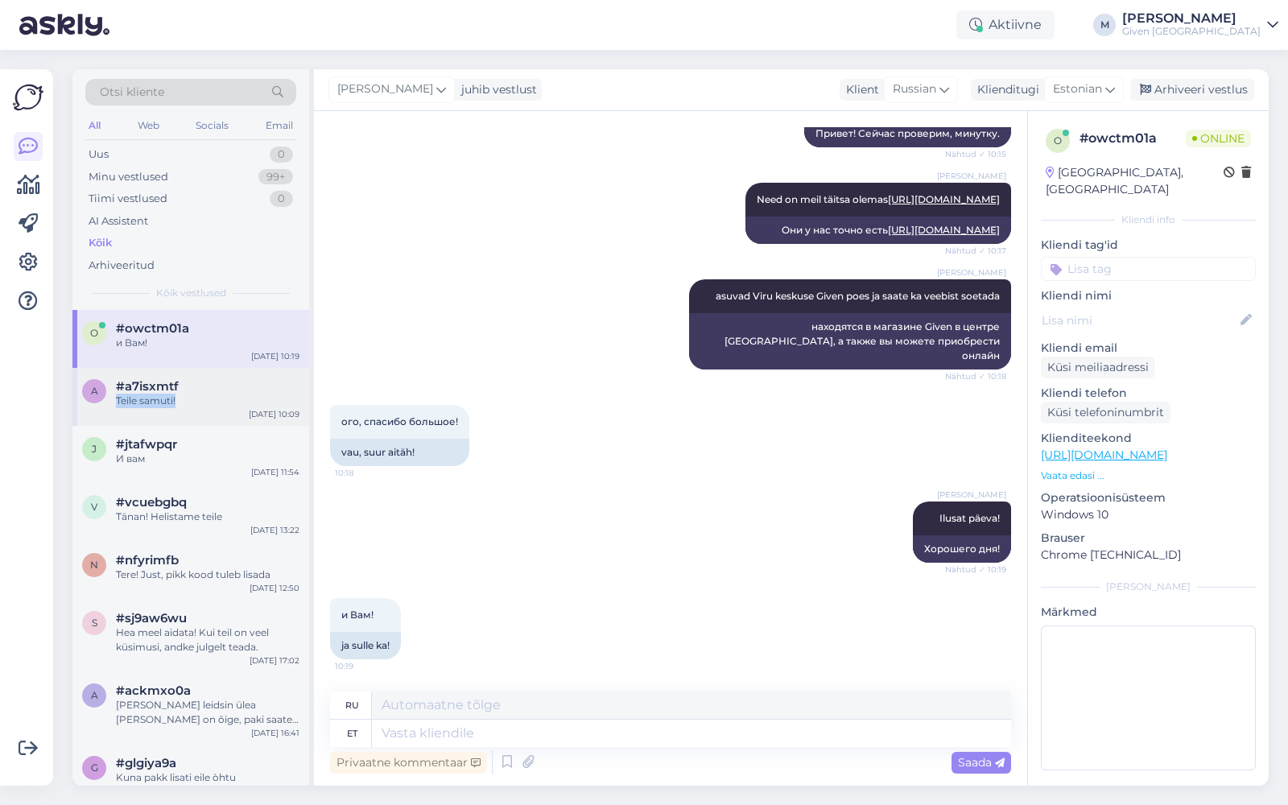
drag, startPoint x: 184, startPoint y: 392, endPoint x: 209, endPoint y: 407, distance: 29.3
click at [184, 391] on div "#a7isxmtf Teile samuti!" at bounding box center [208, 393] width 184 height 29
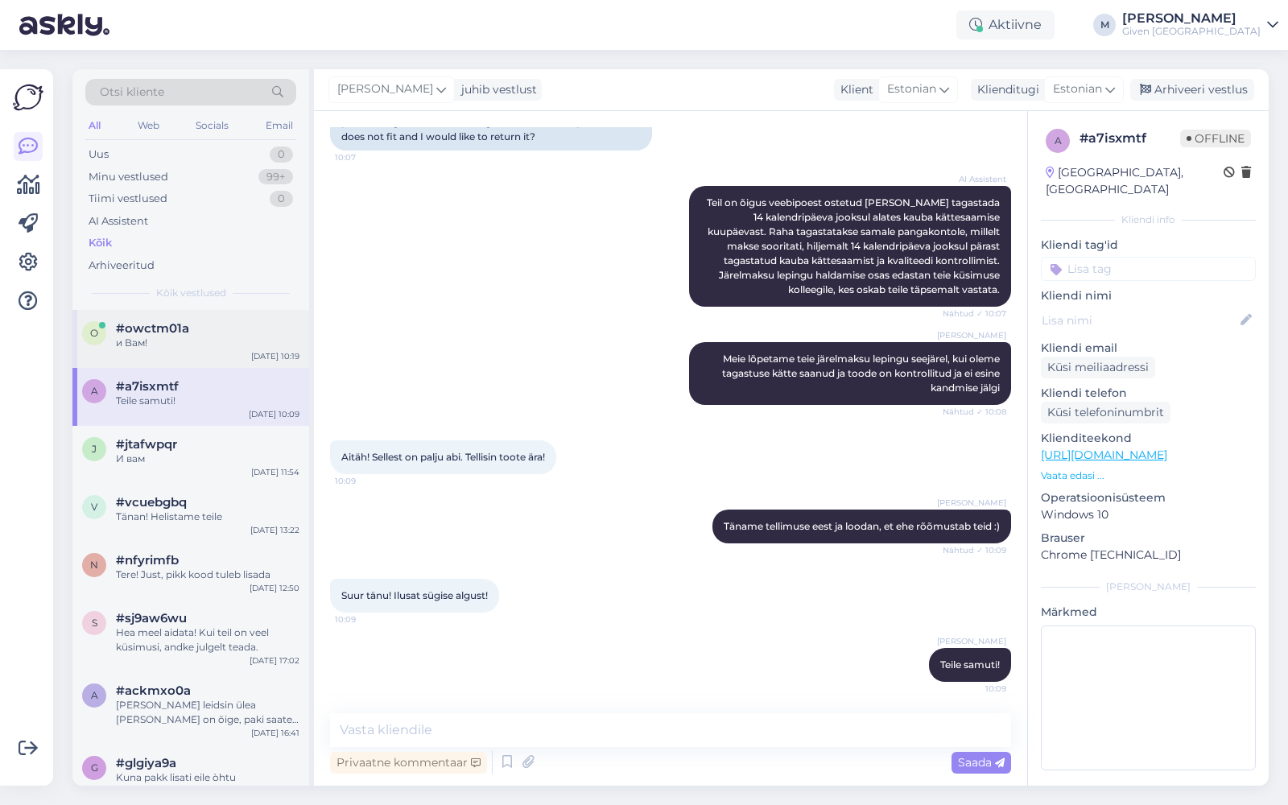
click at [163, 341] on div "и Вам!" at bounding box center [208, 343] width 184 height 14
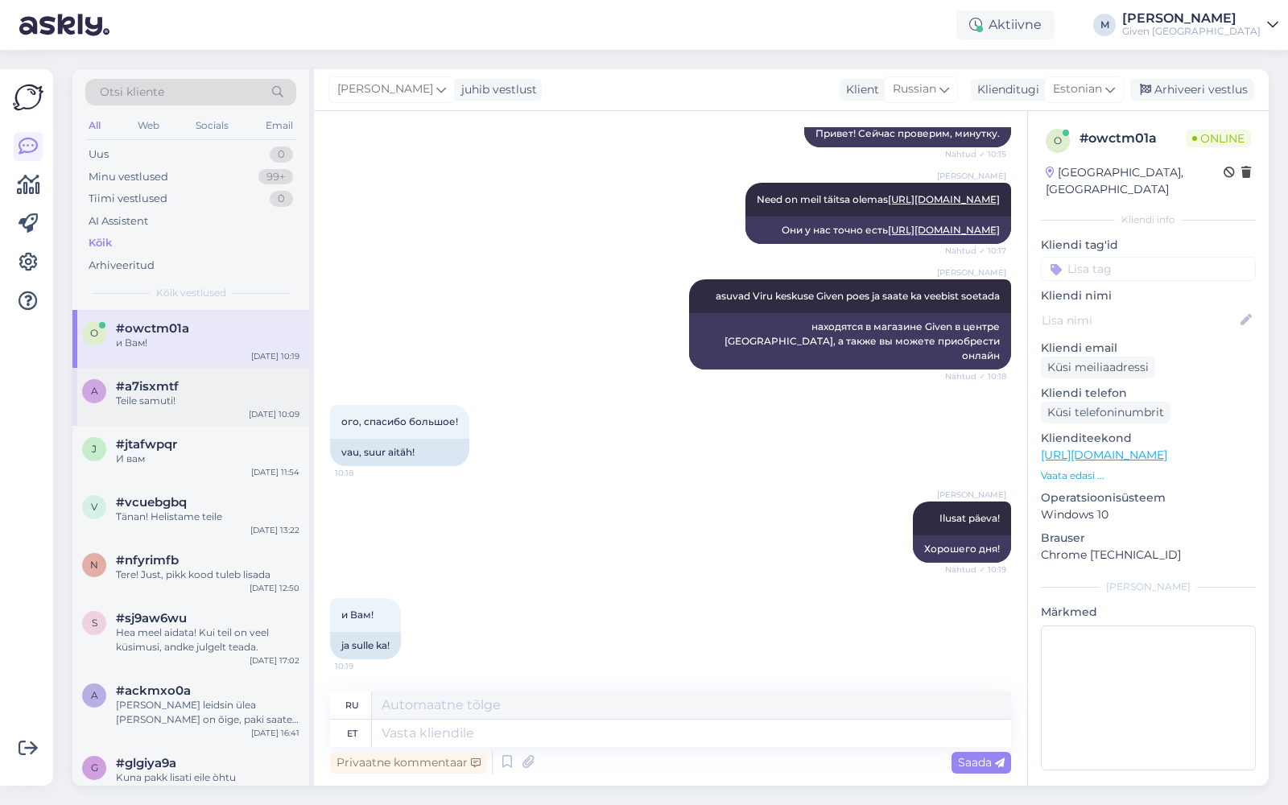
click at [164, 411] on div "a #a7isxmtf Teile samuti! [DATE] 10:09" at bounding box center [190, 397] width 237 height 58
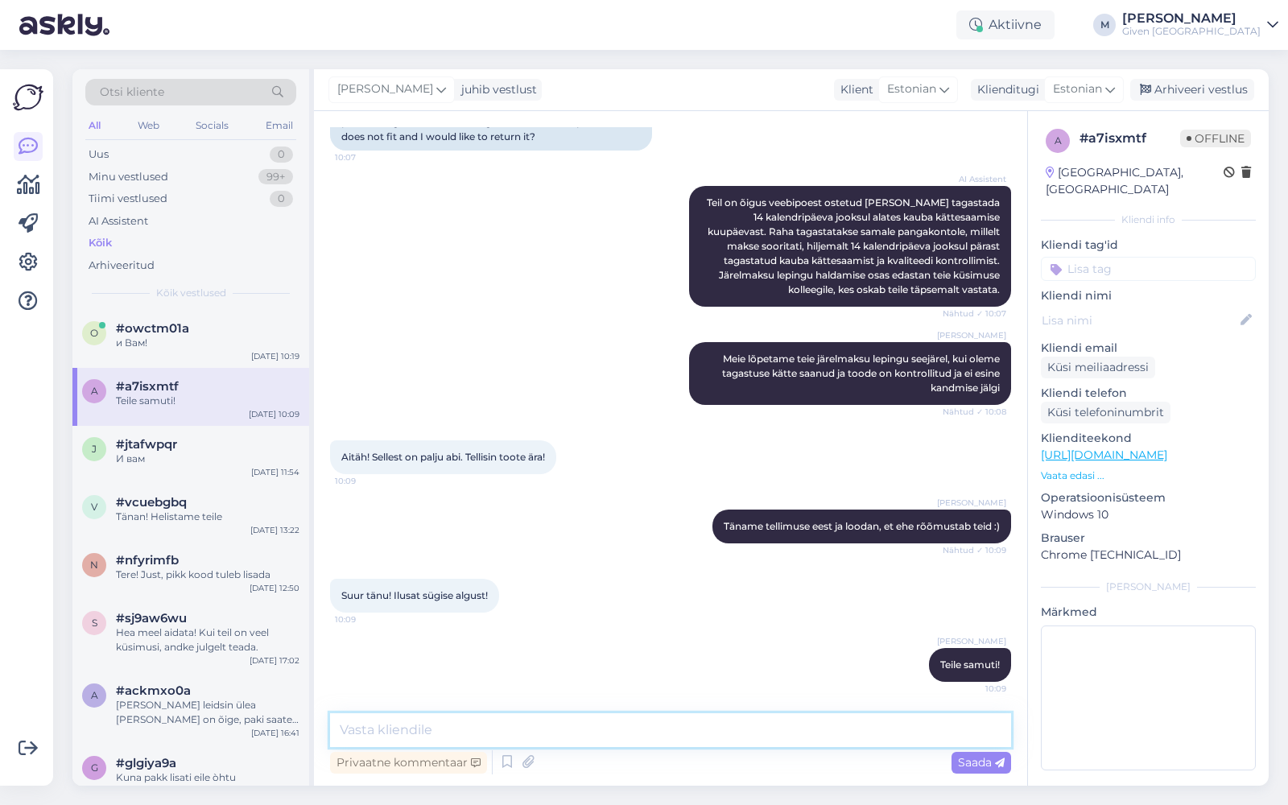
click at [565, 731] on textarea at bounding box center [670, 730] width 681 height 34
click at [1226, 33] on div "Given [GEOGRAPHIC_DATA]" at bounding box center [1191, 31] width 138 height 13
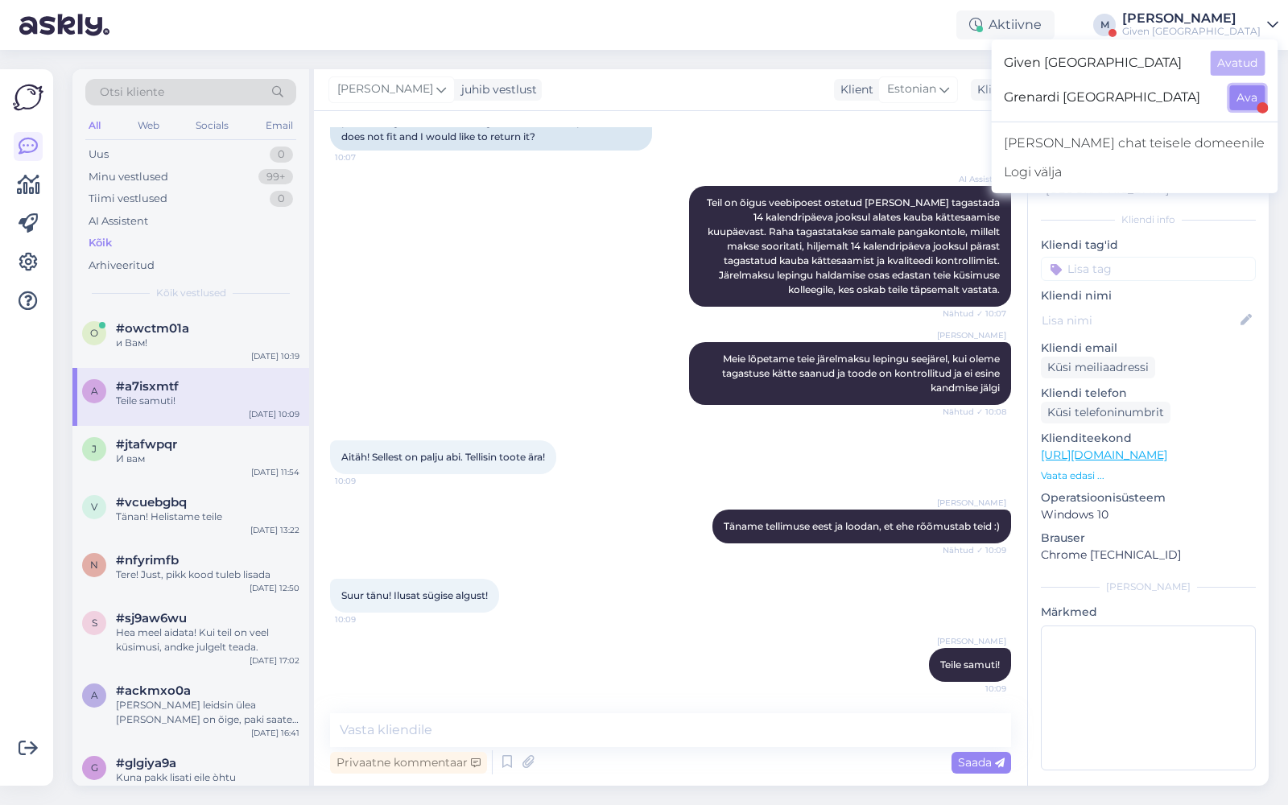
click at [1241, 98] on button "Ava" at bounding box center [1246, 97] width 35 height 25
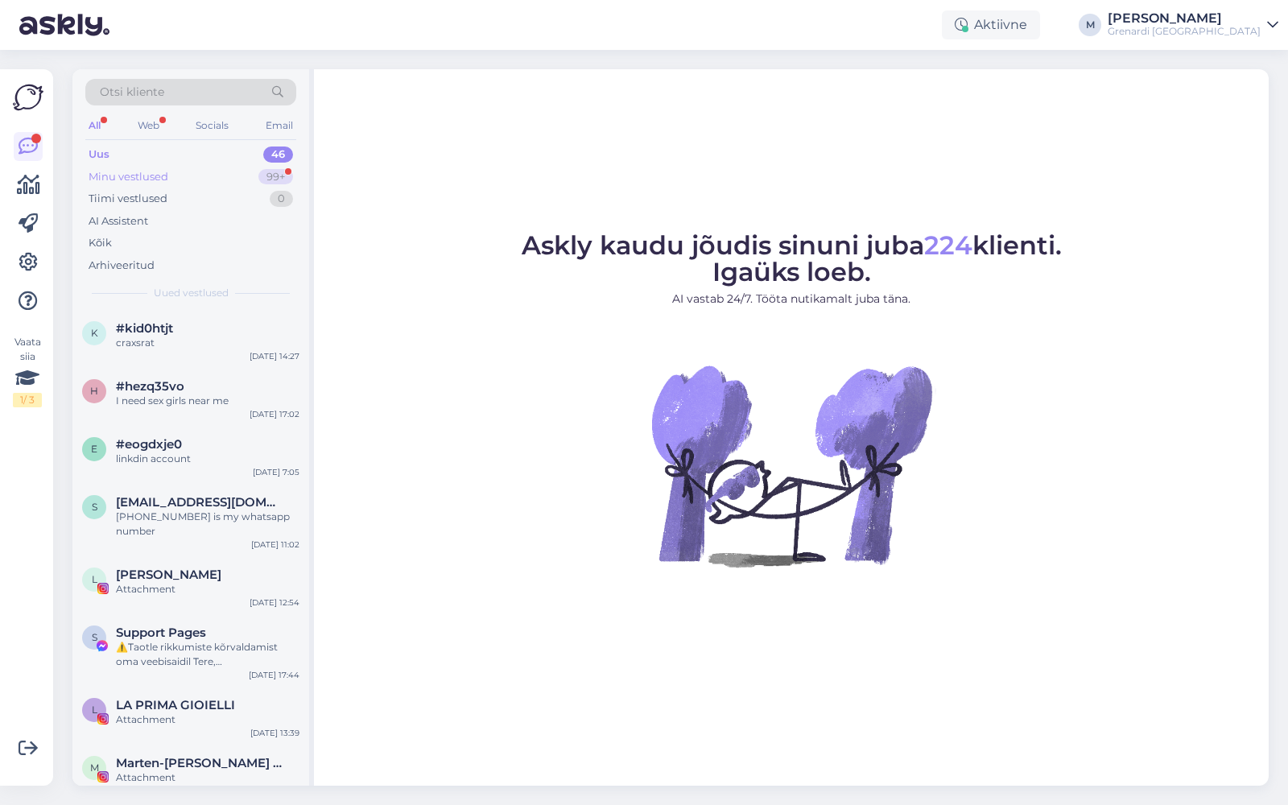
click at [258, 173] on div "99+" at bounding box center [275, 177] width 35 height 16
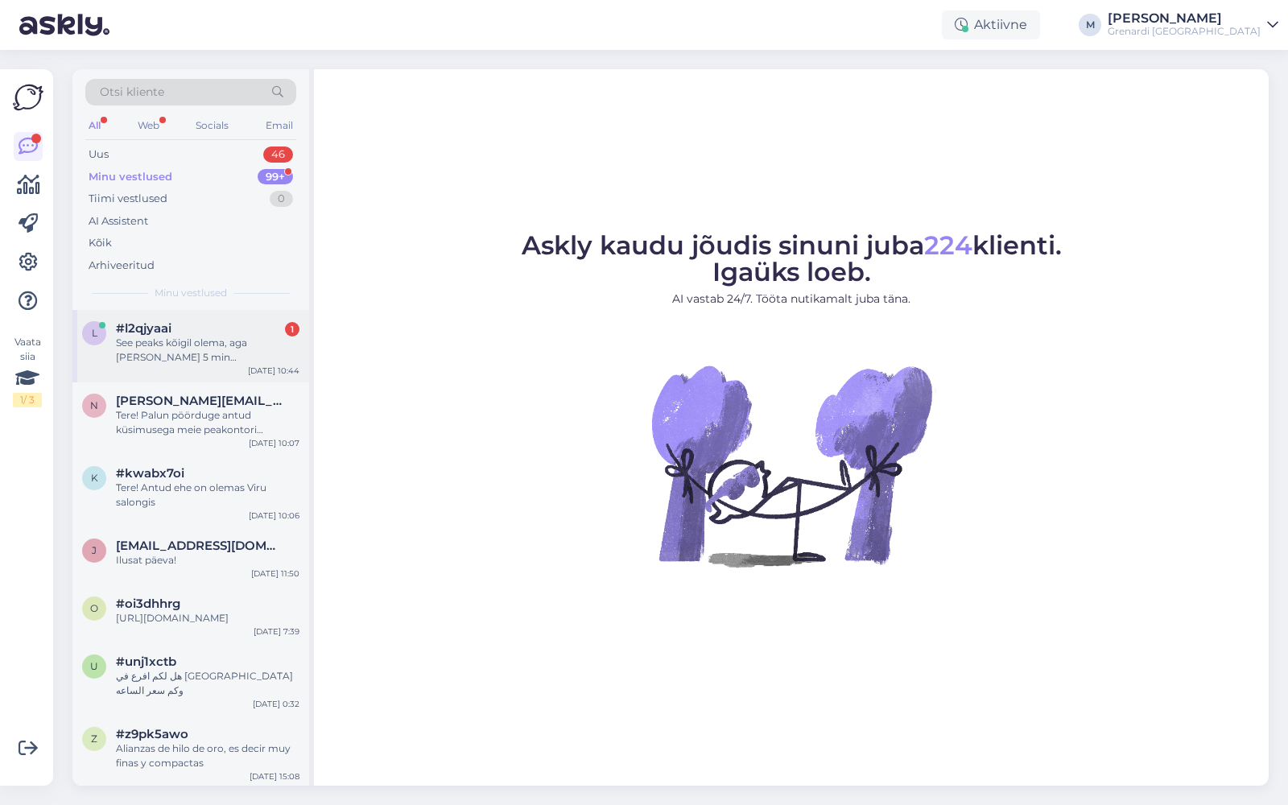
click at [161, 347] on div "See peaks kõigil olema, aga [PERSON_NAME] 5 min [PERSON_NAME] vastuse saatmist." at bounding box center [208, 350] width 184 height 29
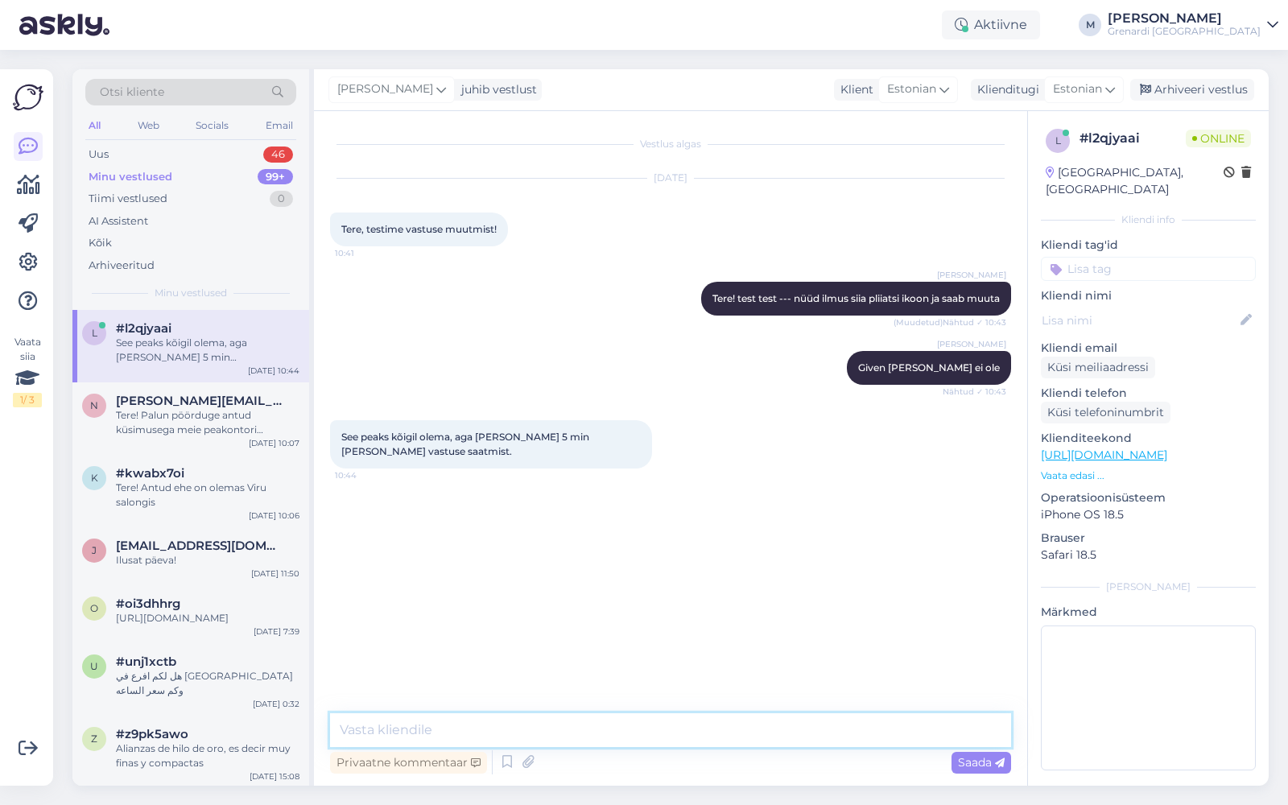
click at [572, 721] on textarea at bounding box center [670, 730] width 681 height 34
type textarea "kirjutage [PERSON_NAME] [PERSON_NAME], teeme testi ka seal"
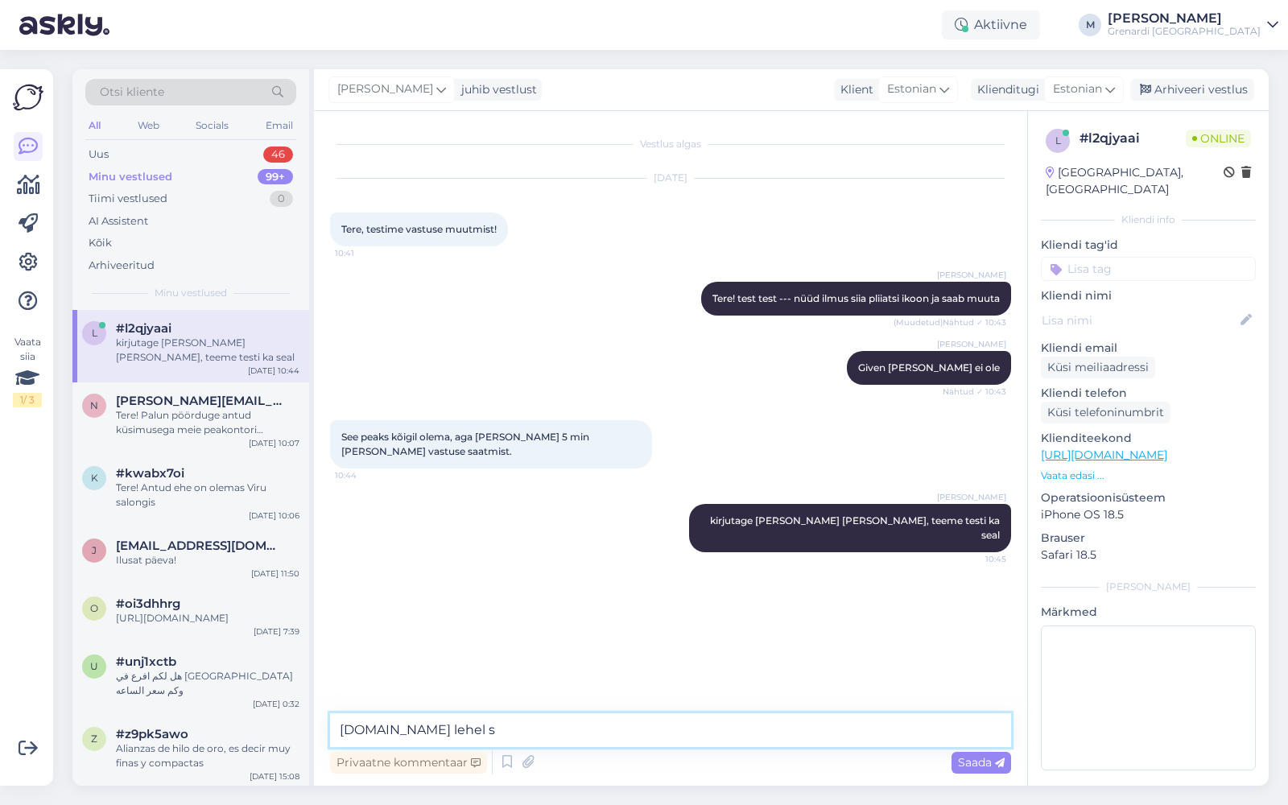
type textarea "[DOMAIN_NAME] lehel"
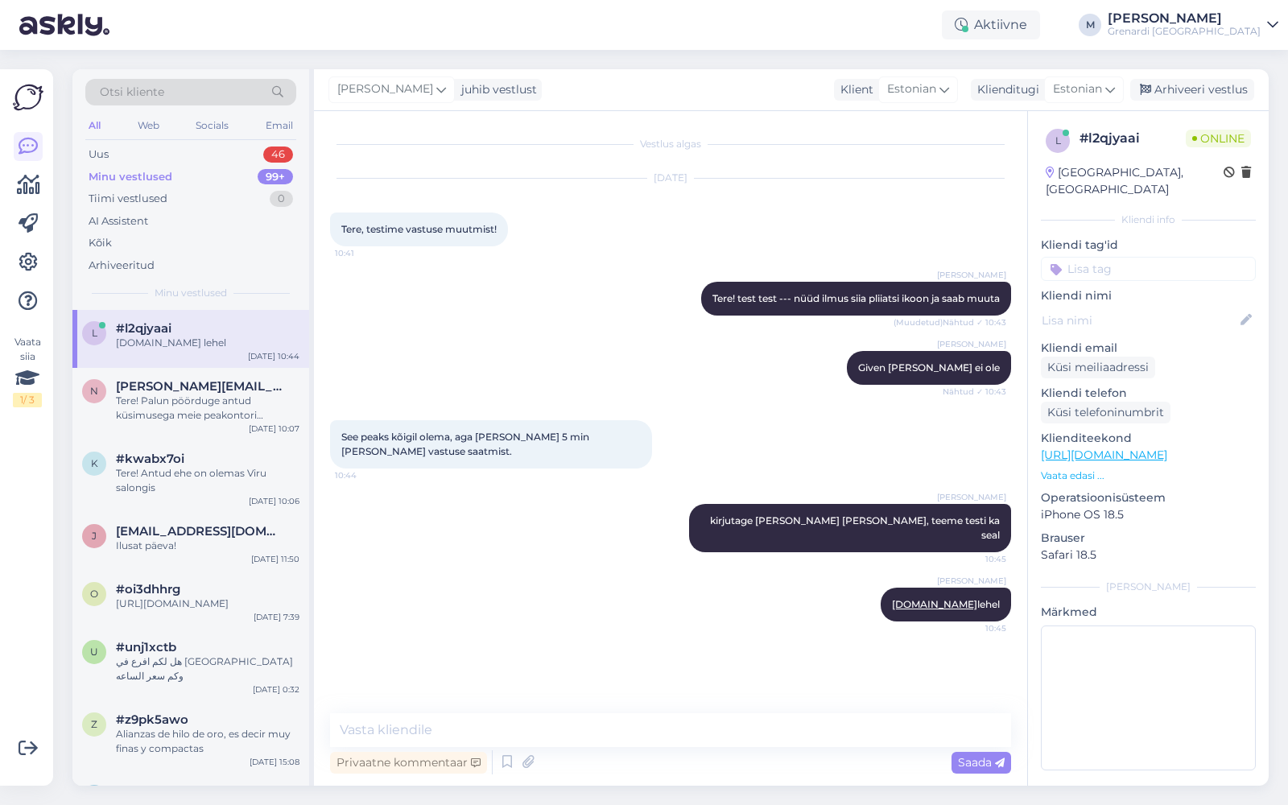
click at [1264, 24] on link "[PERSON_NAME] [GEOGRAPHIC_DATA]" at bounding box center [1193, 25] width 171 height 26
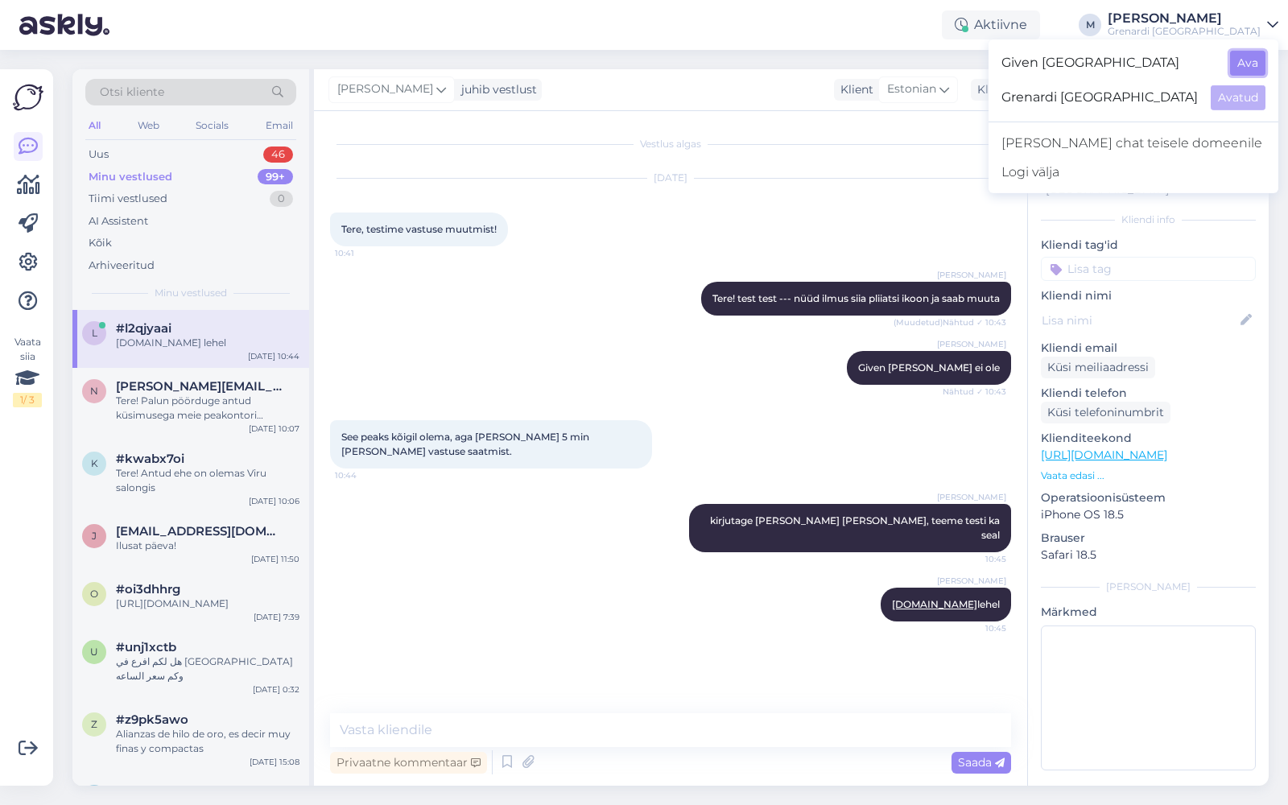
click at [1251, 58] on button "Ava" at bounding box center [1247, 63] width 35 height 25
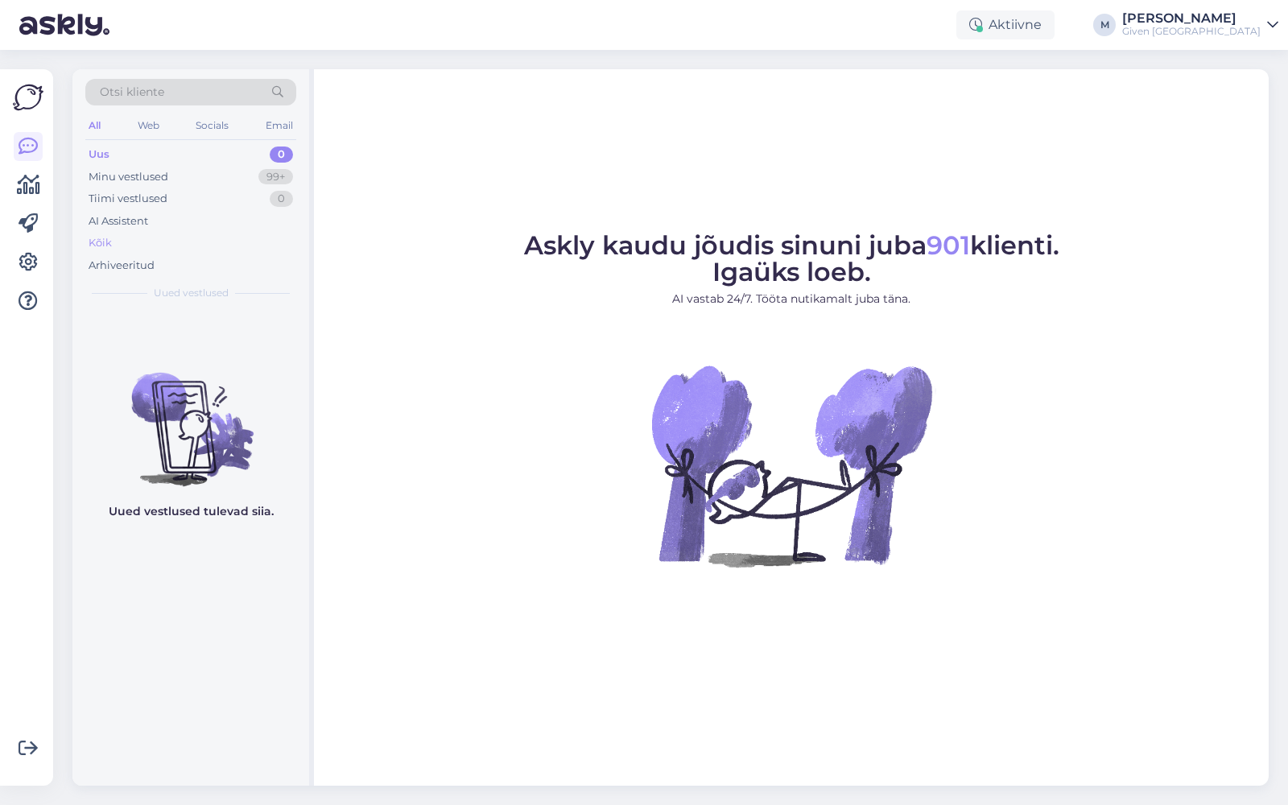
click at [134, 247] on div "Kõik" at bounding box center [190, 243] width 211 height 23
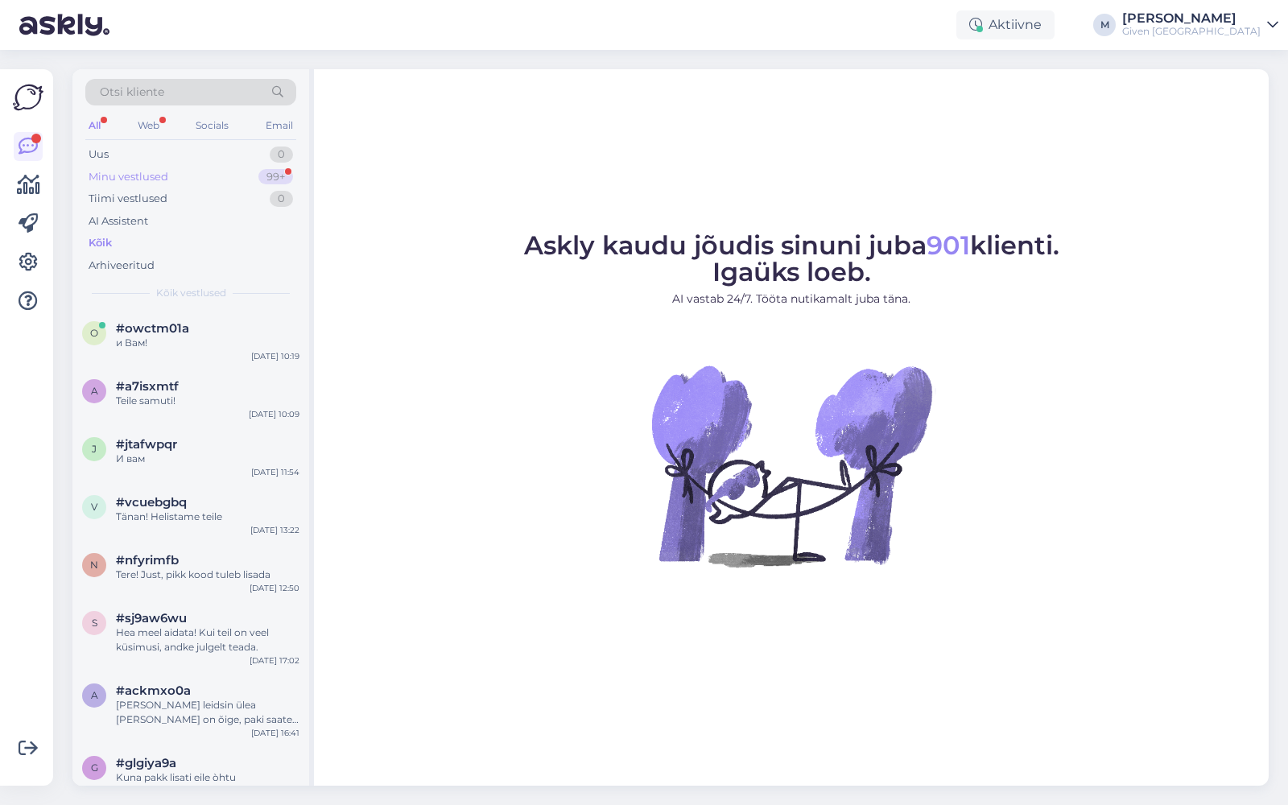
click at [158, 169] on div "Minu vestlused" at bounding box center [129, 177] width 80 height 16
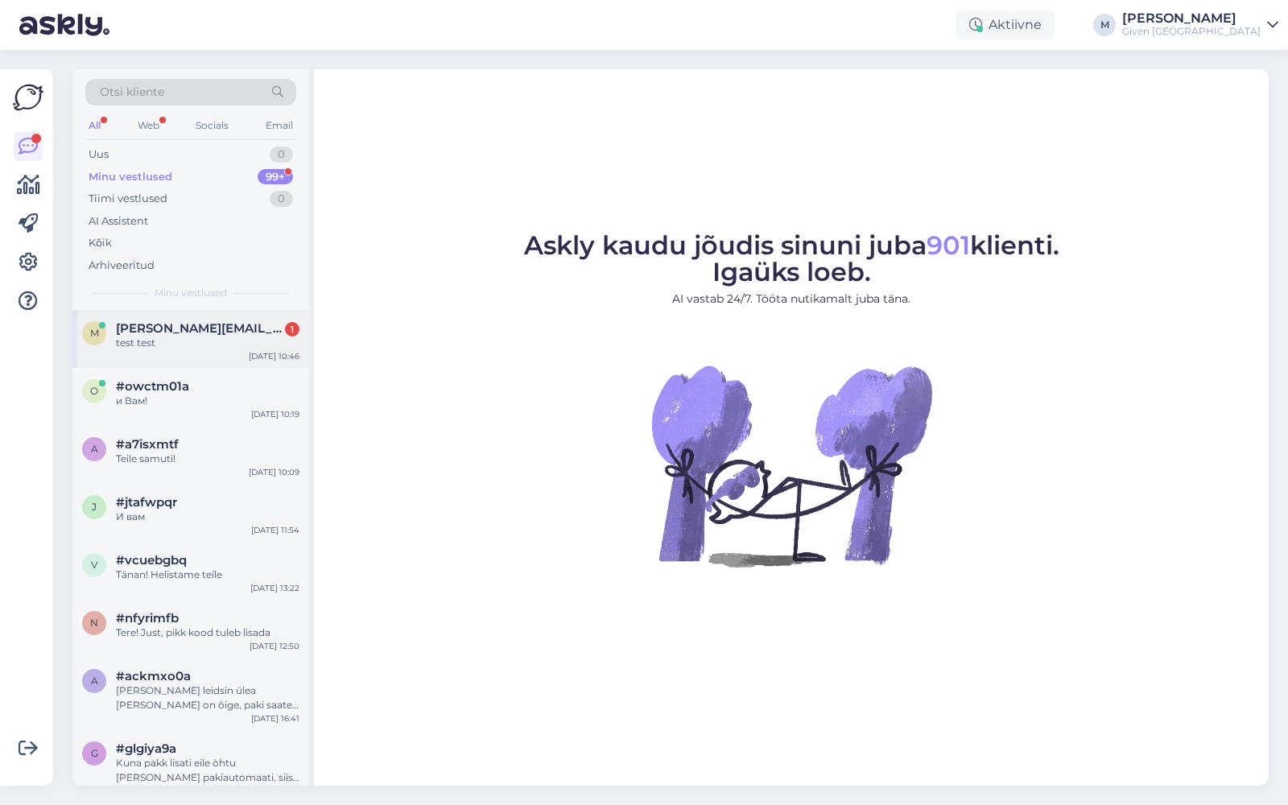
click at [143, 341] on div "test test" at bounding box center [208, 343] width 184 height 14
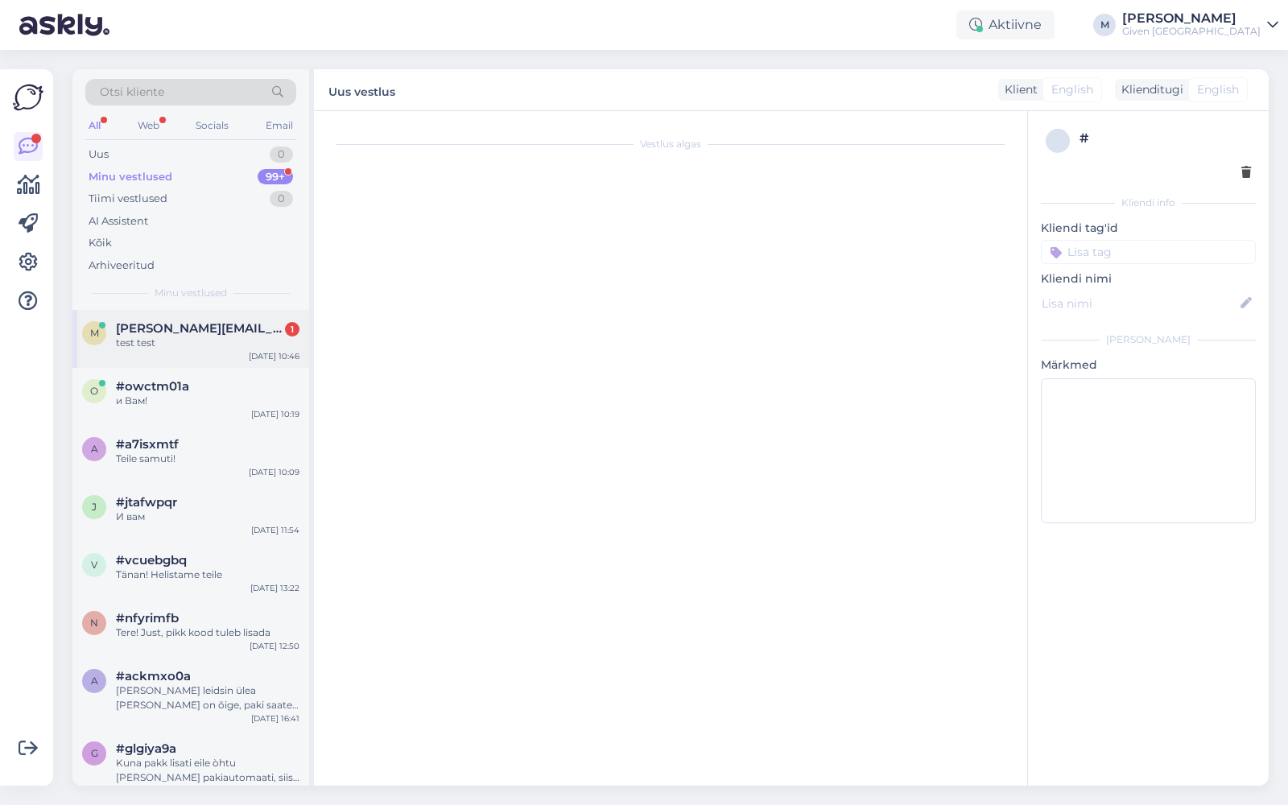
scroll to position [97, 0]
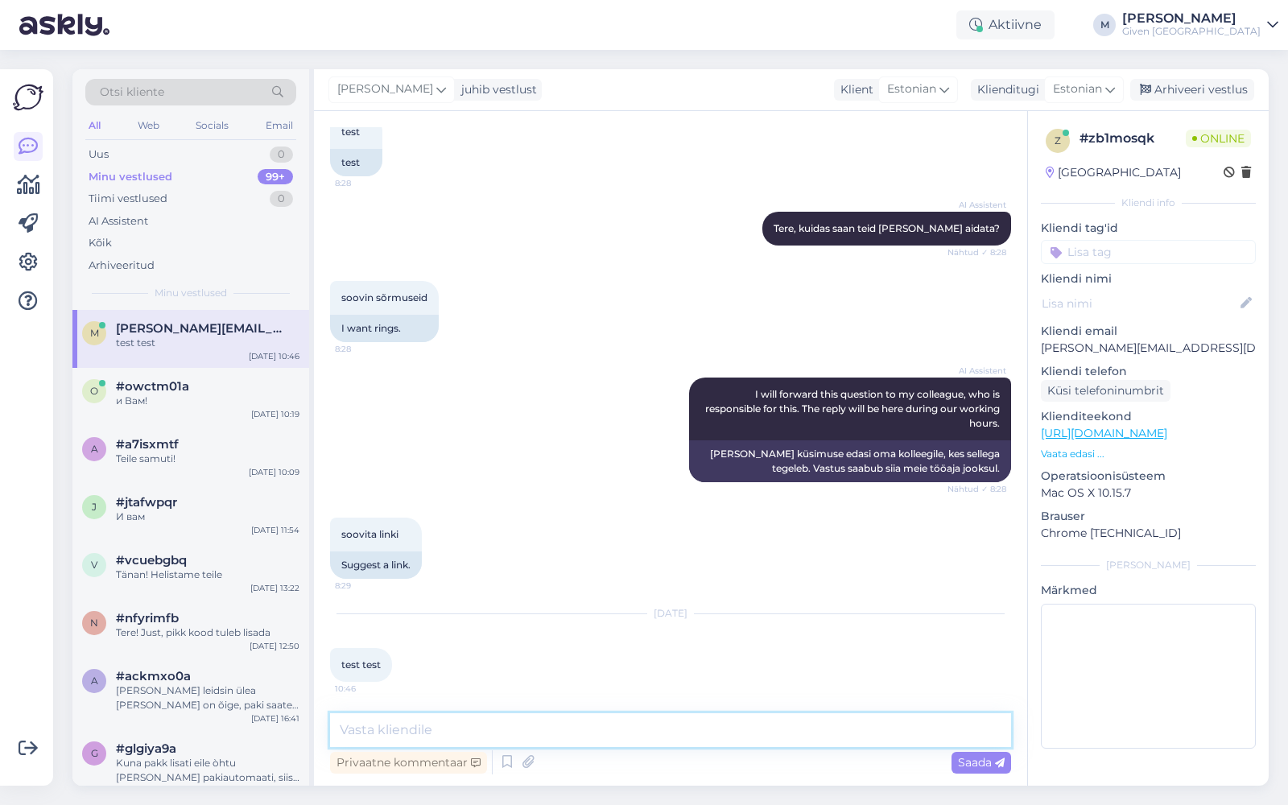
click at [402, 735] on textarea at bounding box center [670, 730] width 681 height 34
type textarea "tere"
